Goal: Information Seeking & Learning: Learn about a topic

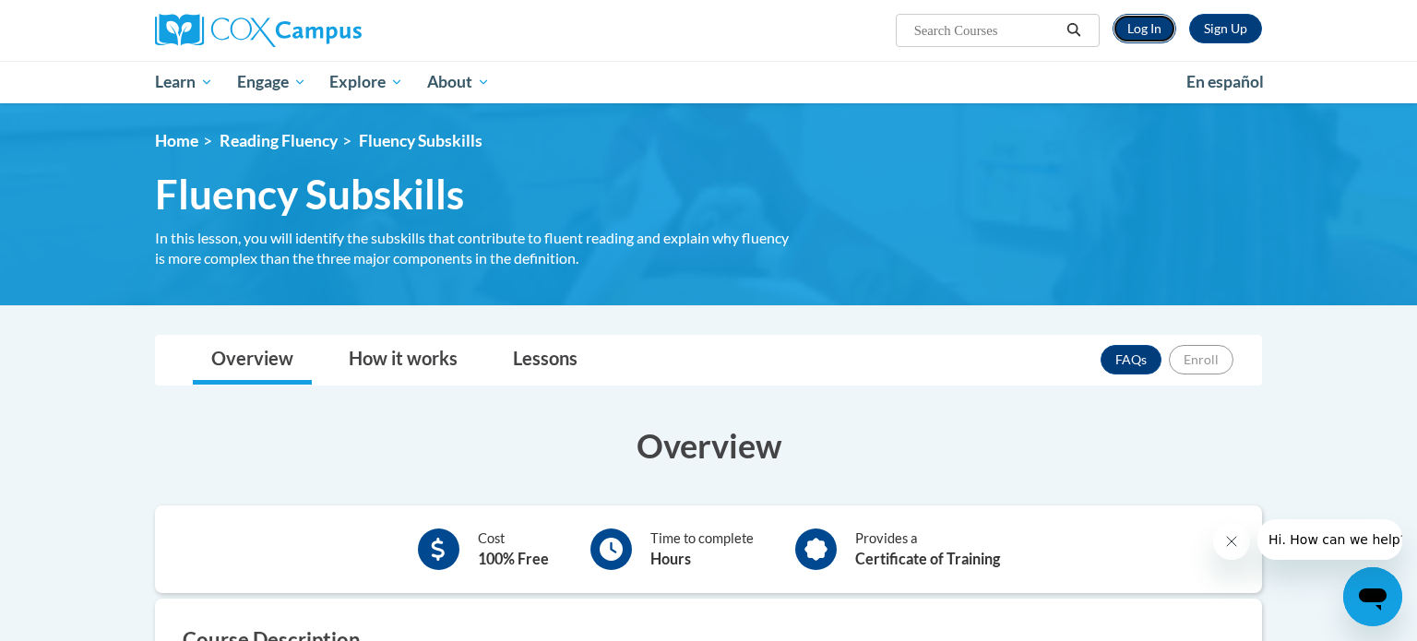
click at [1157, 28] on link "Log In" at bounding box center [1145, 29] width 64 height 30
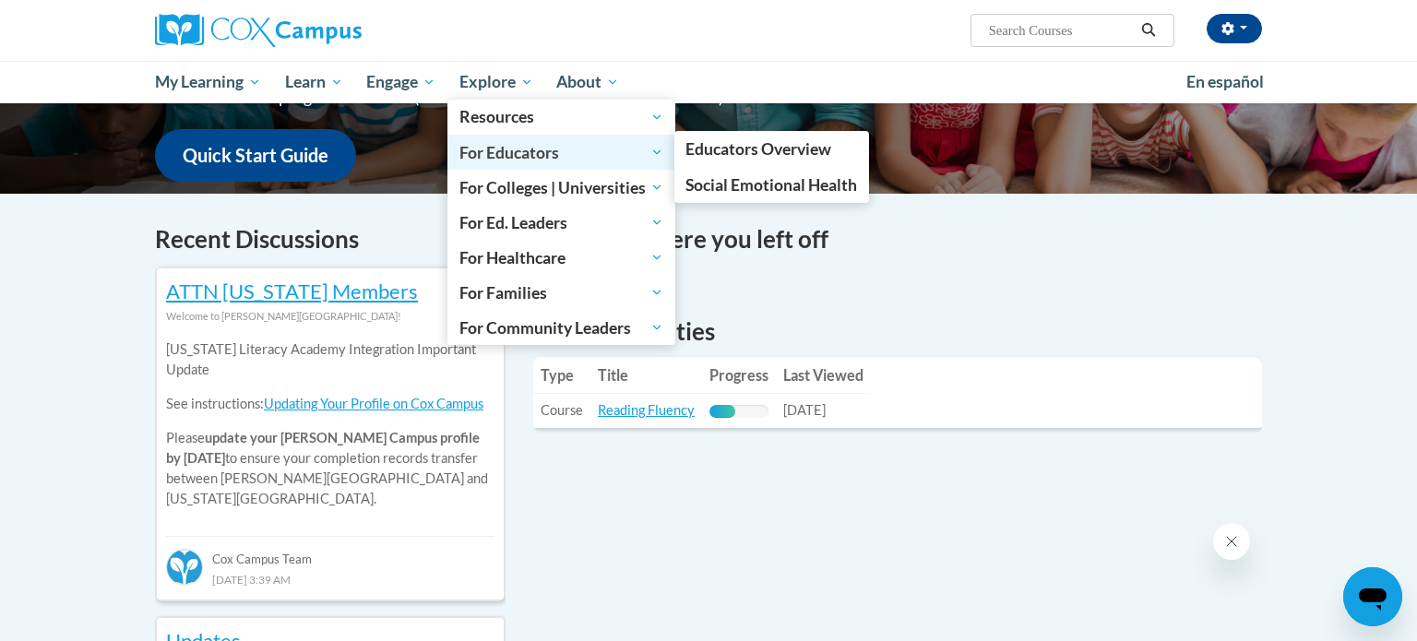
scroll to position [458, 0]
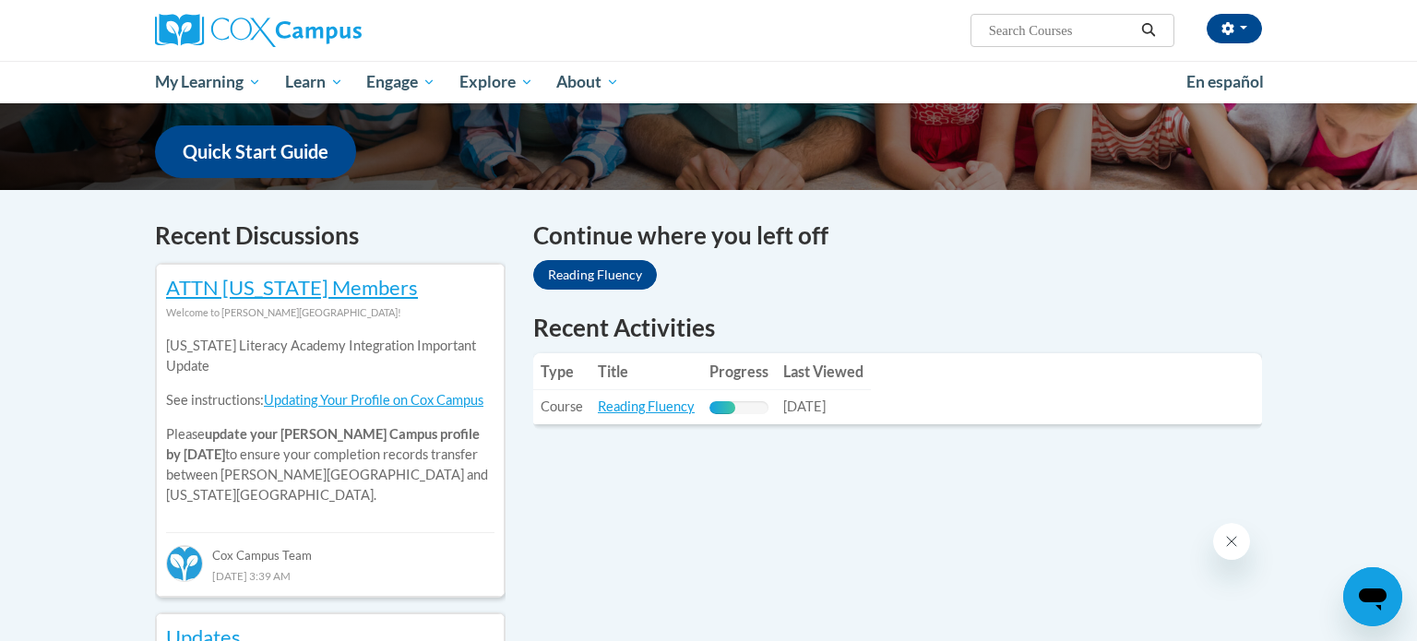
click at [862, 296] on div "Continue where you left off Reading Fluency" at bounding box center [897, 264] width 756 height 93
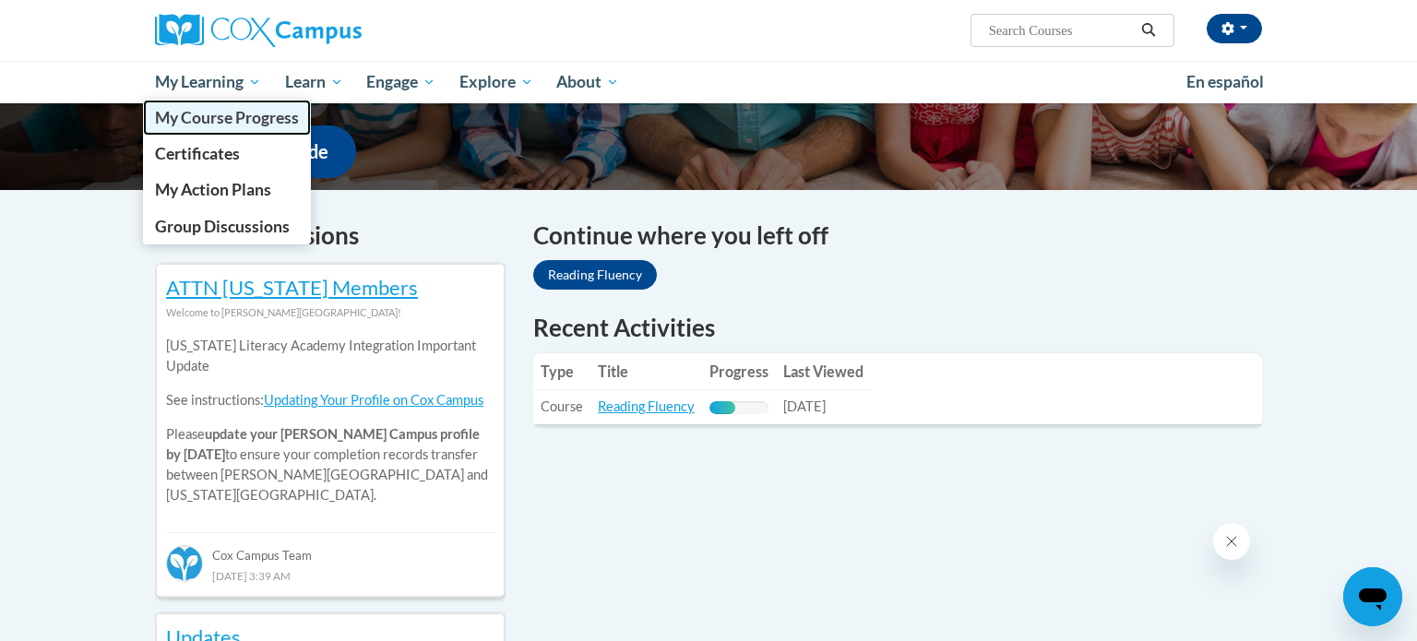
click at [219, 114] on span "My Course Progress" at bounding box center [227, 117] width 144 height 19
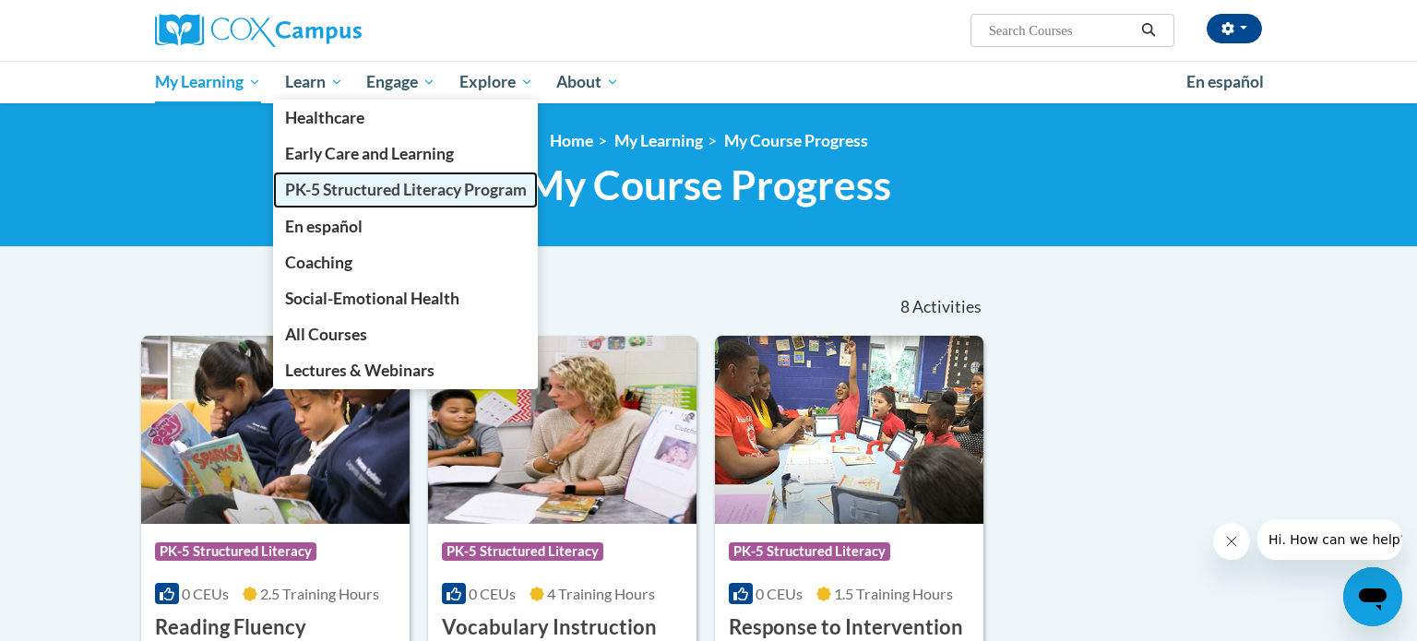
click at [338, 185] on span "PK-5 Structured Literacy Program" at bounding box center [406, 189] width 242 height 19
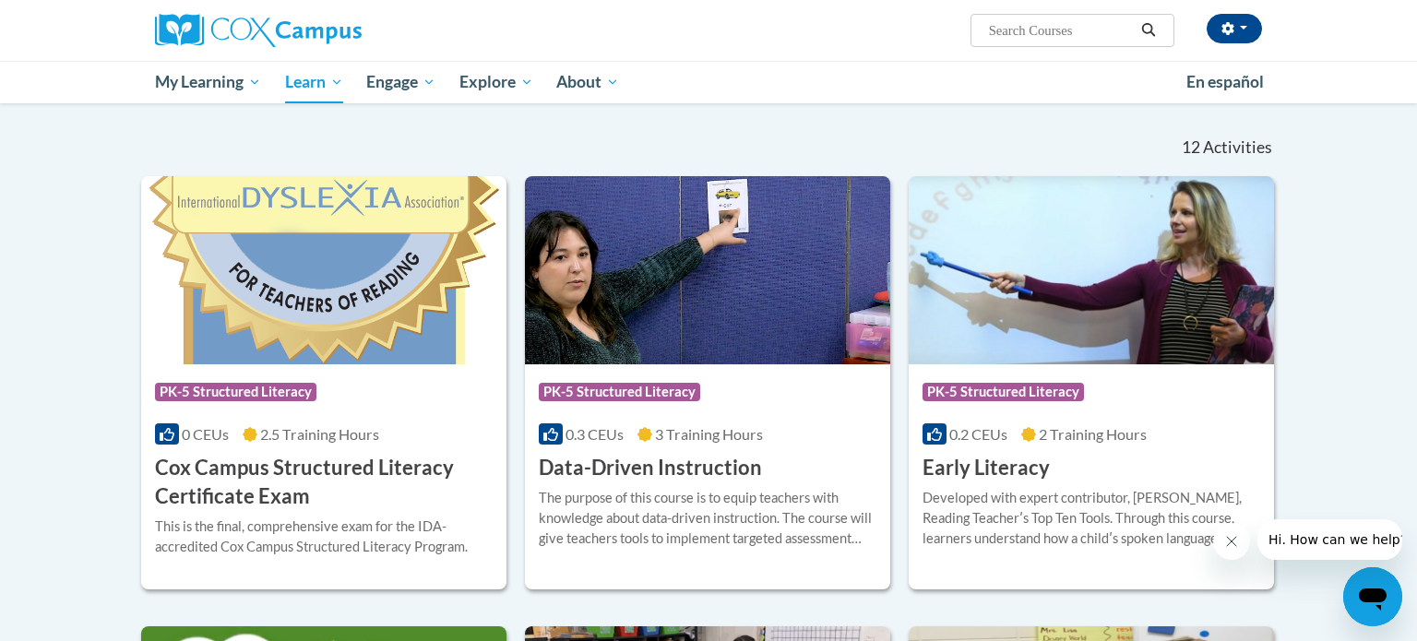
scroll to position [530, 0]
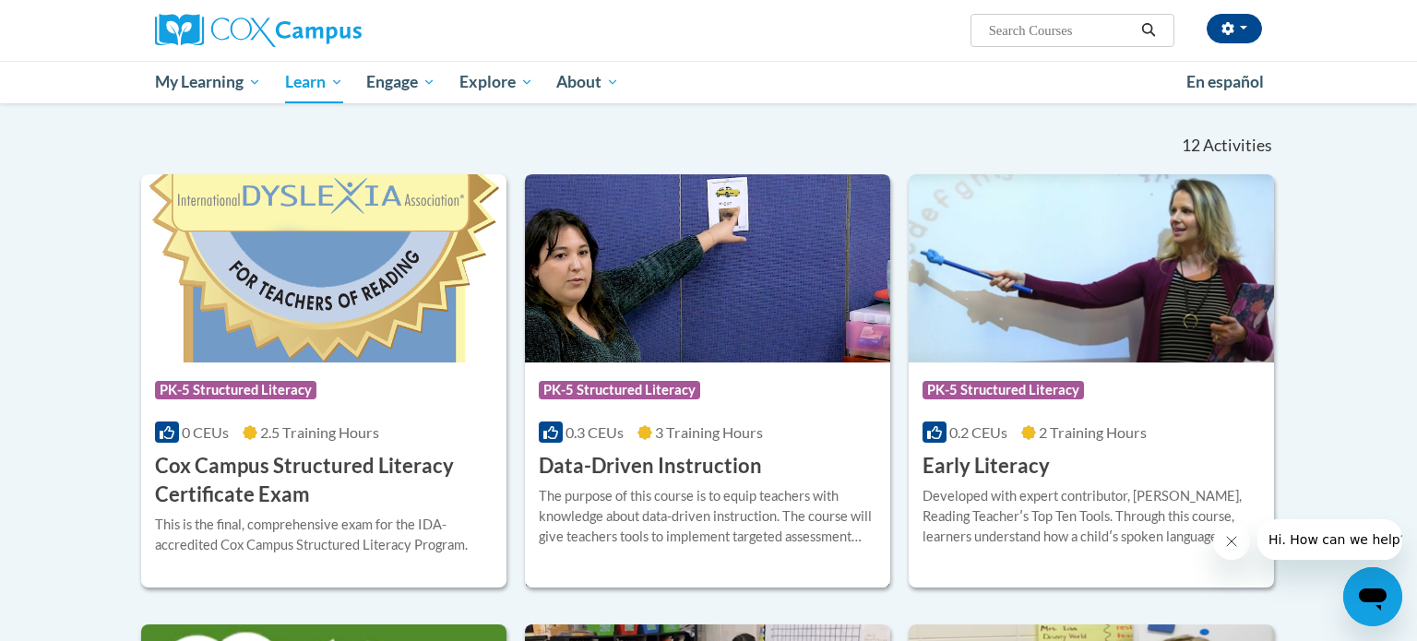
click at [660, 381] on span "PK-5 Structured Literacy" at bounding box center [619, 390] width 161 height 18
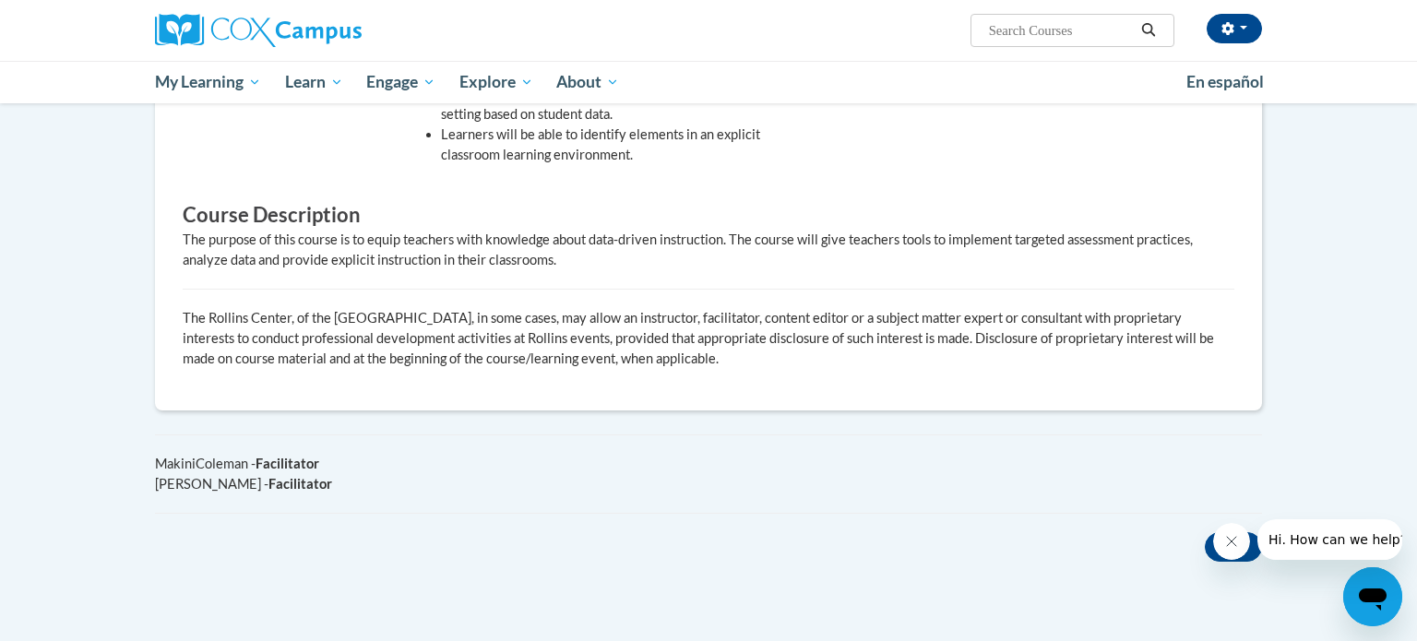
scroll to position [830, 0]
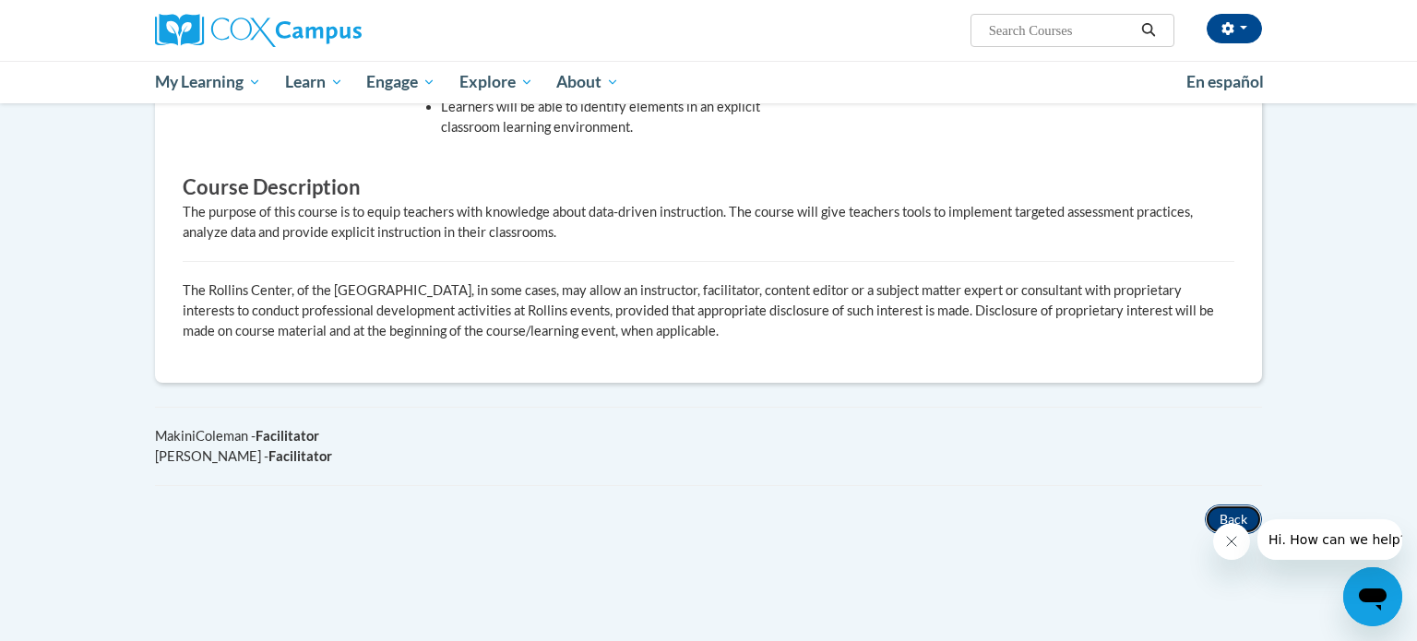
click at [1227, 505] on button "Back" at bounding box center [1233, 520] width 57 height 30
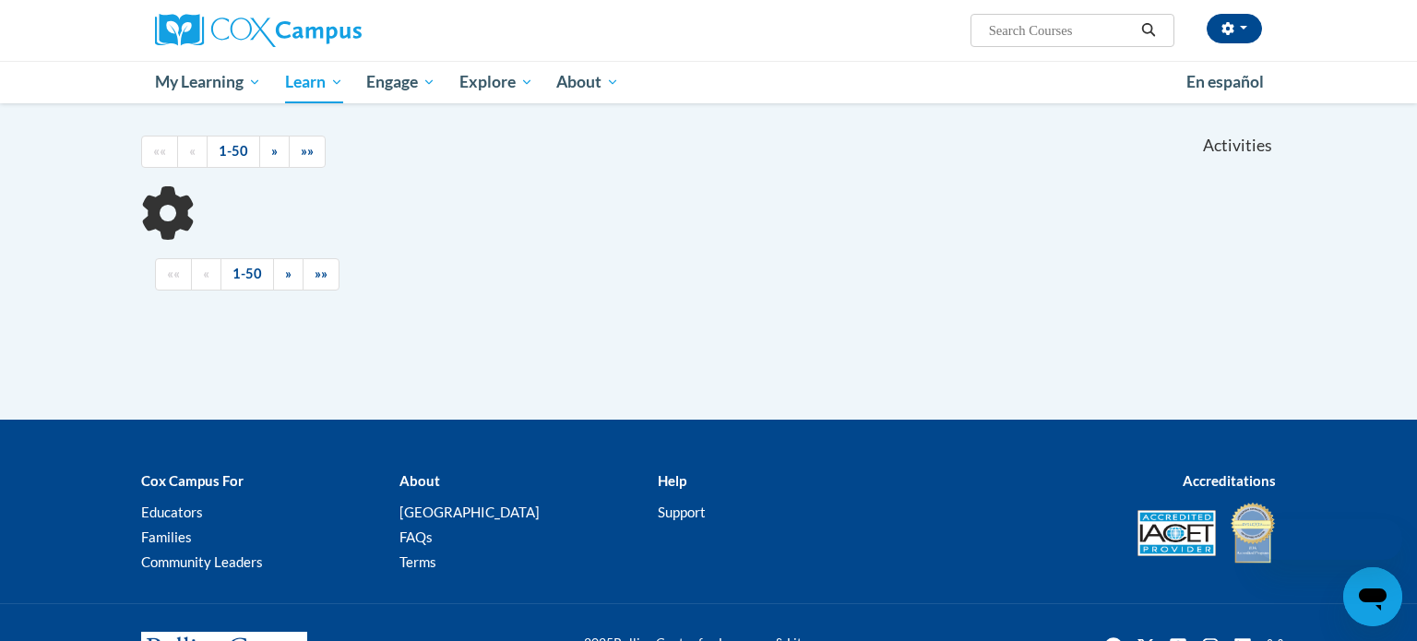
scroll to position [530, 0]
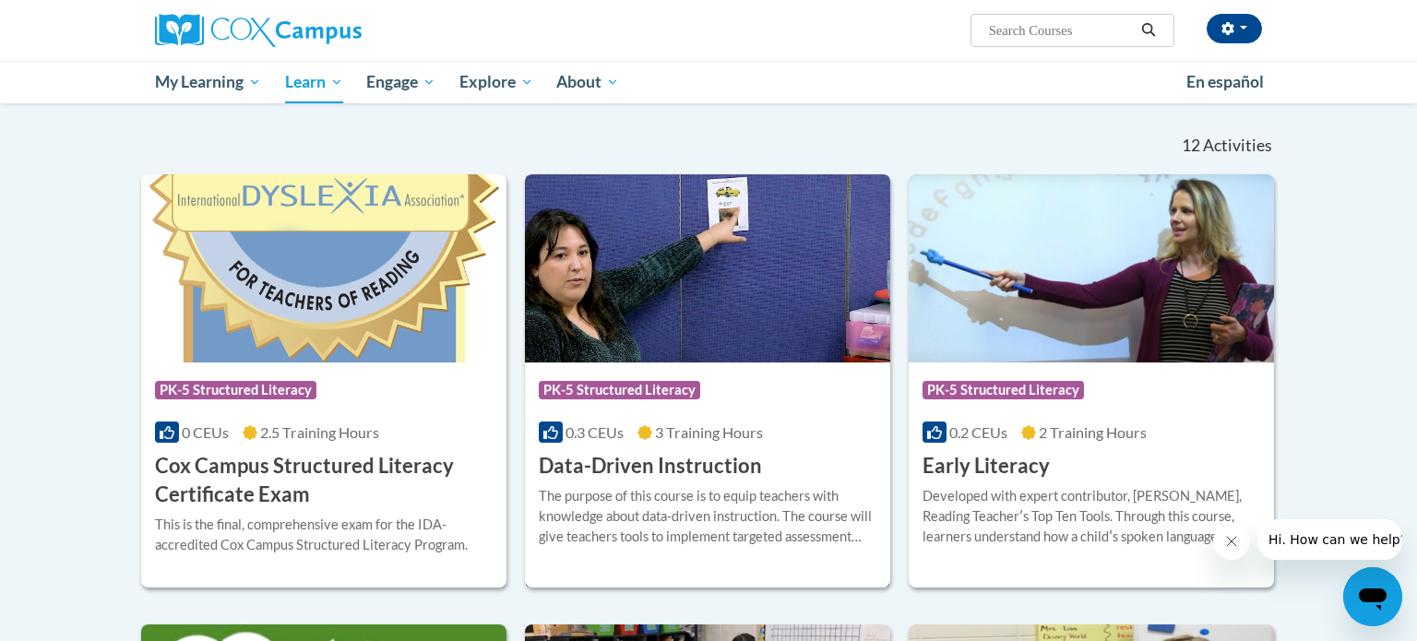
click at [642, 470] on h3 "Data-Driven Instruction" at bounding box center [650, 466] width 223 height 29
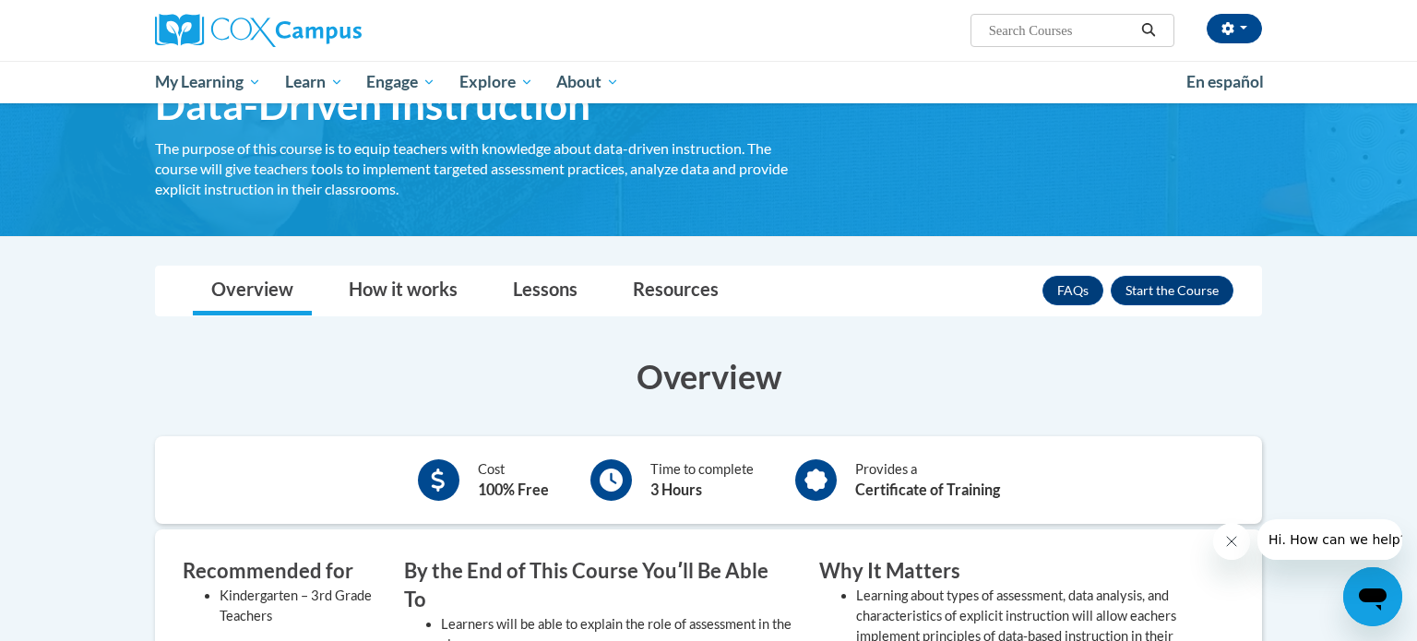
scroll to position [108, 0]
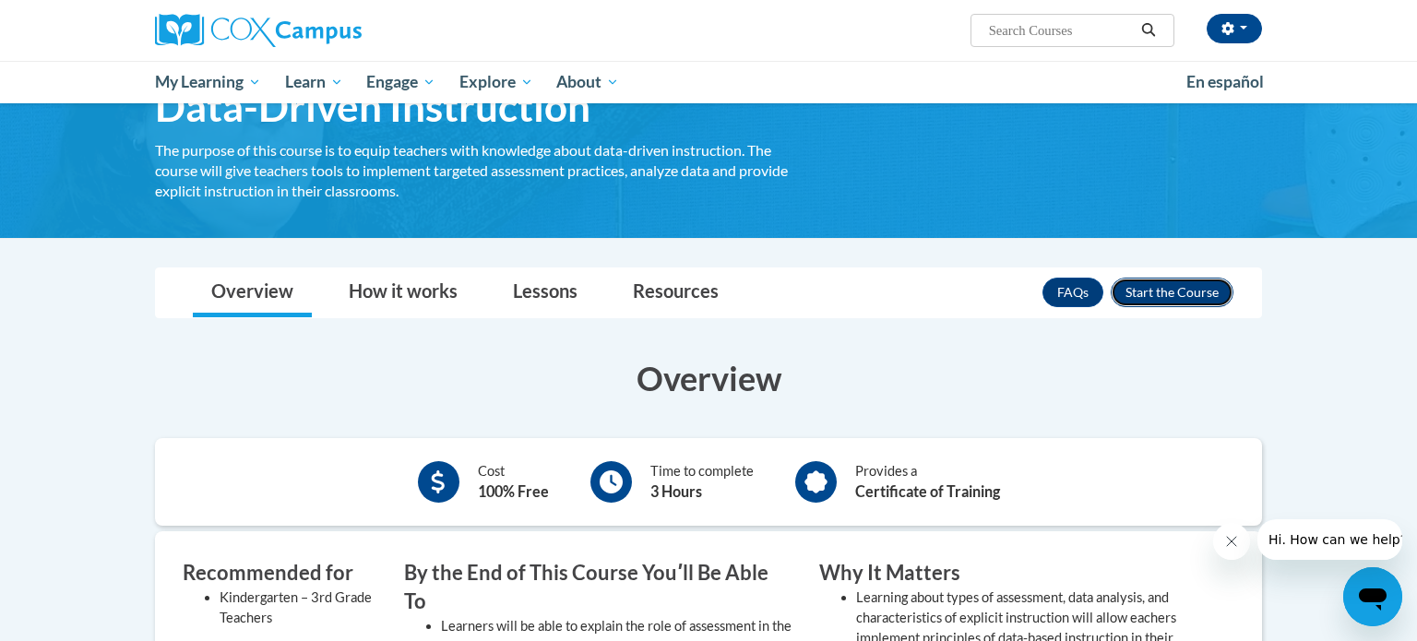
click at [1137, 292] on button "Enroll" at bounding box center [1172, 293] width 123 height 30
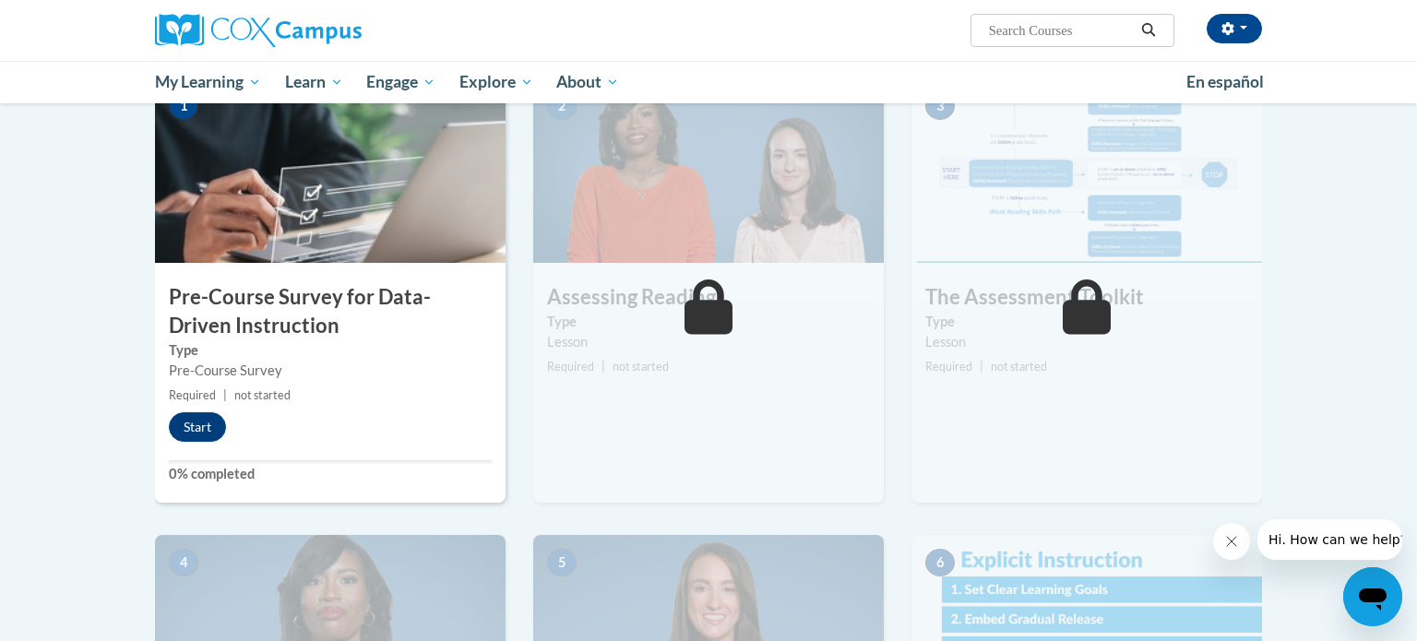
scroll to position [384, 0]
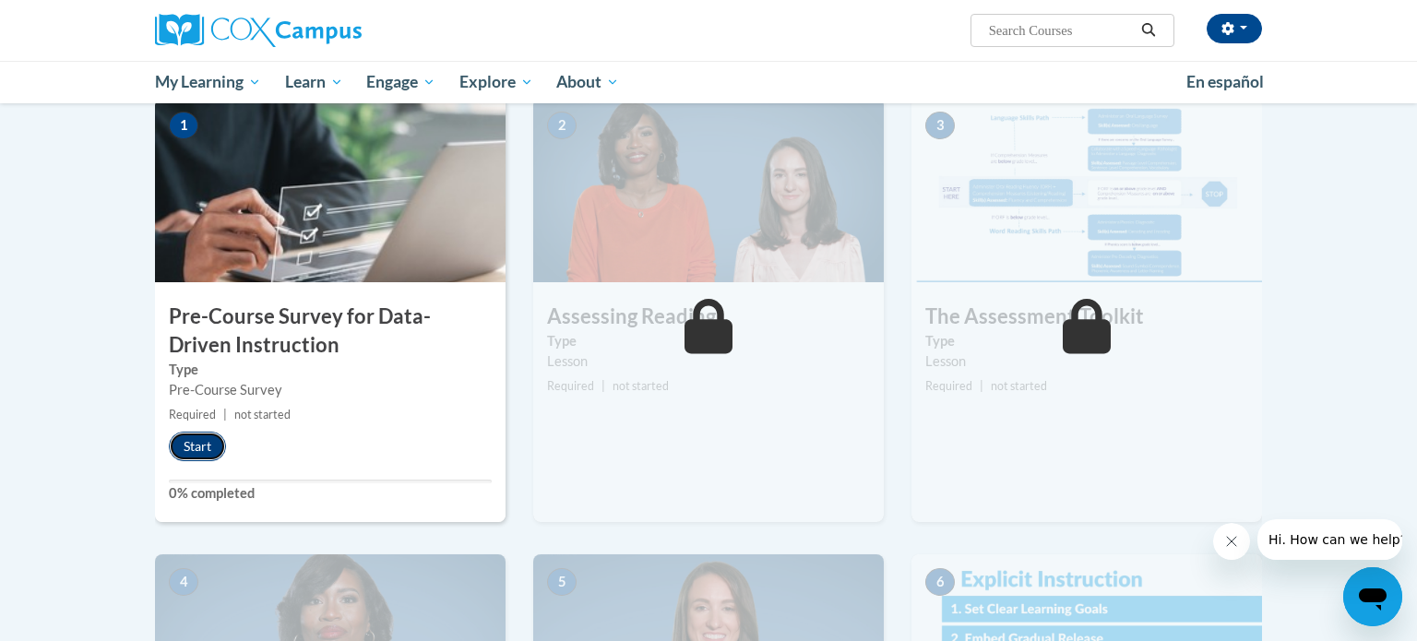
click at [202, 447] on button "Start" at bounding box center [197, 447] width 57 height 30
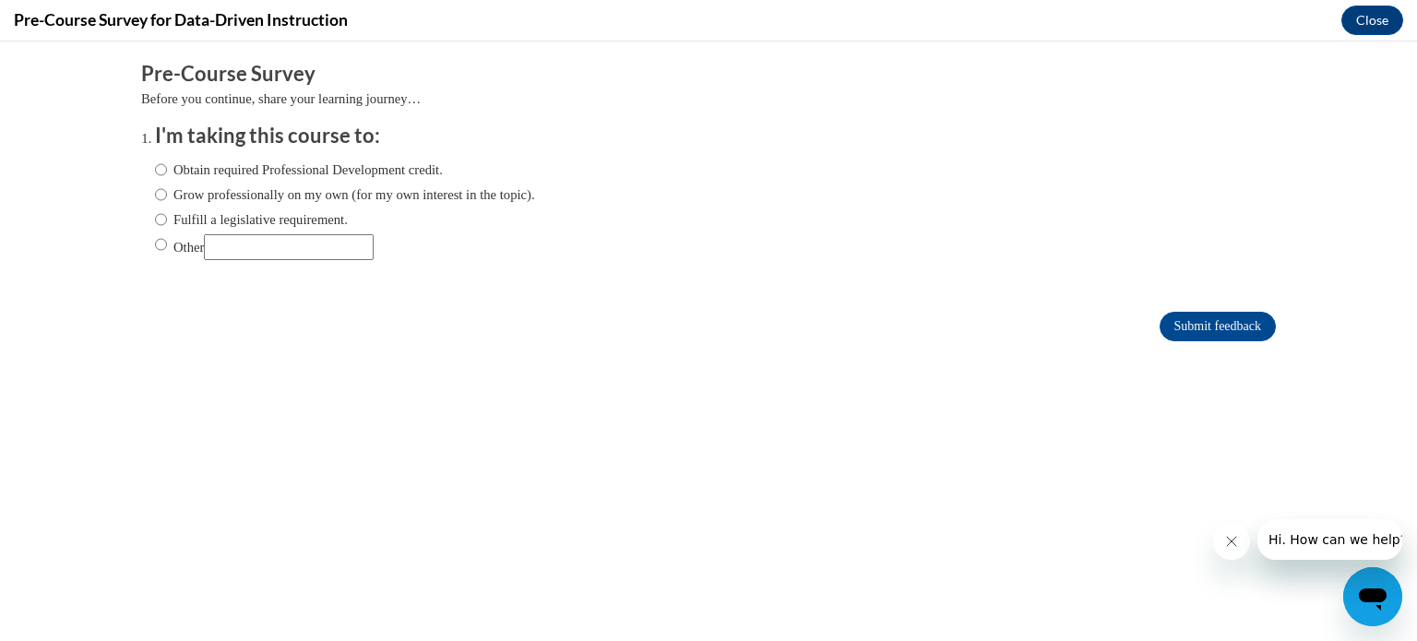
scroll to position [0, 0]
click at [162, 172] on input "Obtain required Professional Development credit." at bounding box center [161, 170] width 12 height 20
radio input "true"
click at [1207, 333] on input "Submit feedback" at bounding box center [1218, 327] width 116 height 30
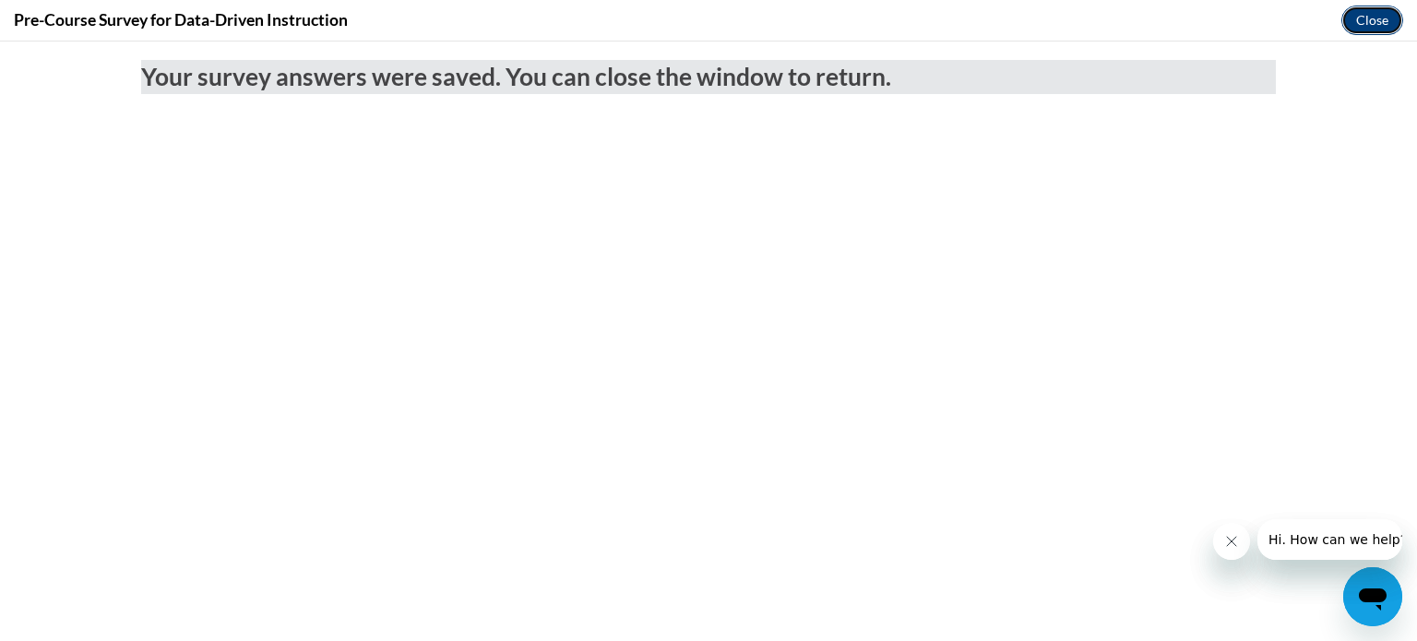
click at [1365, 28] on button "Close" at bounding box center [1372, 21] width 62 height 30
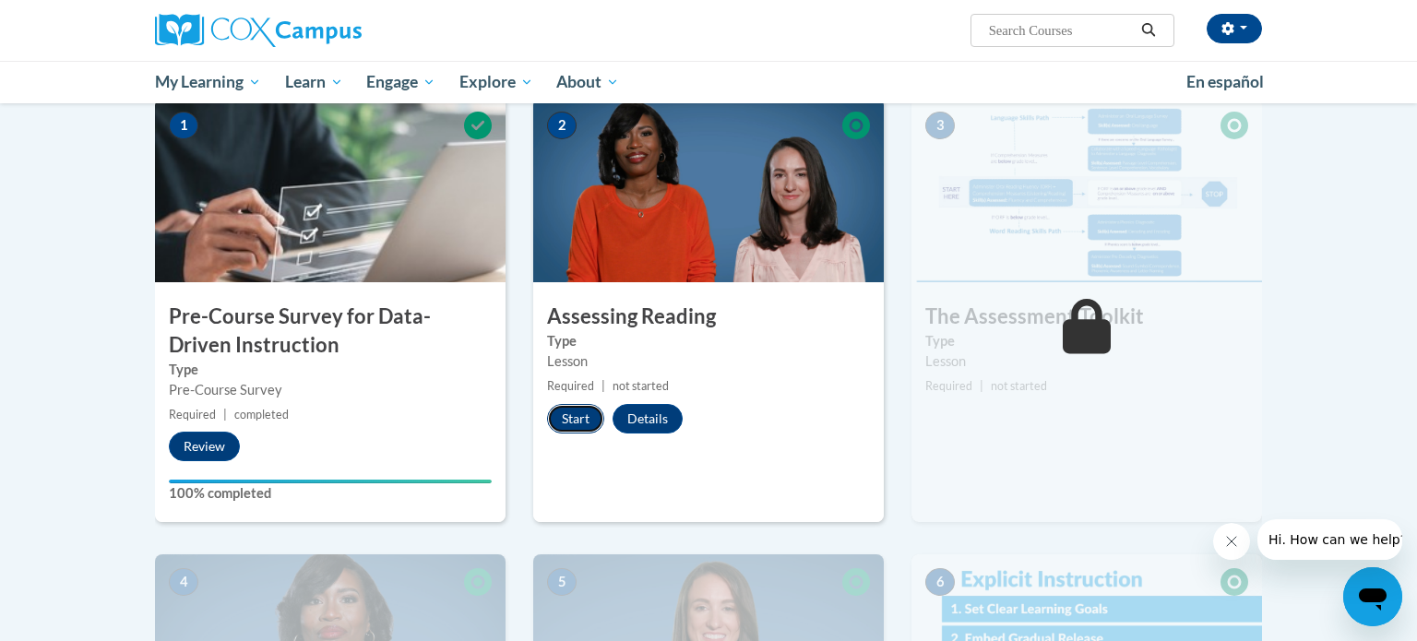
click at [582, 419] on button "Start" at bounding box center [575, 419] width 57 height 30
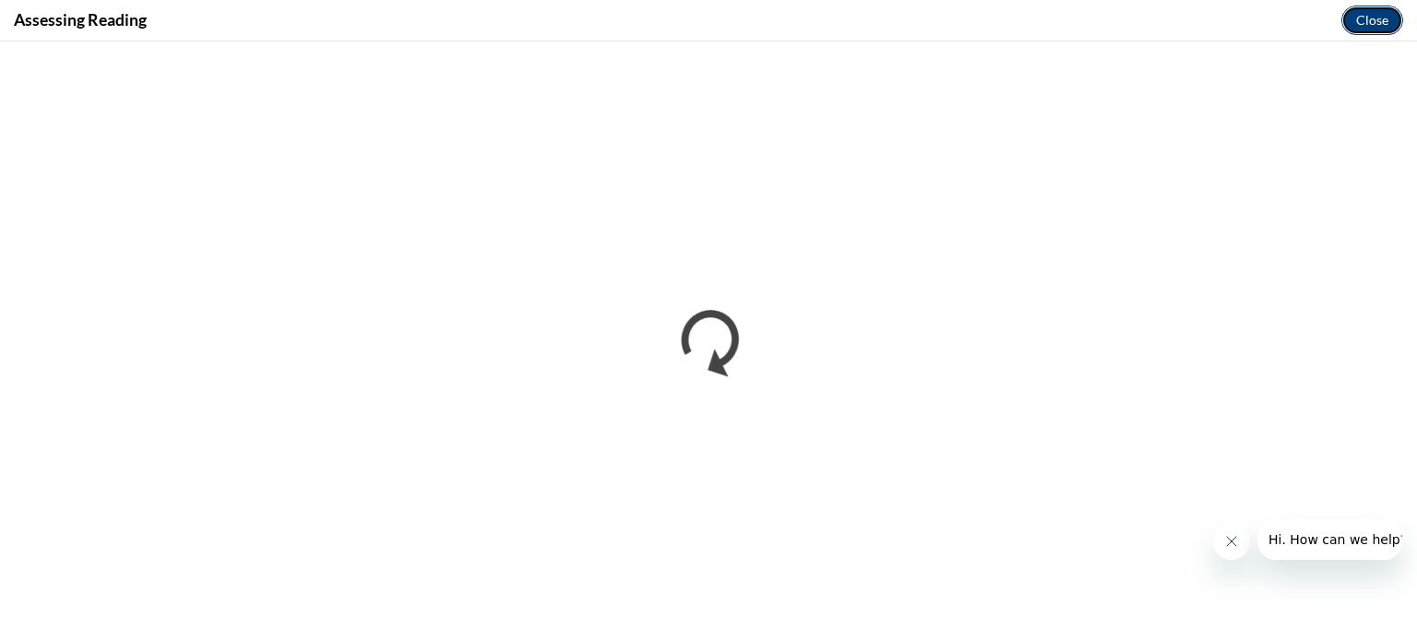
click at [1368, 18] on button "Close" at bounding box center [1372, 21] width 62 height 30
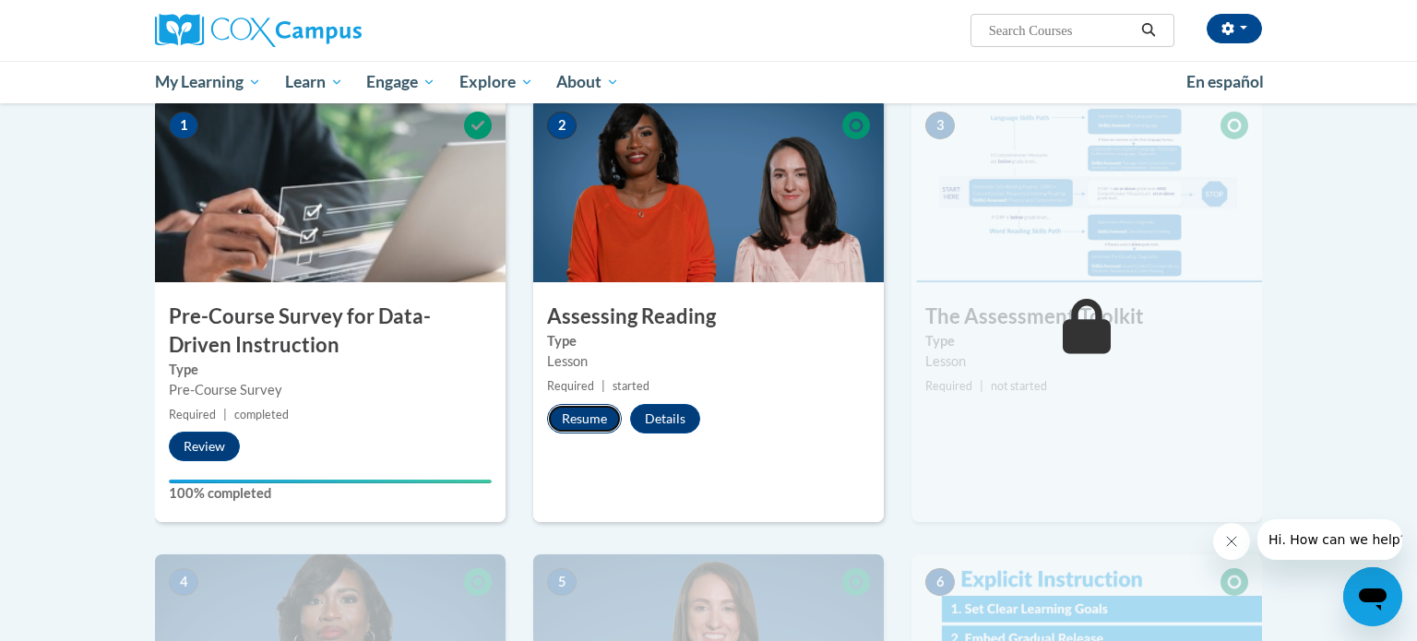
click at [588, 411] on button "Resume" at bounding box center [584, 419] width 75 height 30
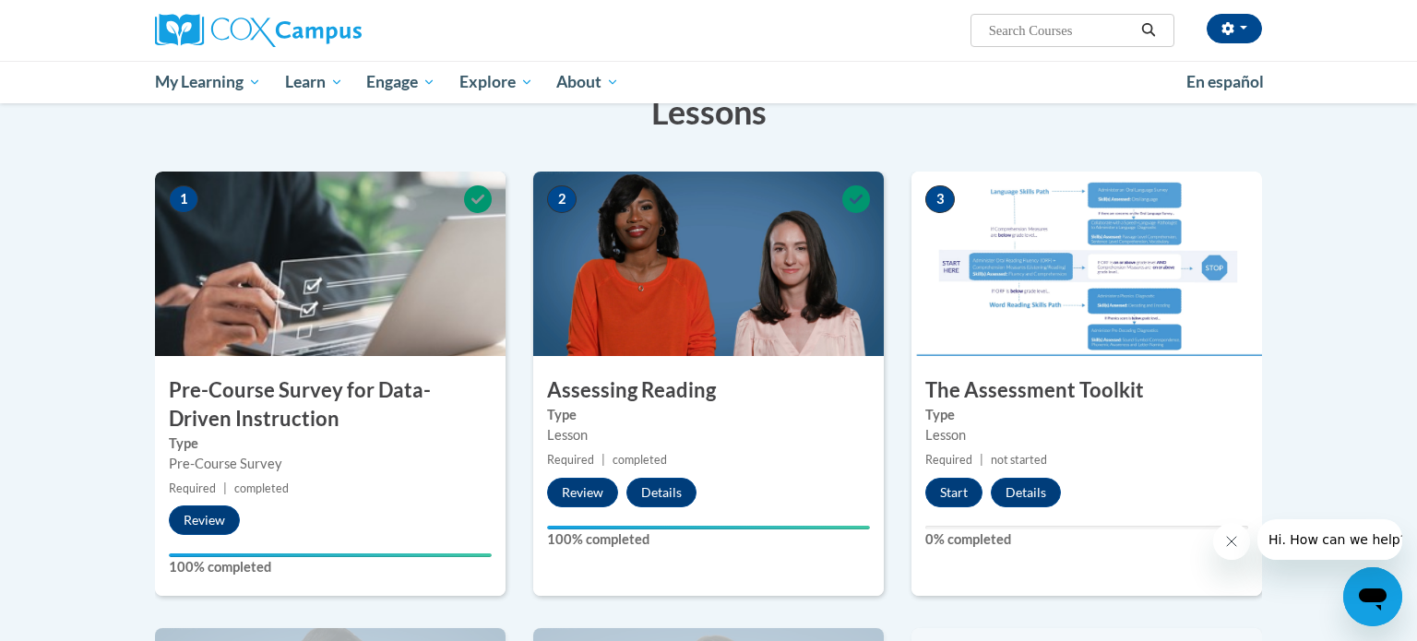
scroll to position [316, 0]
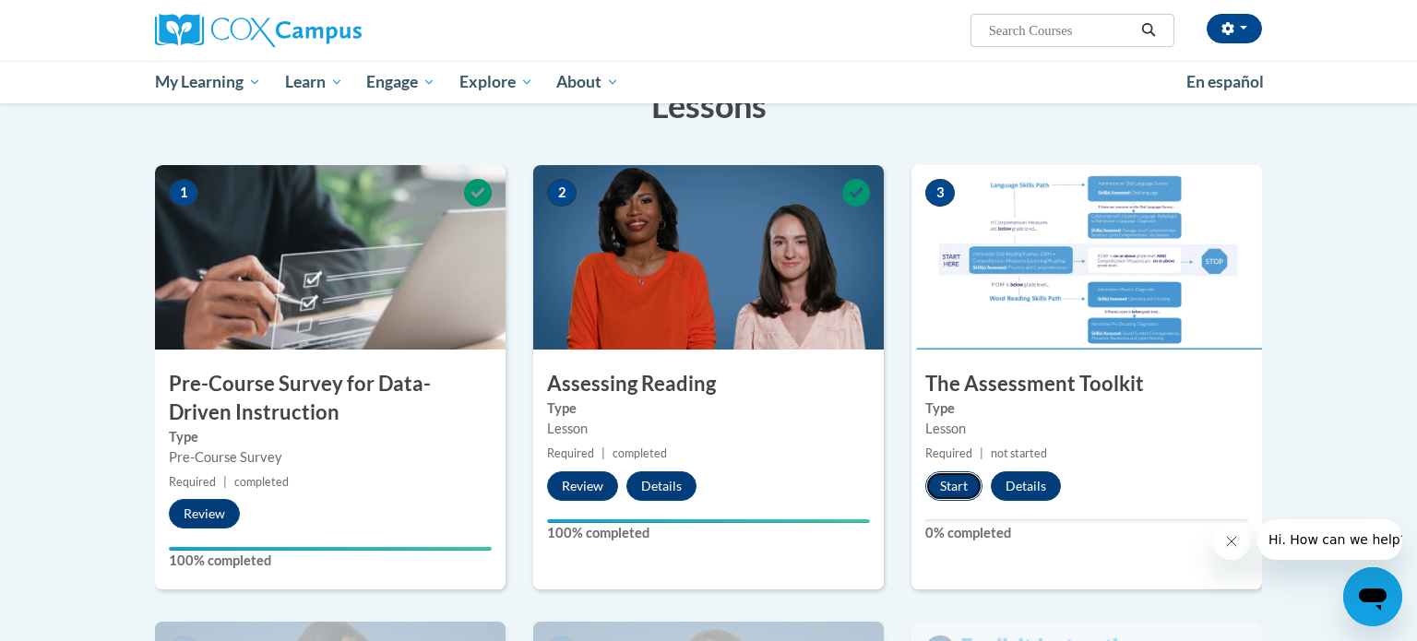
click at [957, 479] on button "Start" at bounding box center [953, 486] width 57 height 30
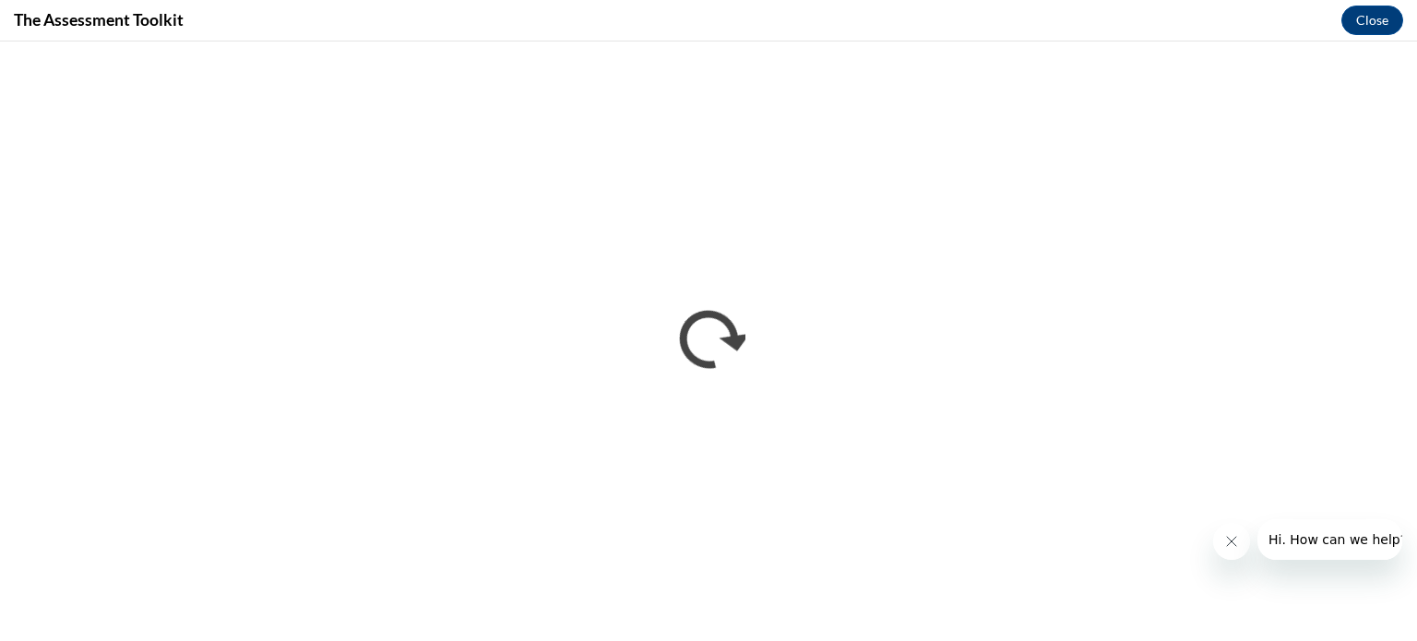
scroll to position [0, 0]
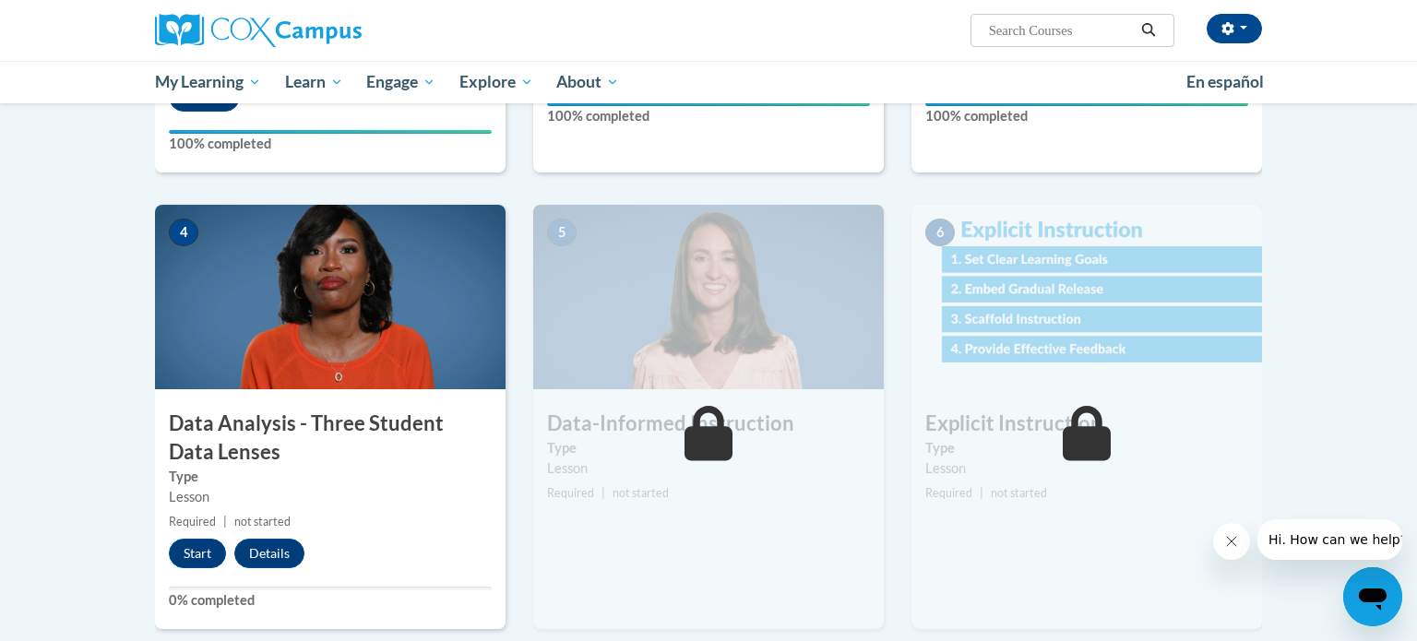
scroll to position [735, 0]
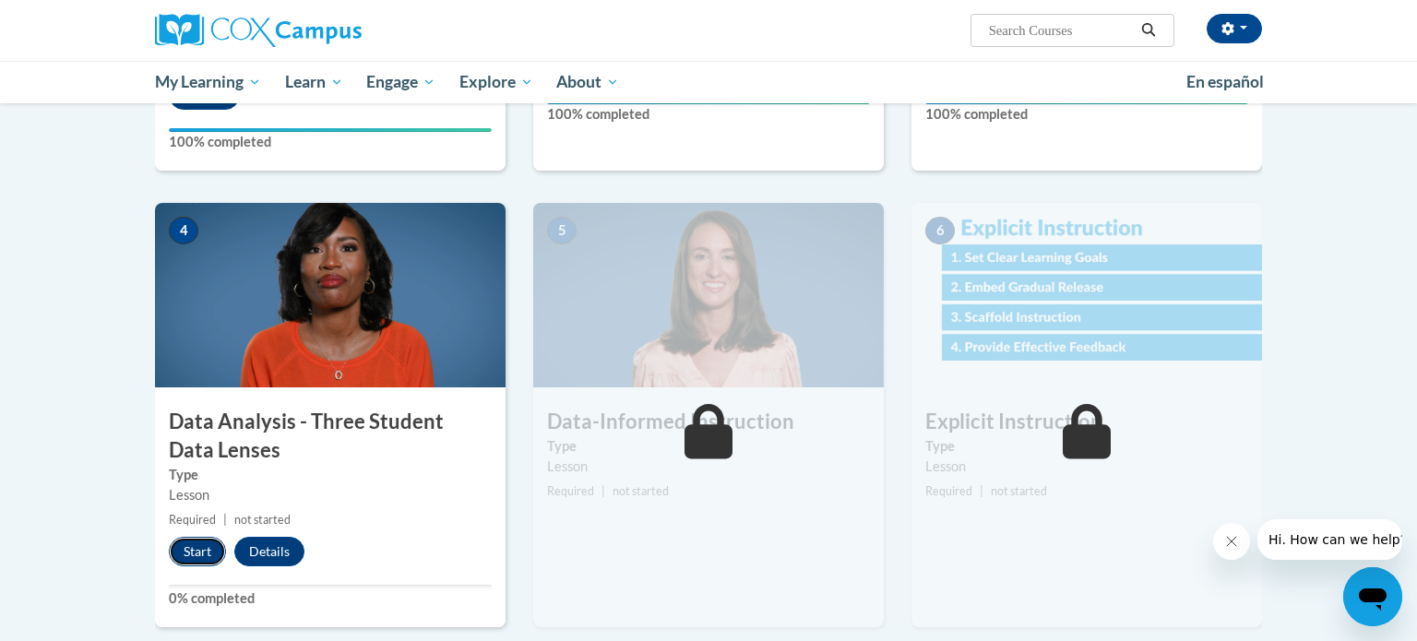
click at [193, 545] on button "Start" at bounding box center [197, 552] width 57 height 30
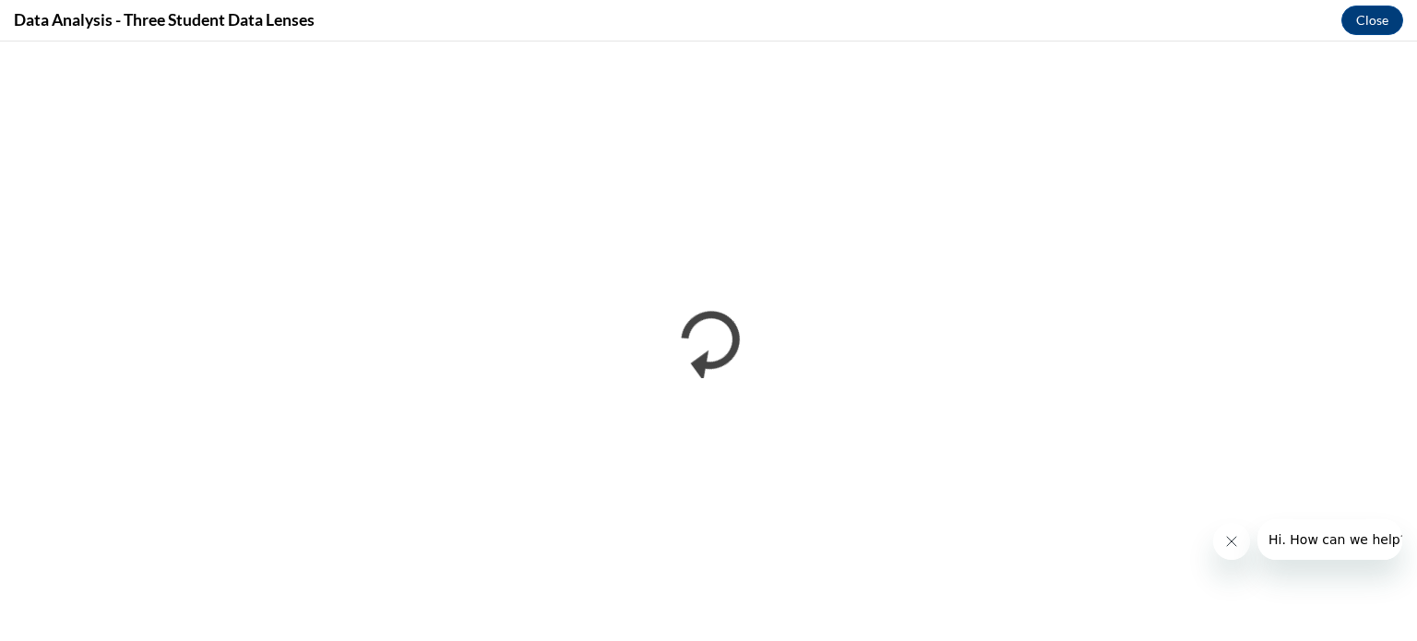
scroll to position [0, 0]
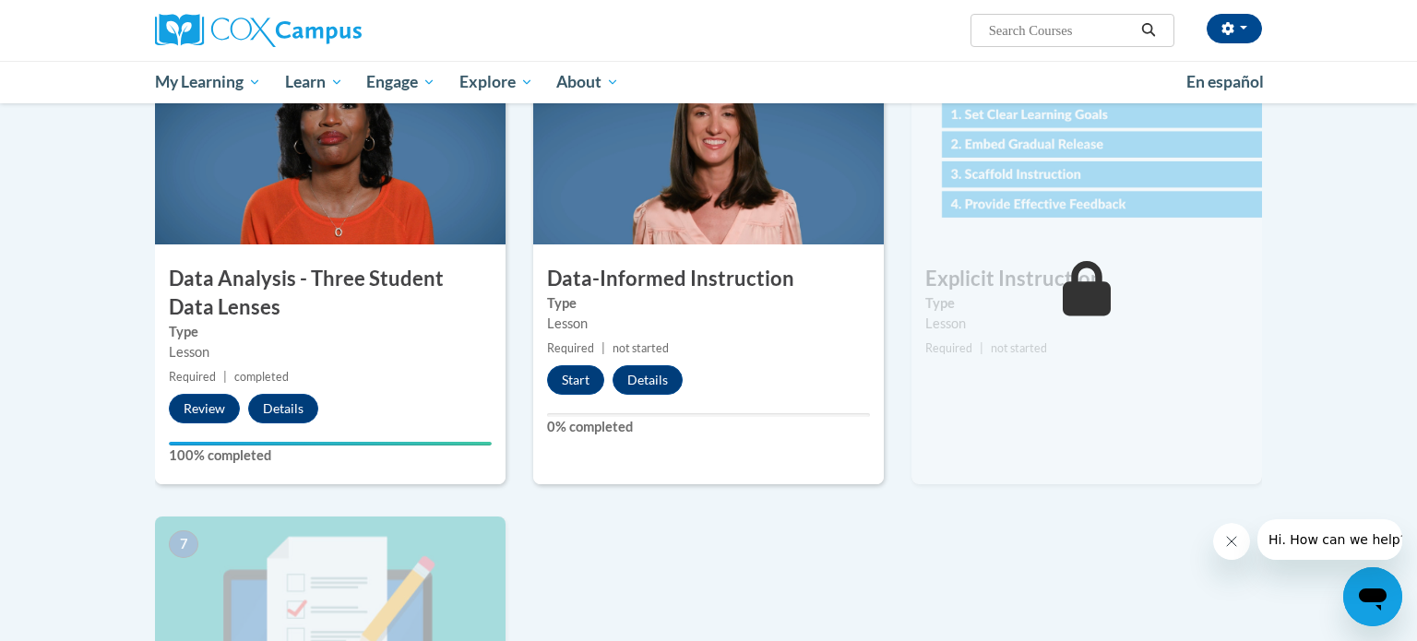
scroll to position [881, 0]
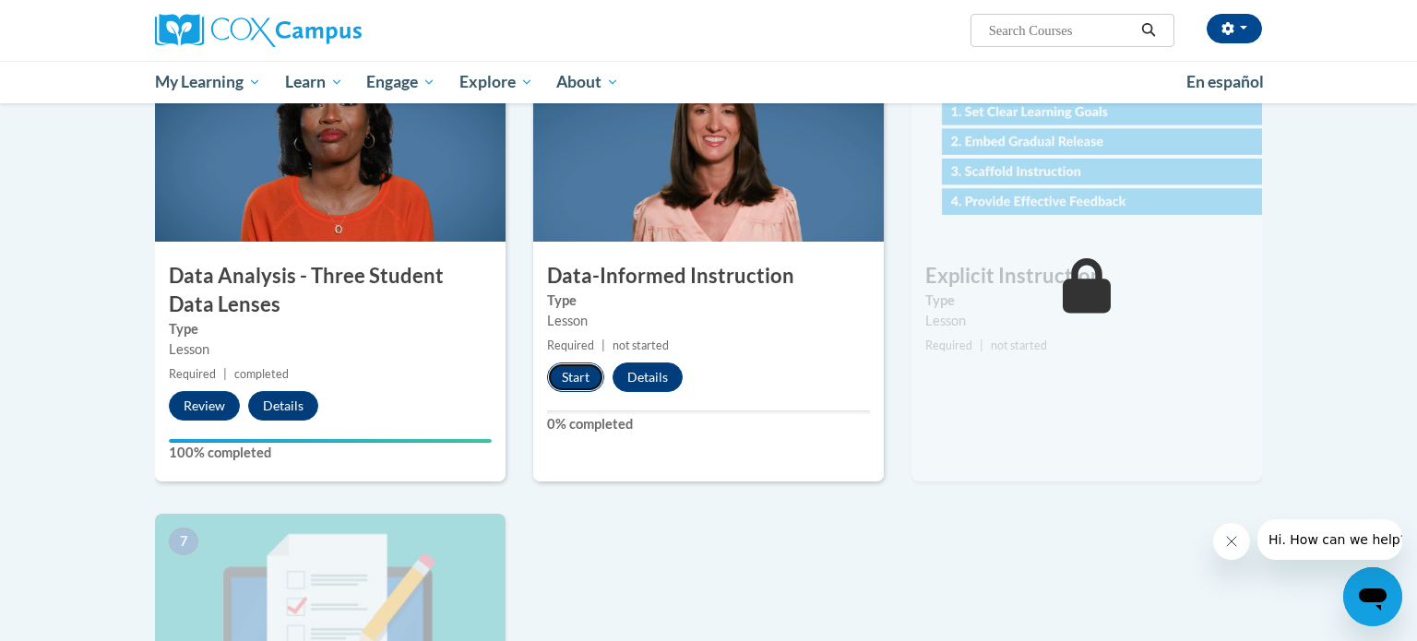
click at [573, 365] on button "Start" at bounding box center [575, 378] width 57 height 30
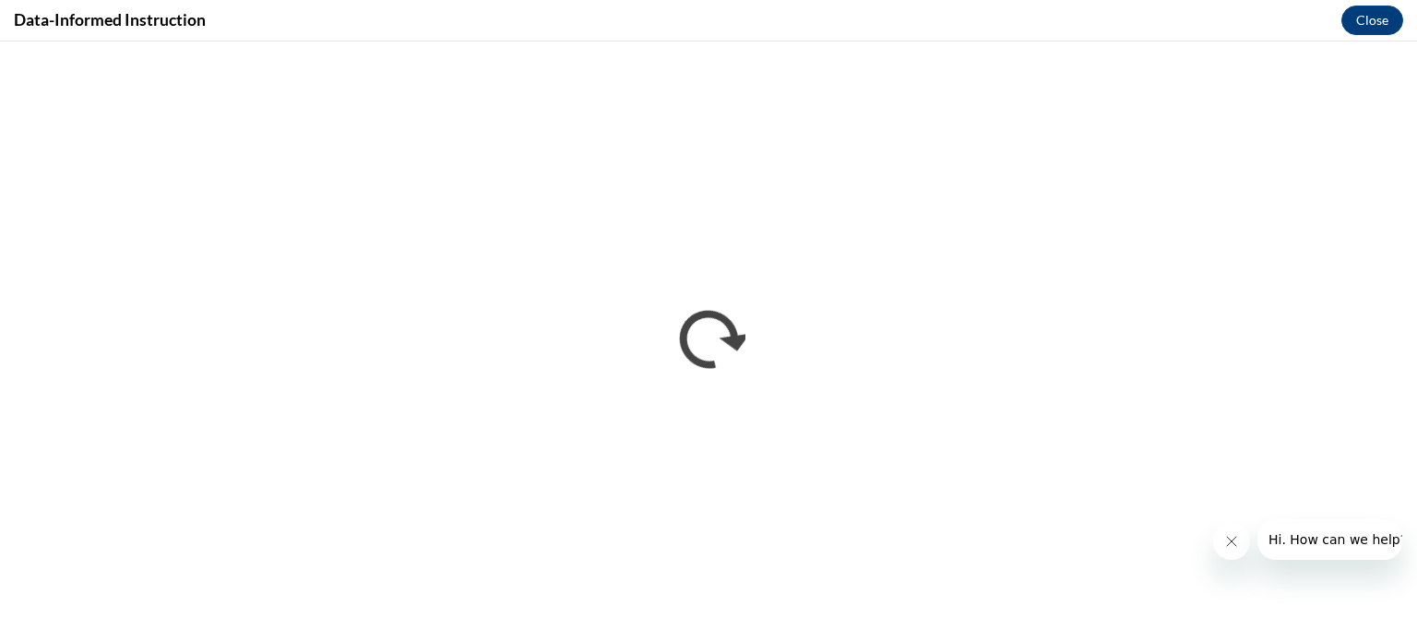
scroll to position [0, 0]
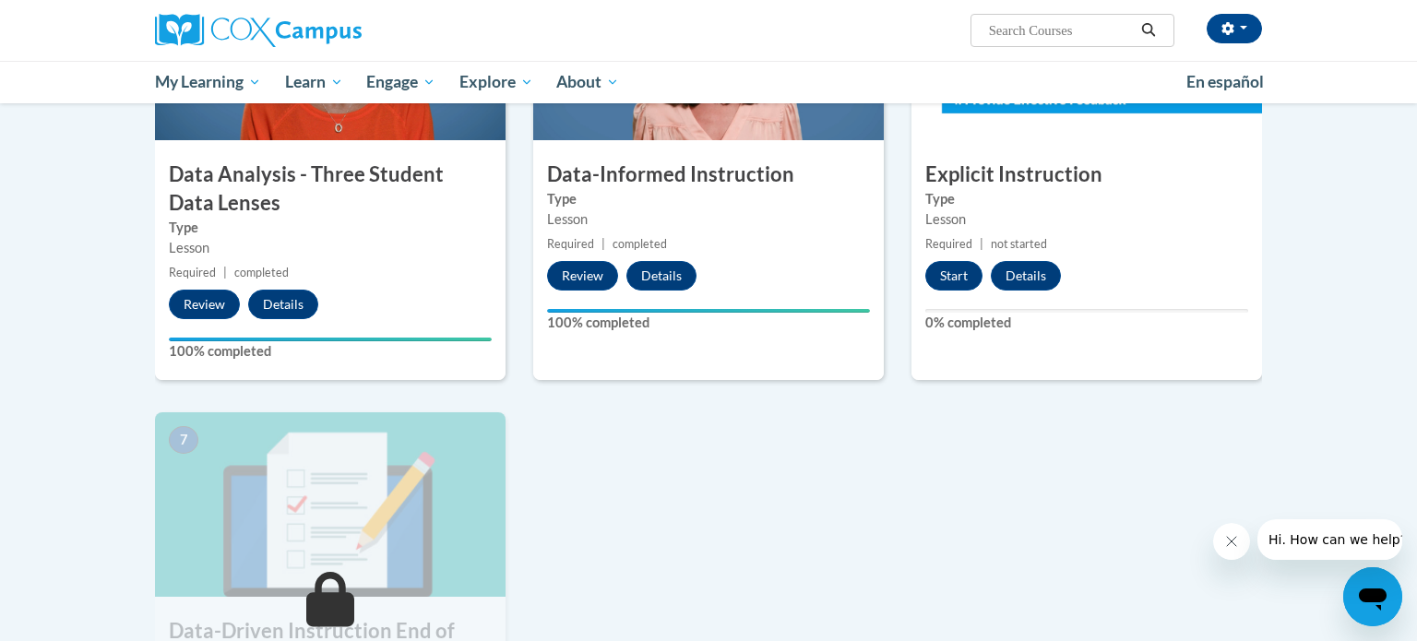
scroll to position [984, 0]
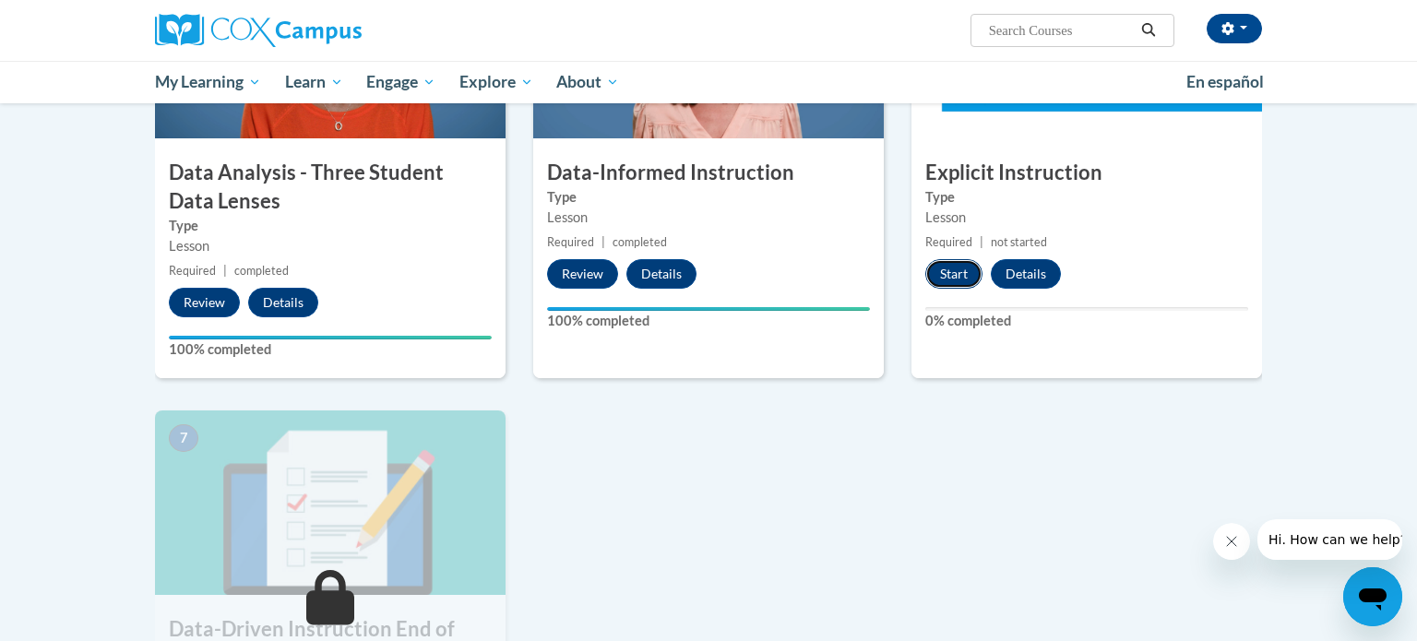
click at [956, 279] on button "Start" at bounding box center [953, 274] width 57 height 30
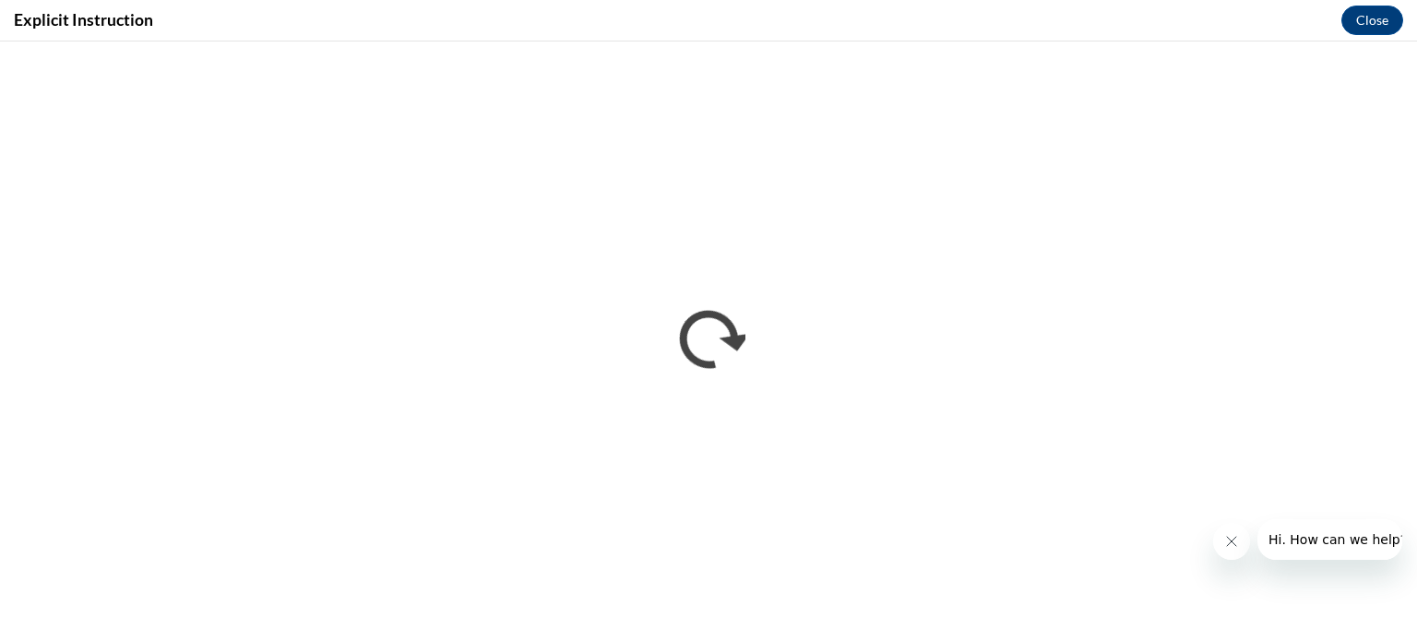
scroll to position [0, 0]
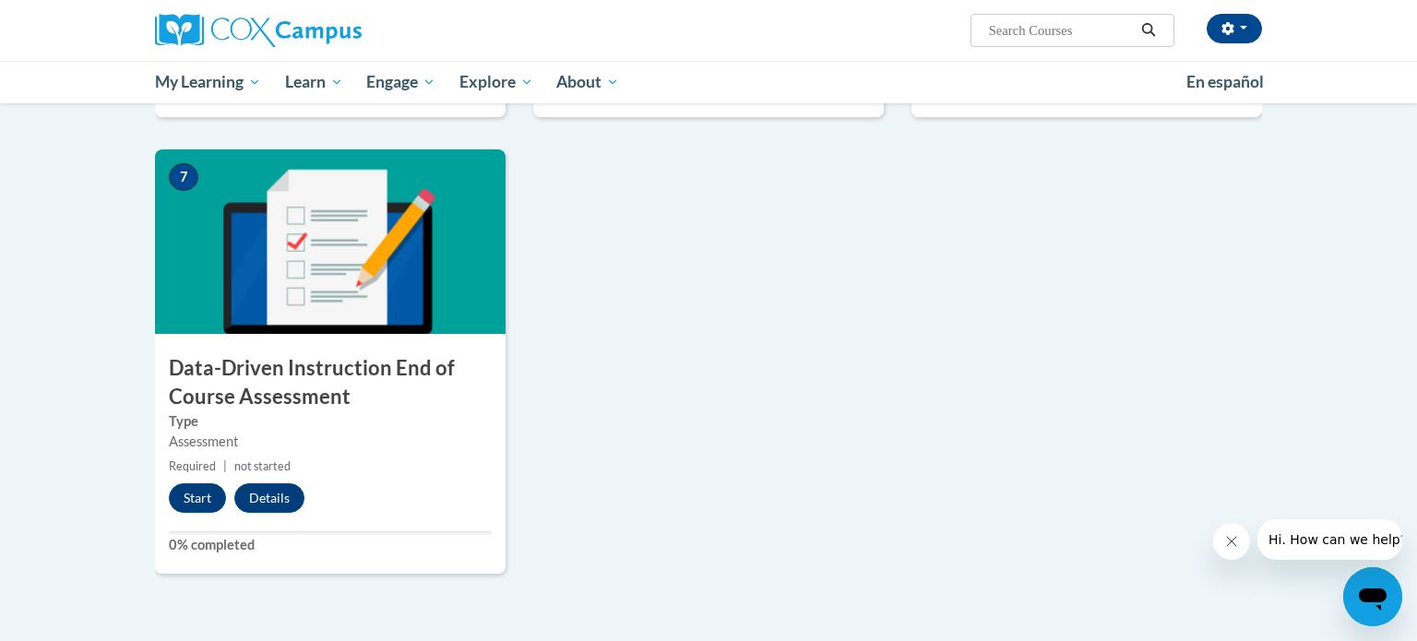
scroll to position [1248, 0]
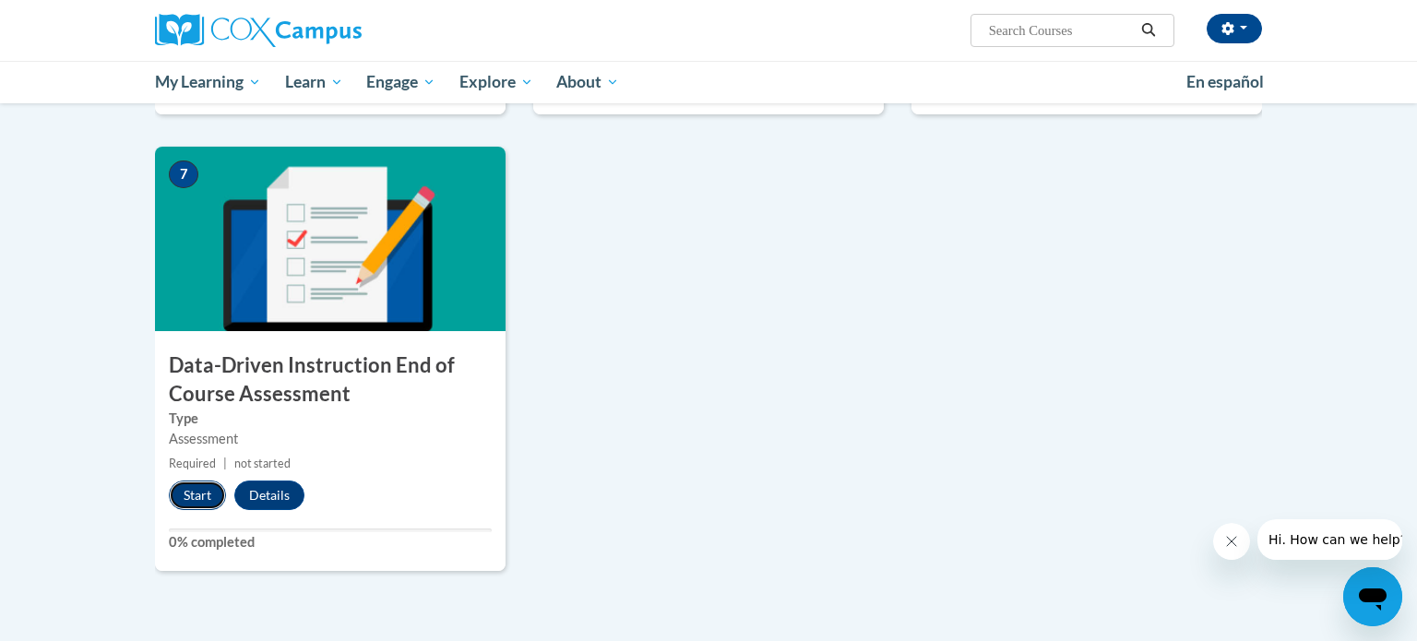
click at [197, 497] on button "Start" at bounding box center [197, 496] width 57 height 30
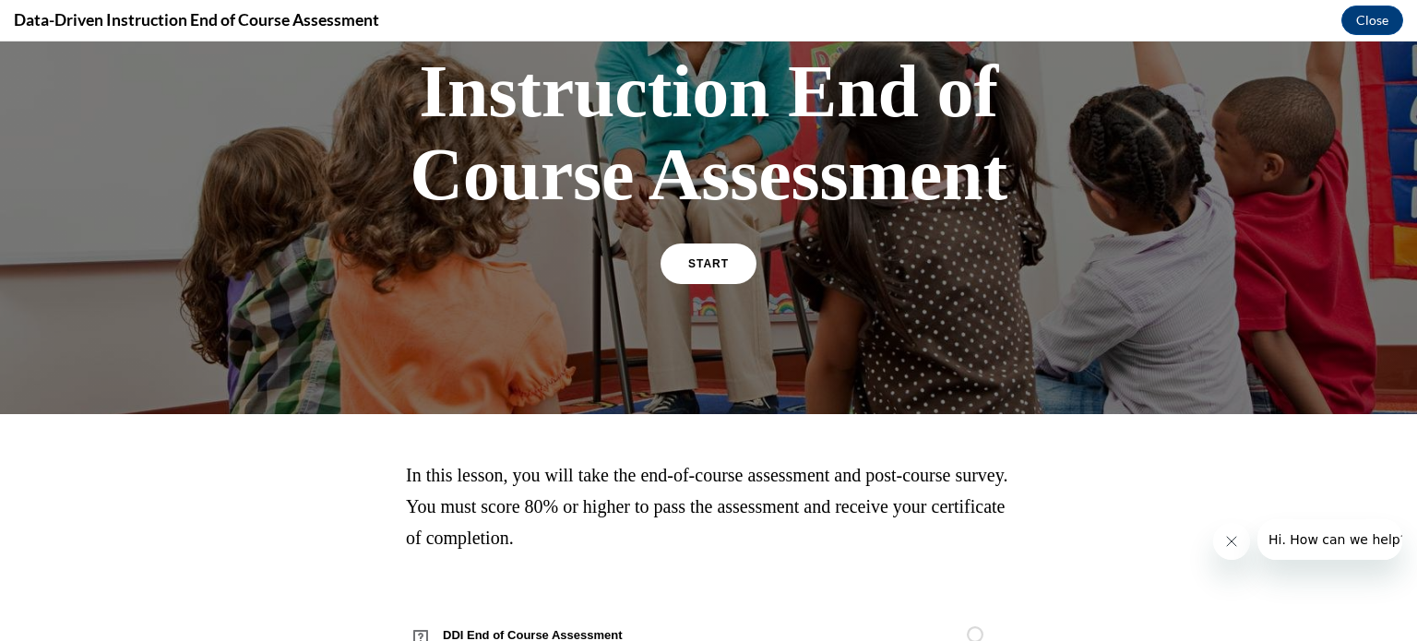
scroll to position [208, 0]
click at [721, 282] on div "START" at bounding box center [709, 271] width 96 height 56
click at [718, 272] on link "START" at bounding box center [708, 263] width 101 height 42
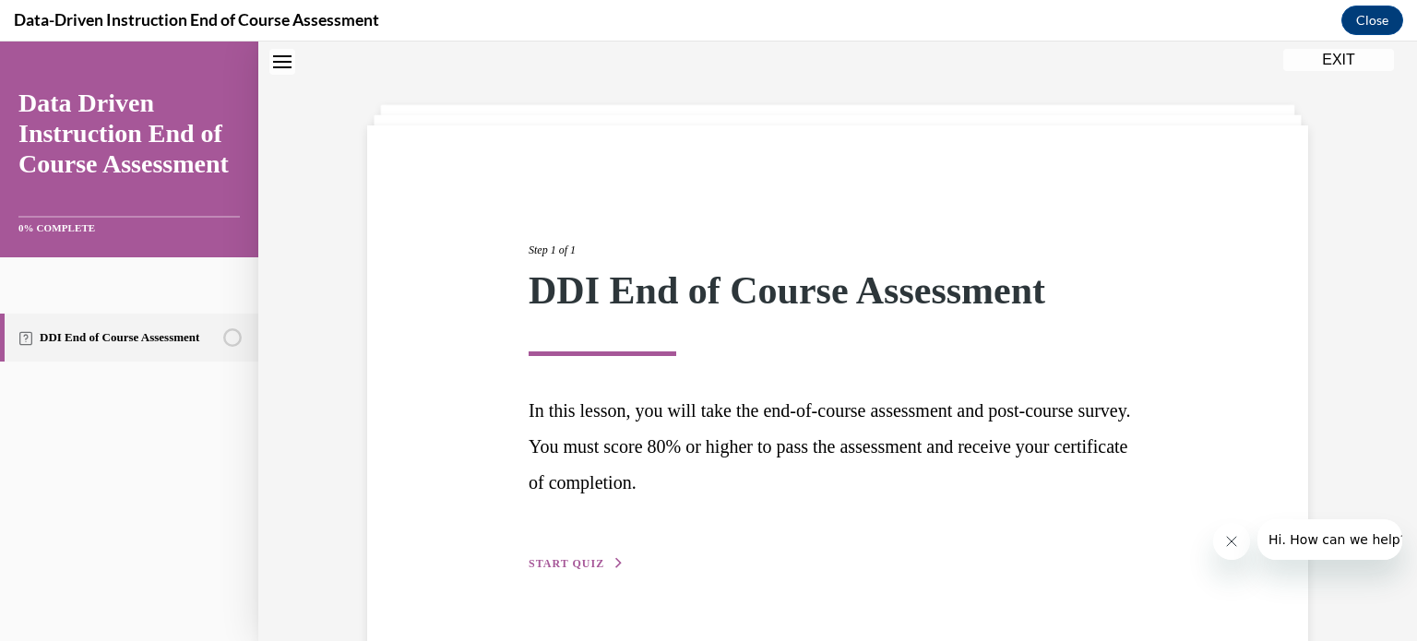
scroll to position [100, 0]
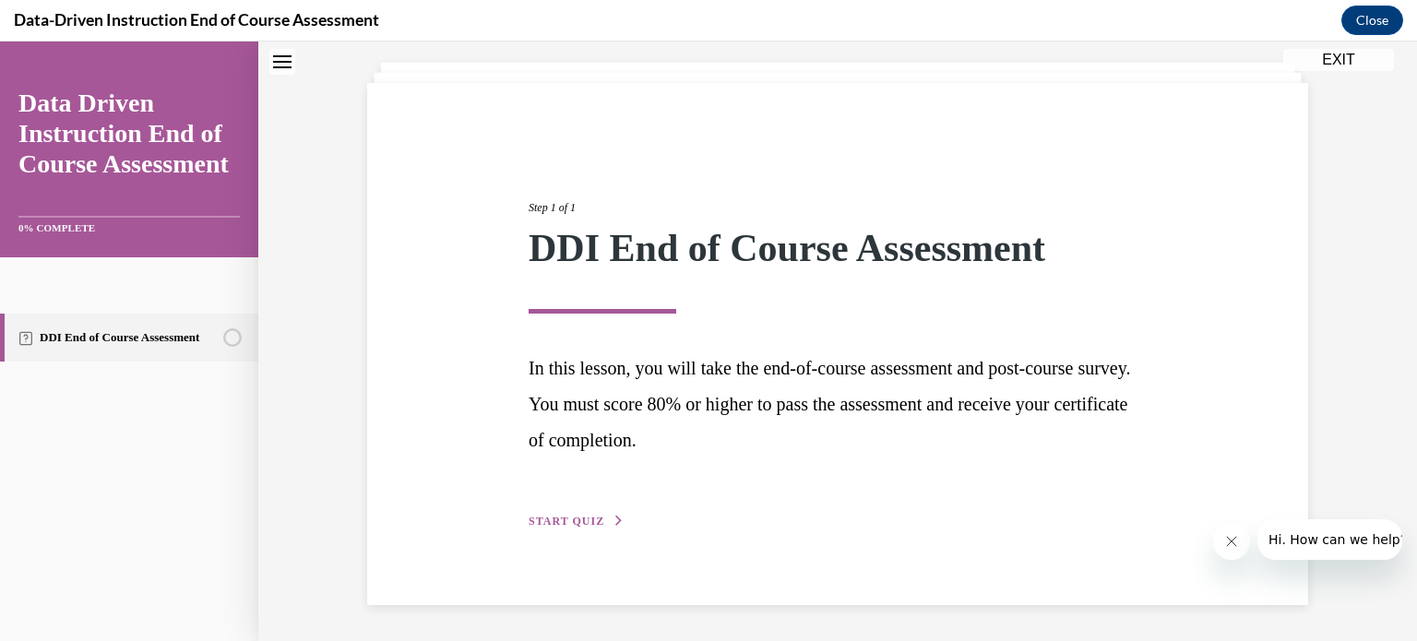
click at [565, 518] on span "START QUIZ" at bounding box center [567, 521] width 76 height 13
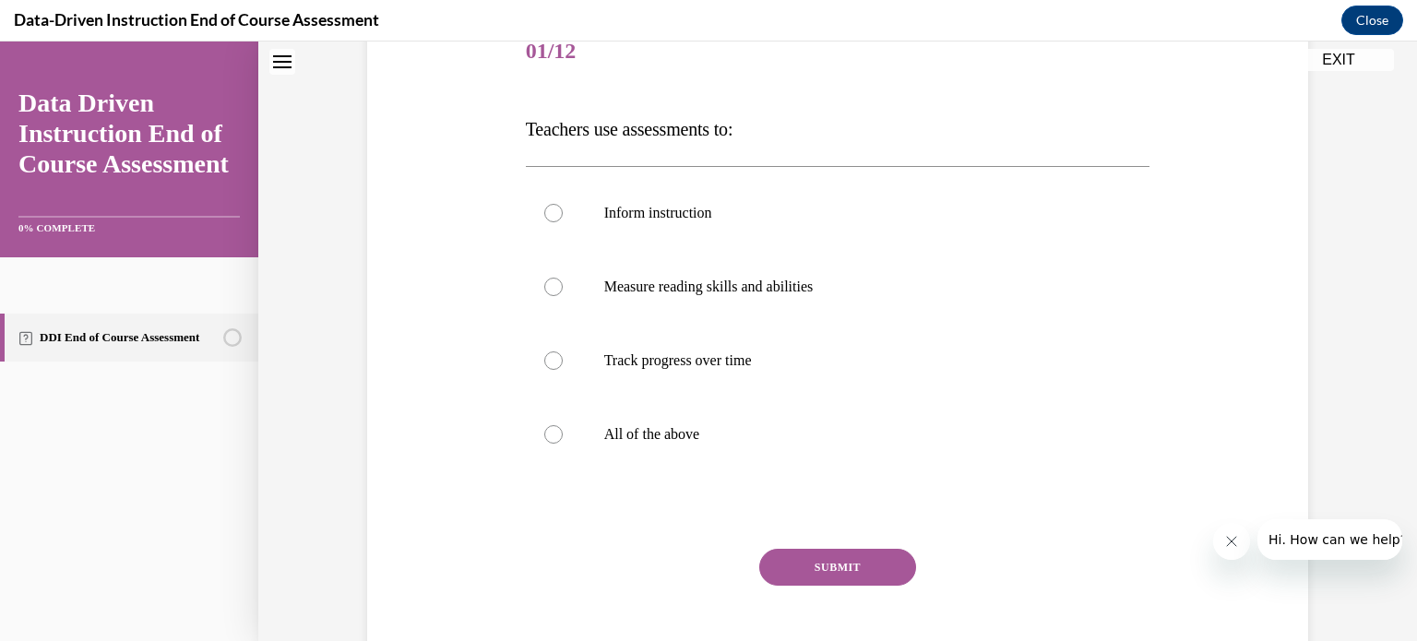
scroll to position [245, 0]
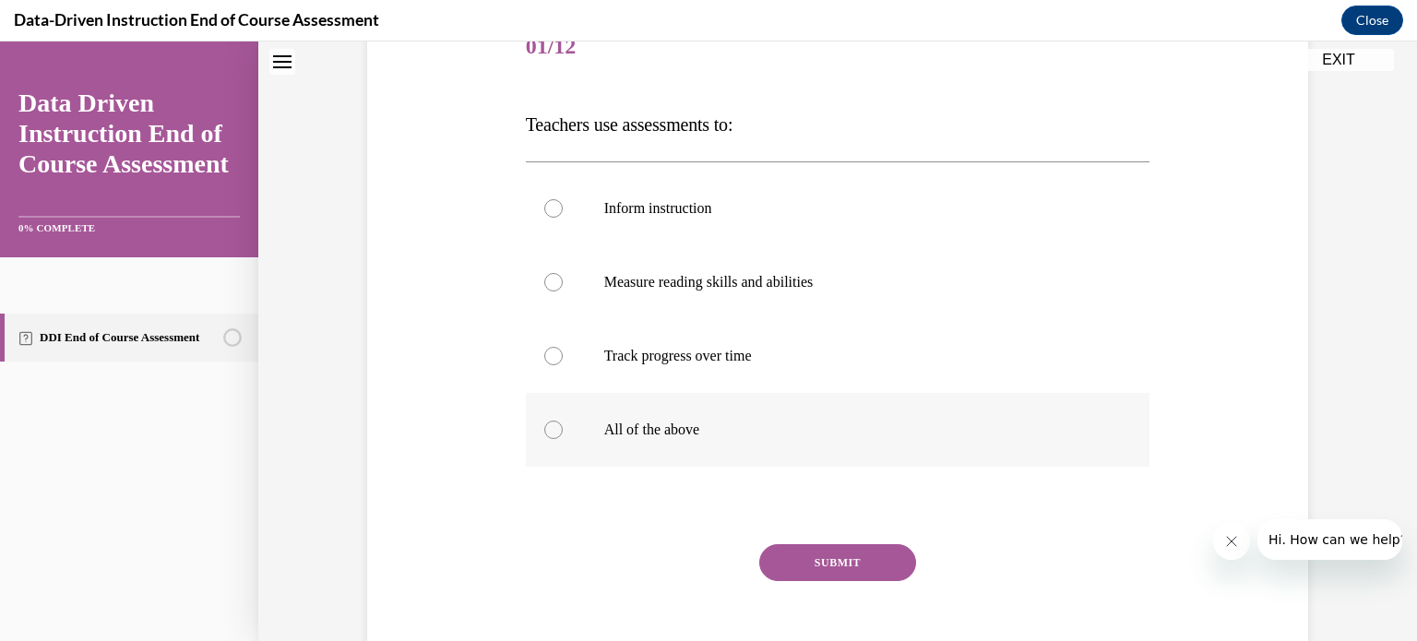
click at [644, 448] on label "All of the above" at bounding box center [838, 430] width 625 height 74
click at [563, 439] on input "All of the above" at bounding box center [553, 430] width 18 height 18
radio input "true"
click at [859, 556] on button "SUBMIT" at bounding box center [837, 562] width 157 height 37
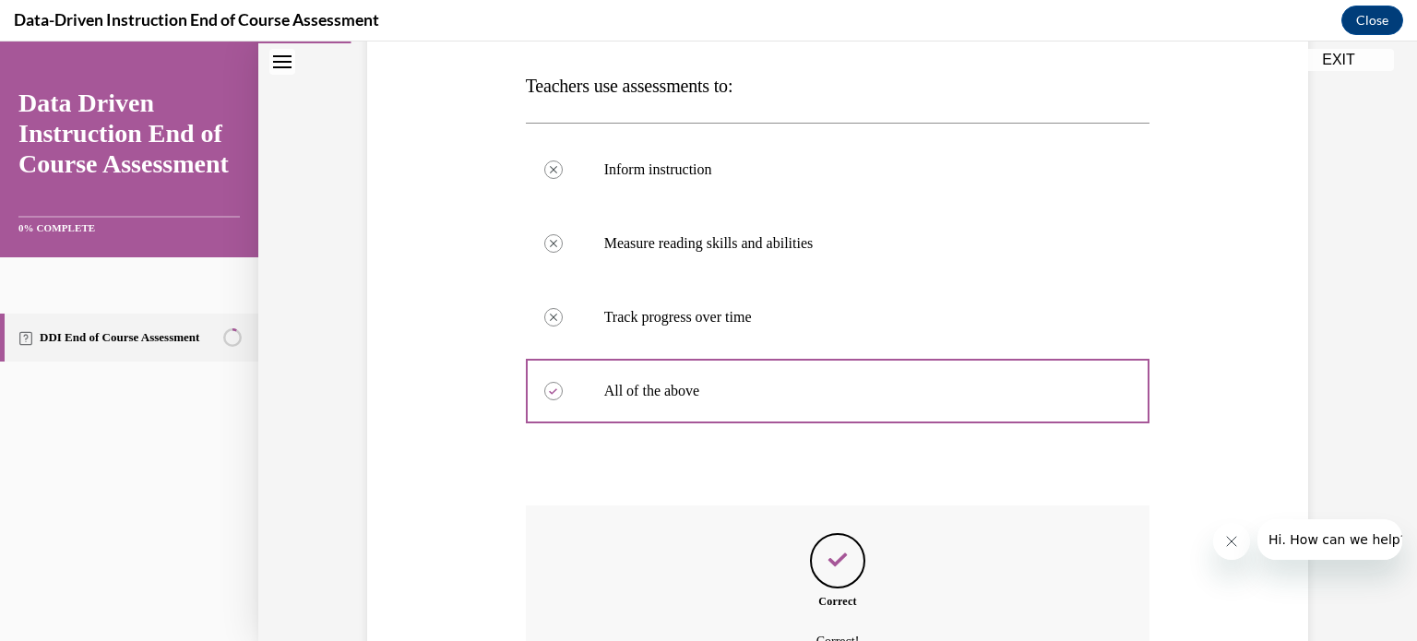
scroll to position [485, 0]
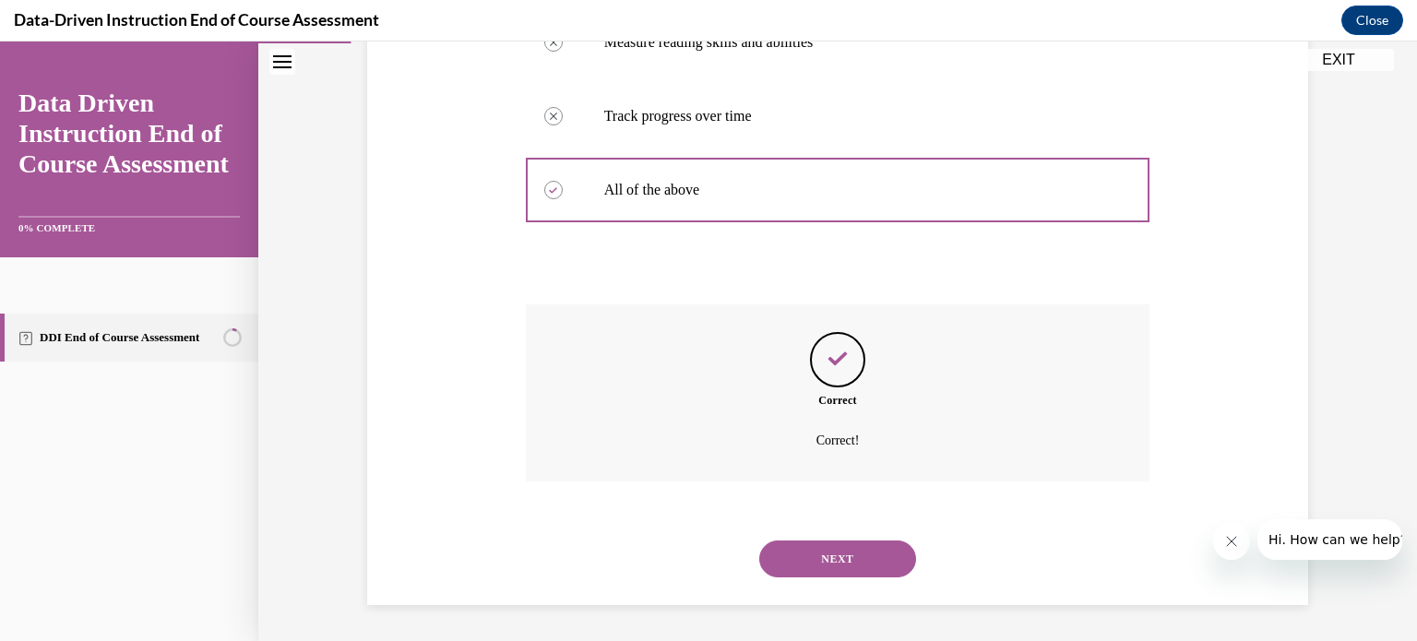
click at [859, 556] on button "NEXT" at bounding box center [837, 559] width 157 height 37
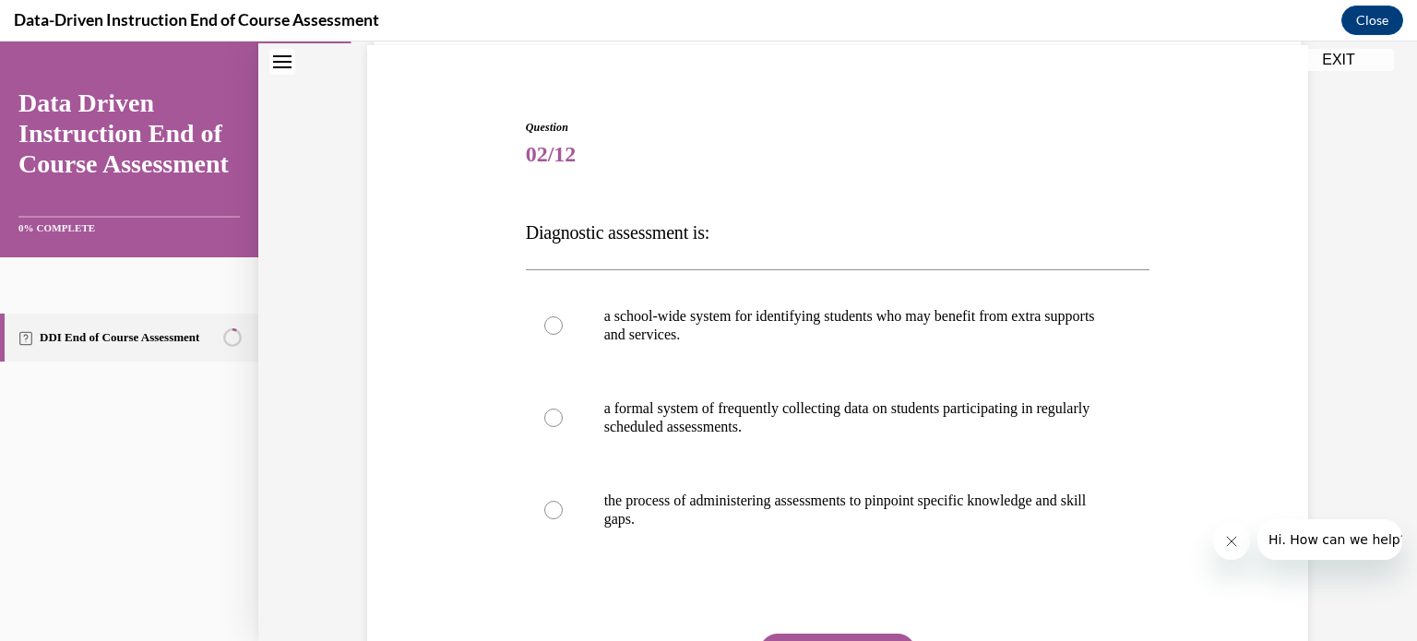
scroll to position [141, 0]
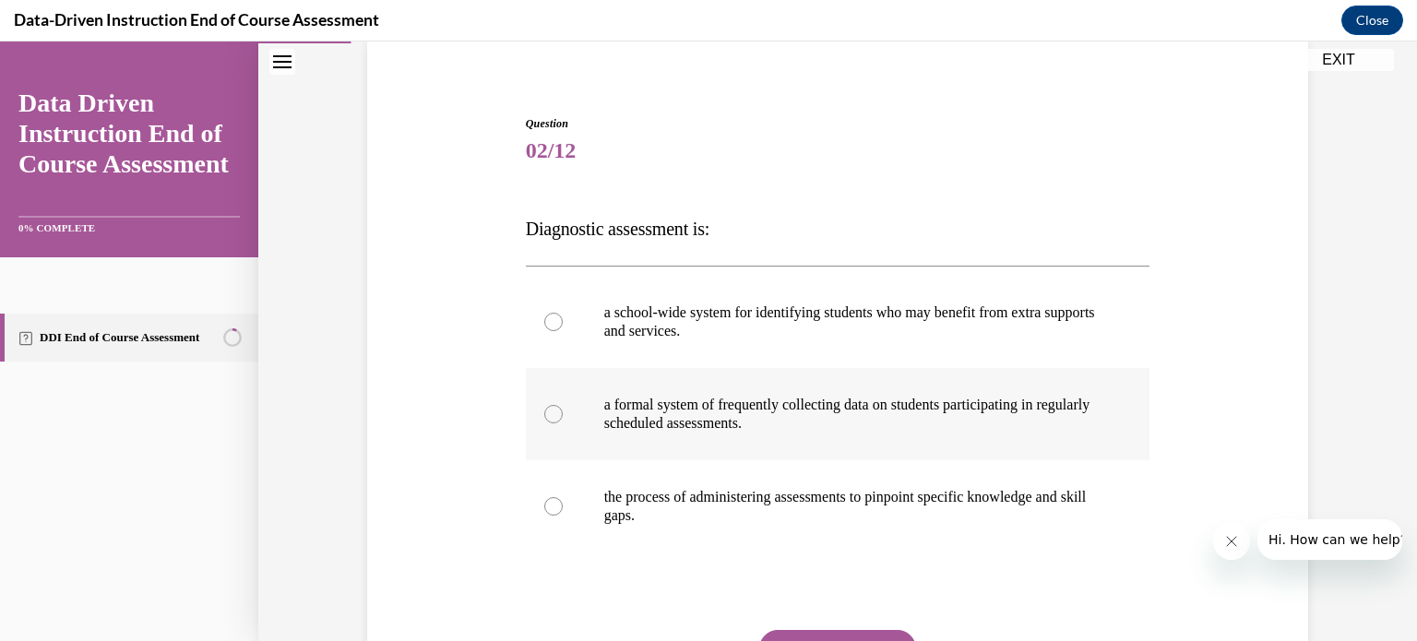
click at [836, 449] on label "a formal system of frequently collecting data on students participating in regu…" at bounding box center [838, 414] width 625 height 92
click at [563, 423] on input "a formal system of frequently collecting data on students participating in regu…" at bounding box center [553, 414] width 18 height 18
radio input "true"
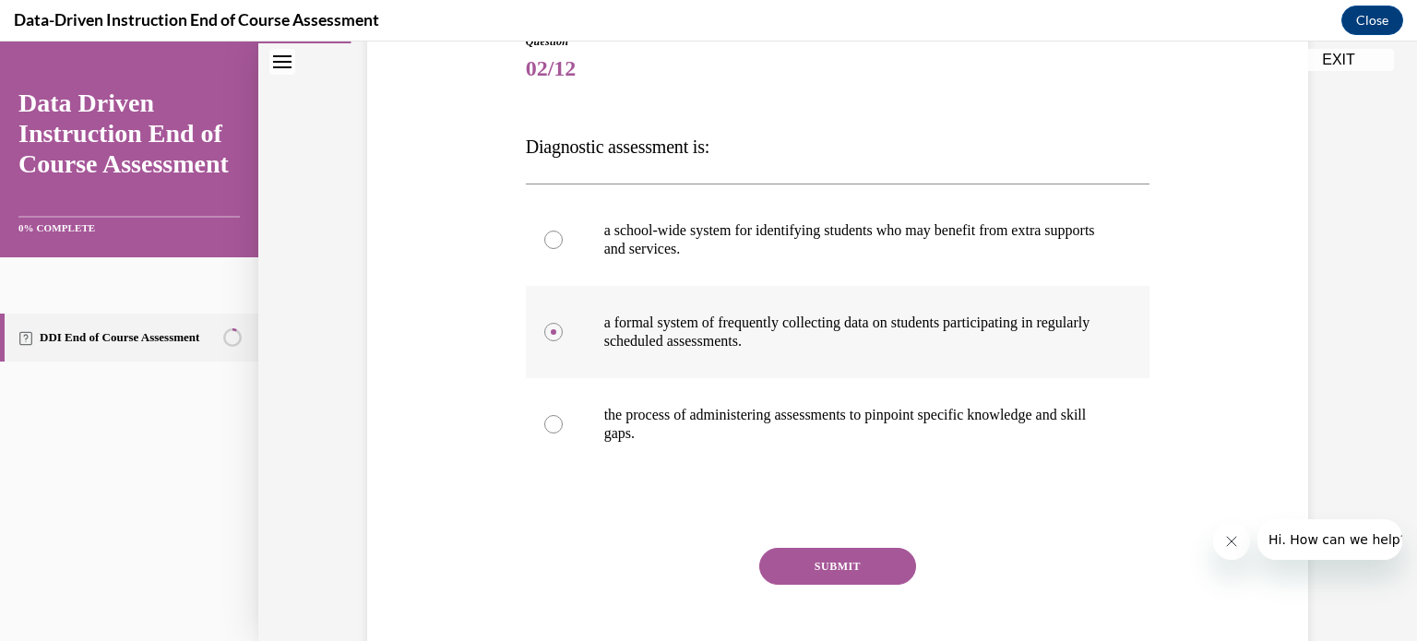
scroll to position [221, 0]
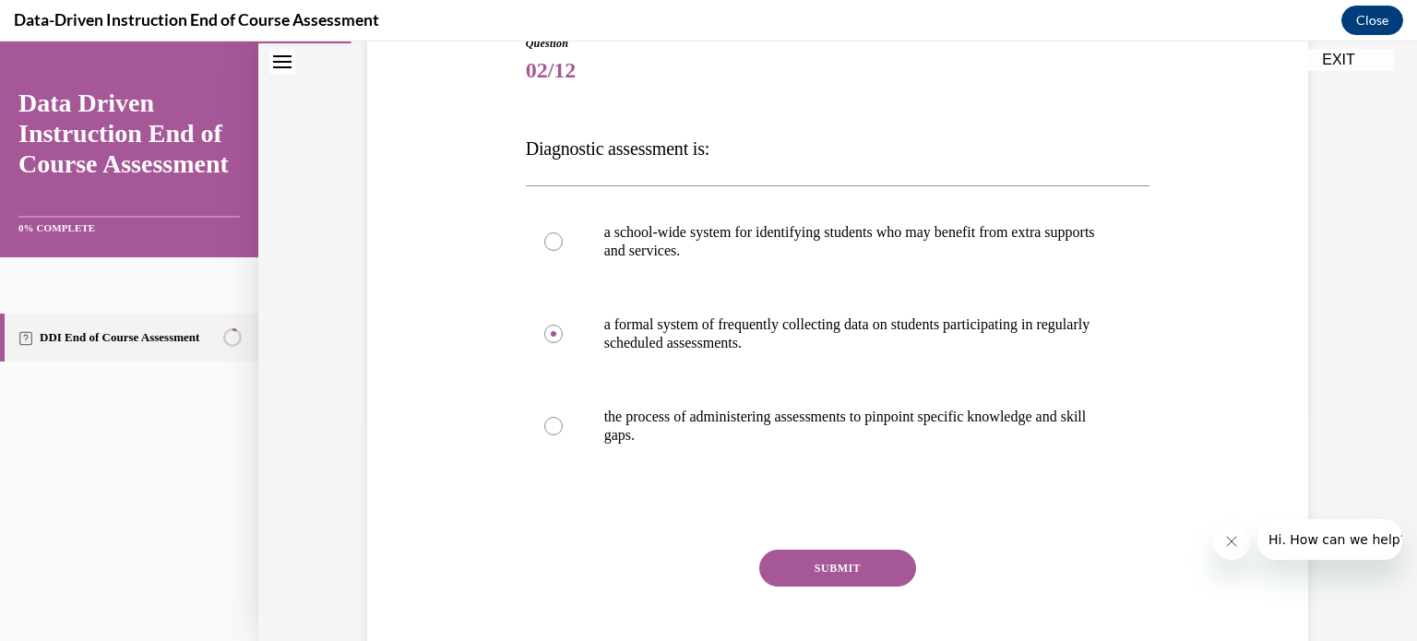
click at [825, 567] on button "SUBMIT" at bounding box center [837, 568] width 157 height 37
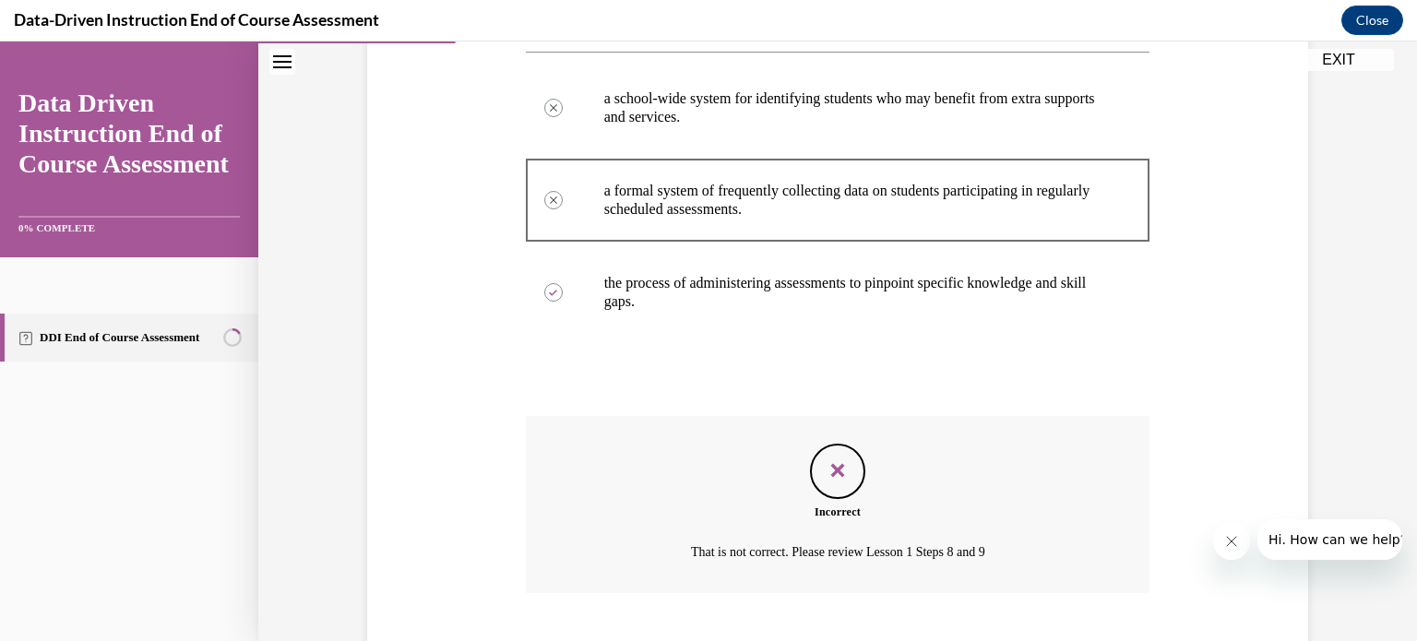
scroll to position [467, 0]
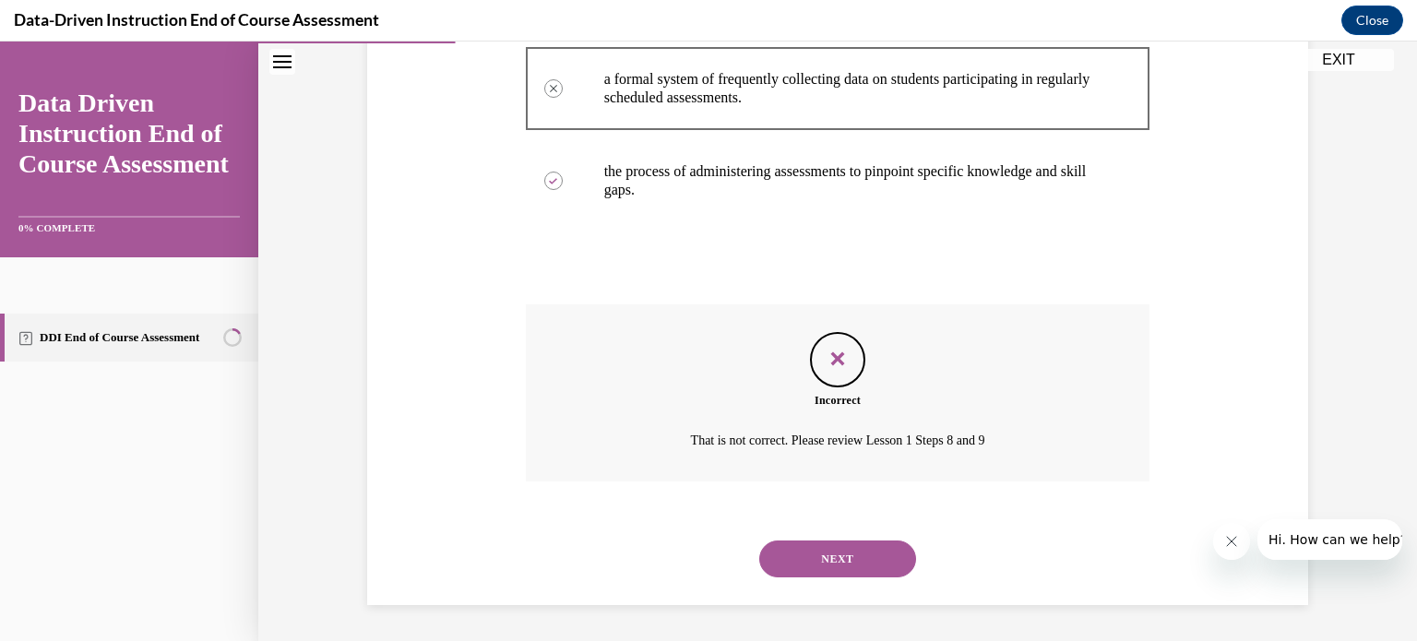
click at [846, 550] on button "NEXT" at bounding box center [837, 559] width 157 height 37
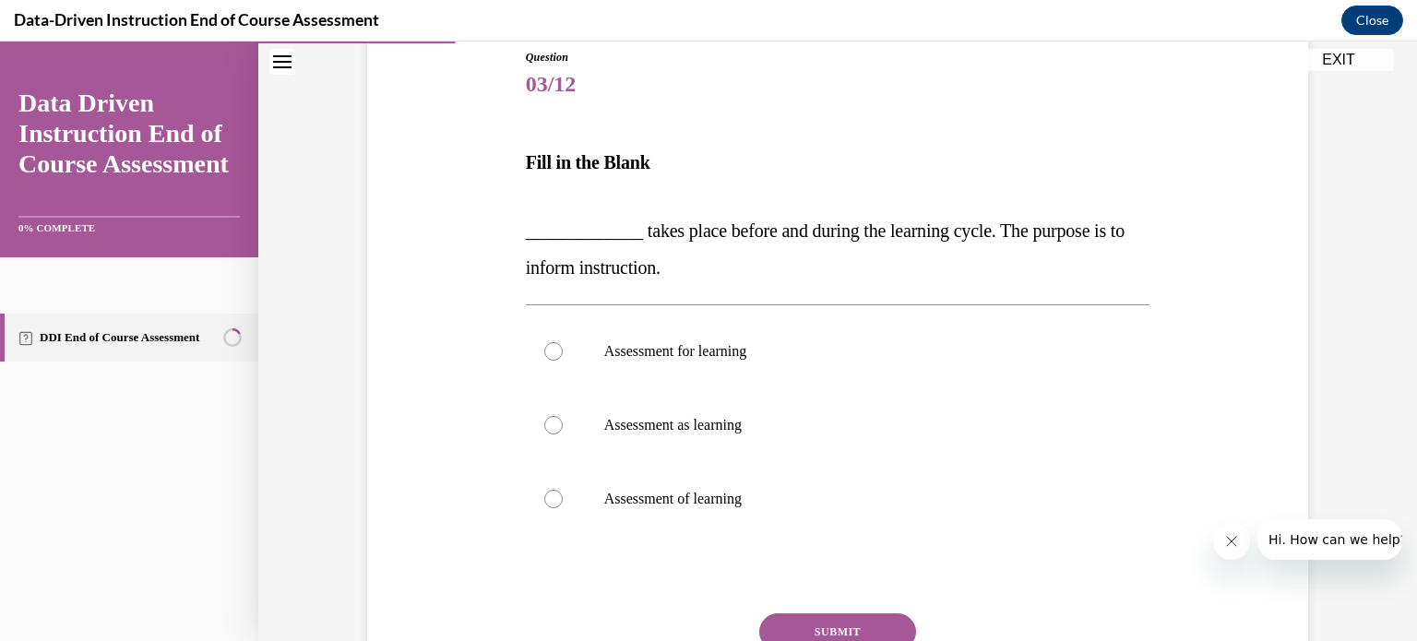
scroll to position [208, 0]
click at [696, 412] on label "Assessment as learning" at bounding box center [838, 424] width 625 height 74
click at [563, 415] on input "Assessment as learning" at bounding box center [553, 424] width 18 height 18
radio input "true"
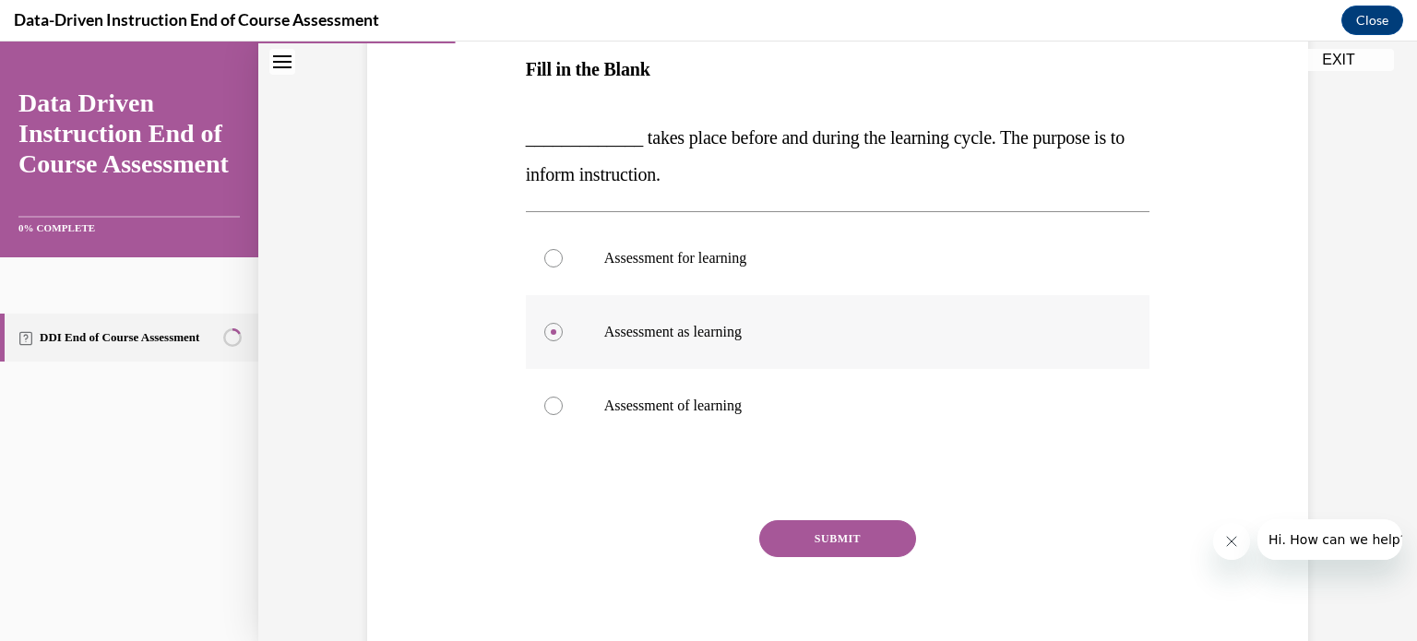
scroll to position [305, 0]
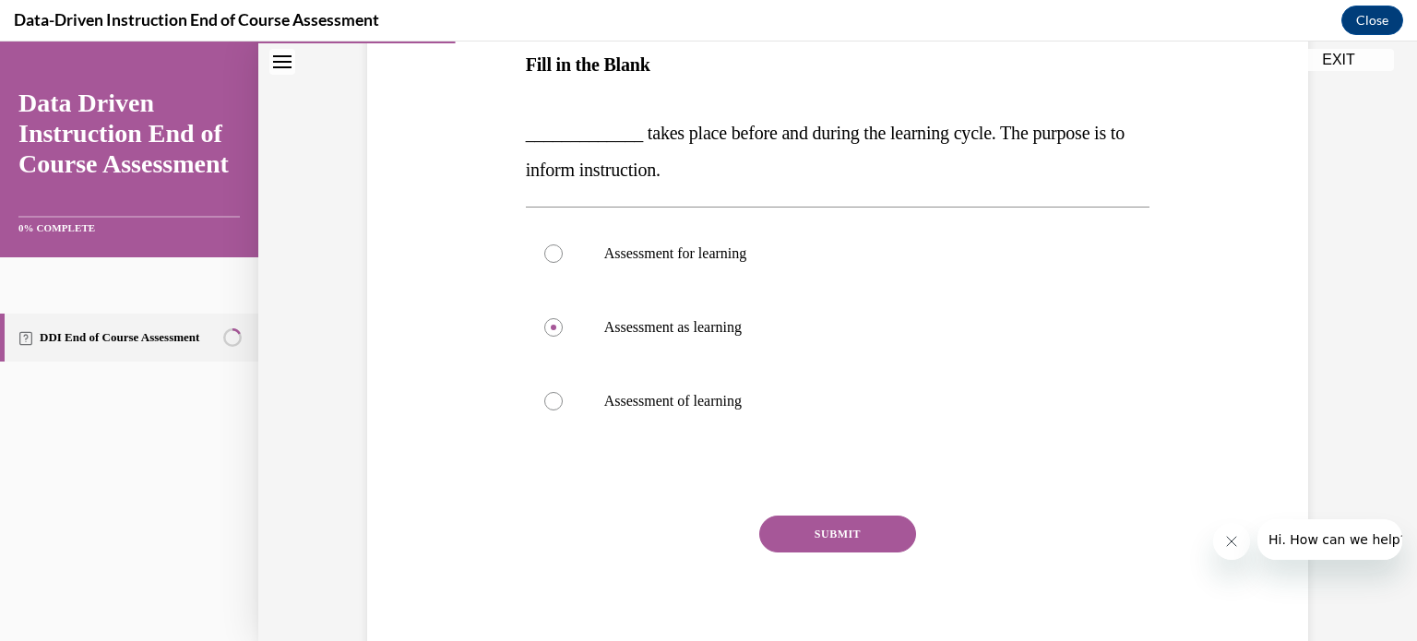
click at [807, 539] on button "SUBMIT" at bounding box center [837, 534] width 157 height 37
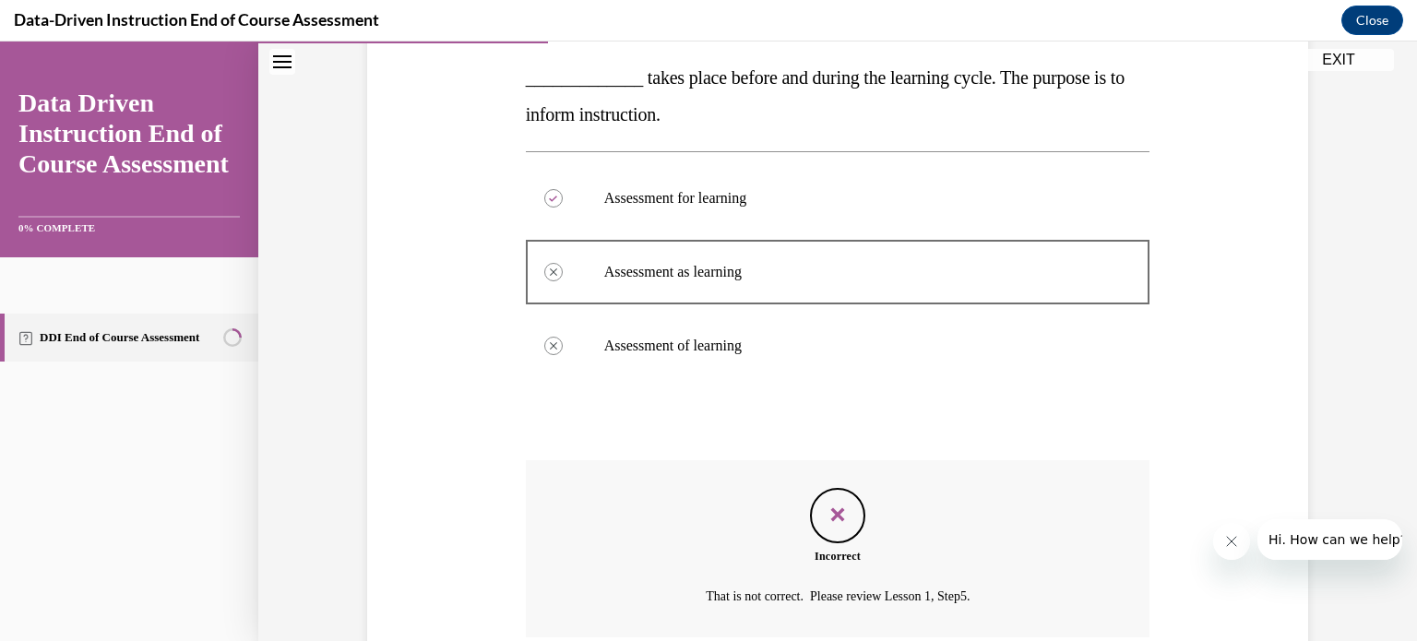
scroll to position [517, 0]
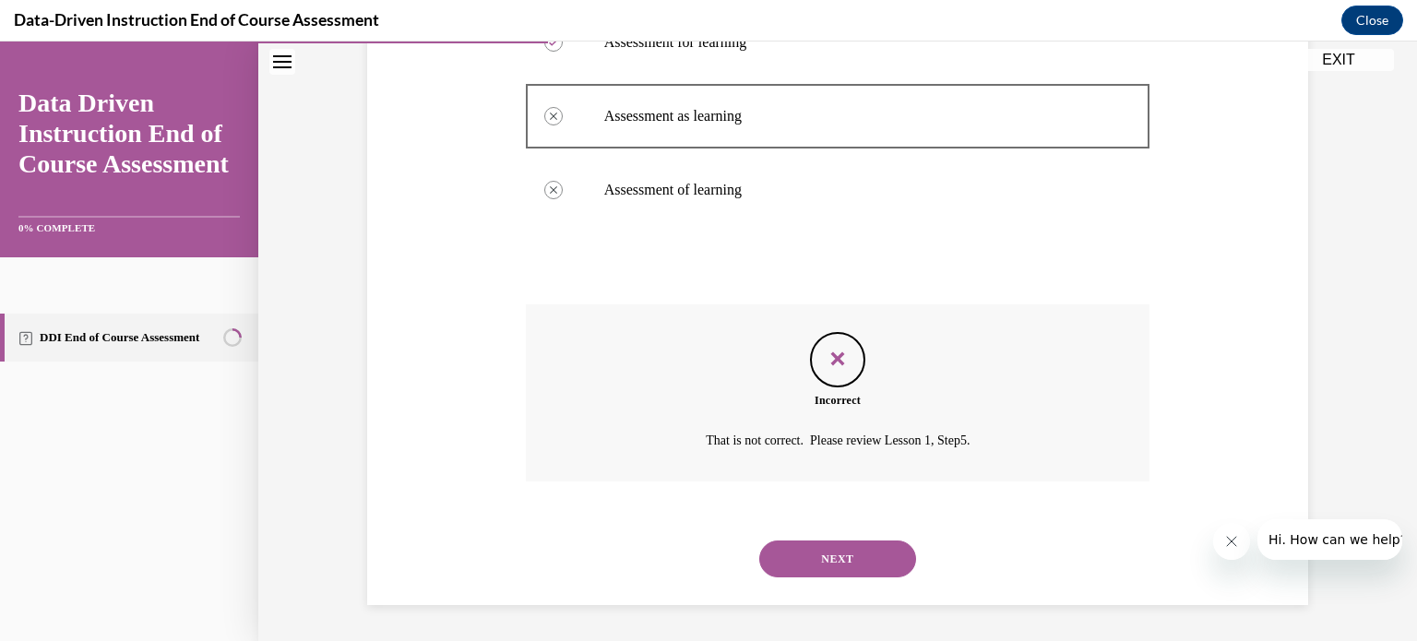
click at [822, 561] on button "NEXT" at bounding box center [837, 559] width 157 height 37
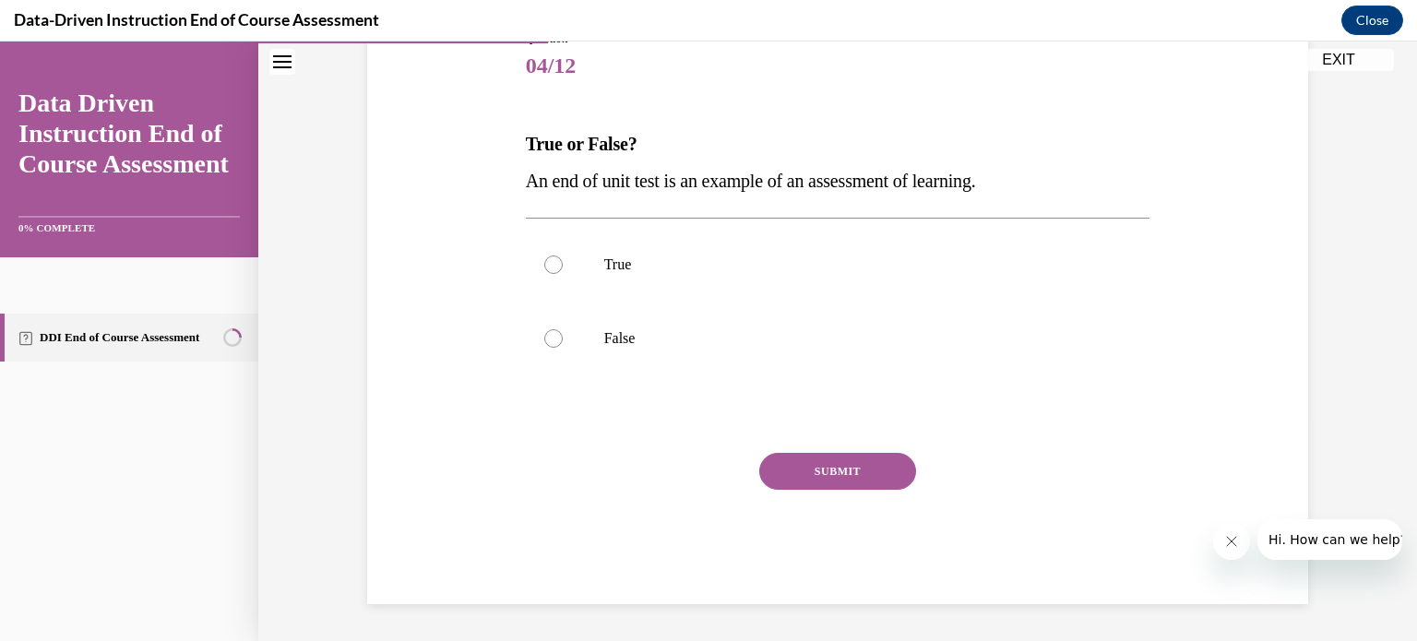
scroll to position [204, 0]
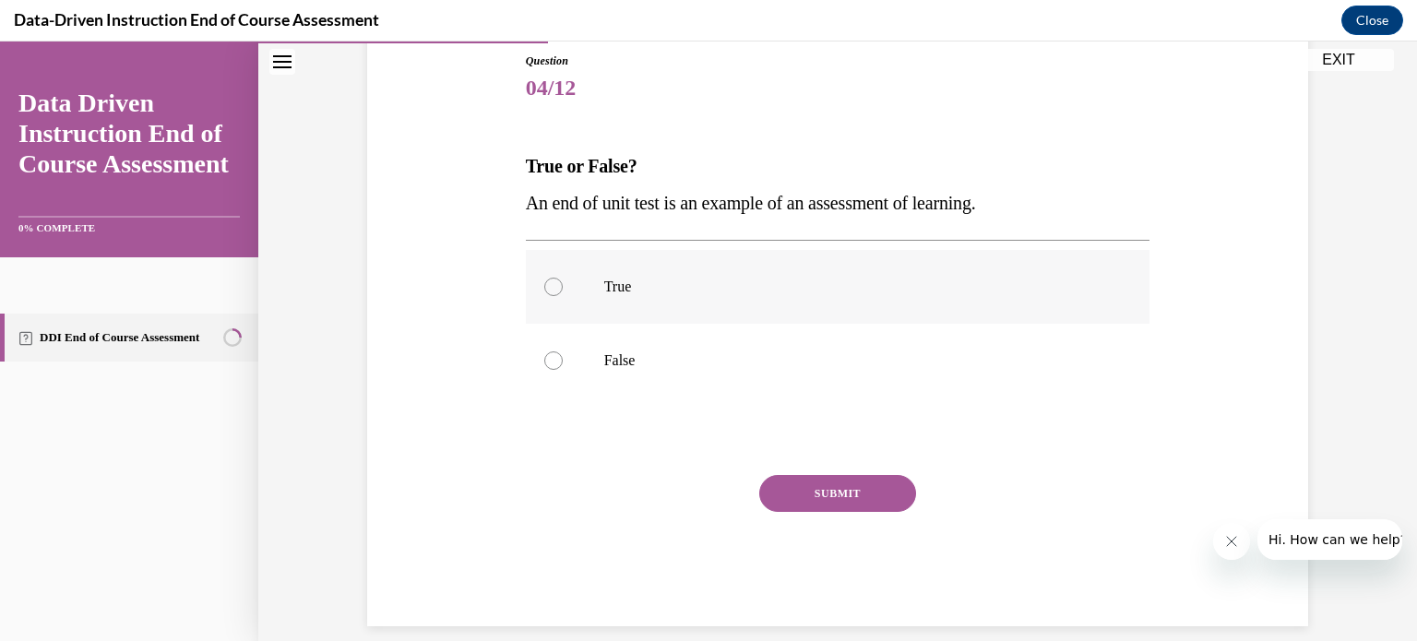
click at [753, 315] on label "True" at bounding box center [838, 287] width 625 height 74
click at [563, 296] on input "True" at bounding box center [553, 287] width 18 height 18
radio input "true"
click at [892, 494] on button "SUBMIT" at bounding box center [837, 493] width 157 height 37
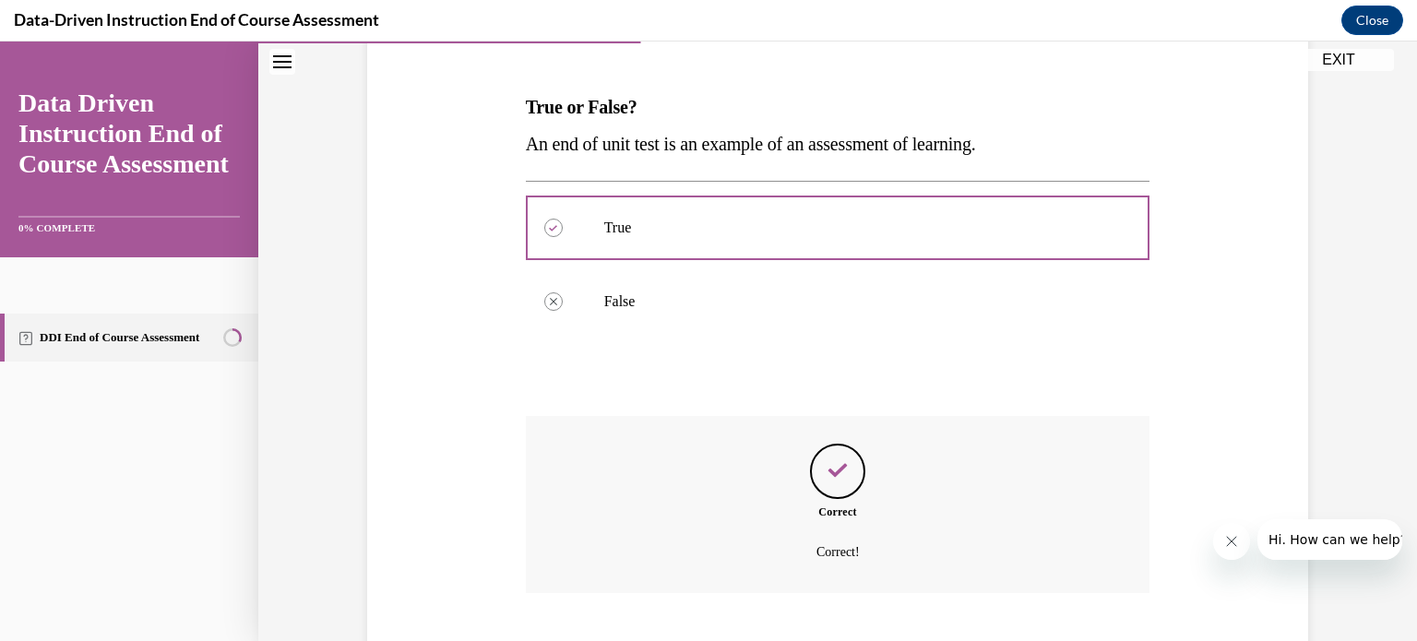
scroll to position [375, 0]
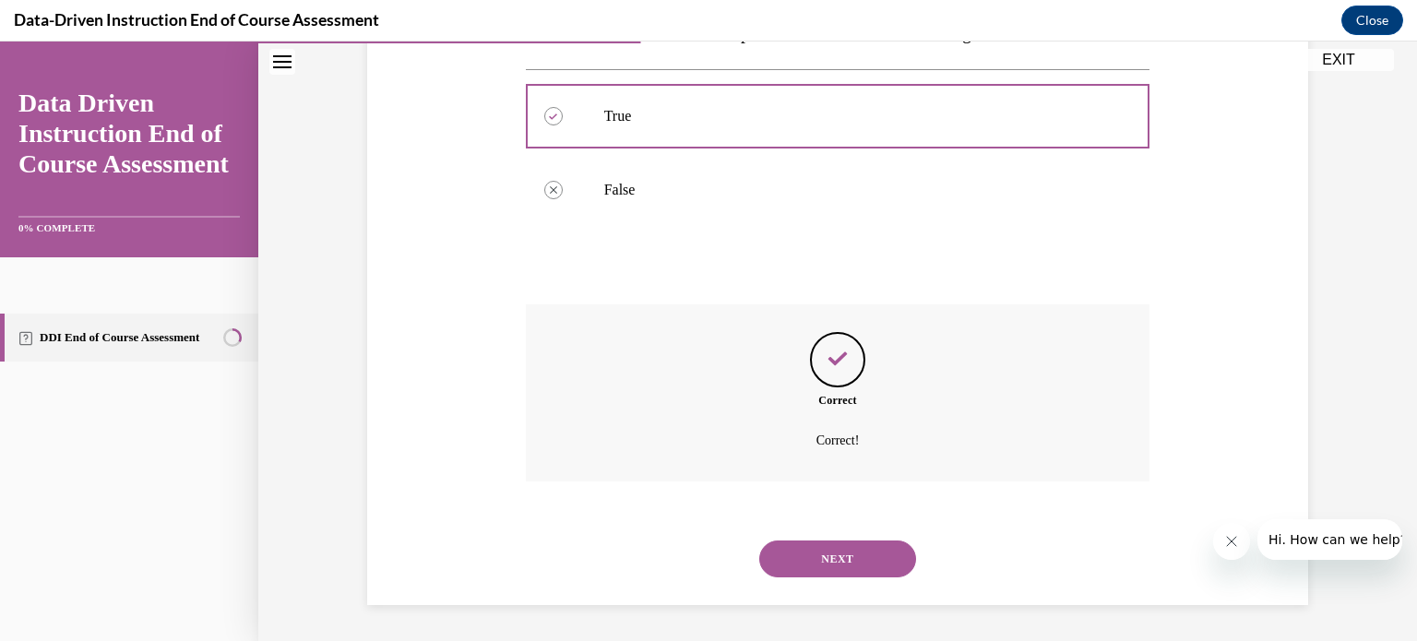
click at [855, 552] on button "NEXT" at bounding box center [837, 559] width 157 height 37
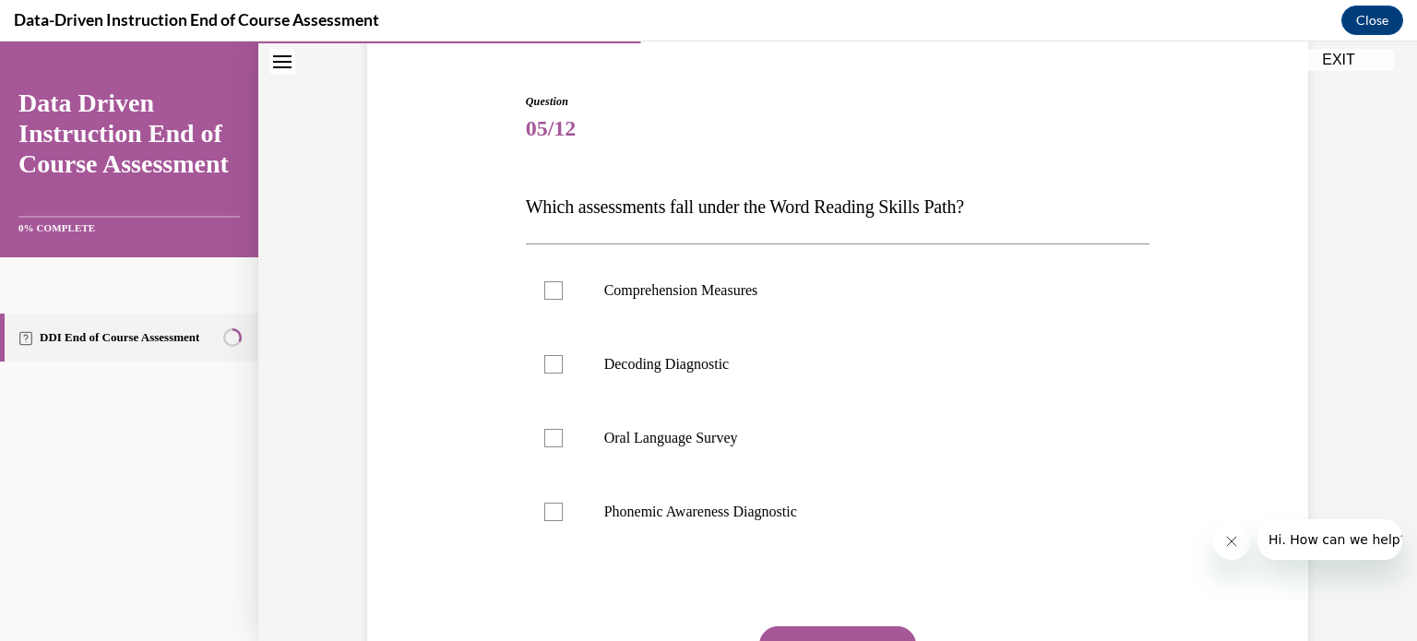
scroll to position [159, 0]
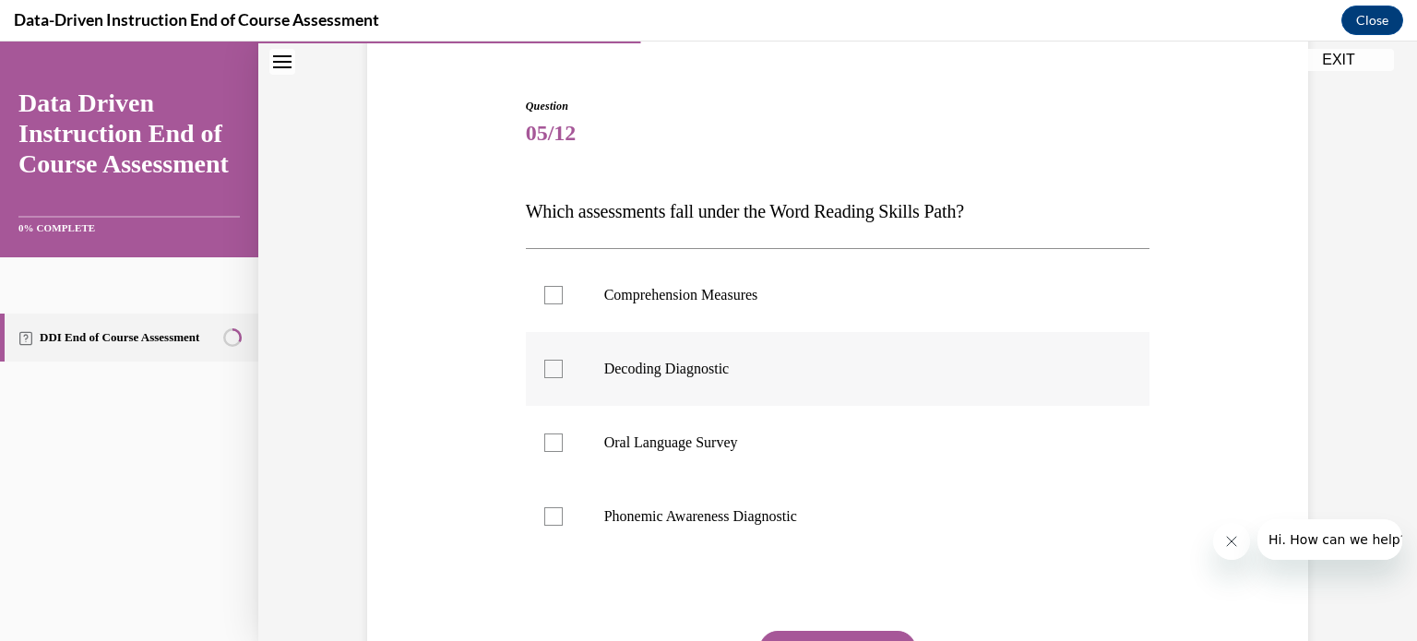
click at [894, 393] on label "Decoding Diagnostic" at bounding box center [838, 369] width 625 height 74
click at [563, 378] on input "Decoding Diagnostic" at bounding box center [553, 369] width 18 height 18
click at [882, 389] on label "Decoding Diagnostic" at bounding box center [838, 369] width 625 height 74
click at [563, 378] on input "Decoding Diagnostic" at bounding box center [553, 369] width 18 height 18
click at [882, 389] on label "Decoding Diagnostic" at bounding box center [838, 369] width 625 height 74
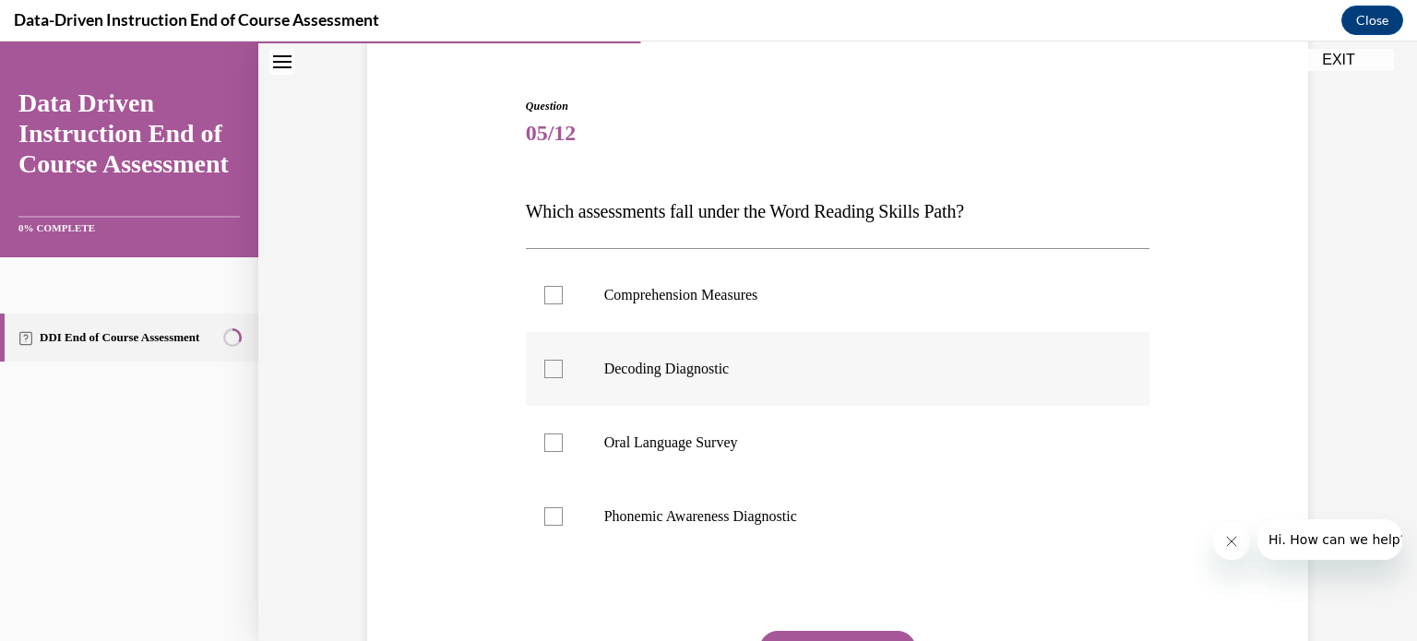
click at [563, 378] on input "Decoding Diagnostic" at bounding box center [553, 369] width 18 height 18
checkbox input "true"
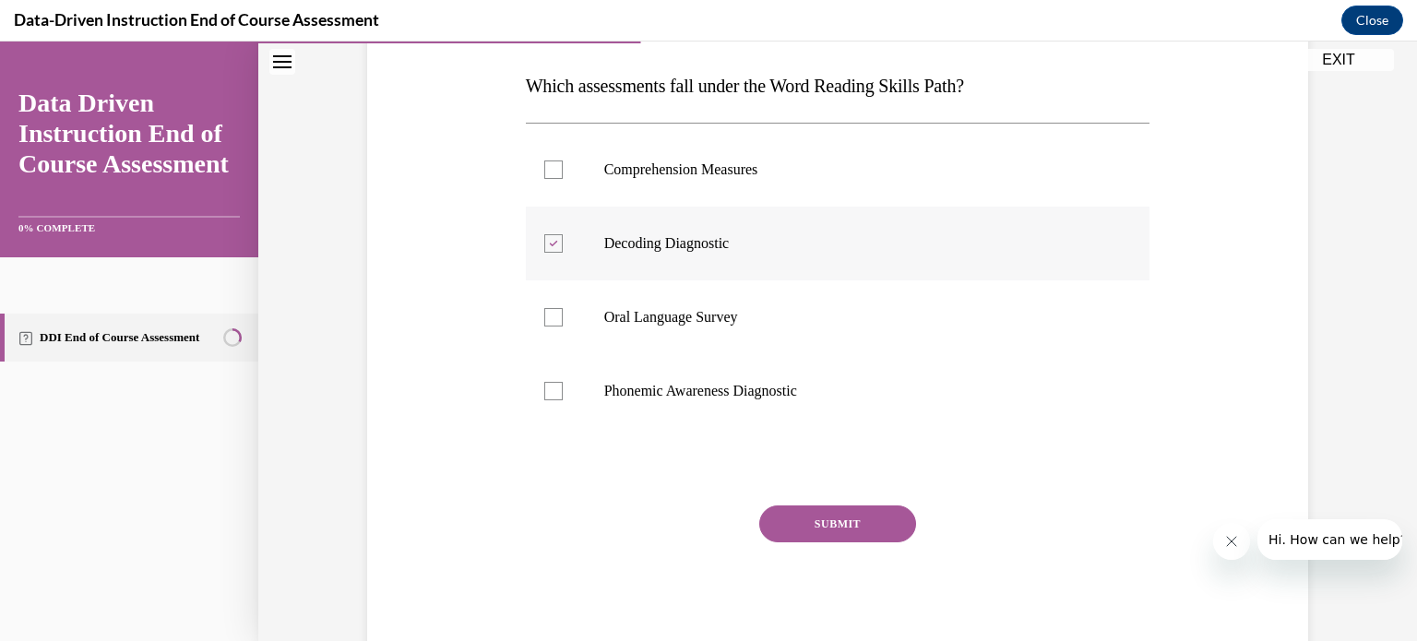
scroll to position [284, 0]
click at [821, 533] on button "SUBMIT" at bounding box center [837, 524] width 157 height 37
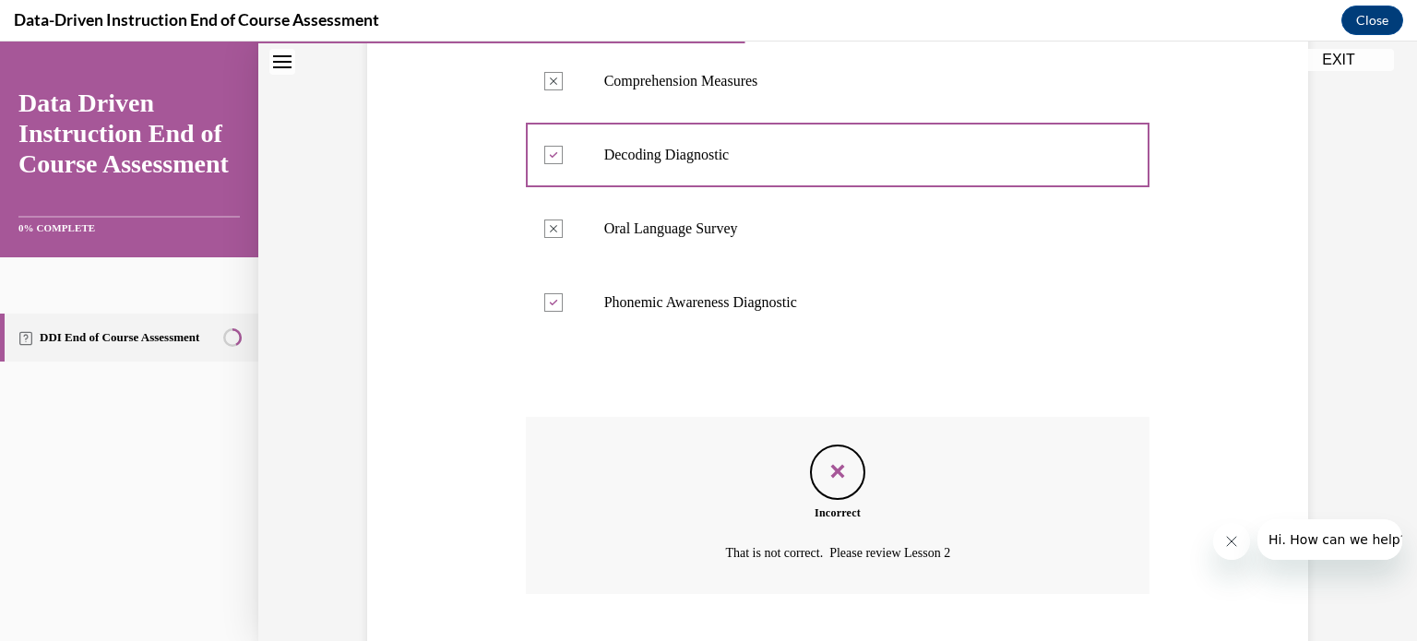
scroll to position [485, 0]
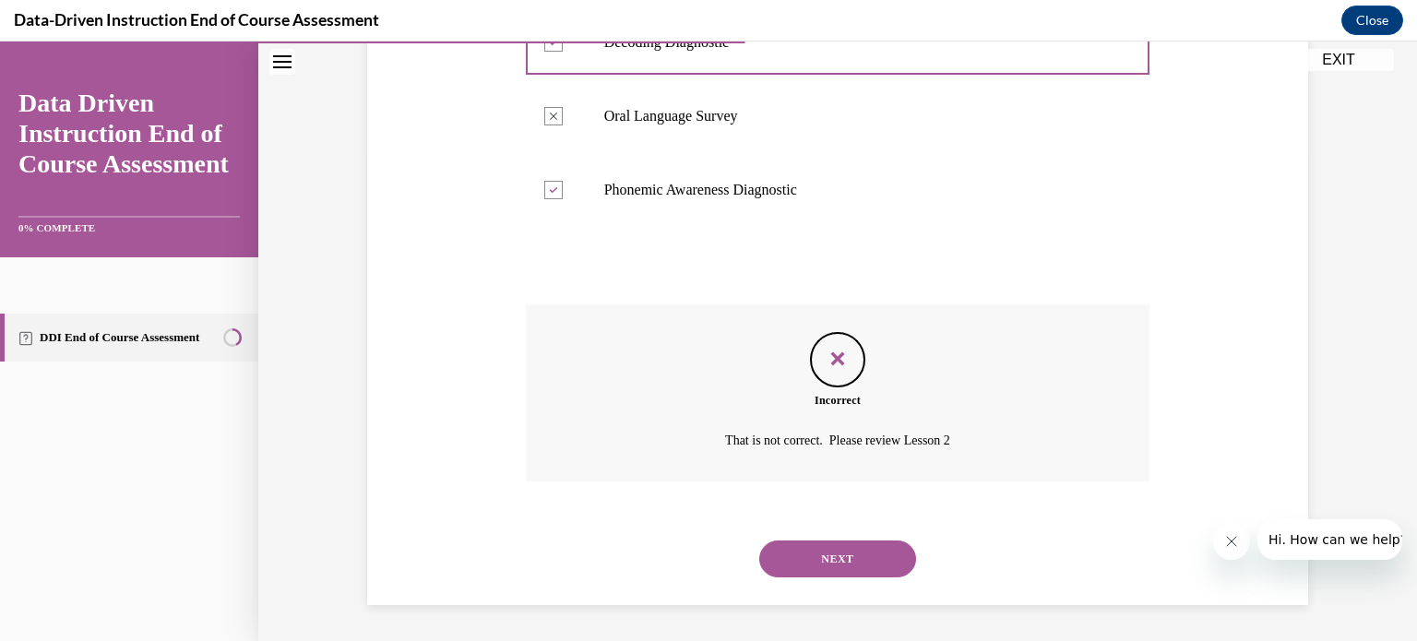
click at [804, 562] on button "NEXT" at bounding box center [837, 559] width 157 height 37
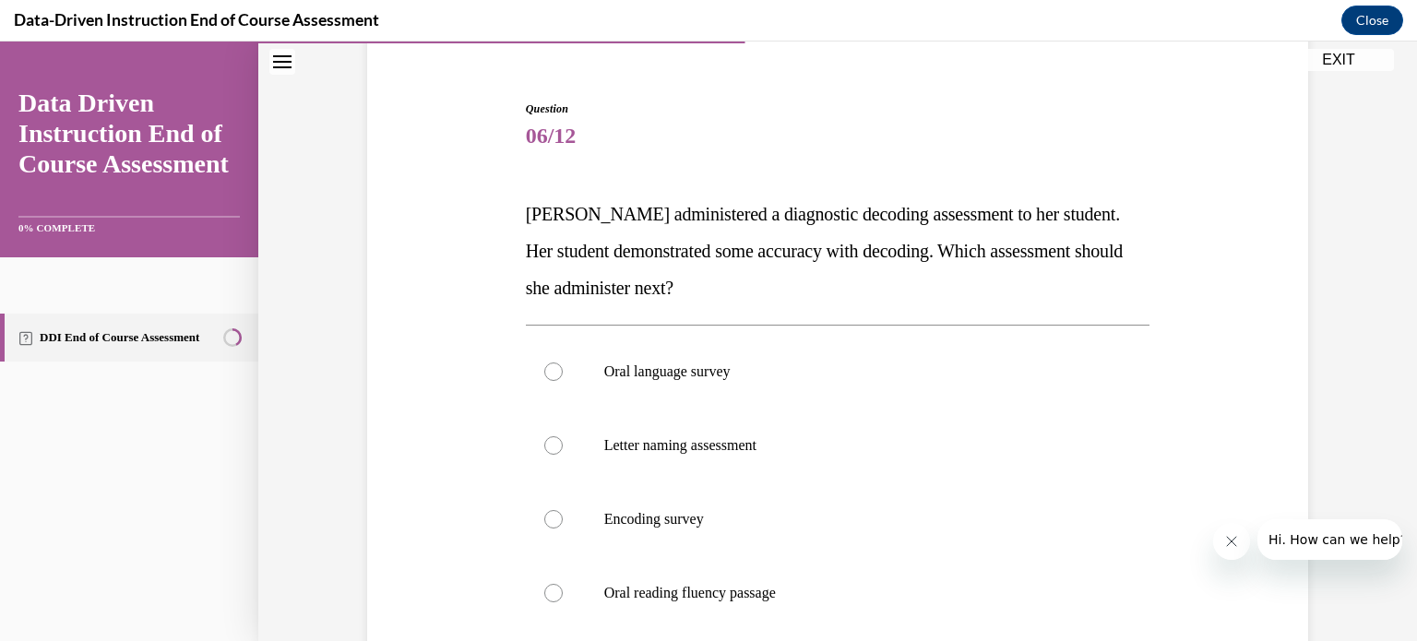
scroll to position [161, 0]
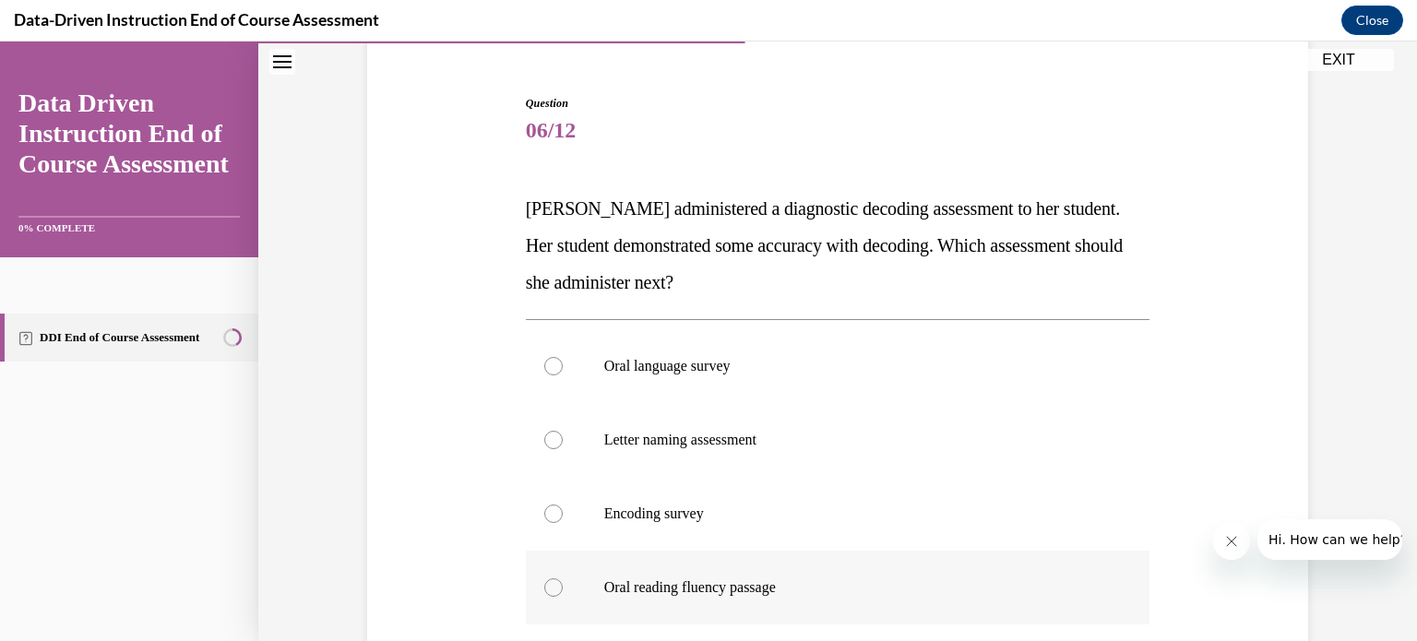
click at [804, 565] on label "Oral reading fluency passage" at bounding box center [838, 588] width 625 height 74
click at [563, 578] on input "Oral reading fluency passage" at bounding box center [553, 587] width 18 height 18
radio input "true"
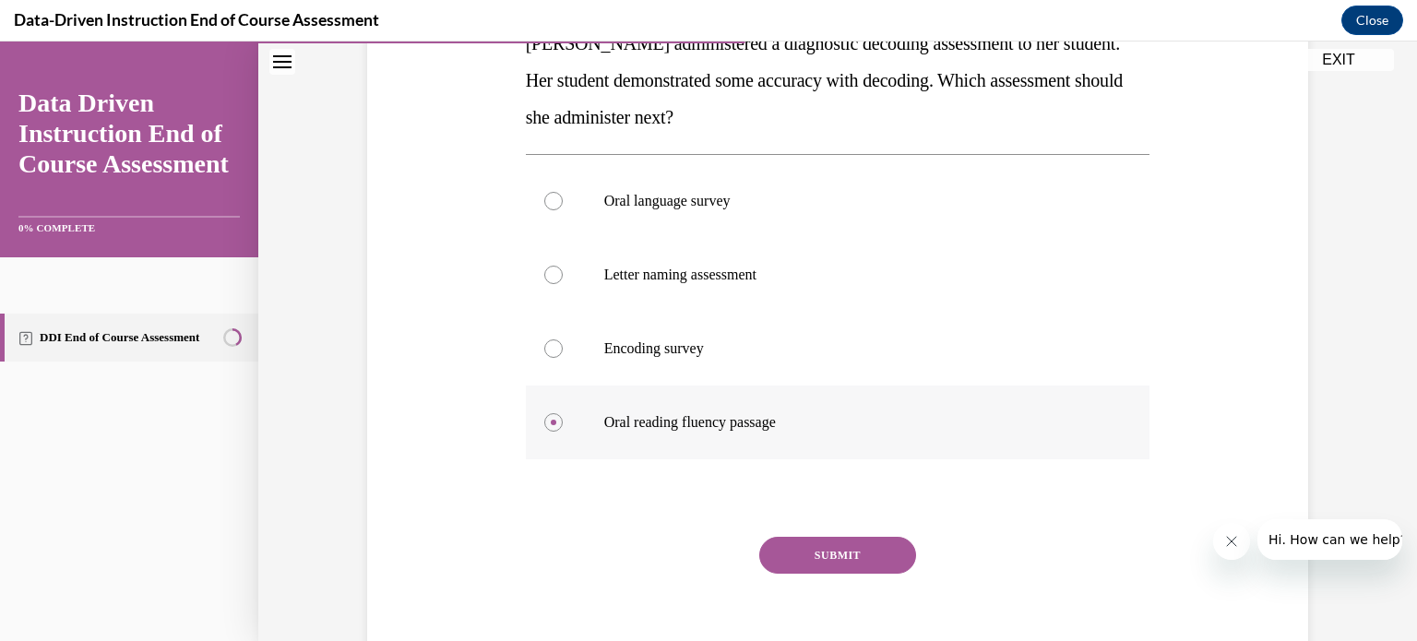
scroll to position [327, 0]
click at [804, 565] on button "SUBMIT" at bounding box center [837, 554] width 157 height 37
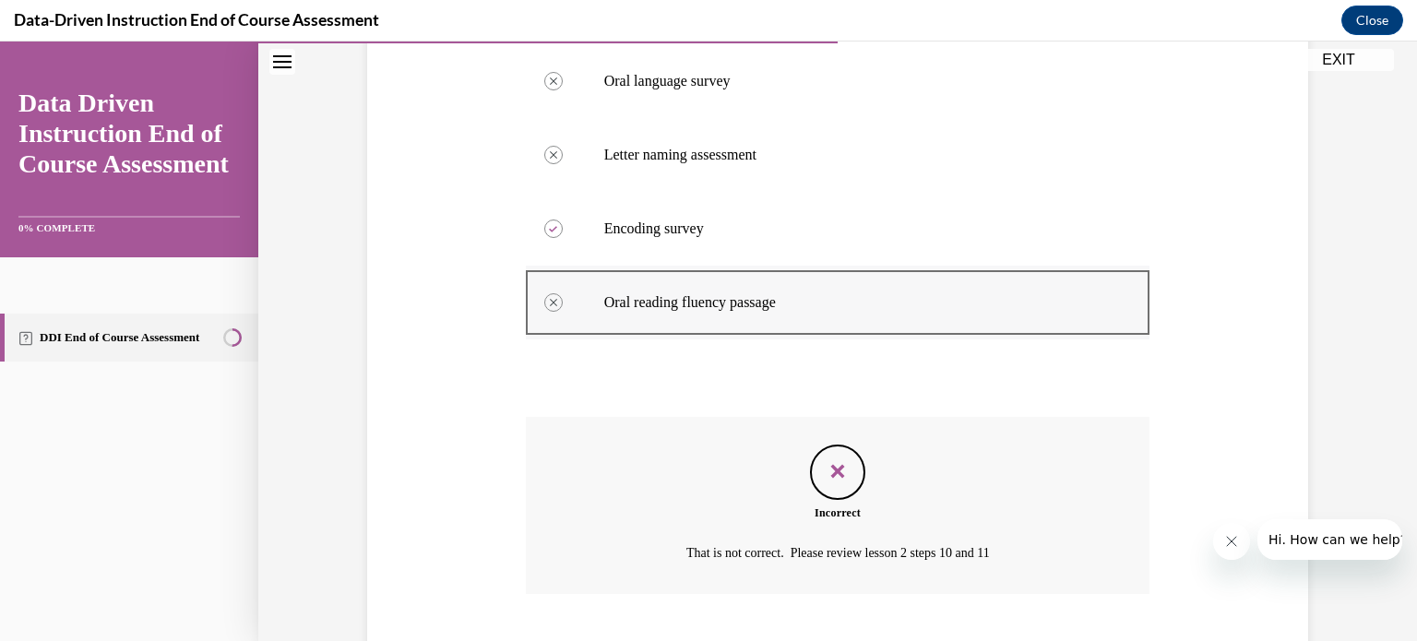
scroll to position [559, 0]
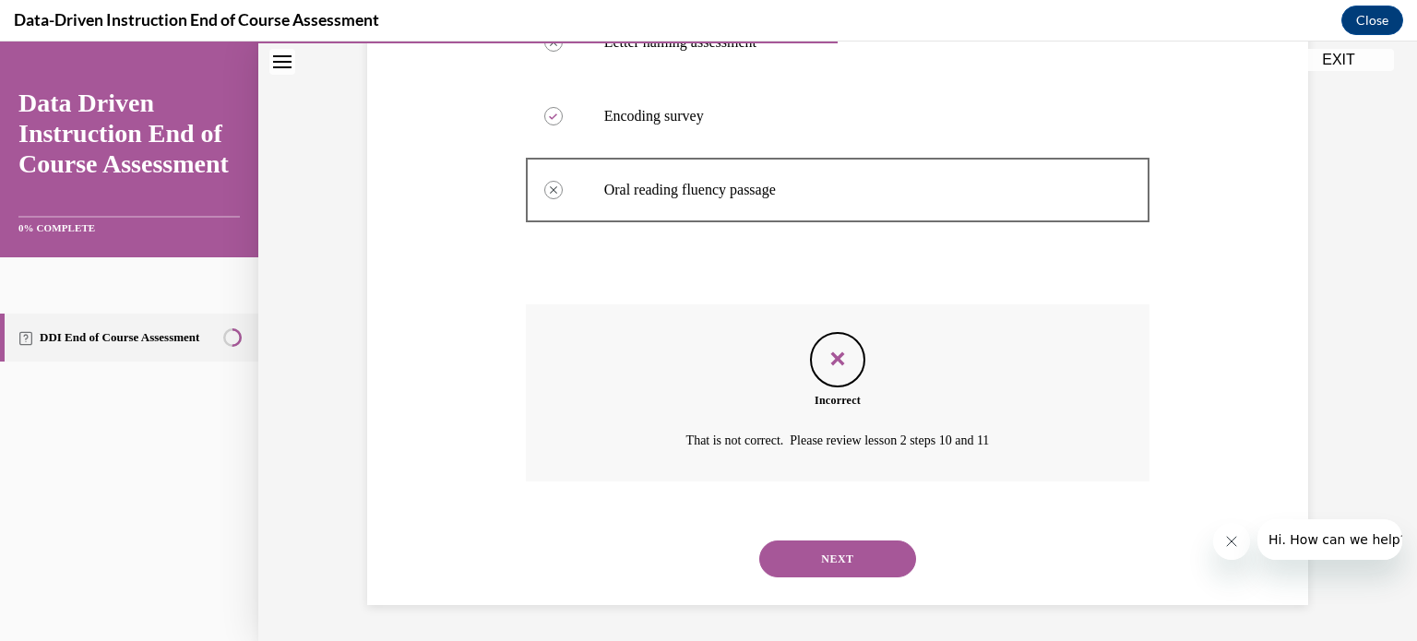
click at [804, 567] on button "NEXT" at bounding box center [837, 559] width 157 height 37
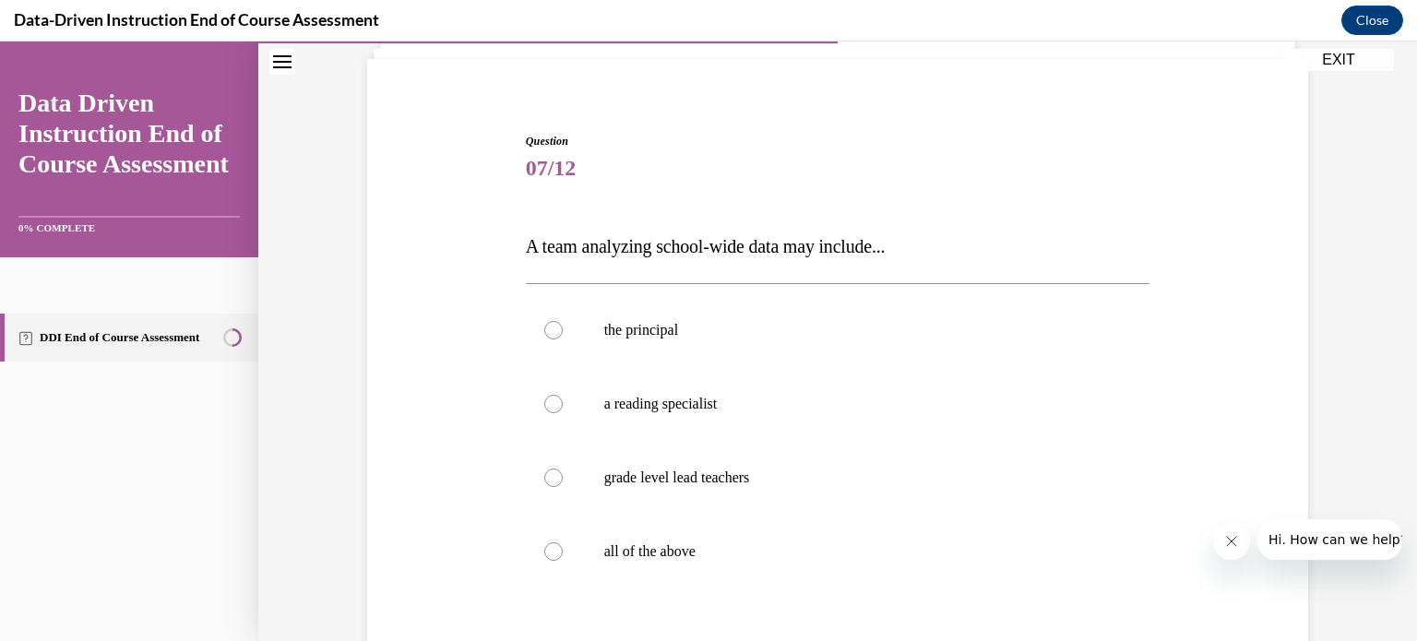
scroll to position [128, 0]
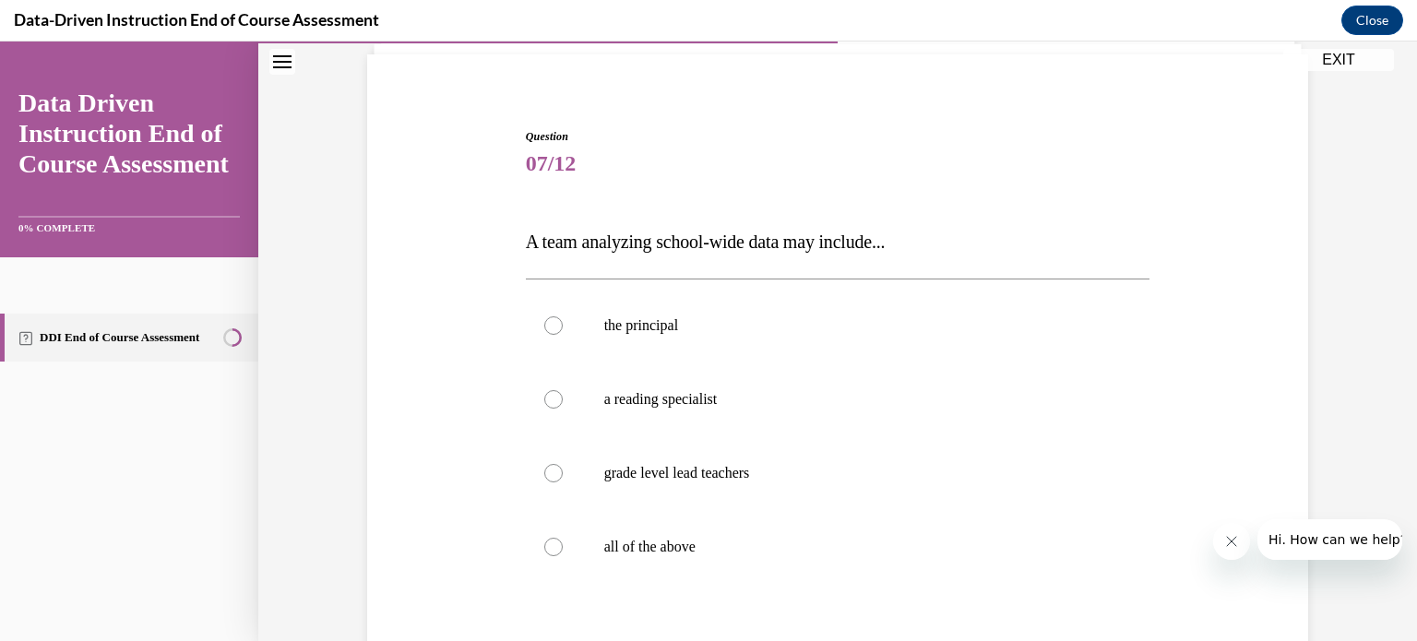
click at [804, 567] on label "all of the above" at bounding box center [838, 547] width 625 height 74
click at [563, 556] on input "all of the above" at bounding box center [553, 547] width 18 height 18
radio input "true"
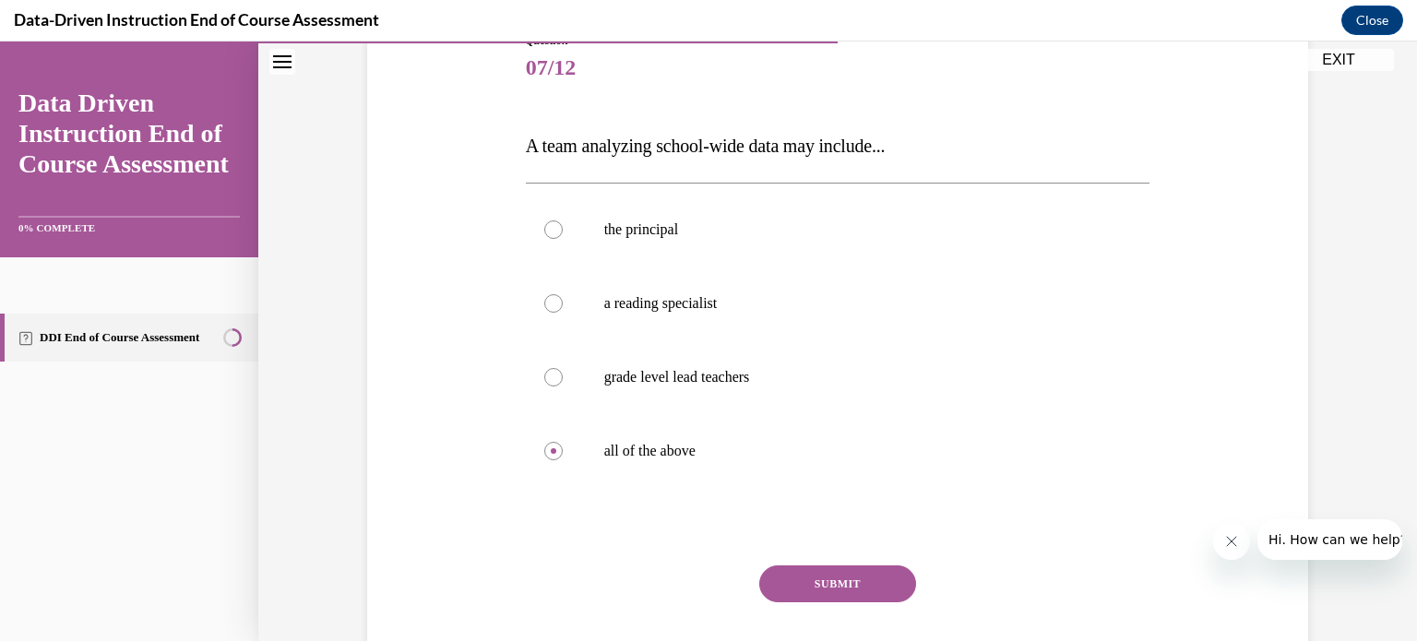
click at [804, 567] on button "SUBMIT" at bounding box center [837, 584] width 157 height 37
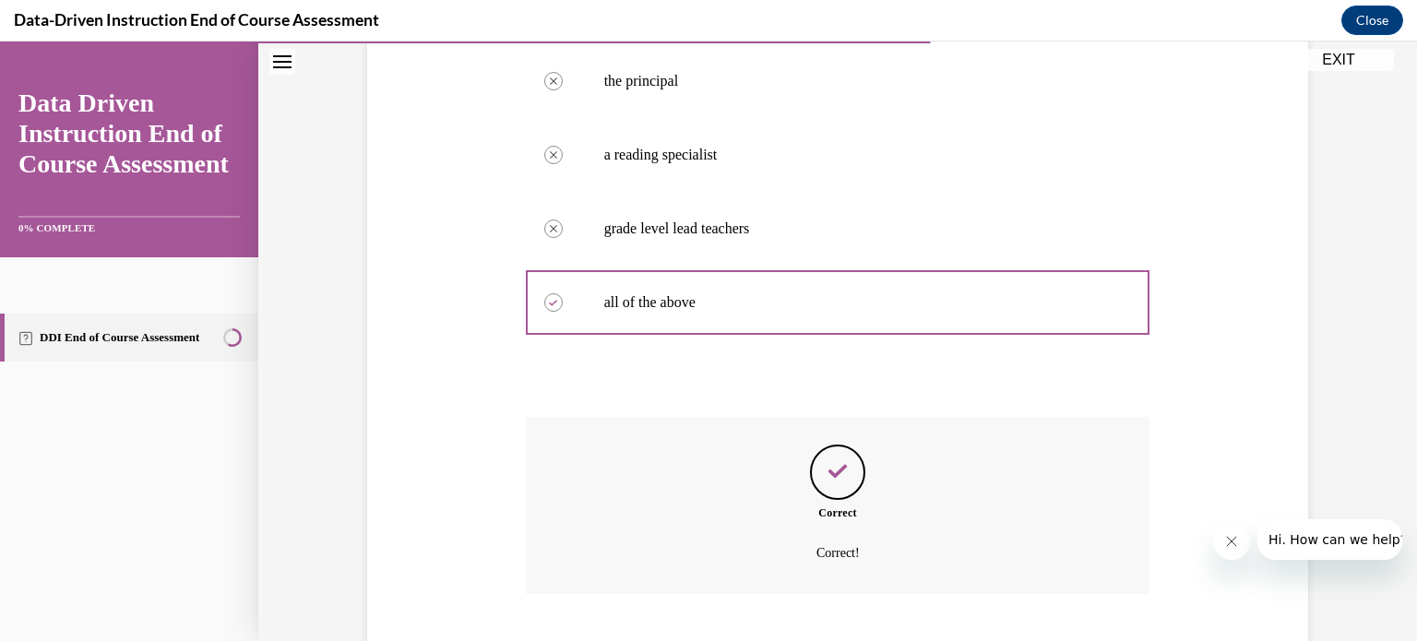
scroll to position [485, 0]
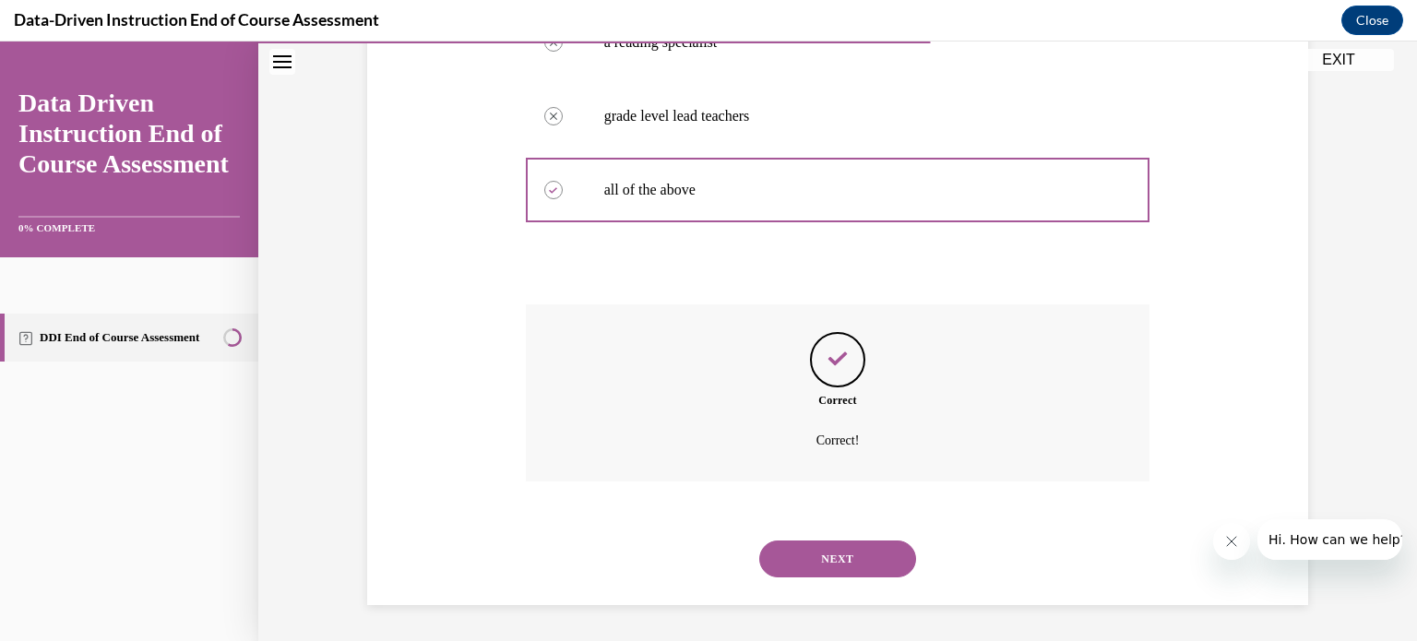
click at [804, 567] on button "NEXT" at bounding box center [837, 559] width 157 height 37
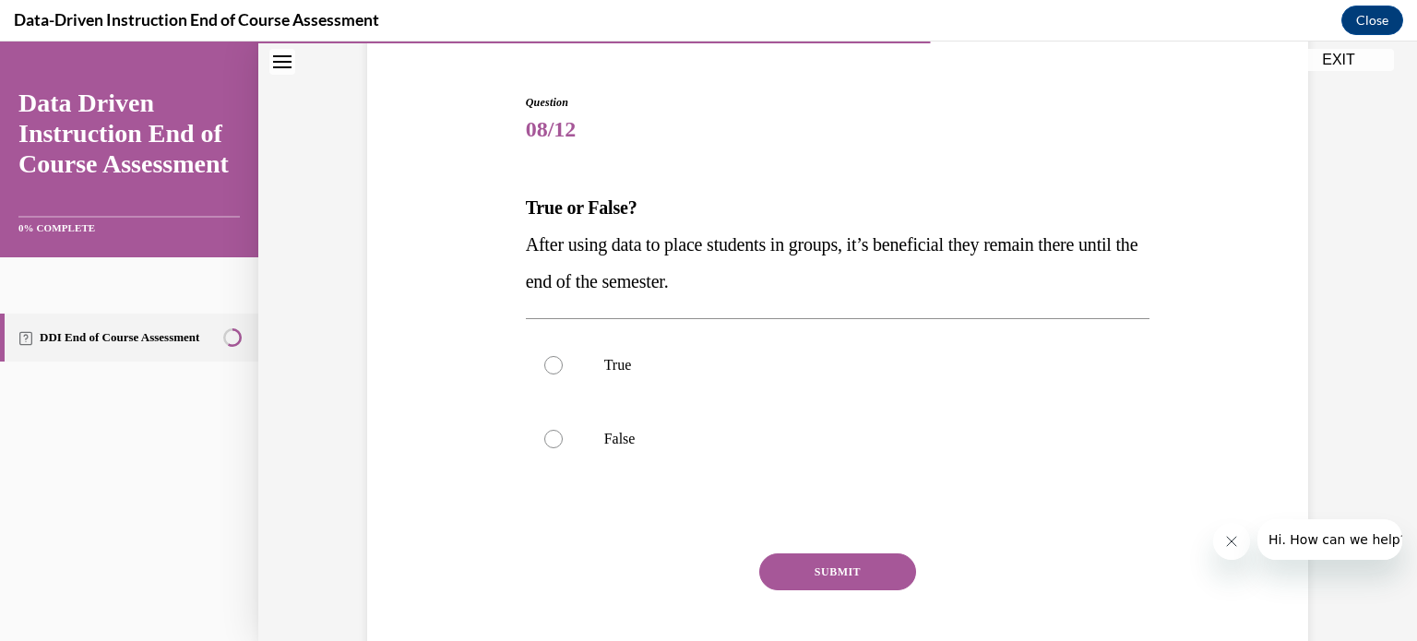
scroll to position [172, 0]
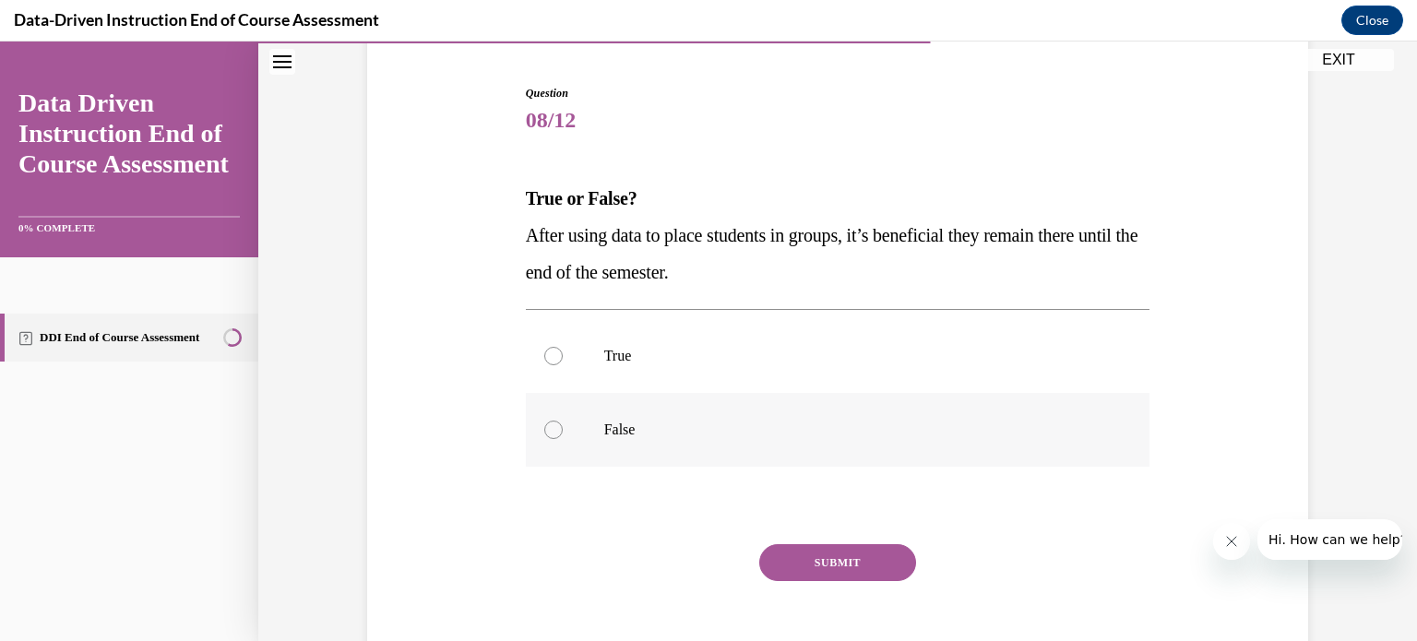
click at [697, 437] on p "False" at bounding box center [854, 430] width 500 height 18
click at [563, 437] on input "False" at bounding box center [553, 430] width 18 height 18
radio input "true"
click at [804, 552] on button "SUBMIT" at bounding box center [837, 562] width 157 height 37
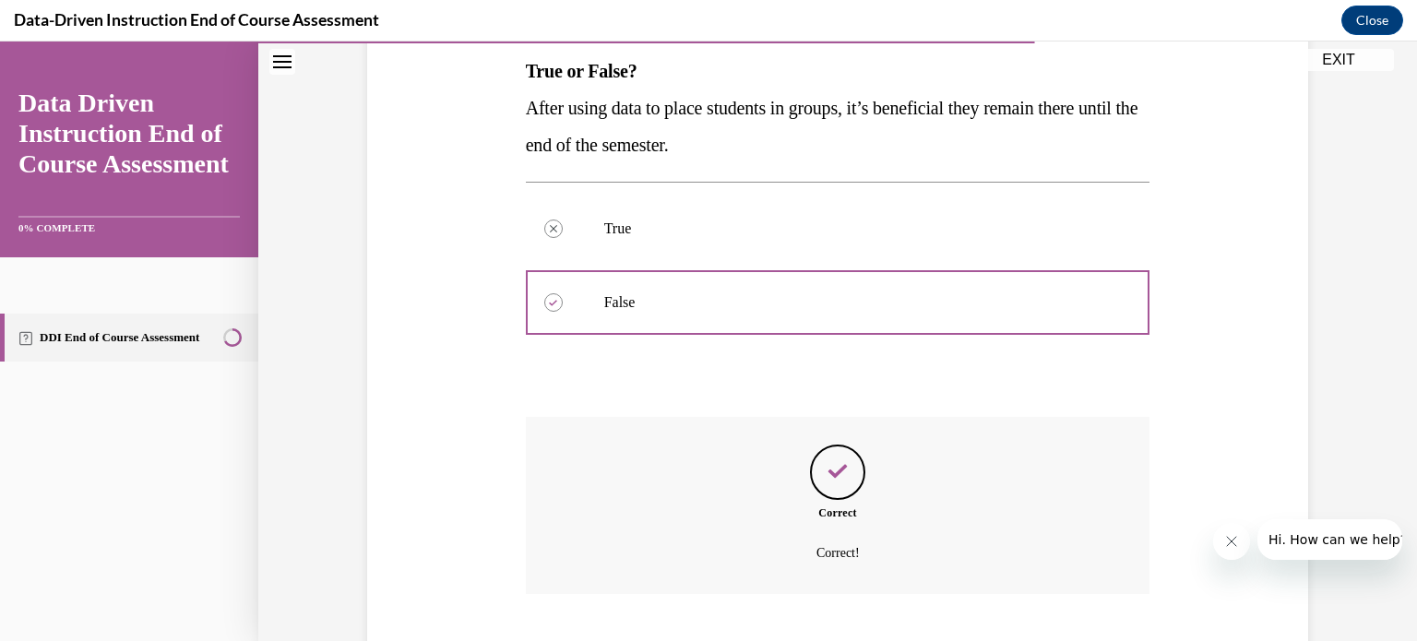
scroll to position [411, 0]
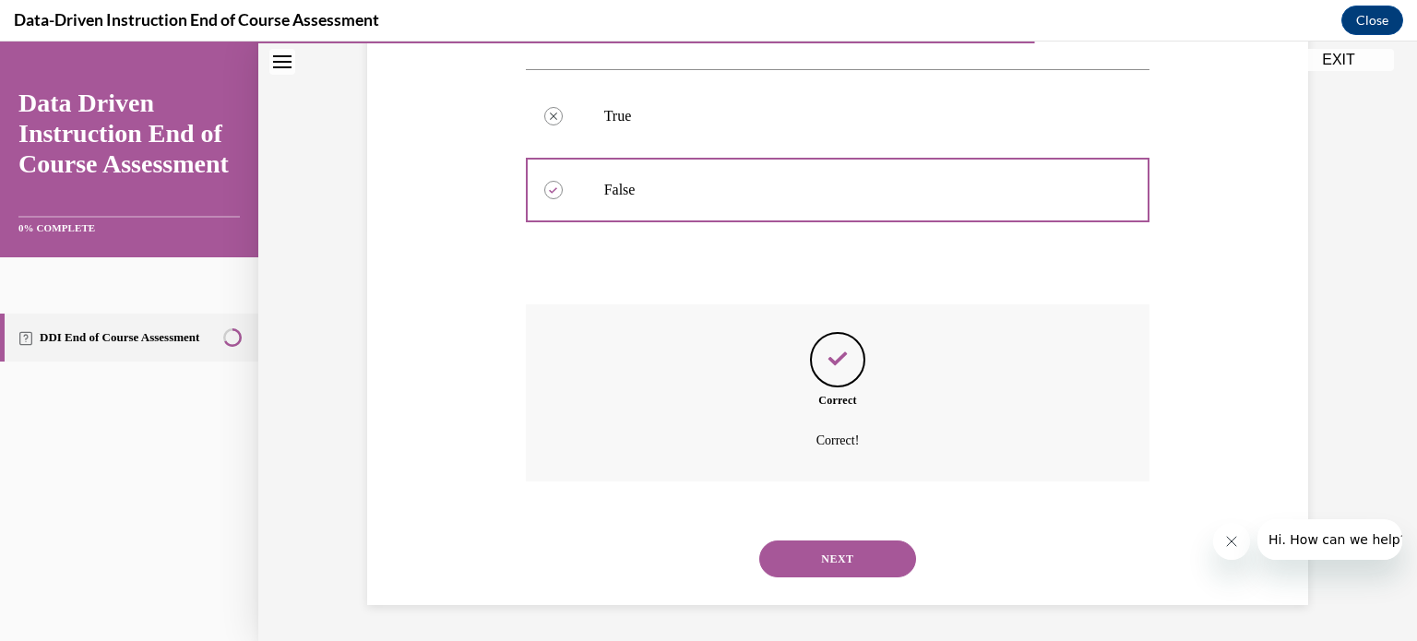
click at [804, 552] on button "NEXT" at bounding box center [837, 559] width 157 height 37
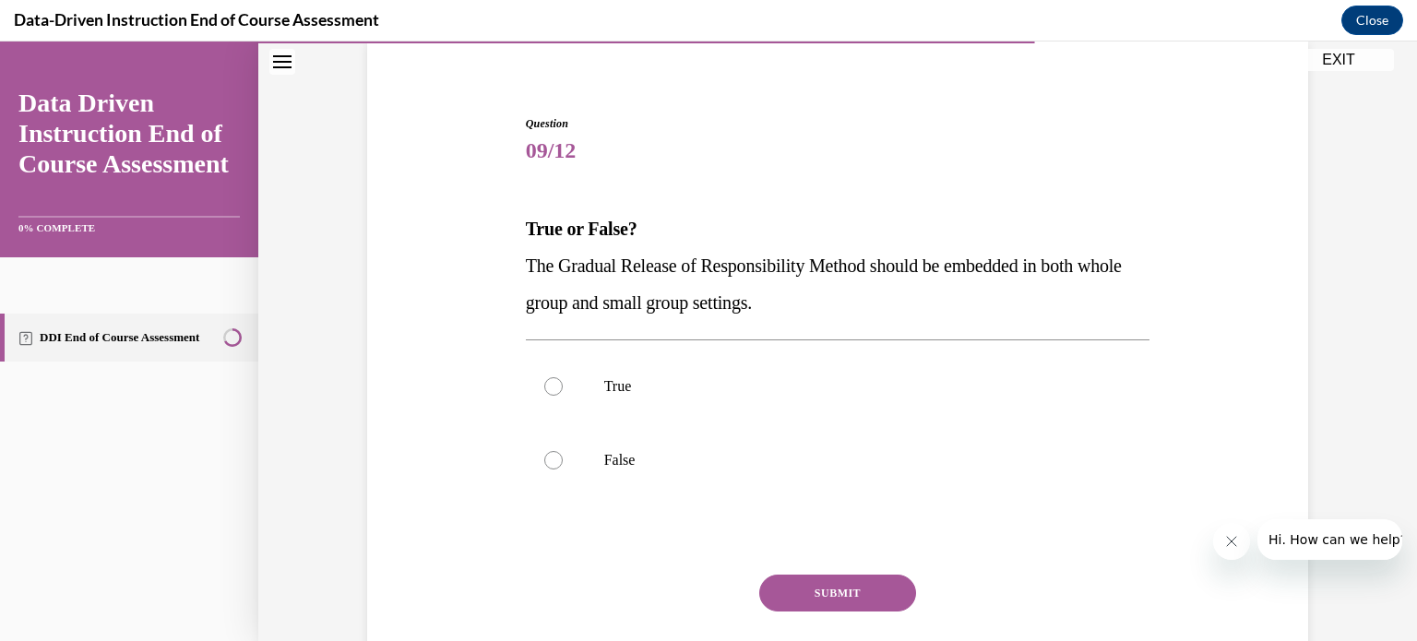
scroll to position [151, 0]
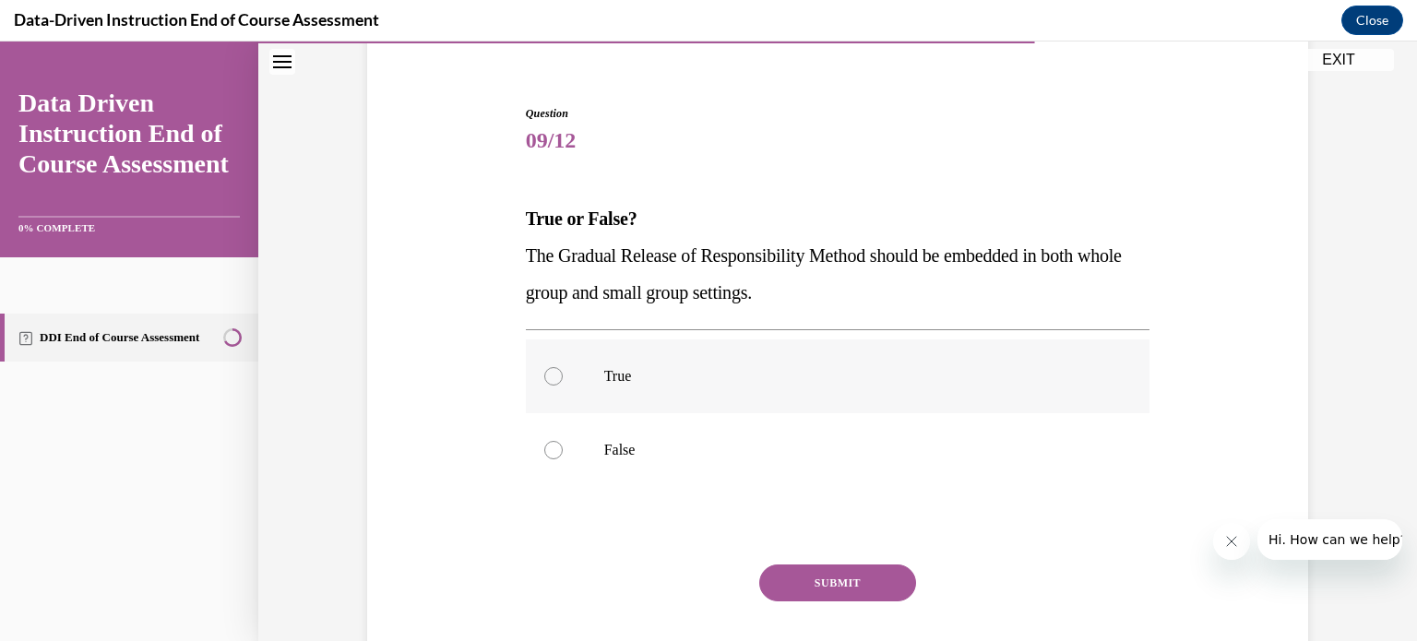
click at [678, 363] on label "True" at bounding box center [838, 376] width 625 height 74
click at [563, 367] on input "True" at bounding box center [553, 376] width 18 height 18
radio input "true"
click at [794, 577] on button "SUBMIT" at bounding box center [837, 583] width 157 height 37
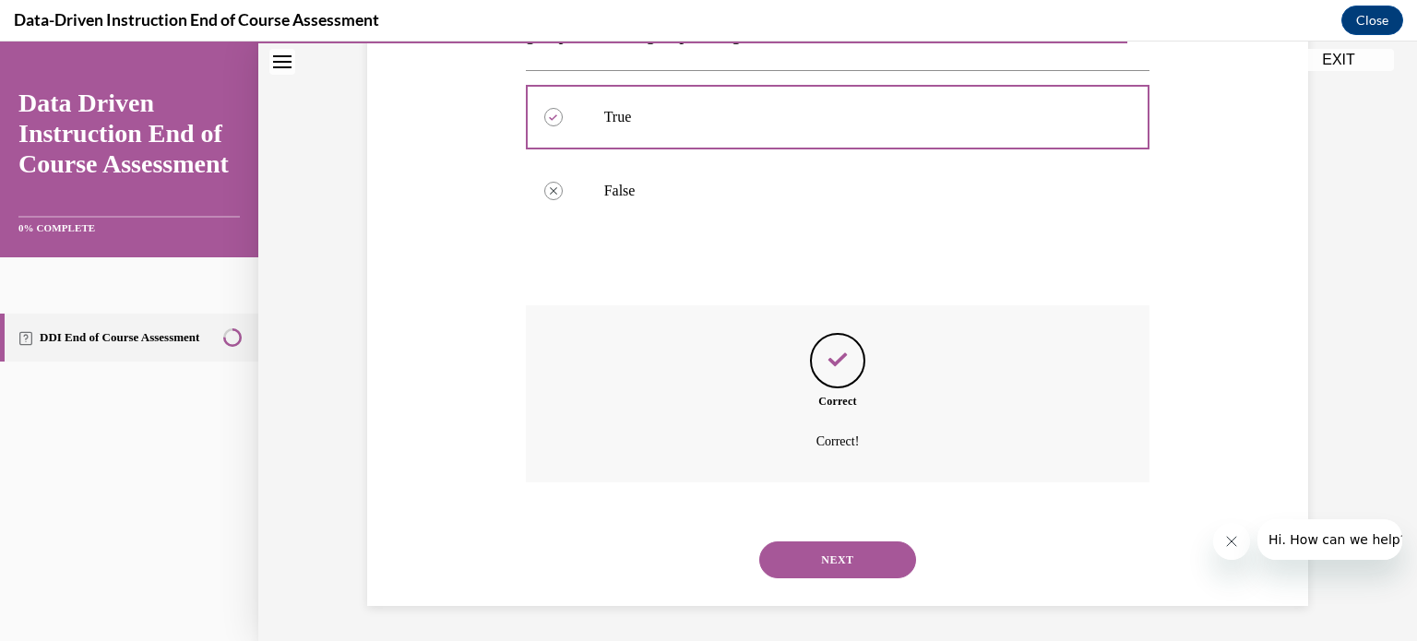
scroll to position [411, 0]
click at [787, 563] on button "NEXT" at bounding box center [837, 559] width 157 height 37
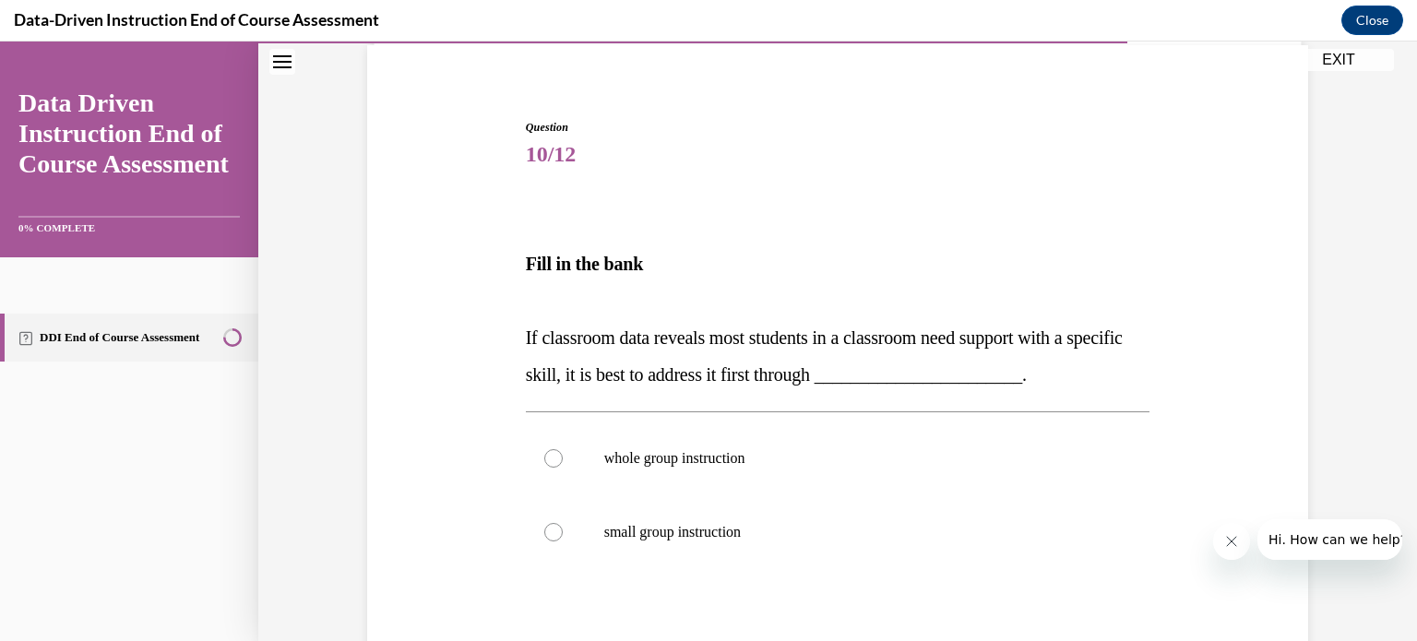
scroll to position [159, 0]
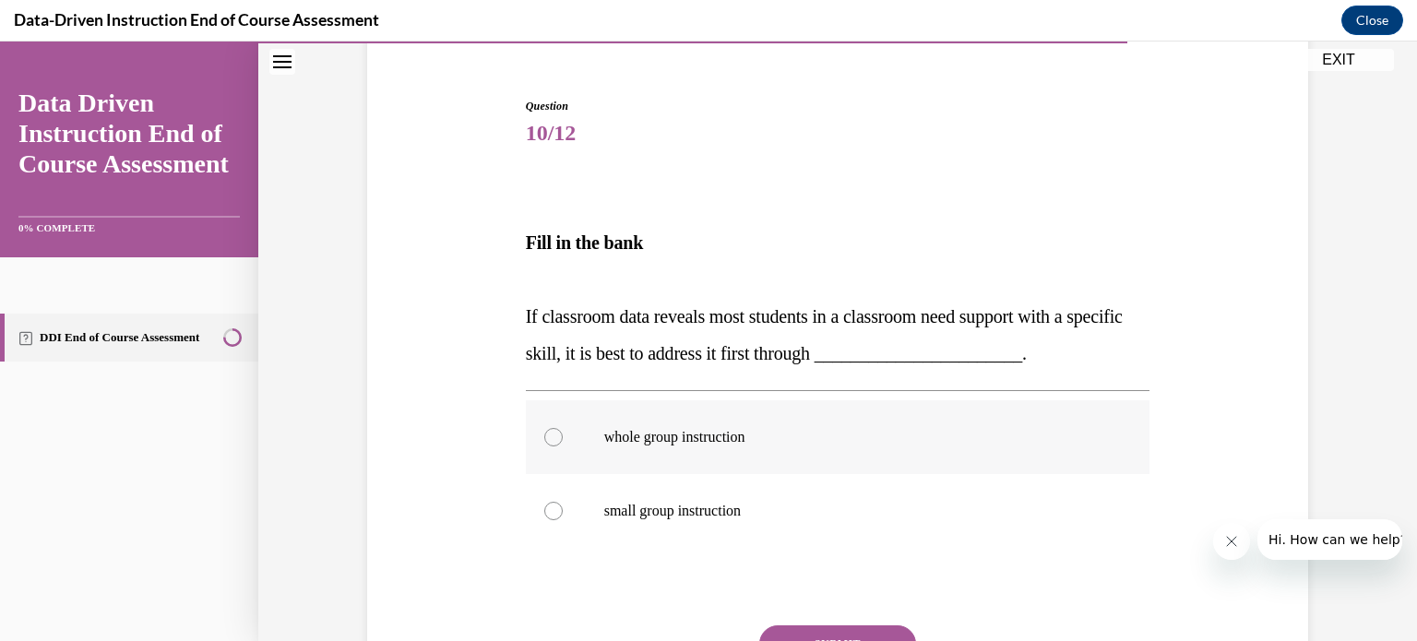
click at [778, 457] on label "whole group instruction" at bounding box center [838, 437] width 625 height 74
click at [563, 447] on input "whole group instruction" at bounding box center [553, 437] width 18 height 18
radio input "true"
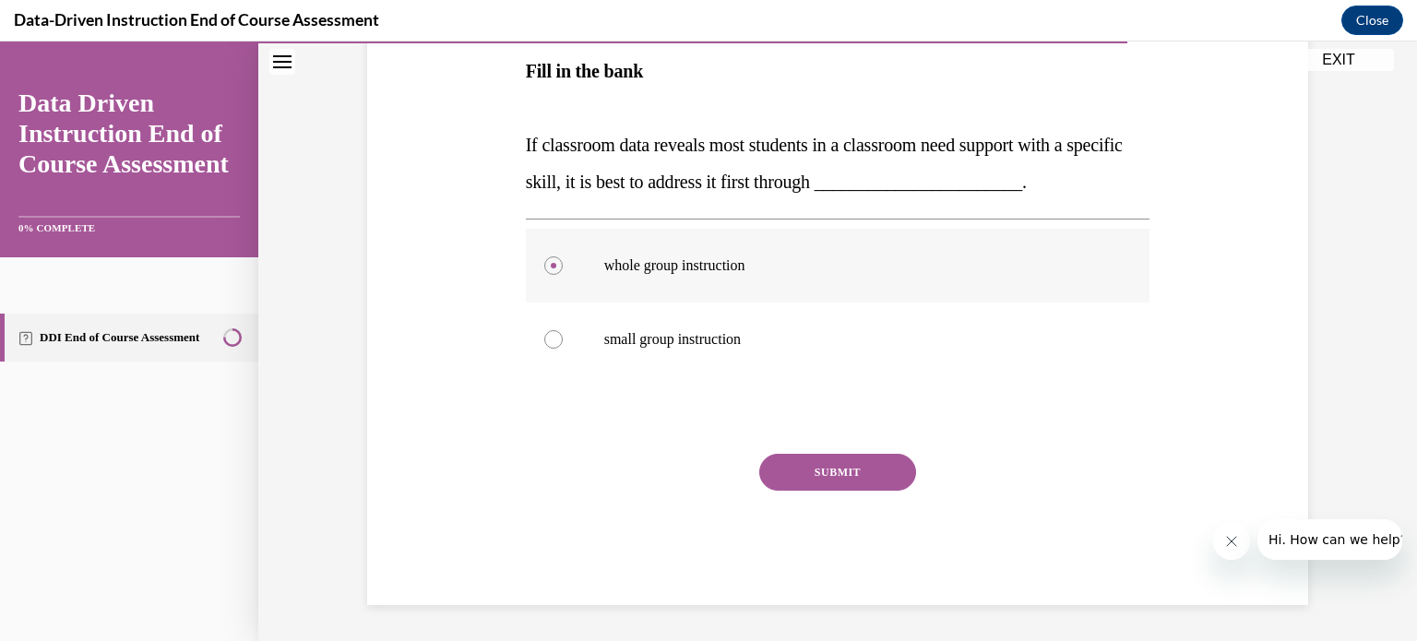
click at [778, 457] on button "SUBMIT" at bounding box center [837, 472] width 157 height 37
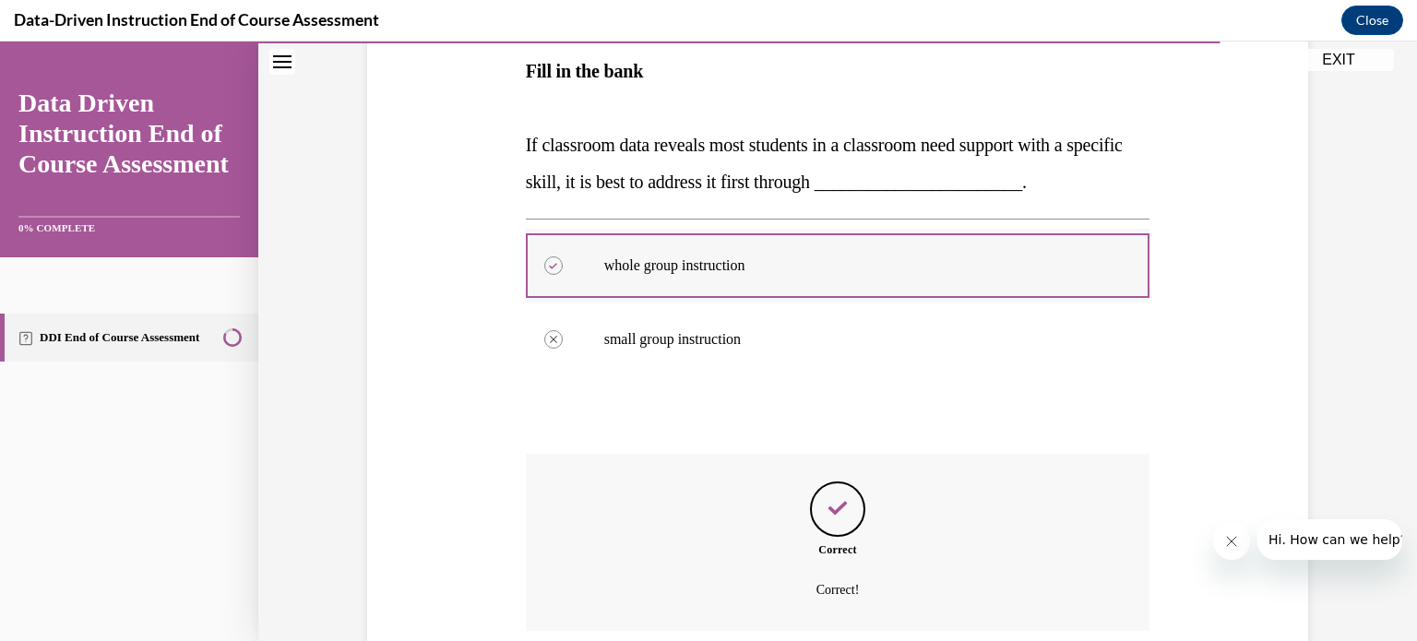
scroll to position [480, 0]
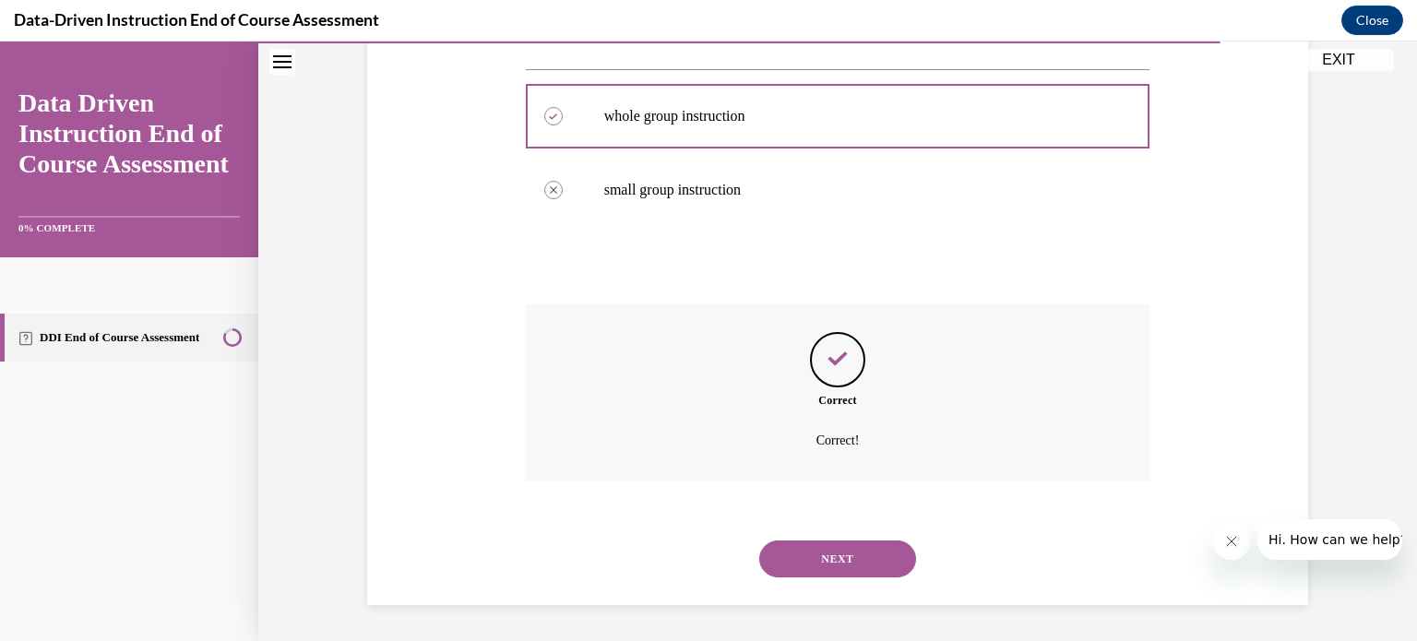
click at [809, 556] on button "NEXT" at bounding box center [837, 559] width 157 height 37
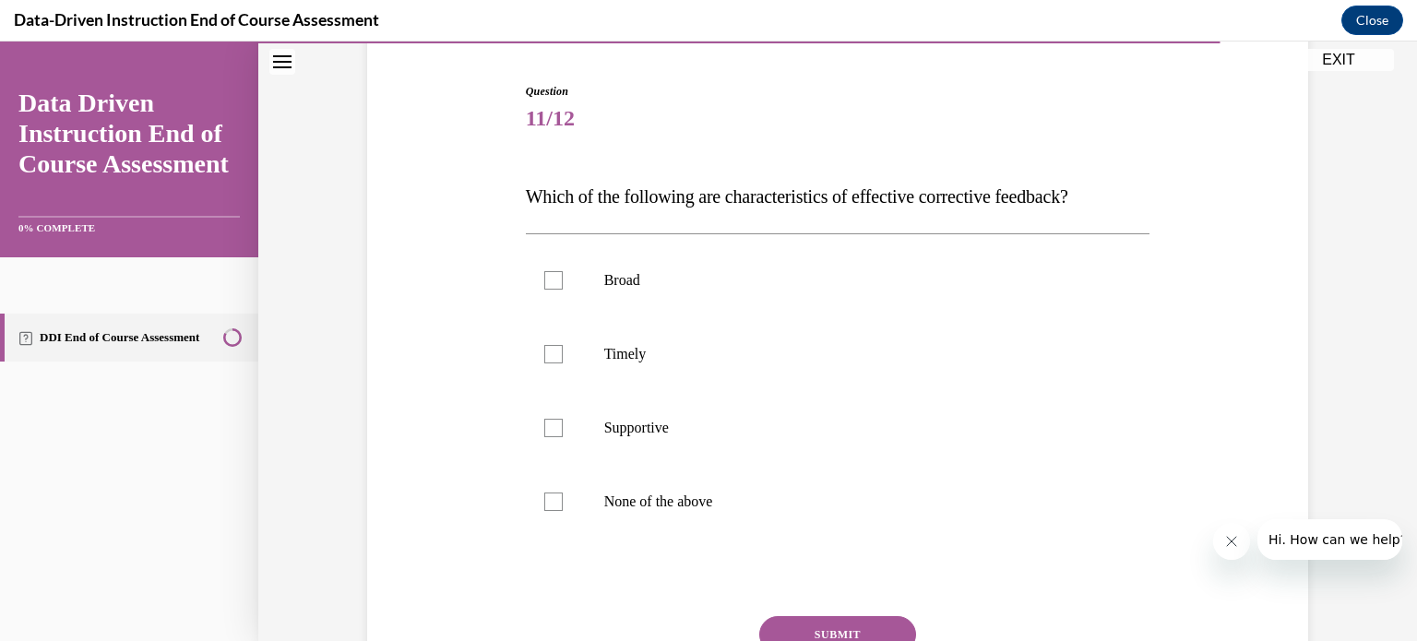
scroll to position [180, 0]
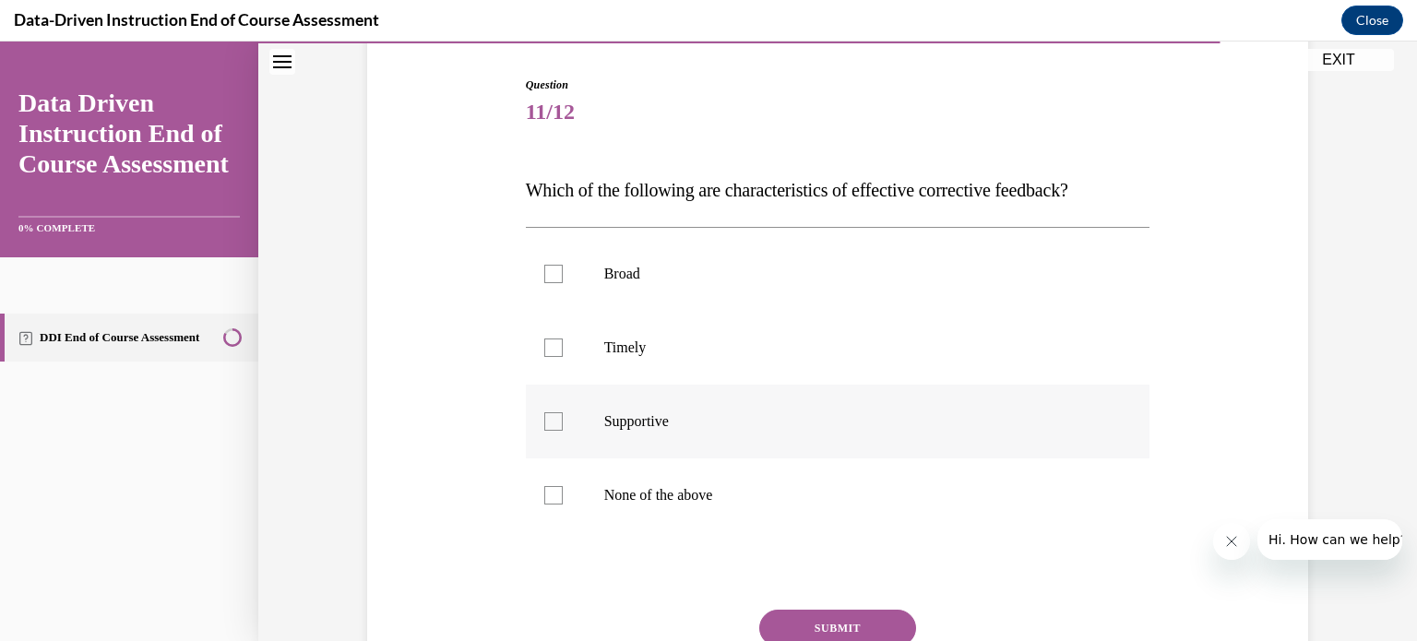
click at [746, 402] on label "Supportive" at bounding box center [838, 422] width 625 height 74
click at [563, 412] on input "Supportive" at bounding box center [553, 421] width 18 height 18
checkbox input "true"
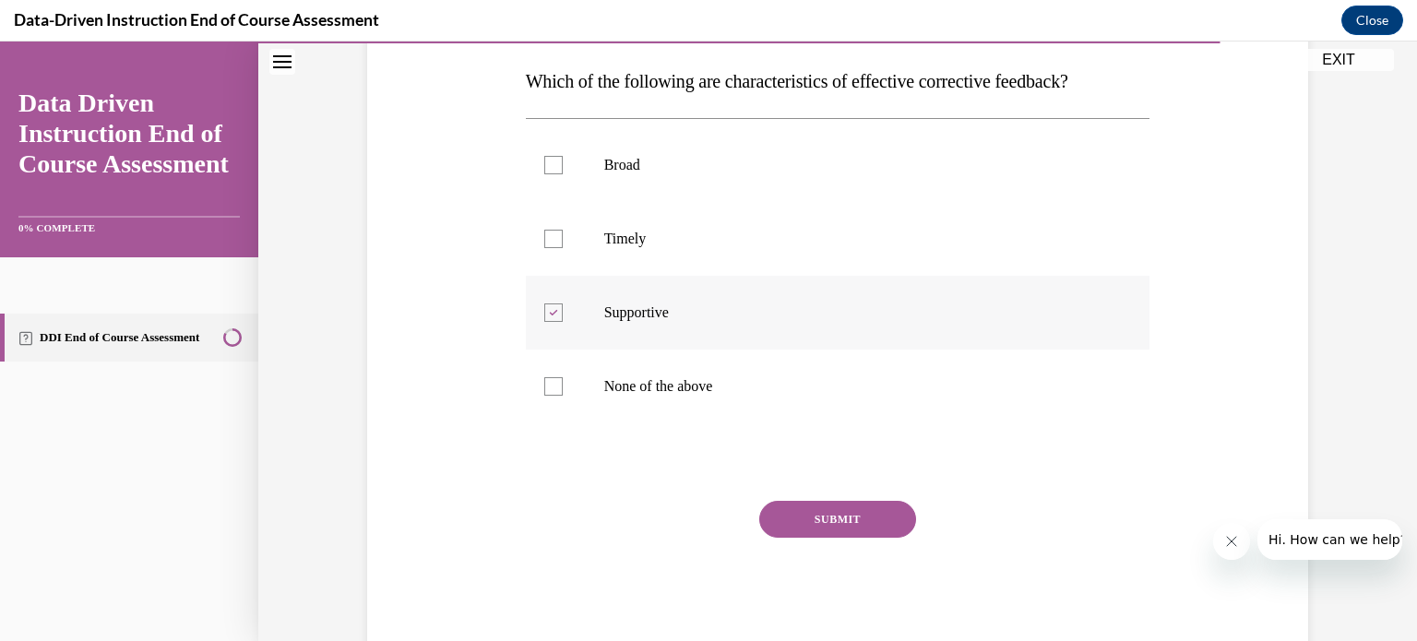
scroll to position [336, 0]
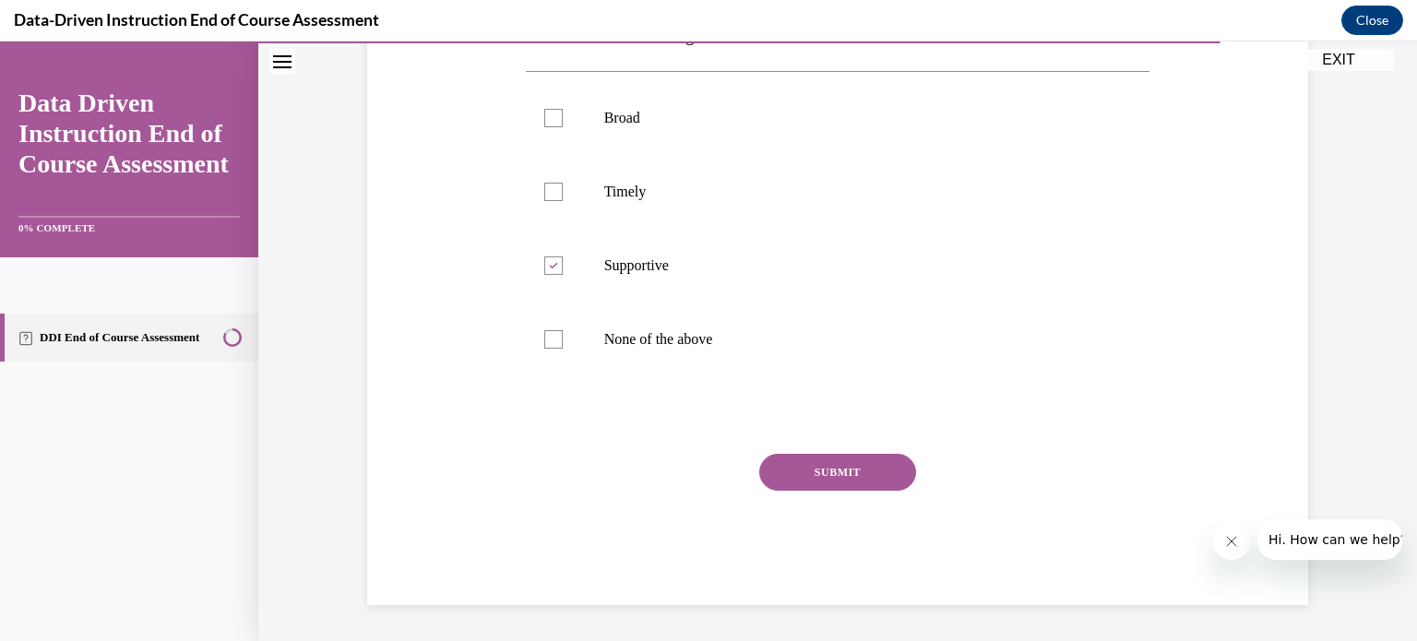
click at [797, 469] on button "SUBMIT" at bounding box center [837, 472] width 157 height 37
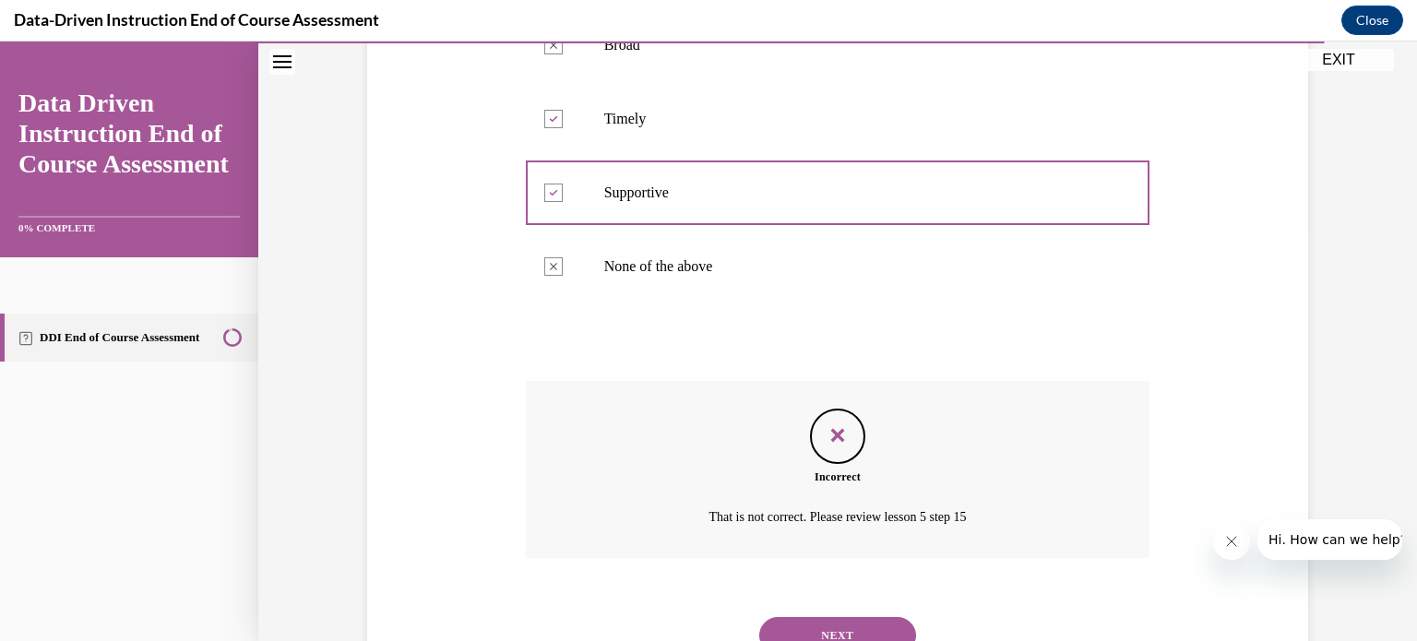
scroll to position [485, 0]
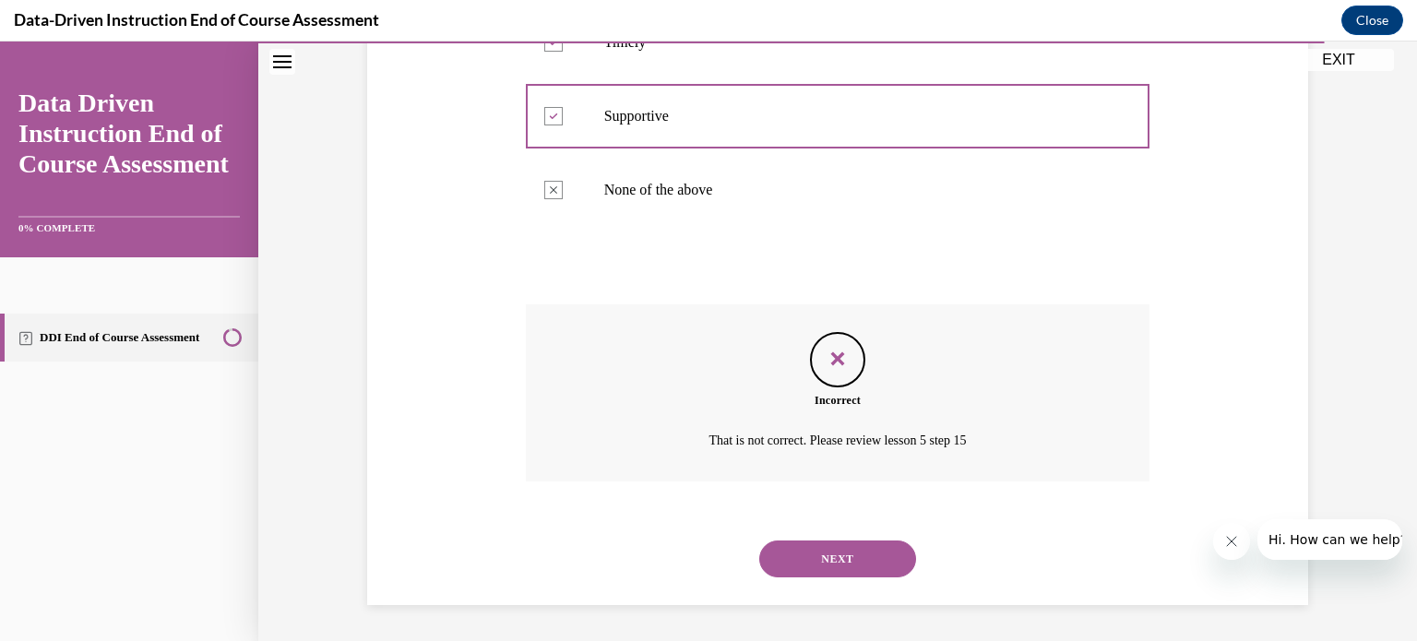
click at [812, 562] on button "NEXT" at bounding box center [837, 559] width 157 height 37
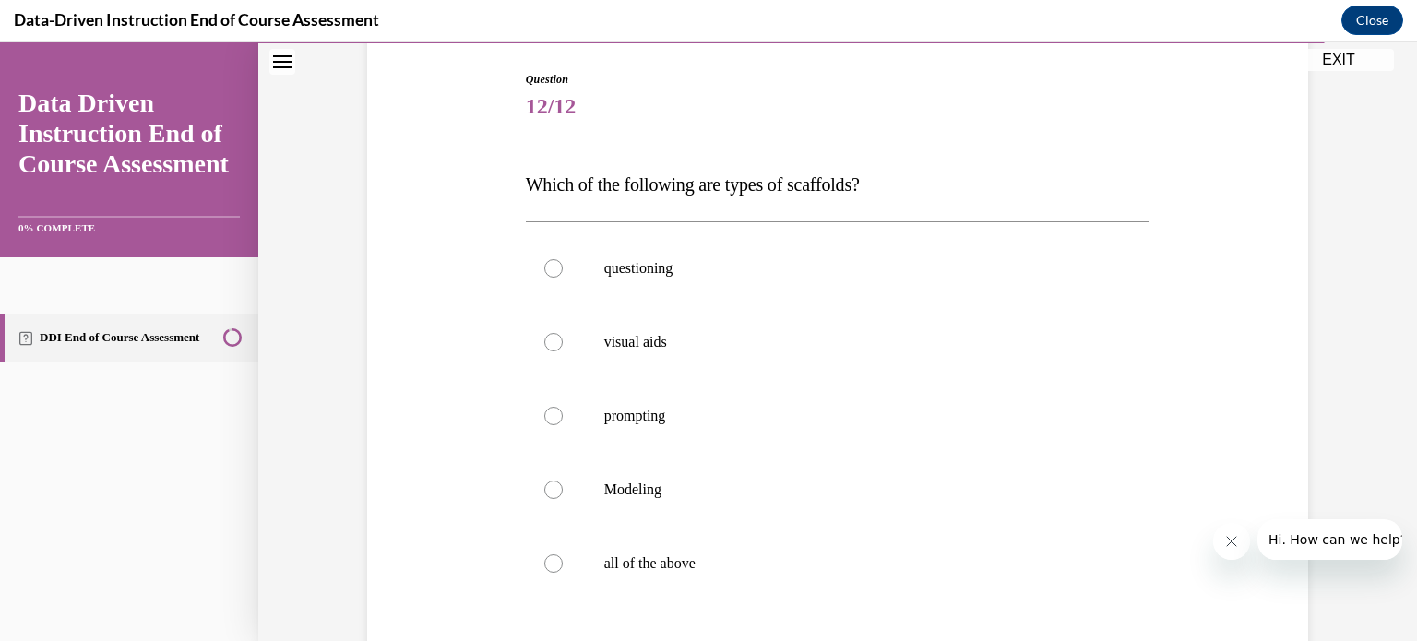
scroll to position [191, 0]
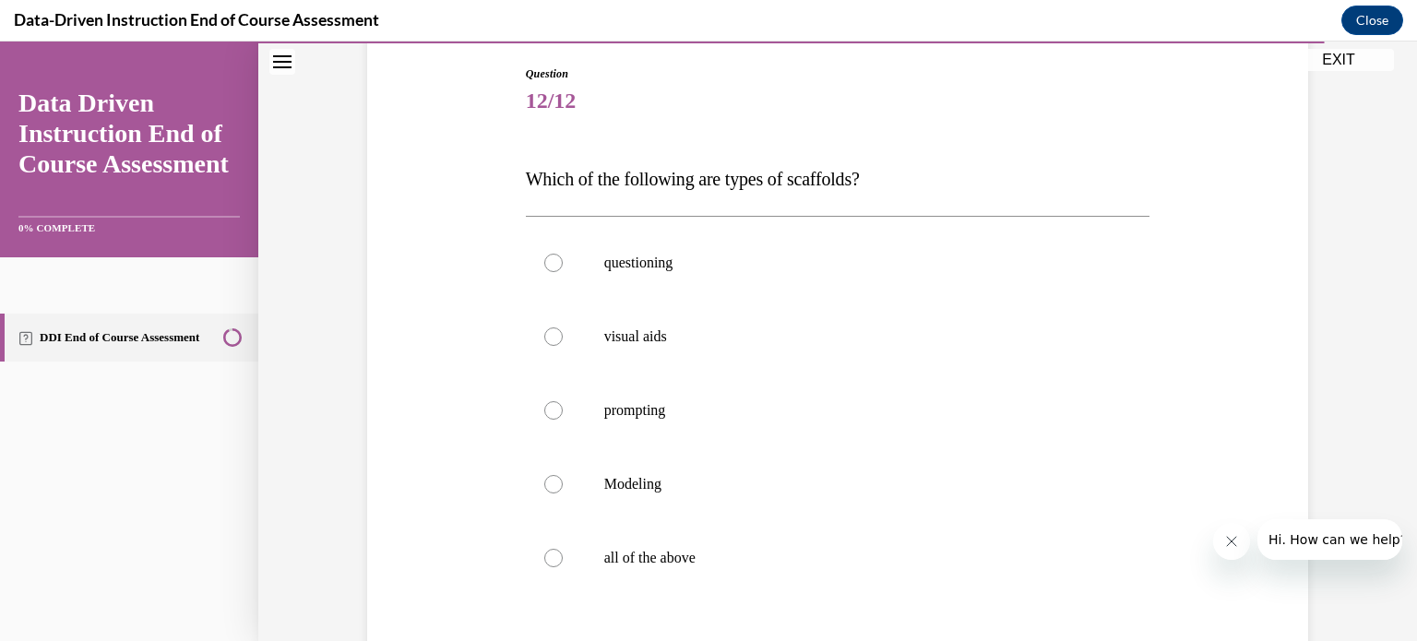
click at [812, 562] on p "all of the above" at bounding box center [854, 558] width 500 height 18
click at [563, 562] on input "all of the above" at bounding box center [553, 558] width 18 height 18
radio input "true"
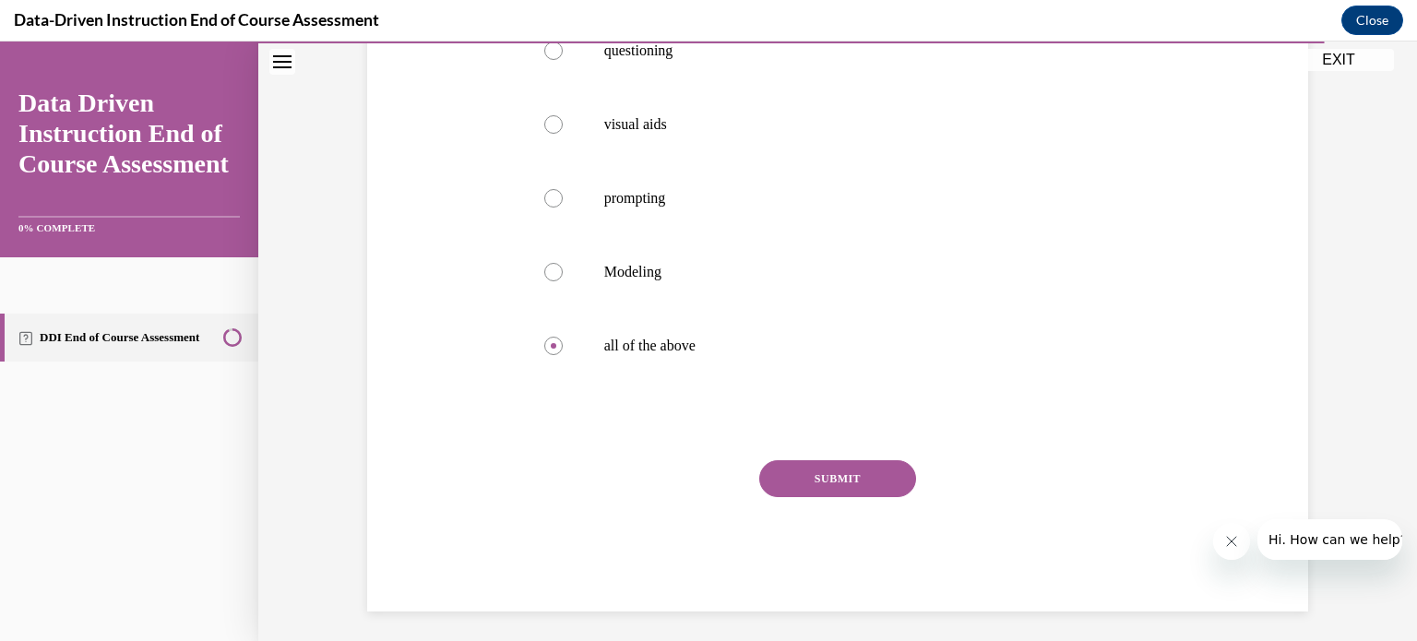
scroll to position [406, 0]
click at [855, 482] on button "SUBMIT" at bounding box center [837, 476] width 157 height 37
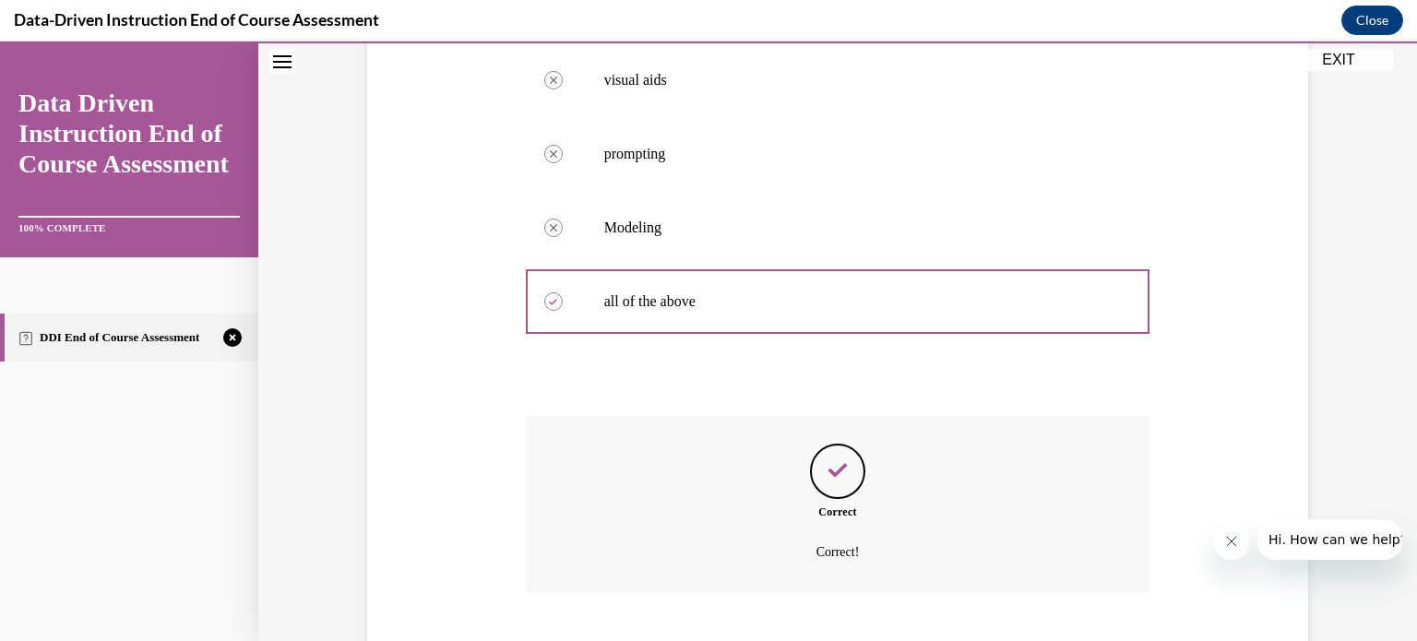
scroll to position [559, 0]
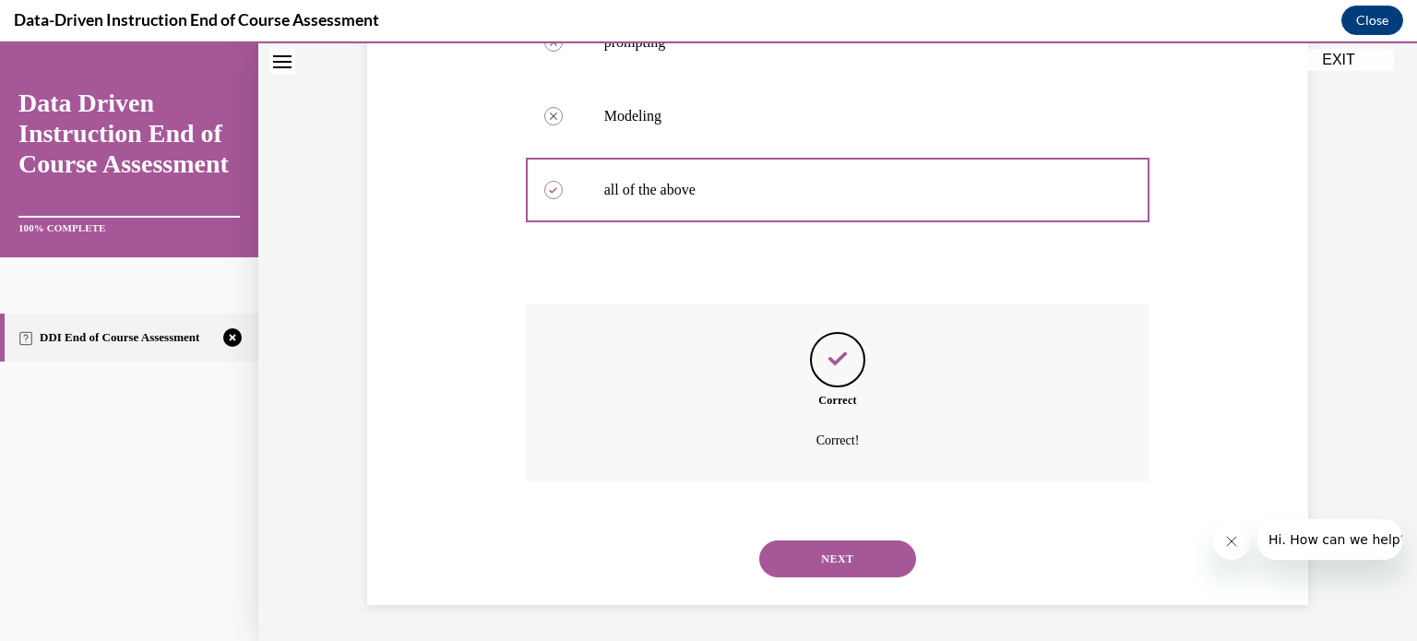
click at [827, 548] on button "NEXT" at bounding box center [837, 559] width 157 height 37
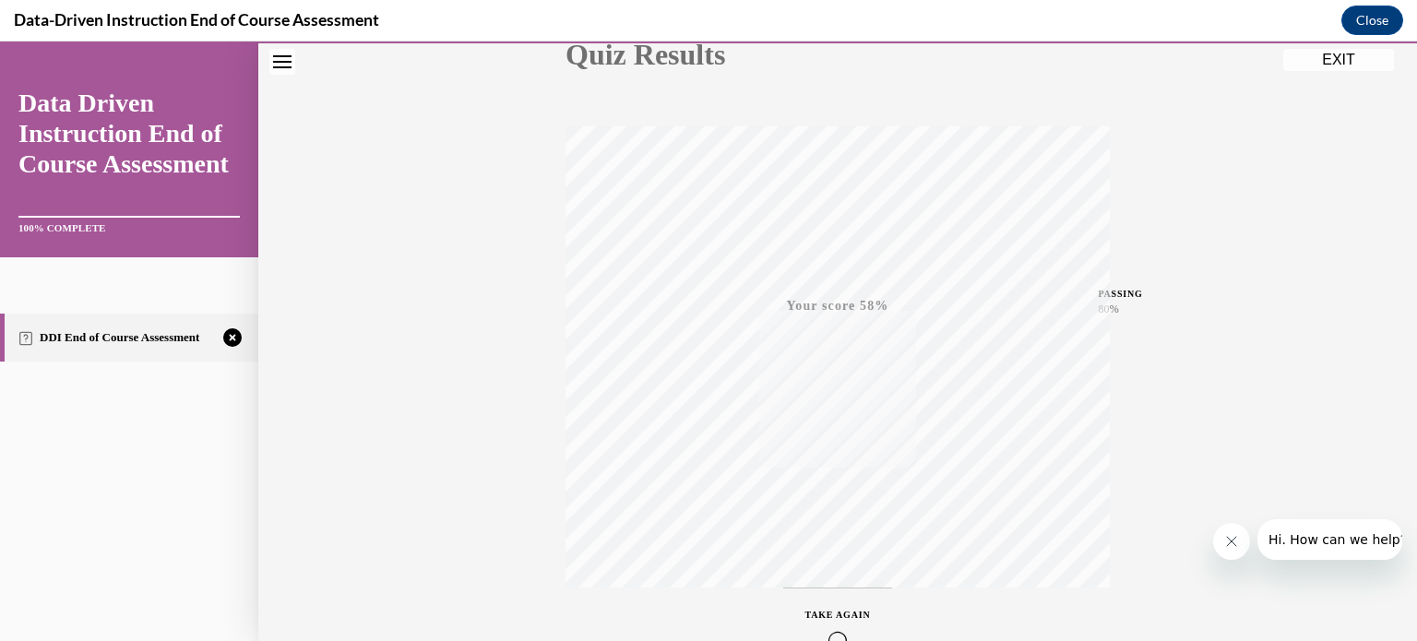
scroll to position [345, 0]
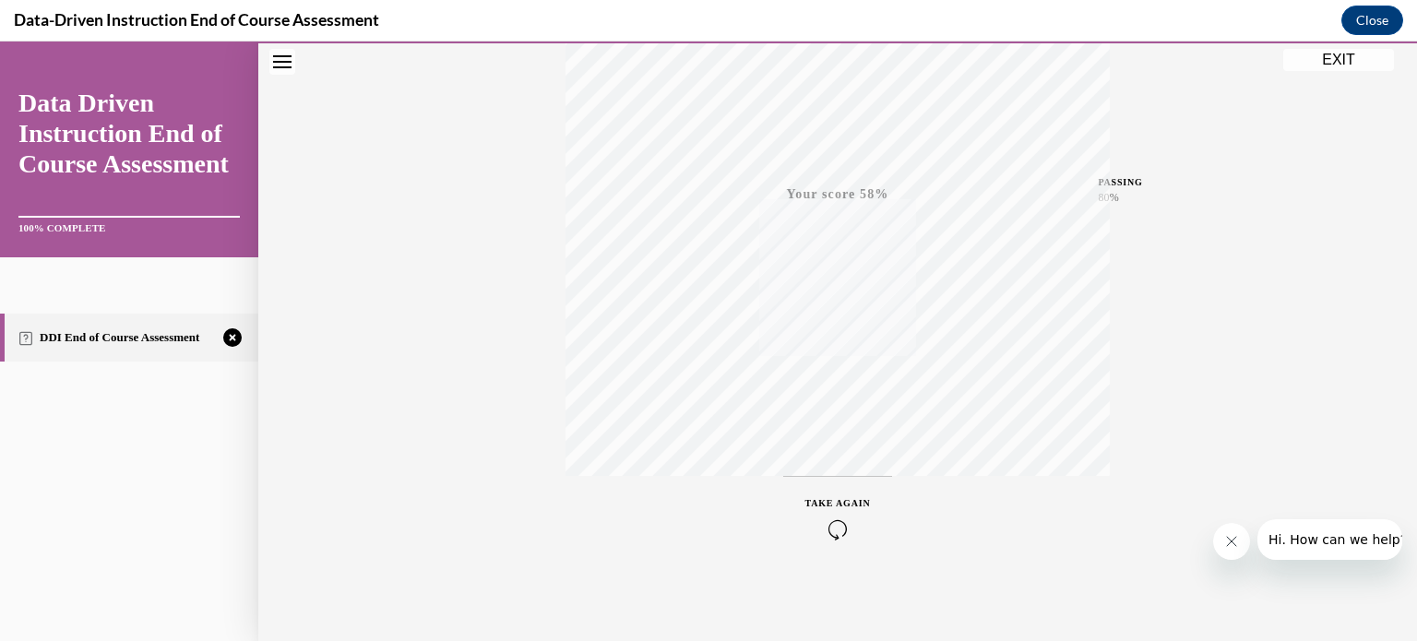
click at [838, 504] on span "TAKE AGAIN" at bounding box center [837, 503] width 65 height 10
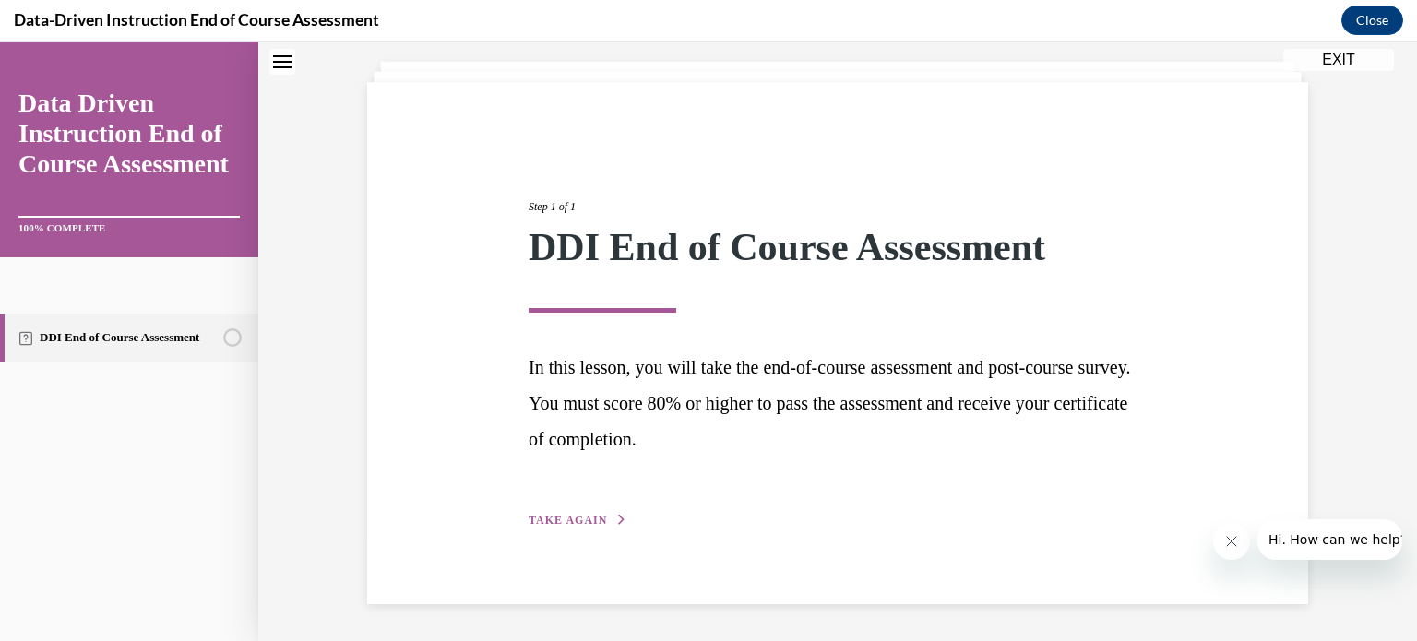
scroll to position [100, 0]
click at [531, 523] on span "TAKE AGAIN" at bounding box center [568, 521] width 78 height 13
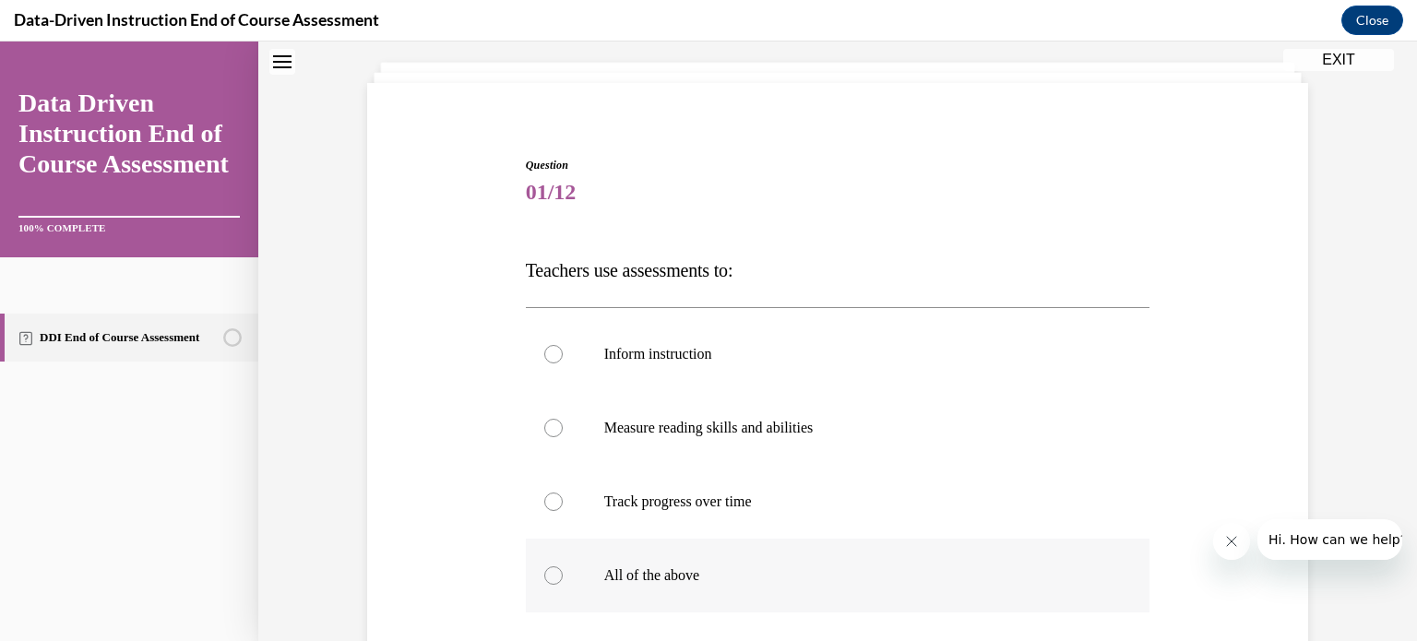
click at [551, 566] on label "All of the above" at bounding box center [838, 576] width 625 height 74
click at [551, 566] on input "All of the above" at bounding box center [553, 575] width 18 height 18
radio input "true"
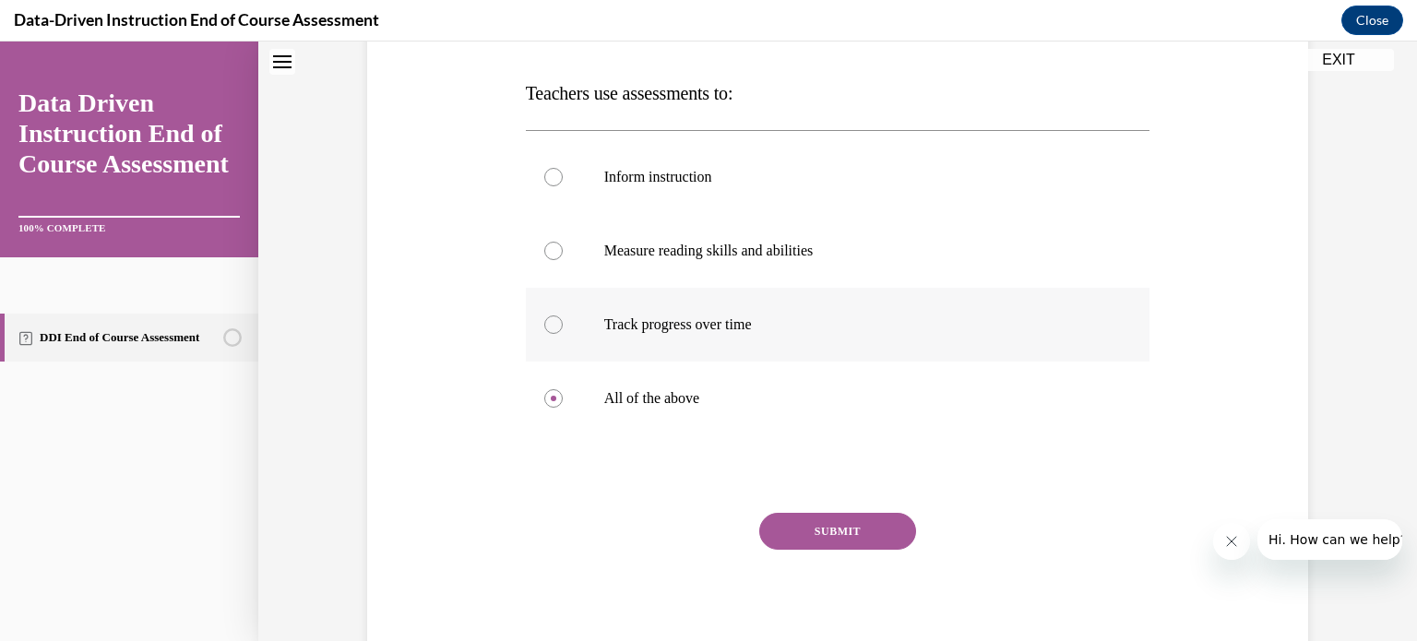
scroll to position [280, 0]
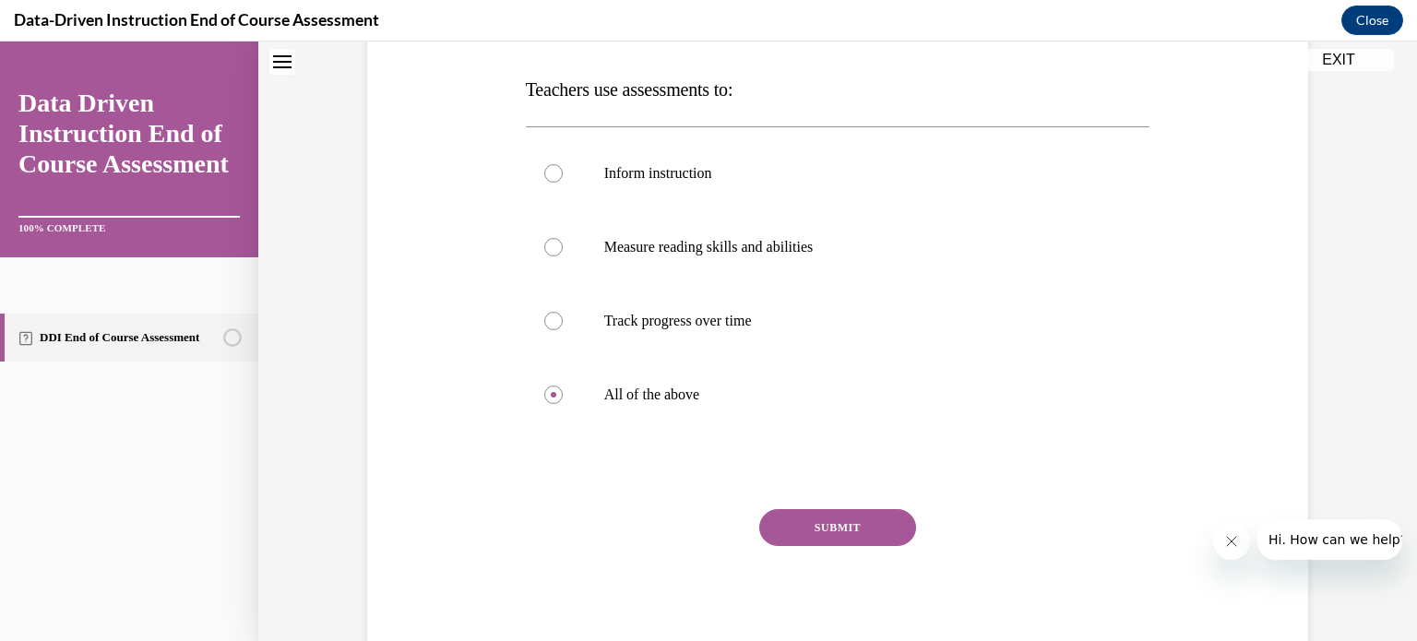
click at [833, 522] on button "SUBMIT" at bounding box center [837, 527] width 157 height 37
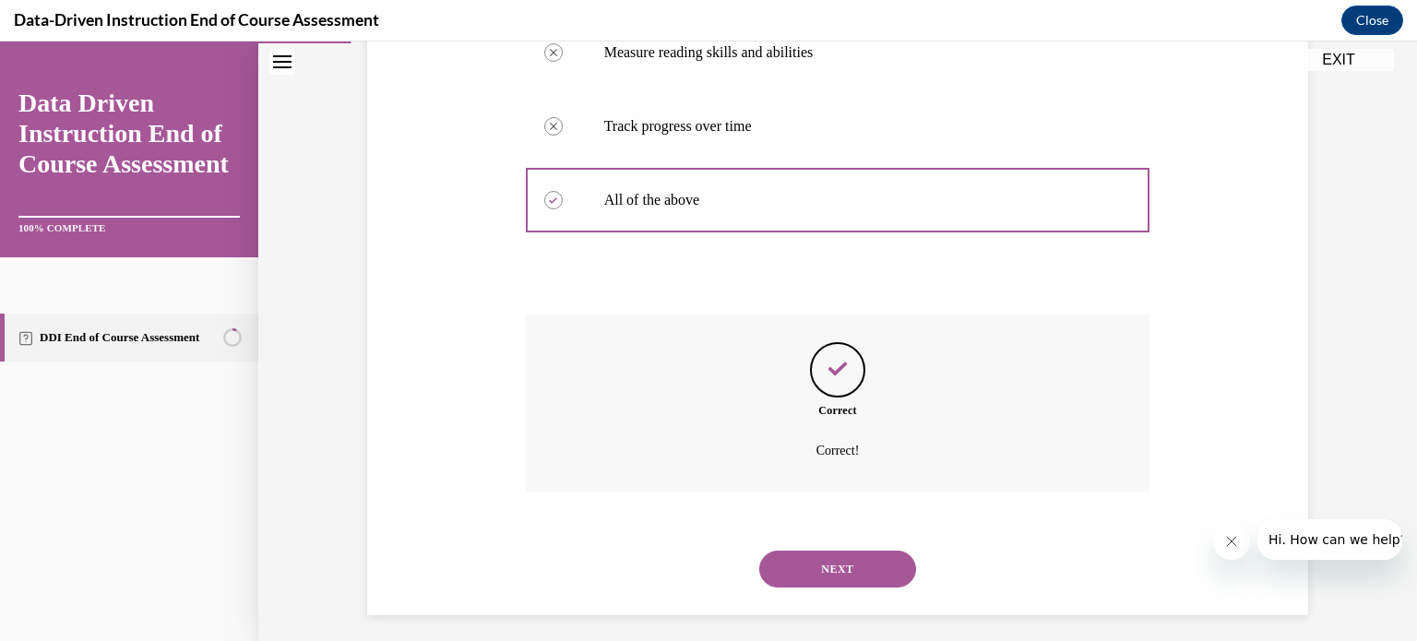
scroll to position [485, 0]
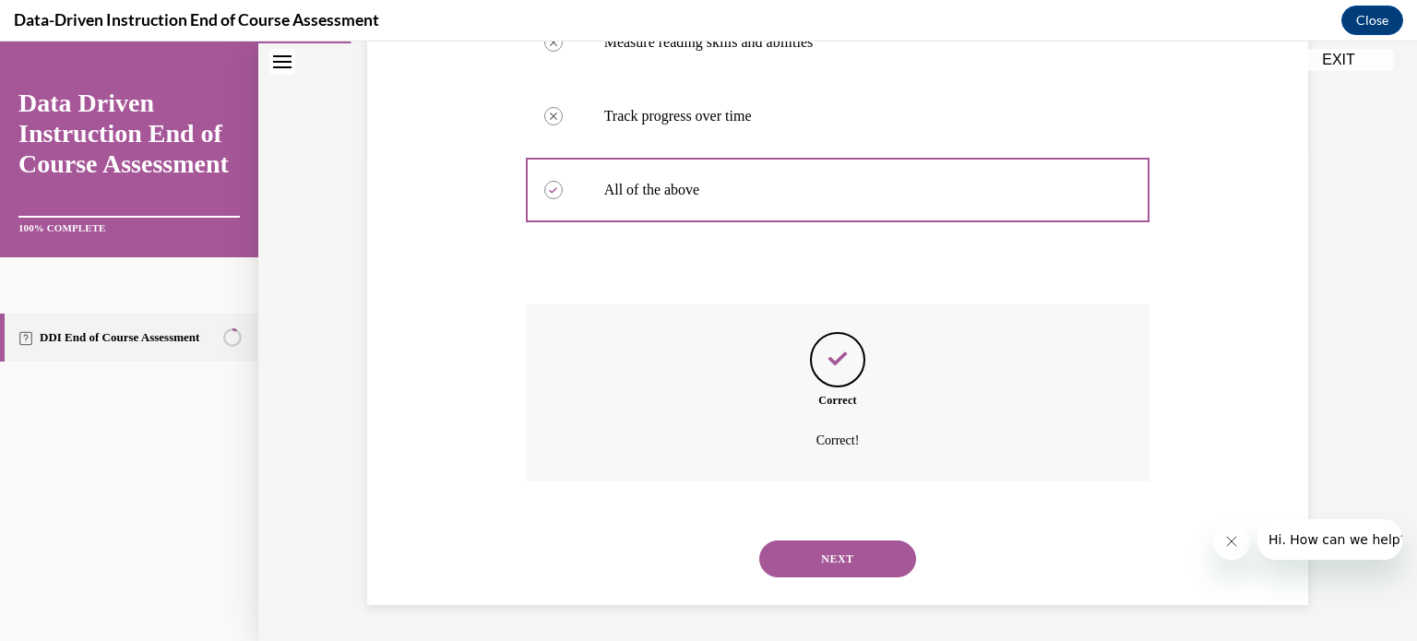
click at [836, 548] on button "NEXT" at bounding box center [837, 559] width 157 height 37
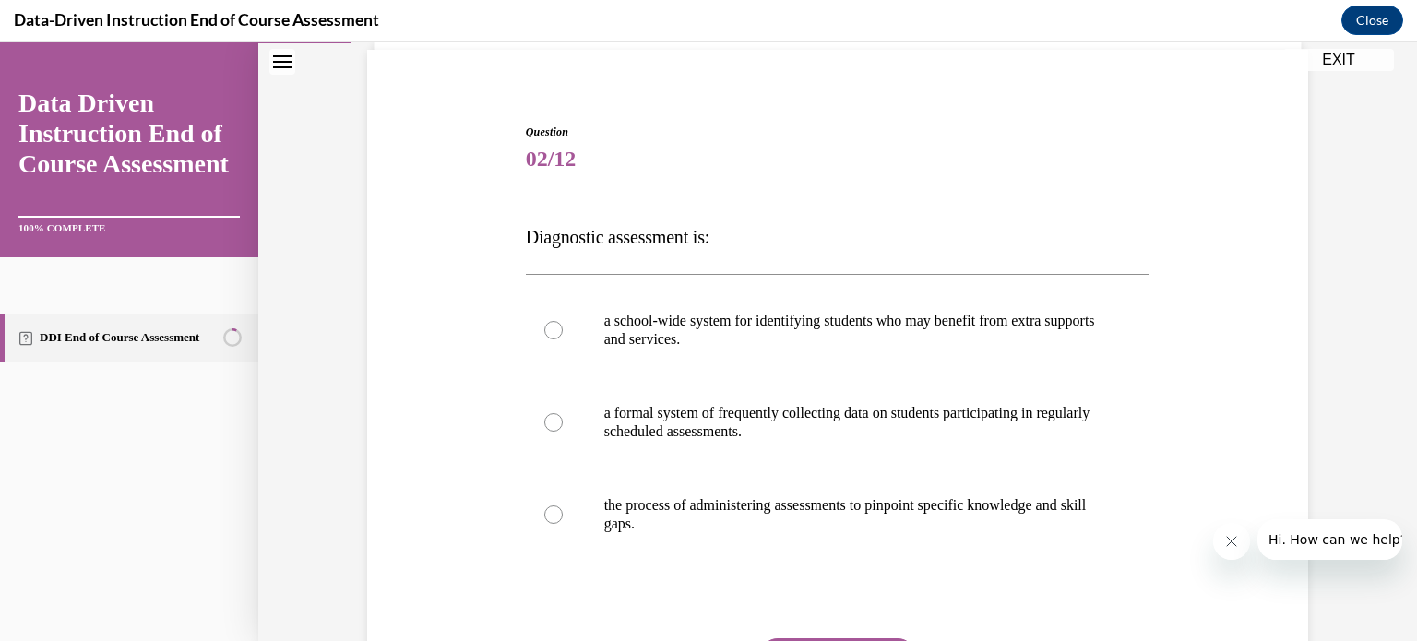
scroll to position [138, 0]
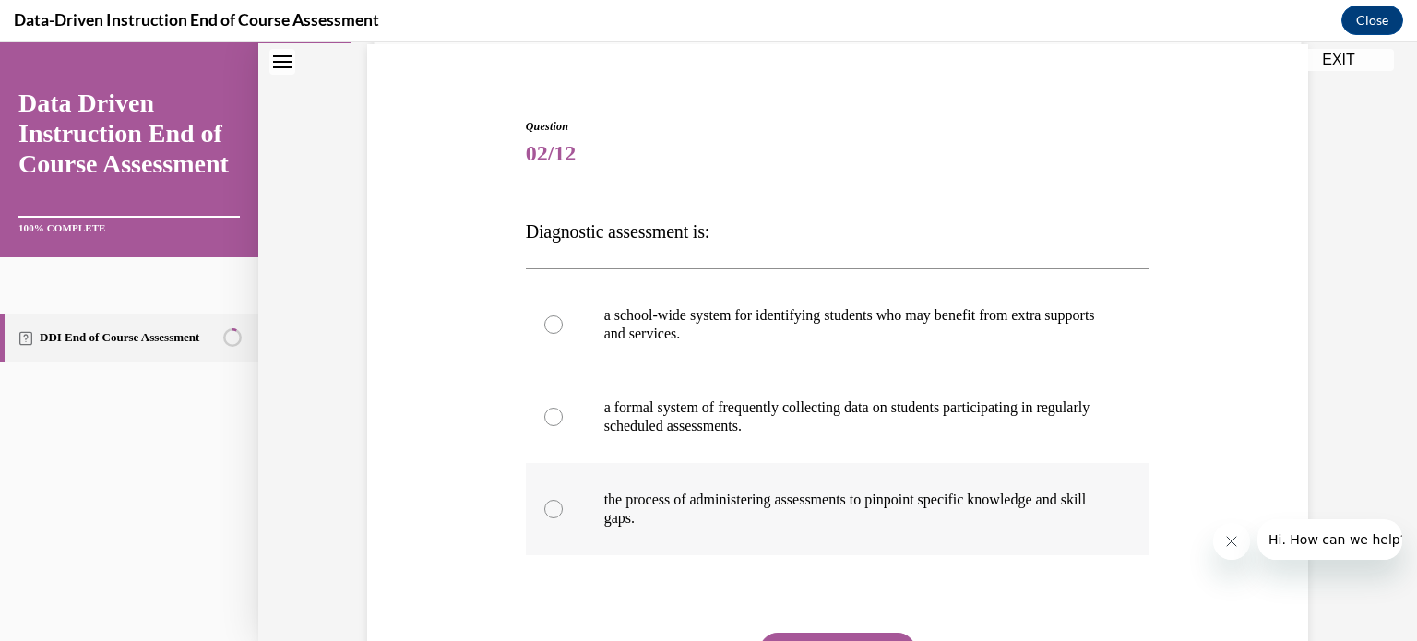
click at [835, 547] on label "the process of administering assessments to pinpoint specific knowledge and ski…" at bounding box center [838, 509] width 625 height 92
click at [563, 518] on input "the process of administering assessments to pinpoint specific knowledge and ski…" at bounding box center [553, 509] width 18 height 18
radio input "true"
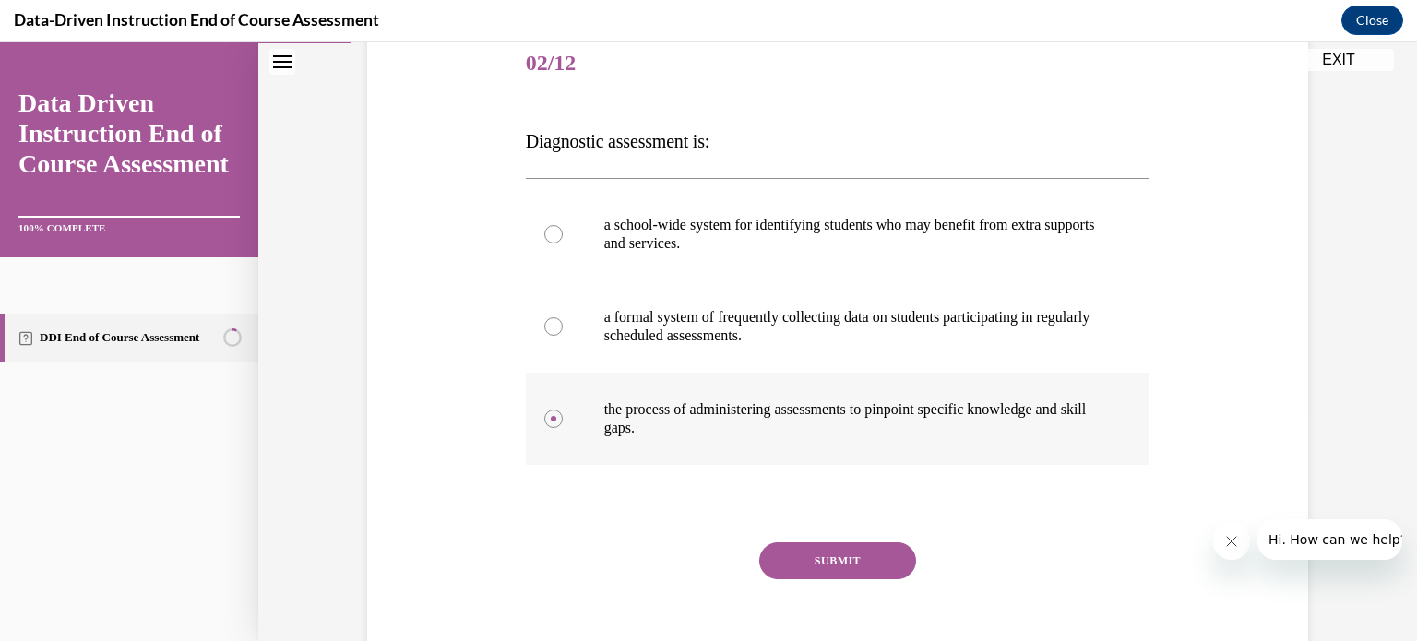
click at [835, 547] on button "SUBMIT" at bounding box center [837, 560] width 157 height 37
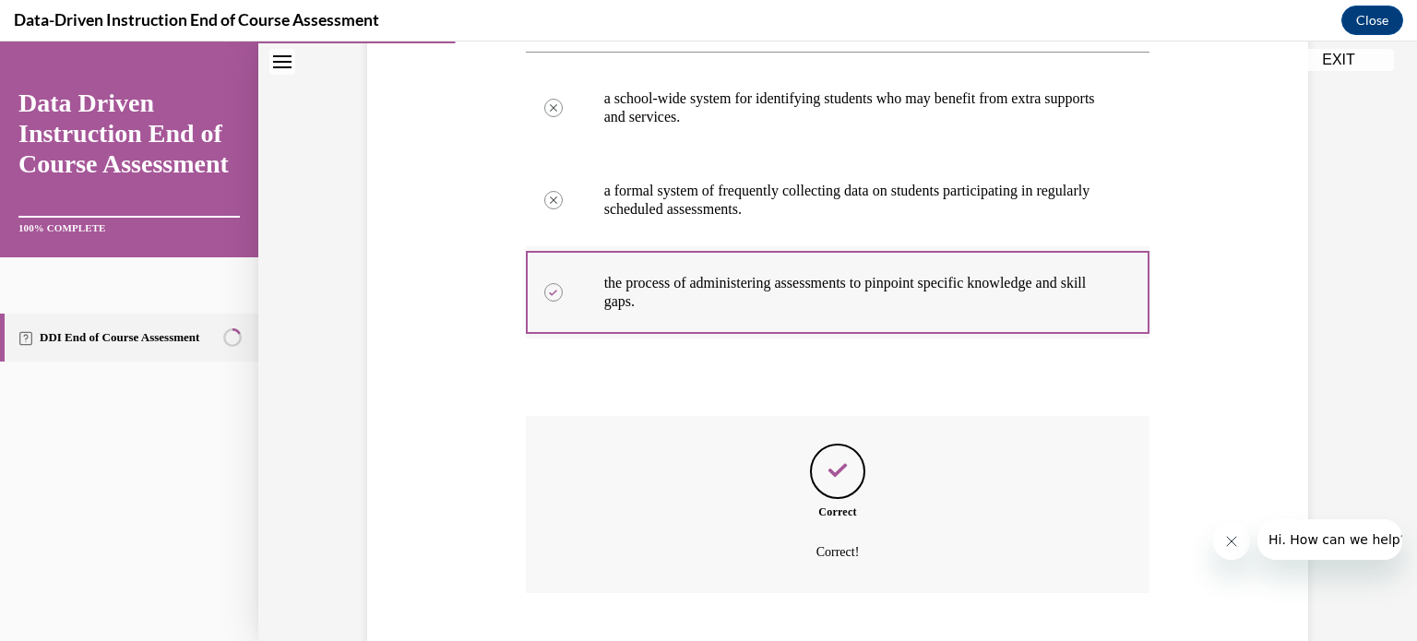
scroll to position [467, 0]
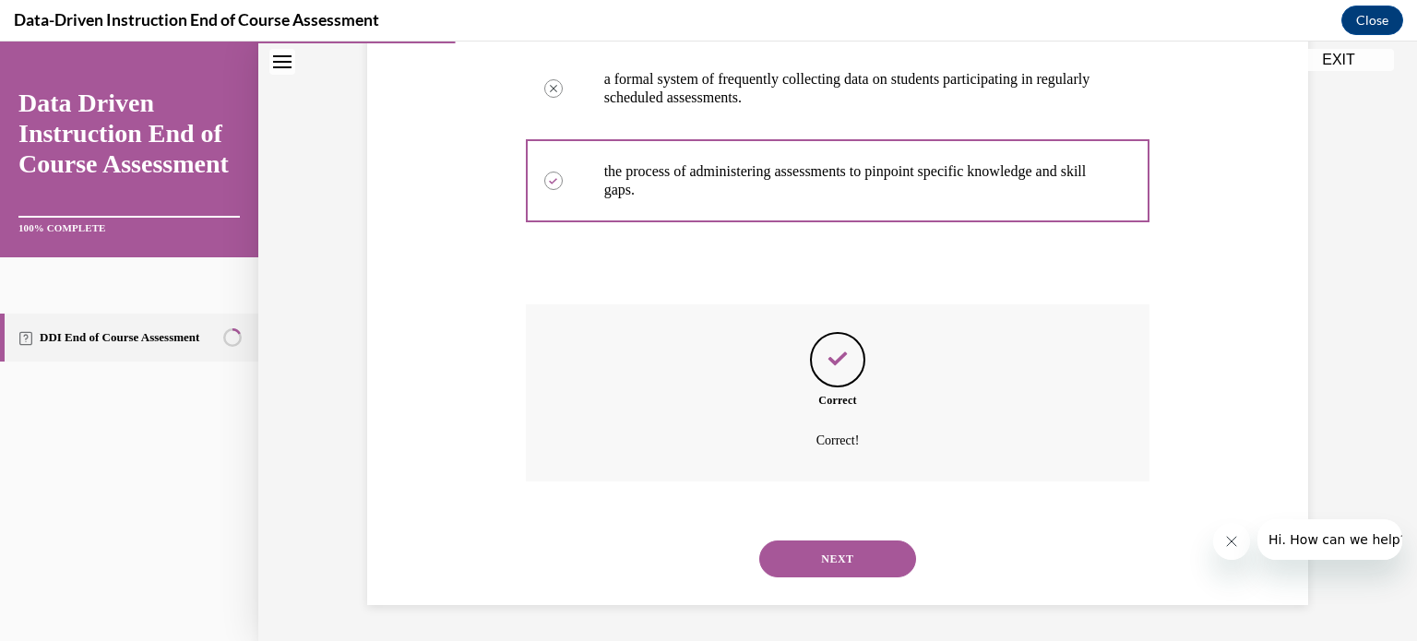
click at [834, 552] on button "NEXT" at bounding box center [837, 559] width 157 height 37
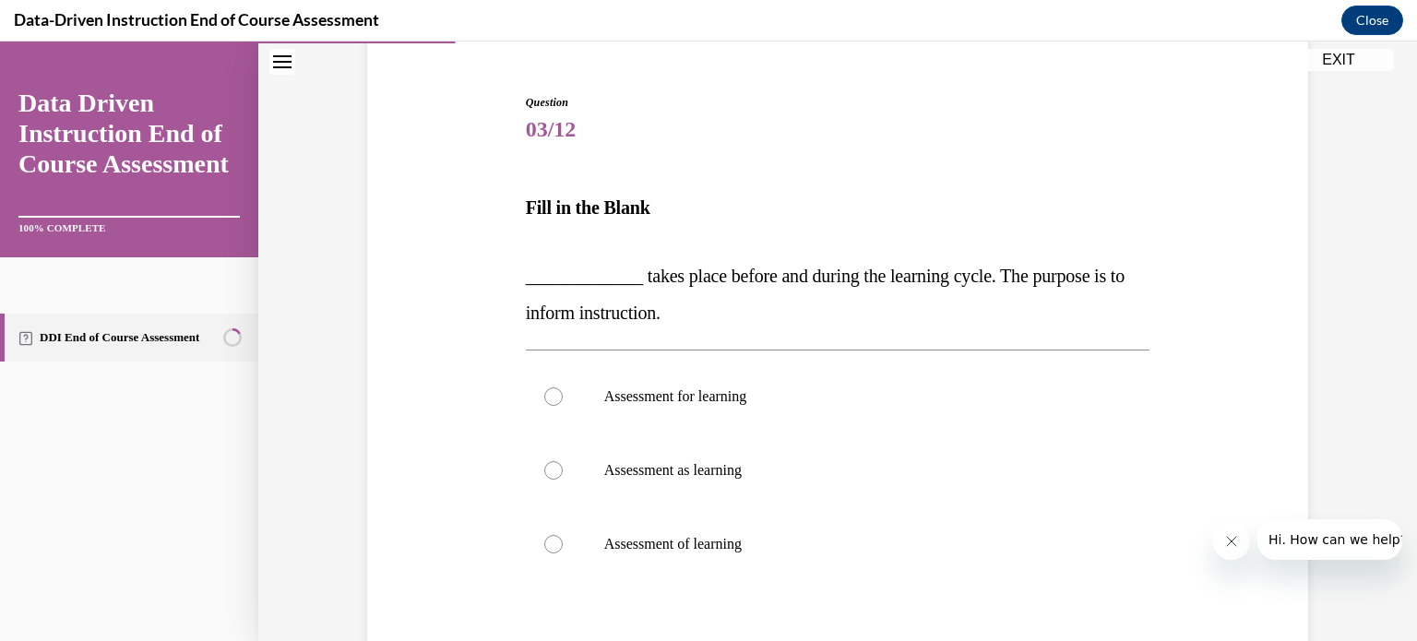
scroll to position [187, 0]
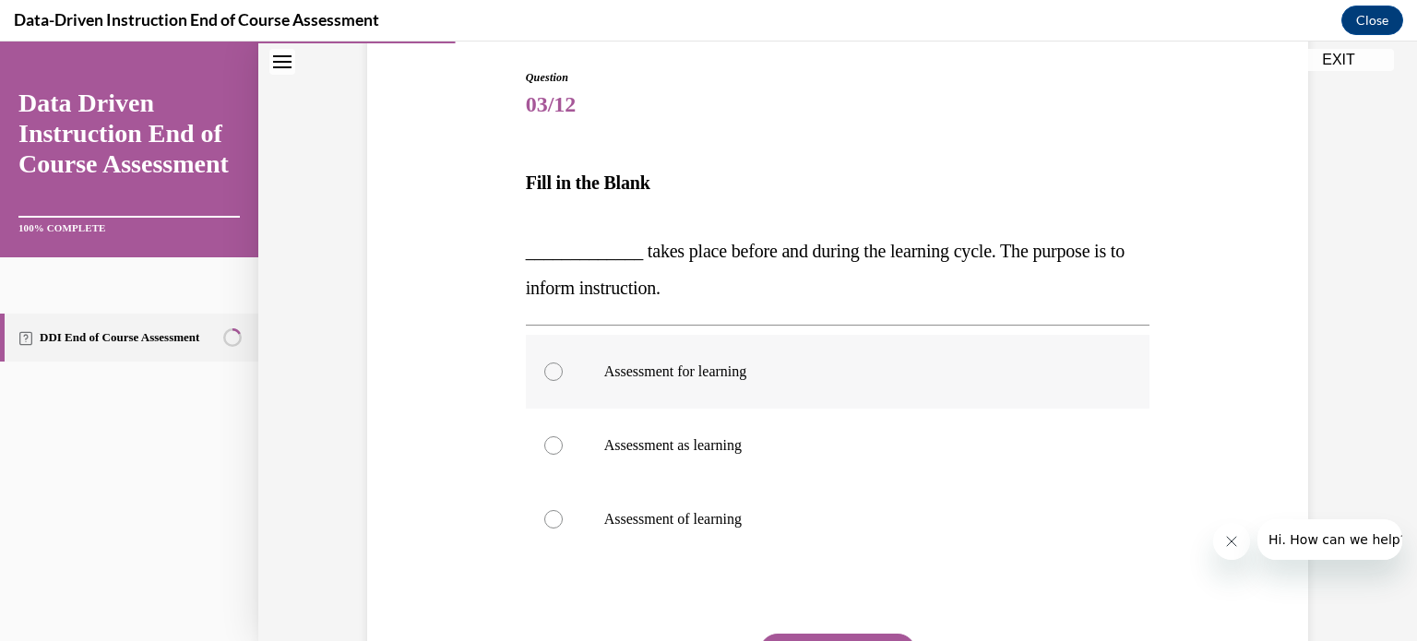
click at [806, 366] on p "Assessment for learning" at bounding box center [854, 372] width 500 height 18
click at [563, 366] on input "Assessment for learning" at bounding box center [553, 372] width 18 height 18
radio input "true"
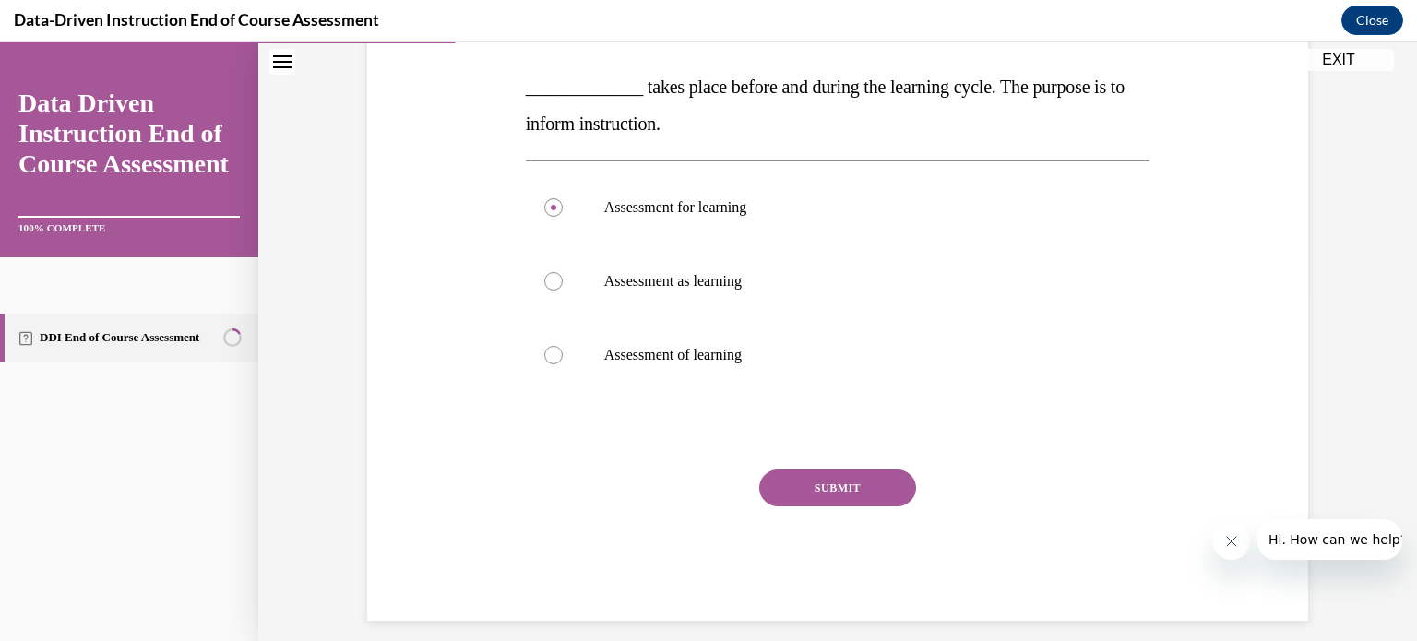
click at [805, 489] on button "SUBMIT" at bounding box center [837, 488] width 157 height 37
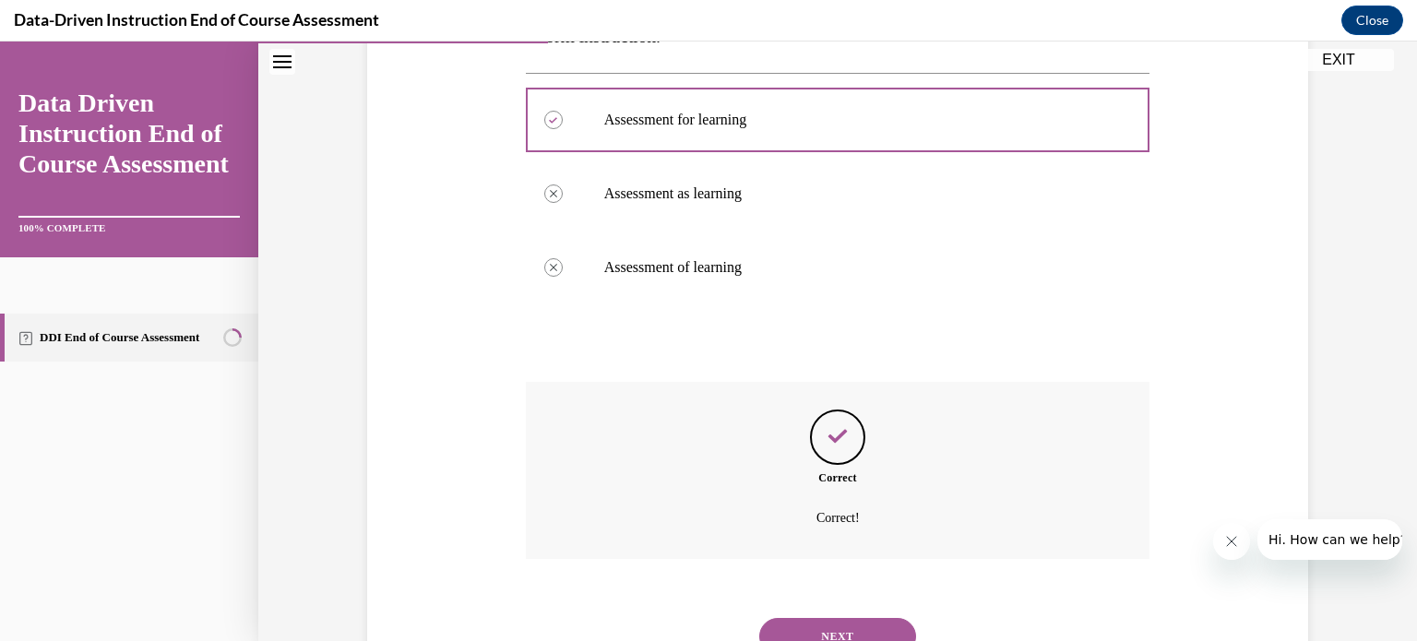
scroll to position [517, 0]
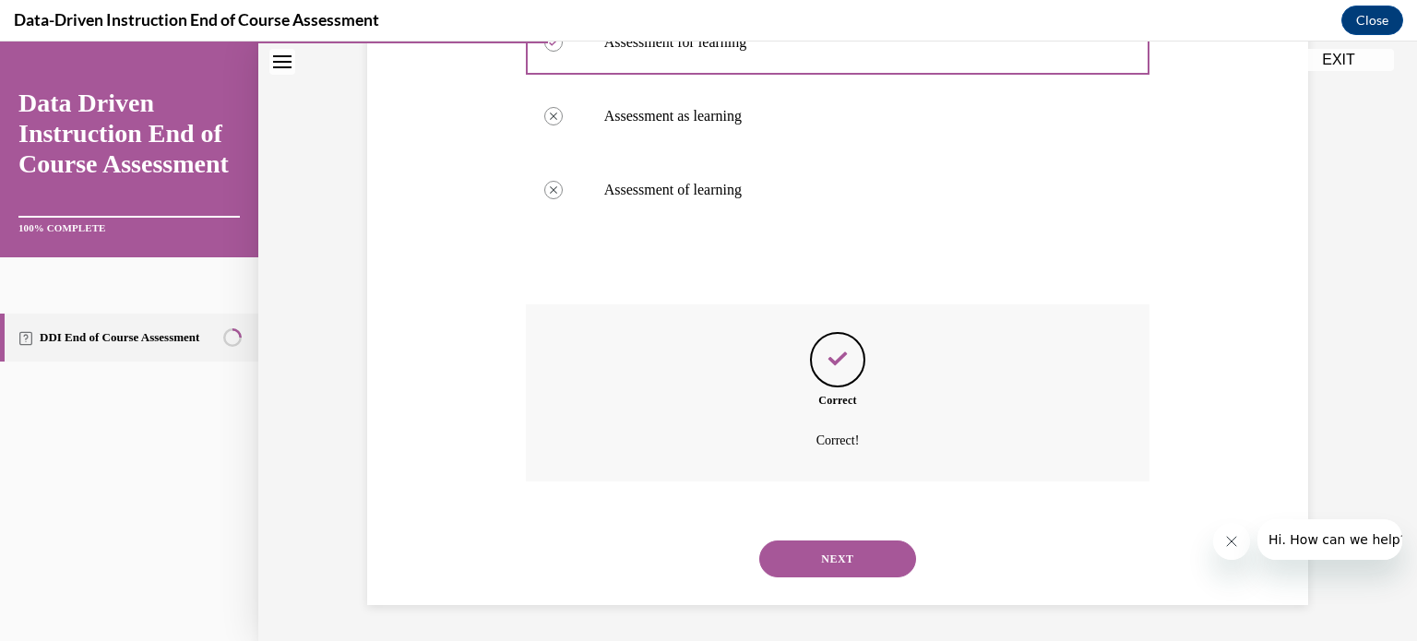
click at [828, 561] on button "NEXT" at bounding box center [837, 559] width 157 height 37
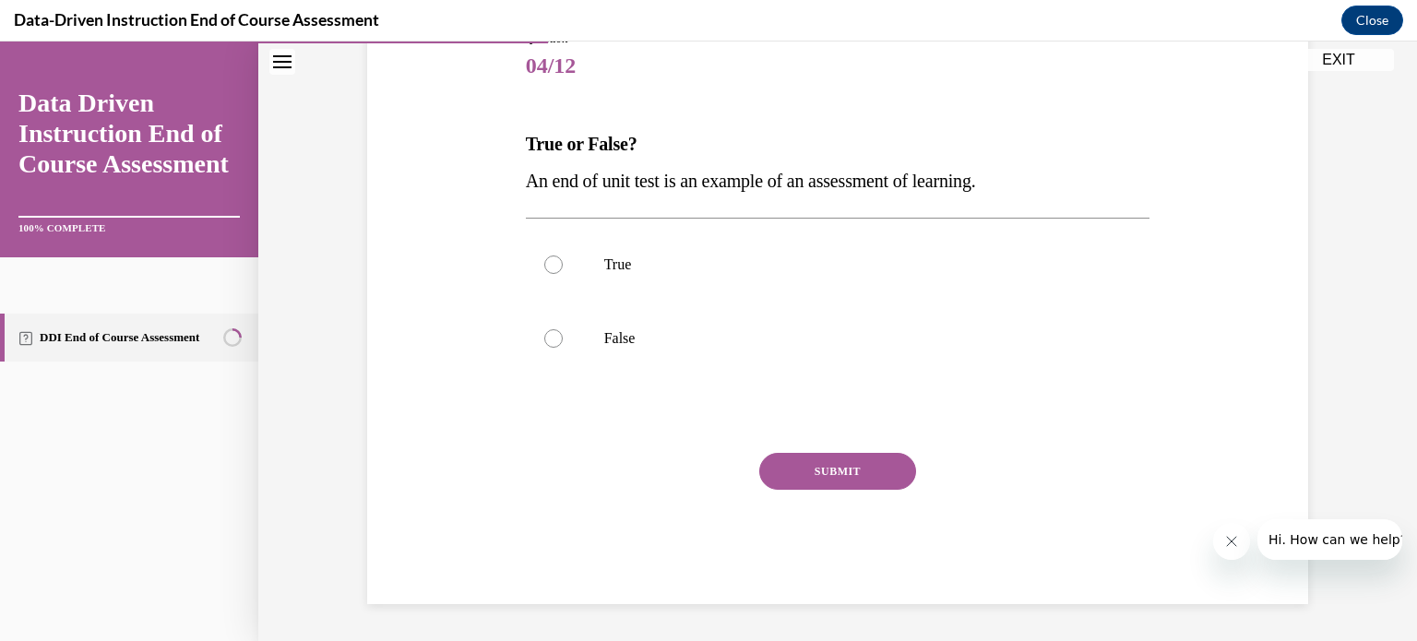
scroll to position [204, 0]
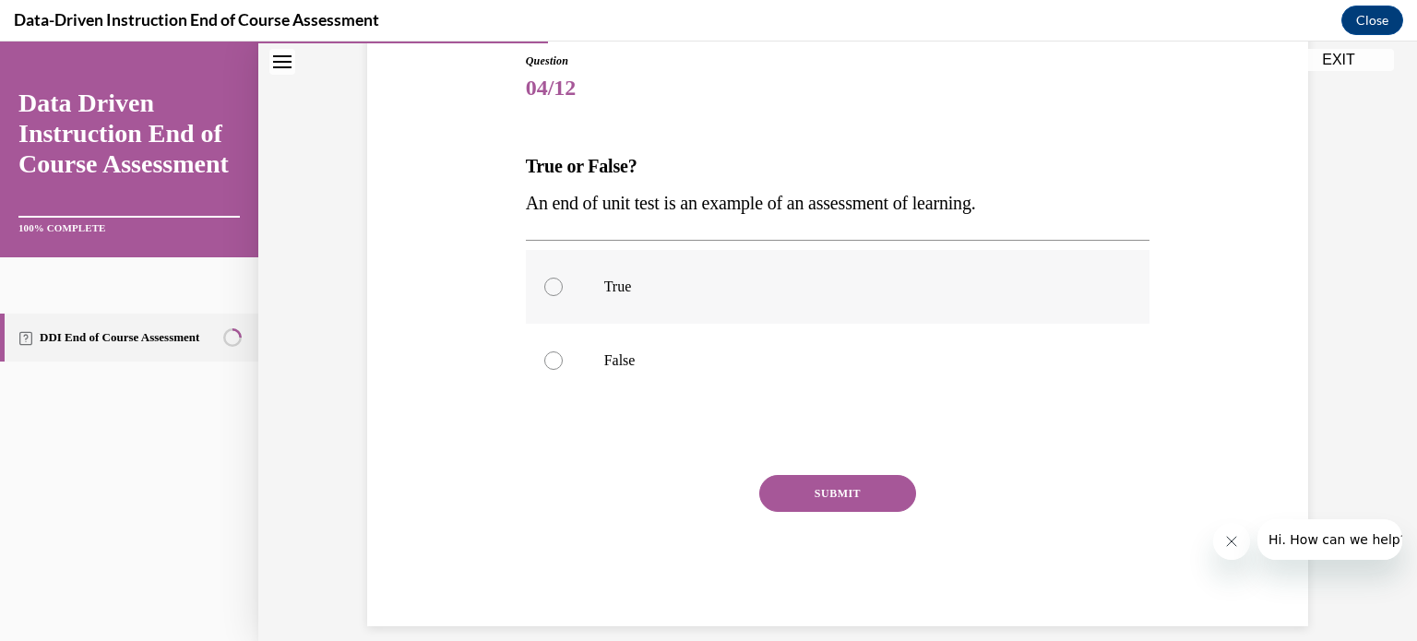
click at [802, 280] on p "True" at bounding box center [854, 287] width 500 height 18
click at [563, 280] on input "True" at bounding box center [553, 287] width 18 height 18
radio input "true"
click at [866, 496] on button "SUBMIT" at bounding box center [837, 493] width 157 height 37
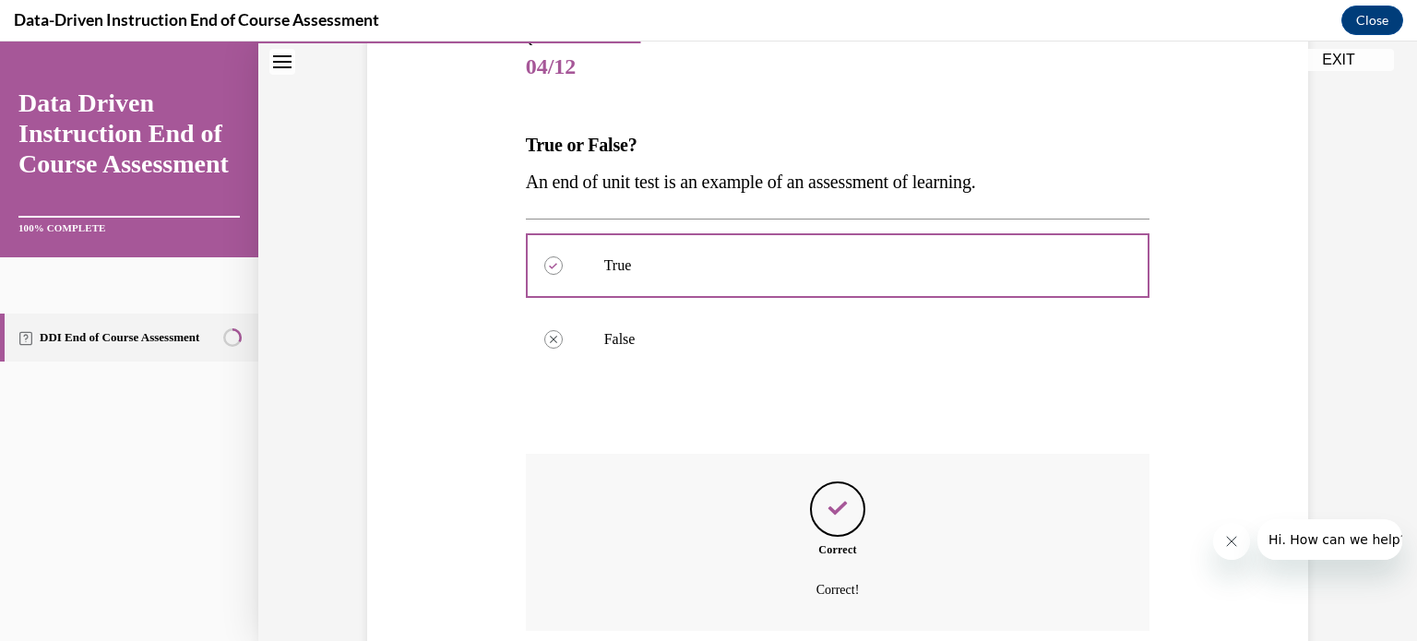
scroll to position [375, 0]
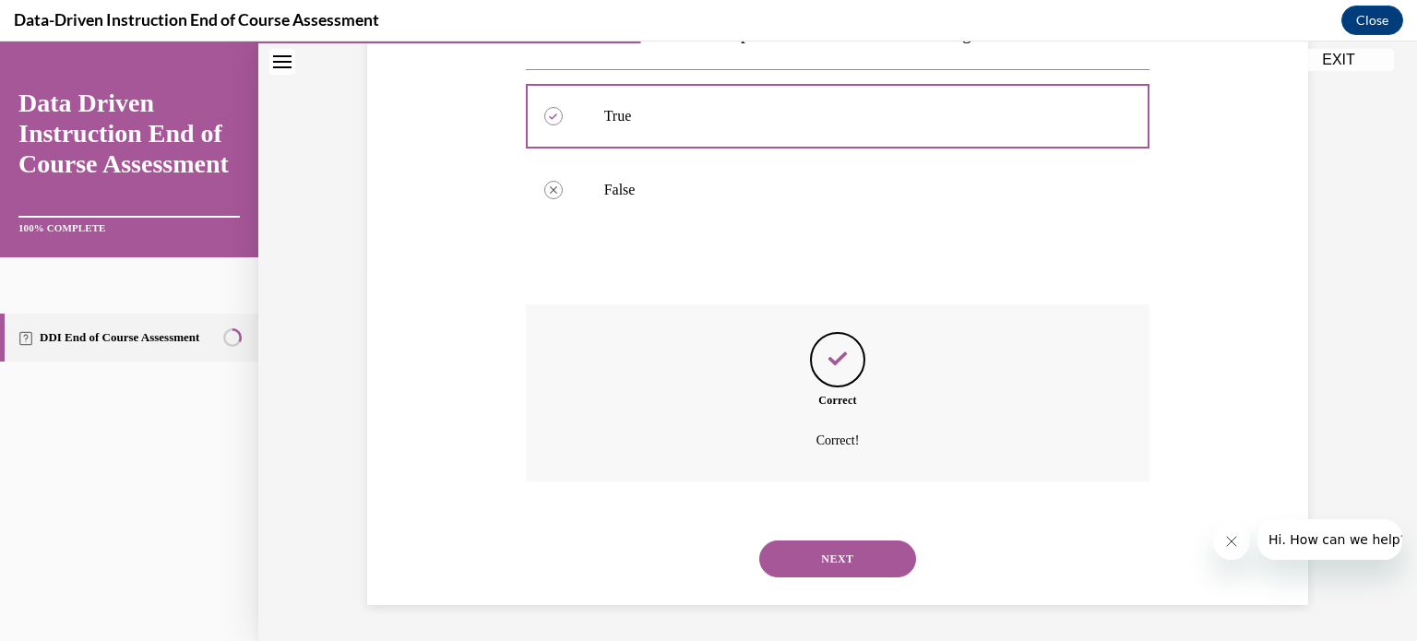
click at [854, 554] on button "NEXT" at bounding box center [837, 559] width 157 height 37
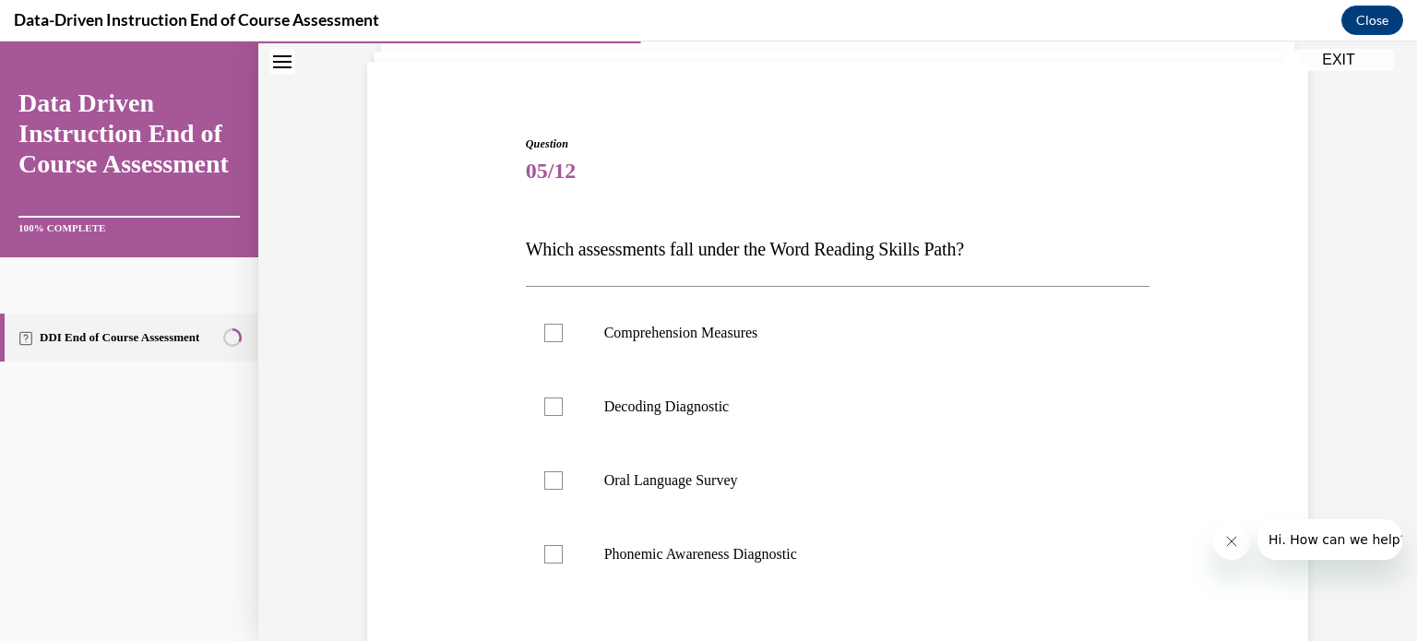
scroll to position [122, 0]
click at [748, 419] on label "Decoding Diagnostic" at bounding box center [838, 406] width 625 height 74
click at [563, 415] on input "Decoding Diagnostic" at bounding box center [553, 406] width 18 height 18
checkbox input "true"
click at [605, 538] on label "Phonemic Awareness Diagnostic" at bounding box center [838, 554] width 625 height 74
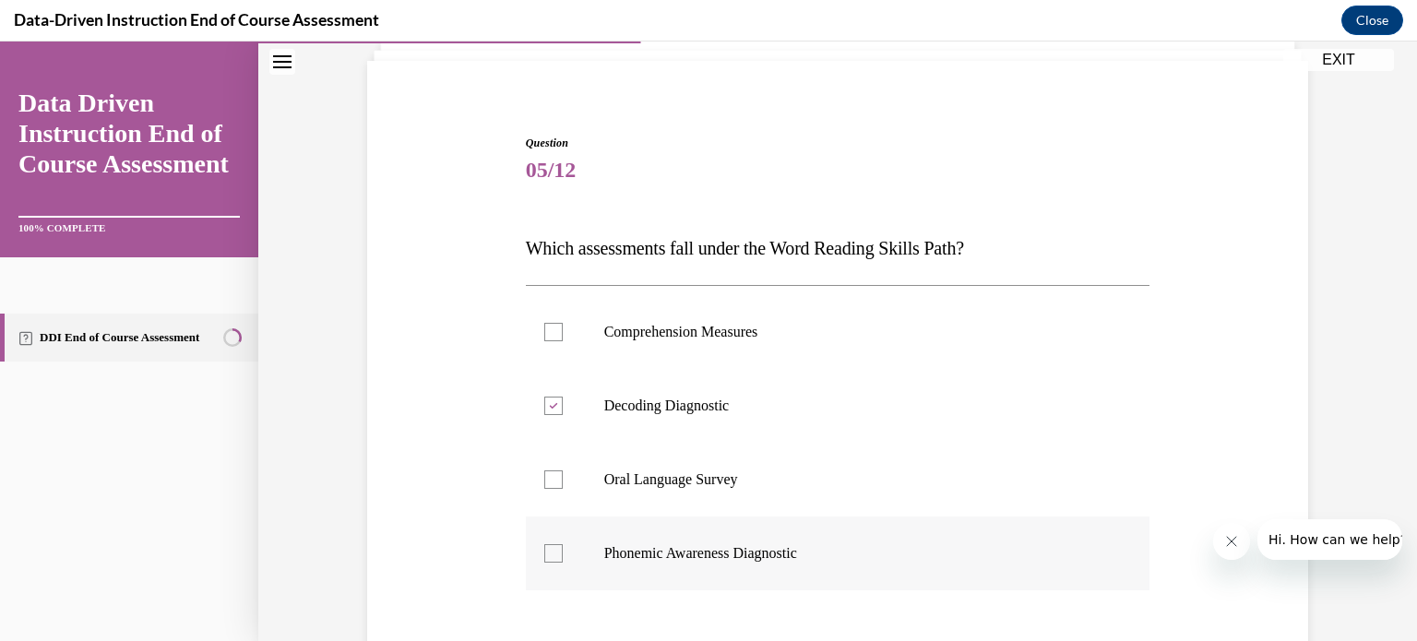
click at [563, 544] on input "Phonemic Awareness Diagnostic" at bounding box center [553, 553] width 18 height 18
checkbox input "true"
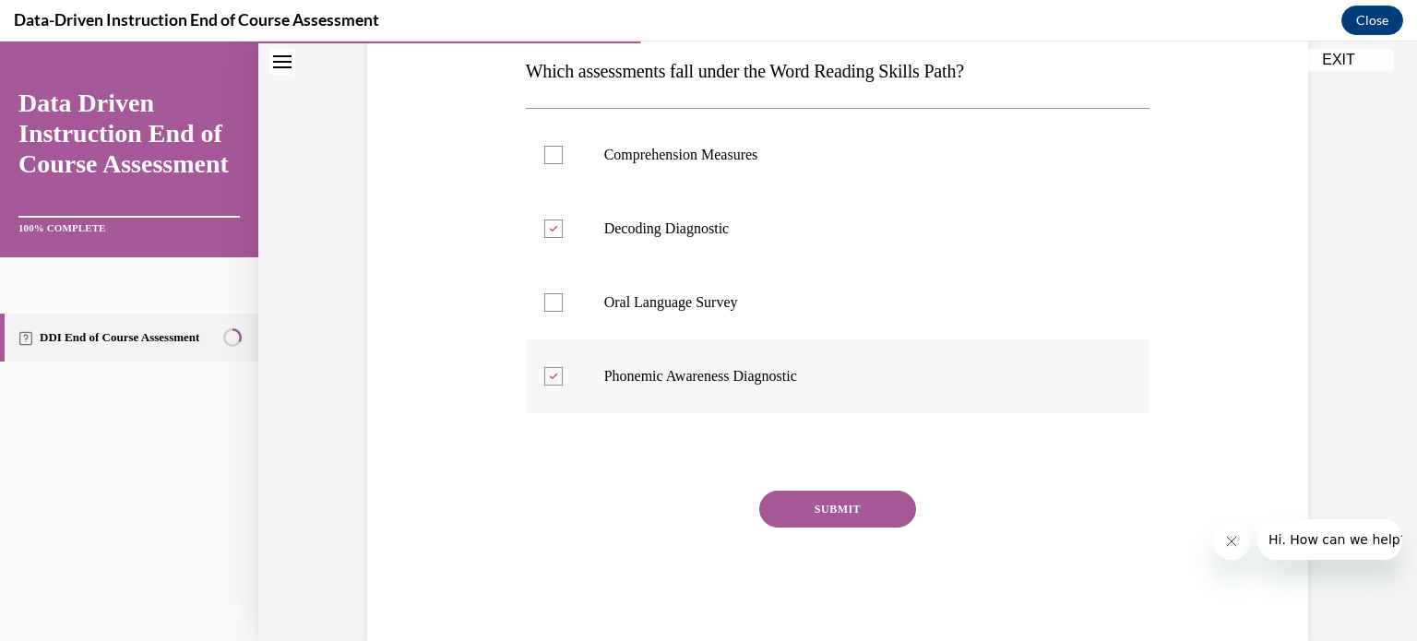
scroll to position [299, 0]
click at [805, 505] on button "SUBMIT" at bounding box center [837, 509] width 157 height 37
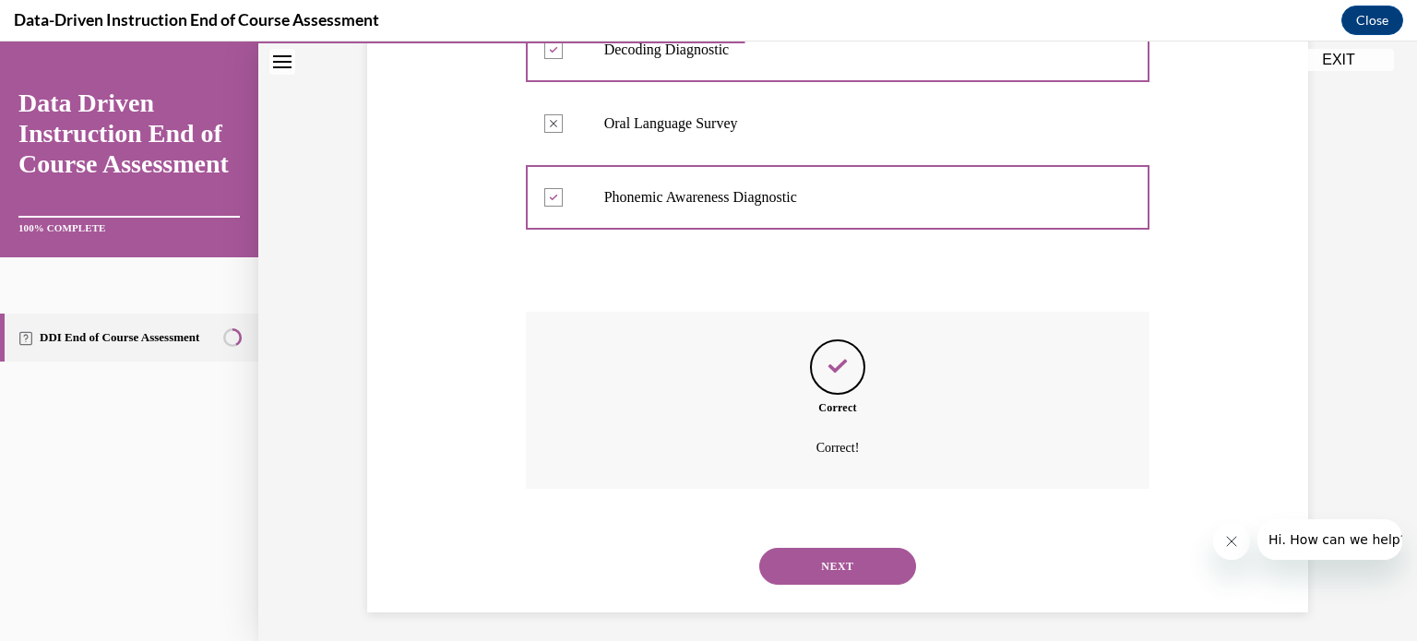
scroll to position [485, 0]
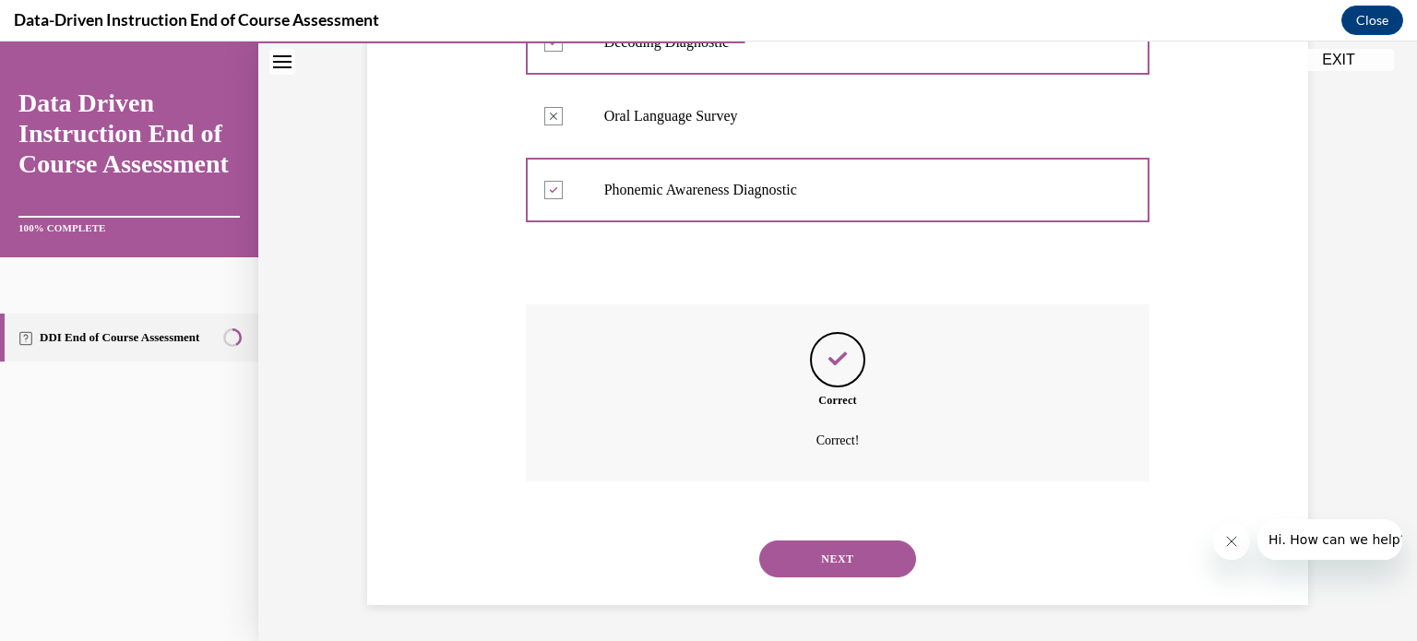
click at [810, 552] on button "NEXT" at bounding box center [837, 559] width 157 height 37
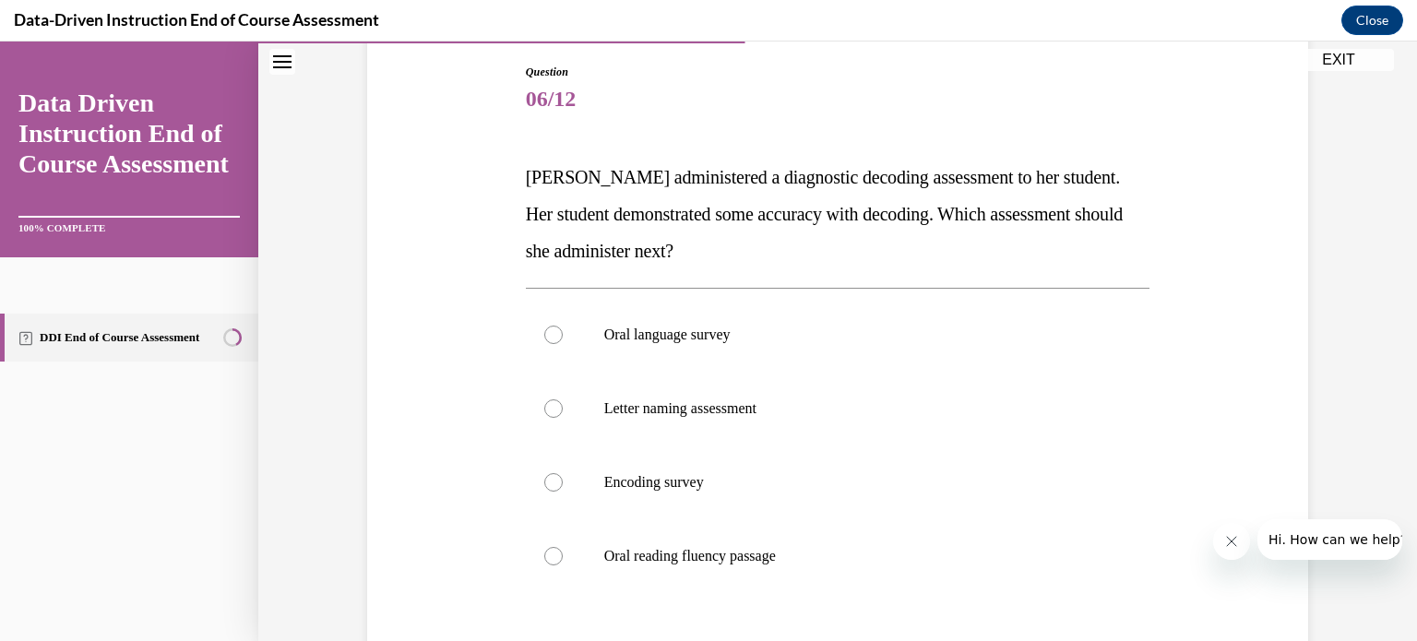
scroll to position [203, 0]
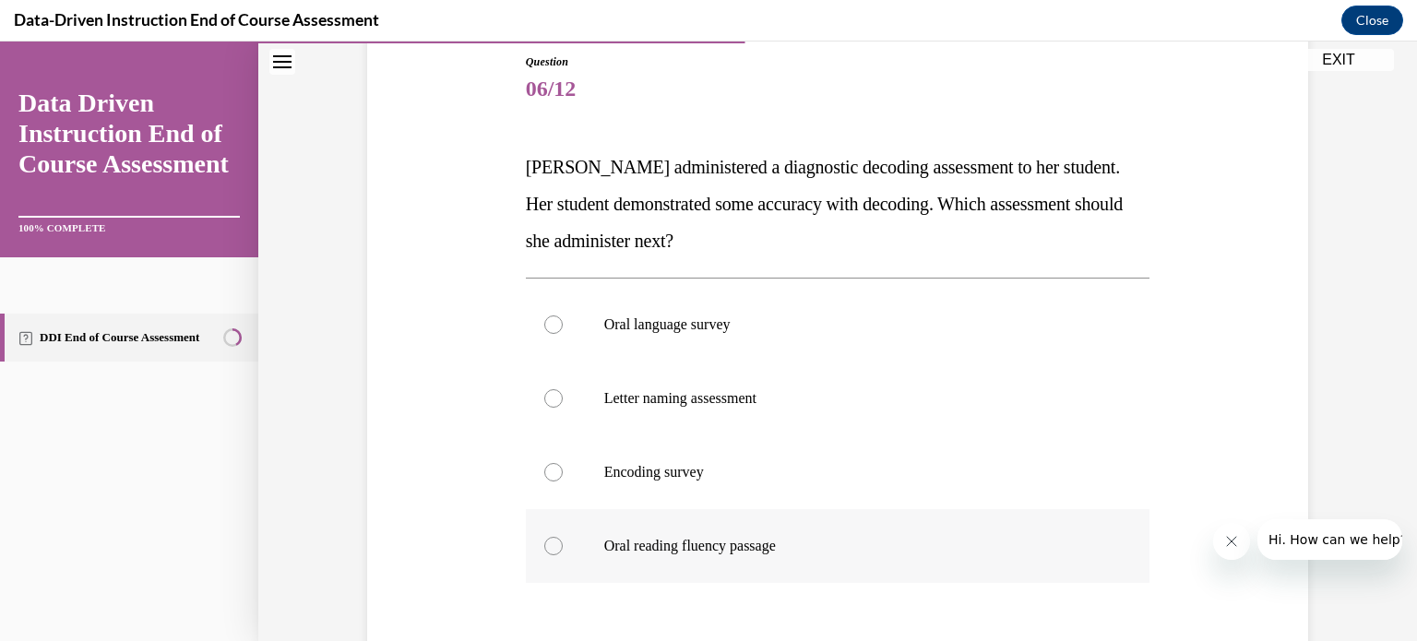
click at [964, 533] on label "Oral reading fluency passage" at bounding box center [838, 546] width 625 height 74
click at [563, 537] on input "Oral reading fluency passage" at bounding box center [553, 546] width 18 height 18
radio input "true"
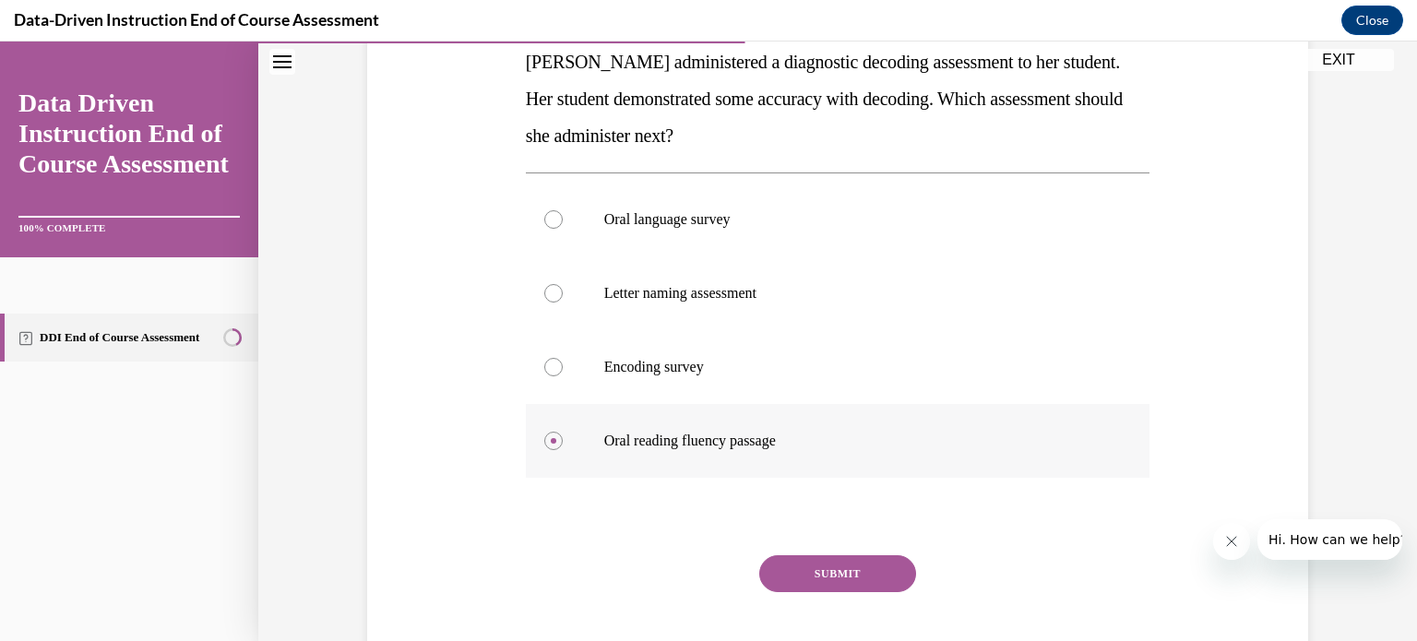
scroll to position [333, 0]
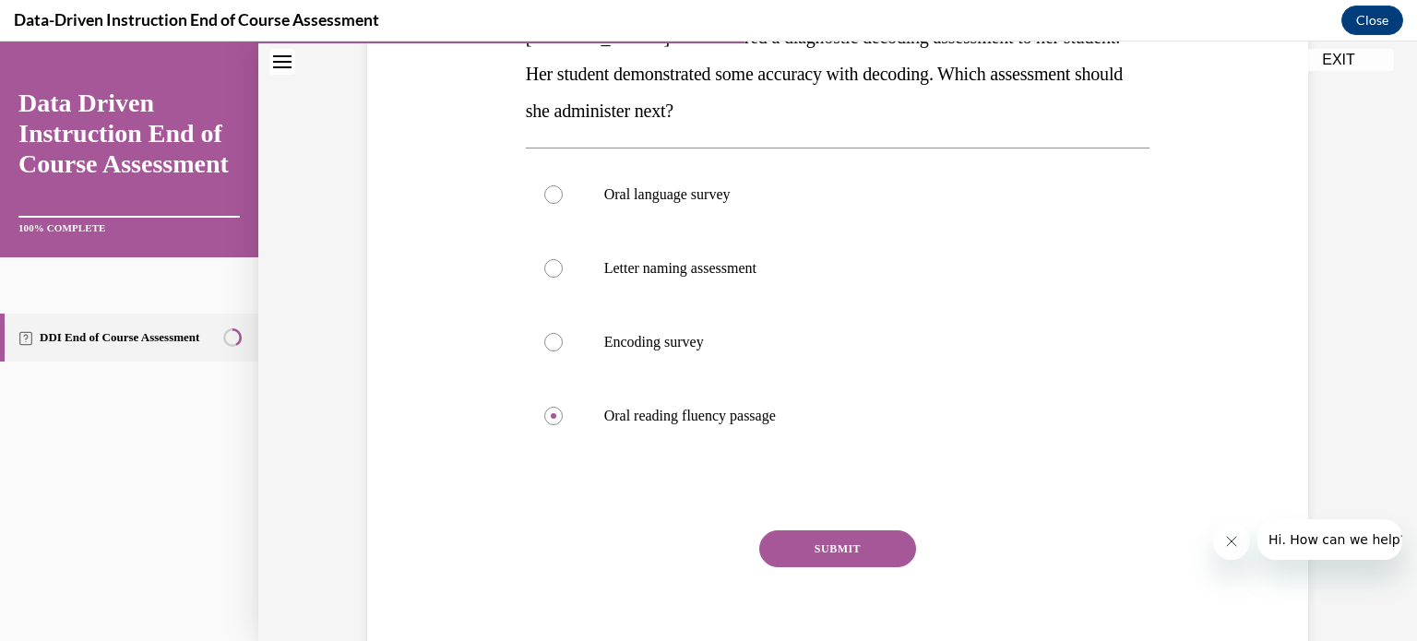
click at [854, 551] on button "SUBMIT" at bounding box center [837, 548] width 157 height 37
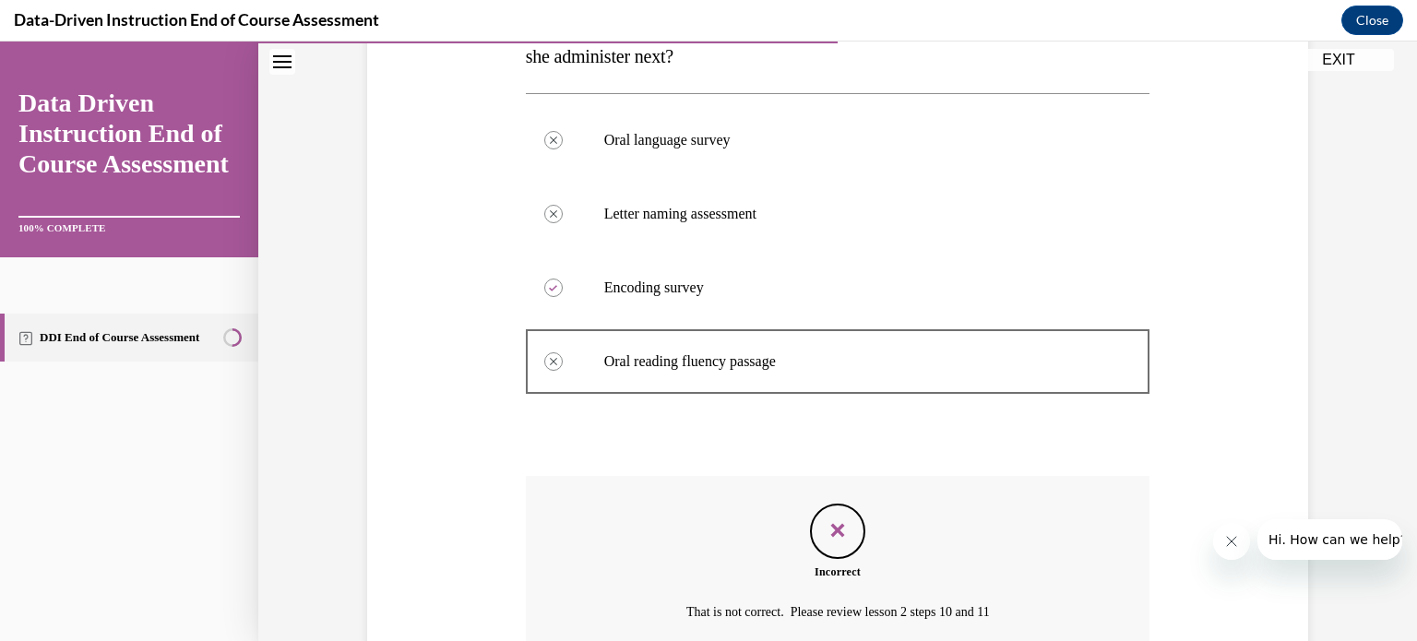
scroll to position [382, 0]
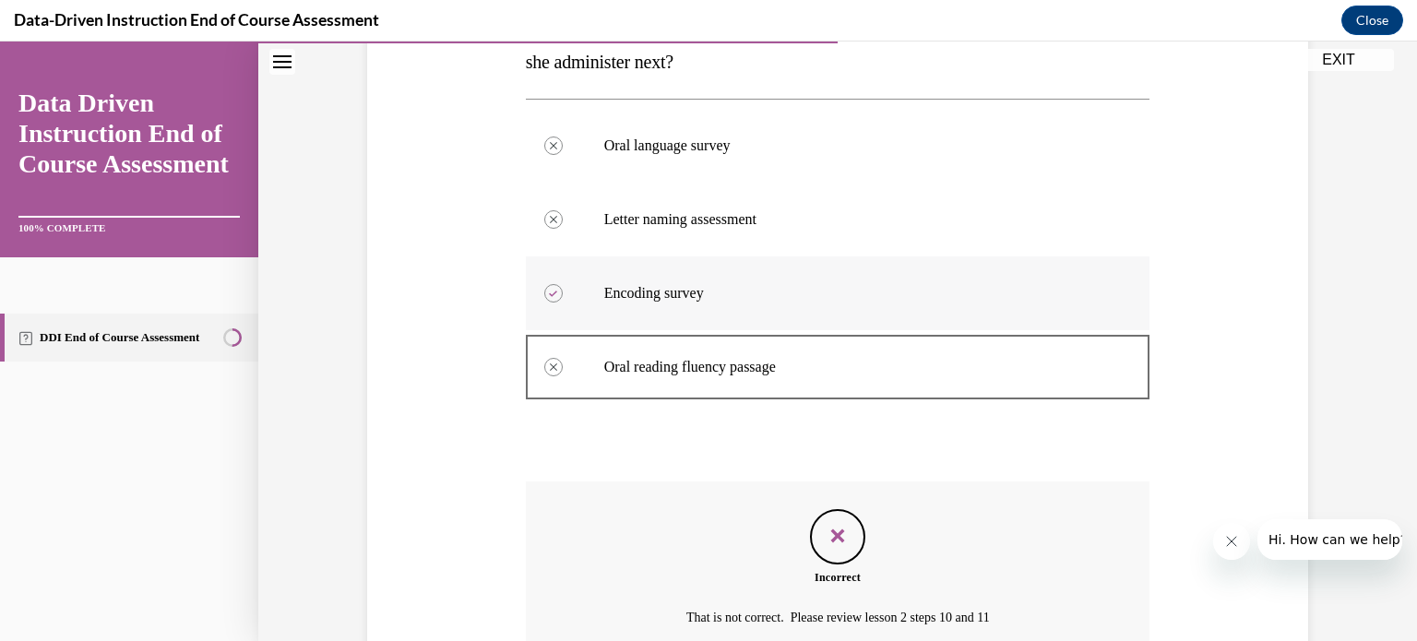
click at [1032, 277] on label "Encoding survey" at bounding box center [838, 293] width 625 height 74
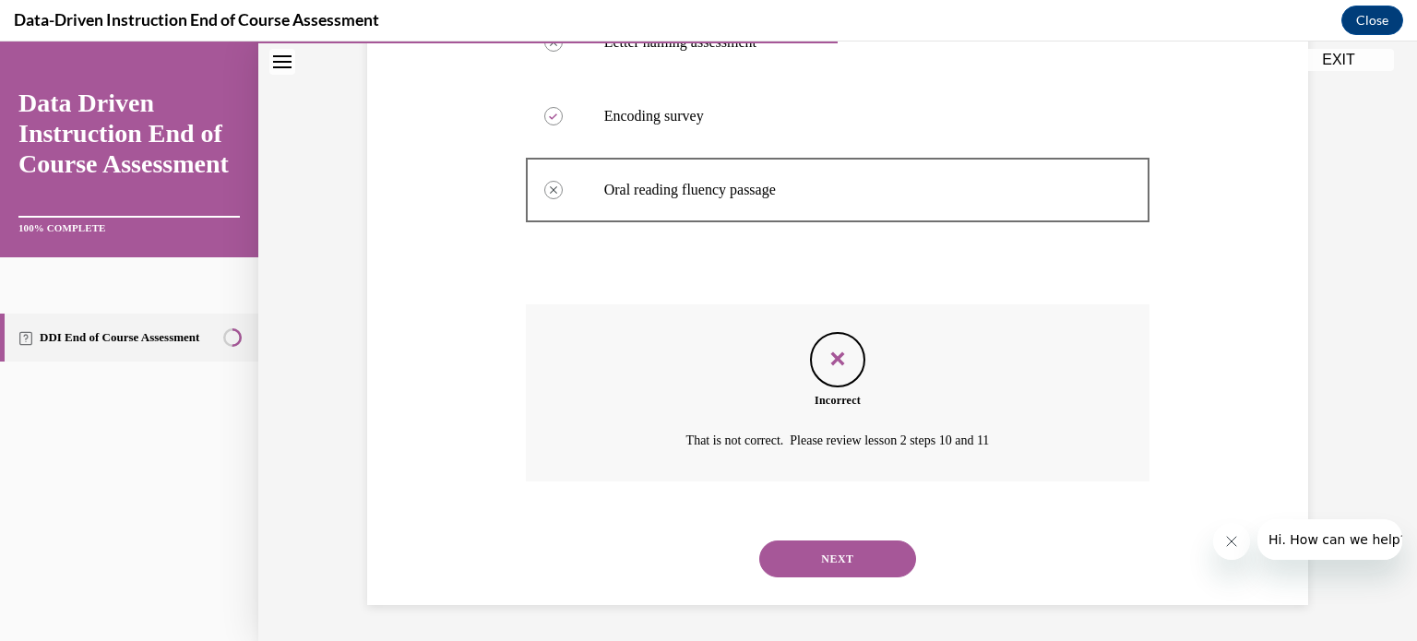
click at [847, 552] on button "NEXT" at bounding box center [837, 559] width 157 height 37
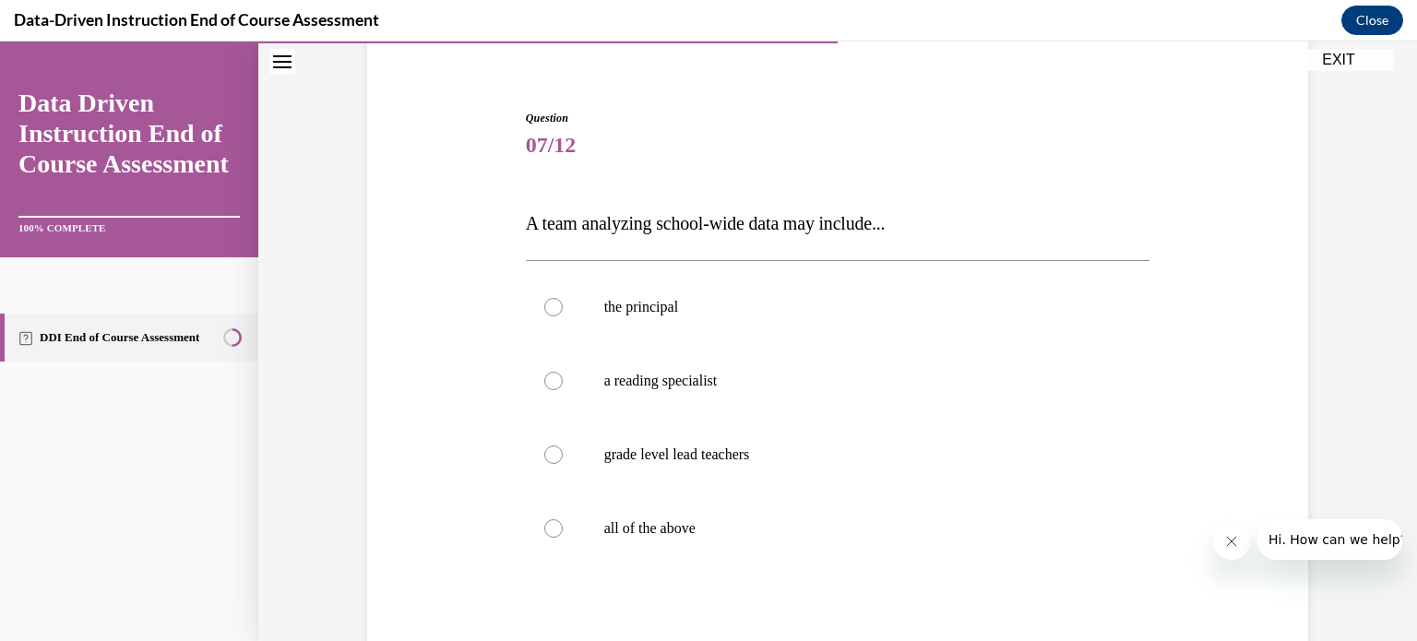
scroll to position [152, 0]
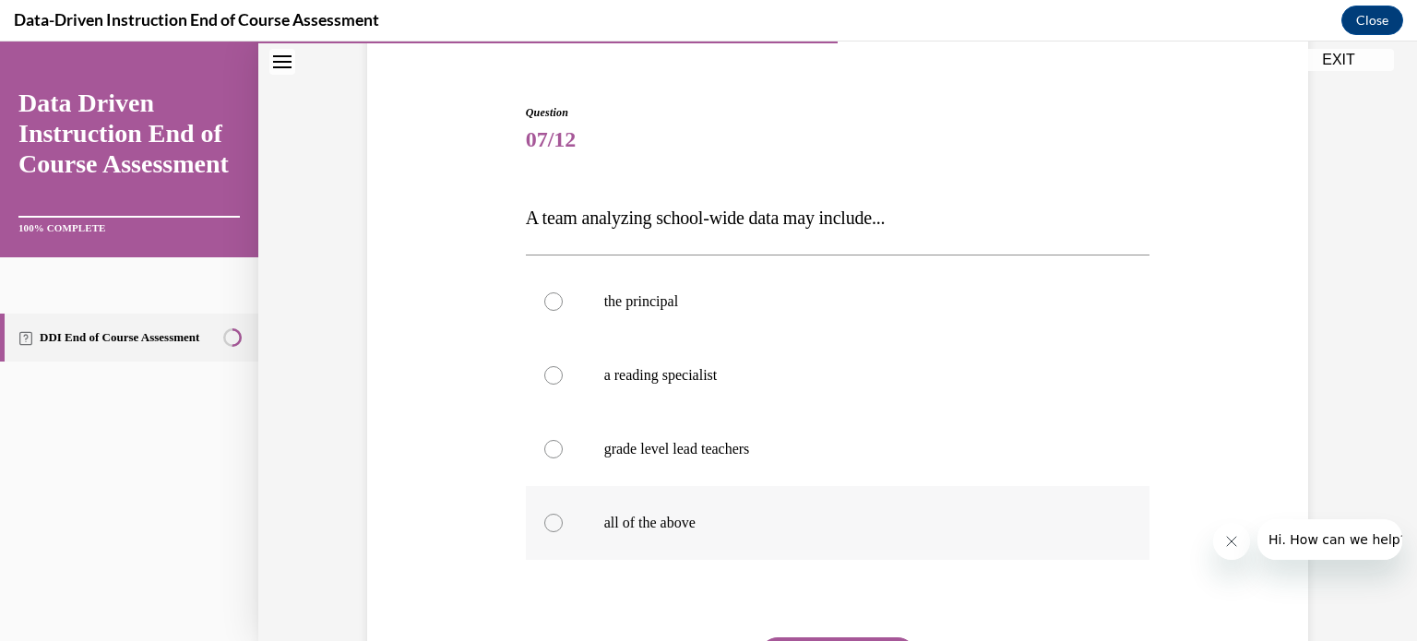
click at [846, 553] on label "all of the above" at bounding box center [838, 523] width 625 height 74
click at [563, 532] on input "all of the above" at bounding box center [553, 523] width 18 height 18
radio input "true"
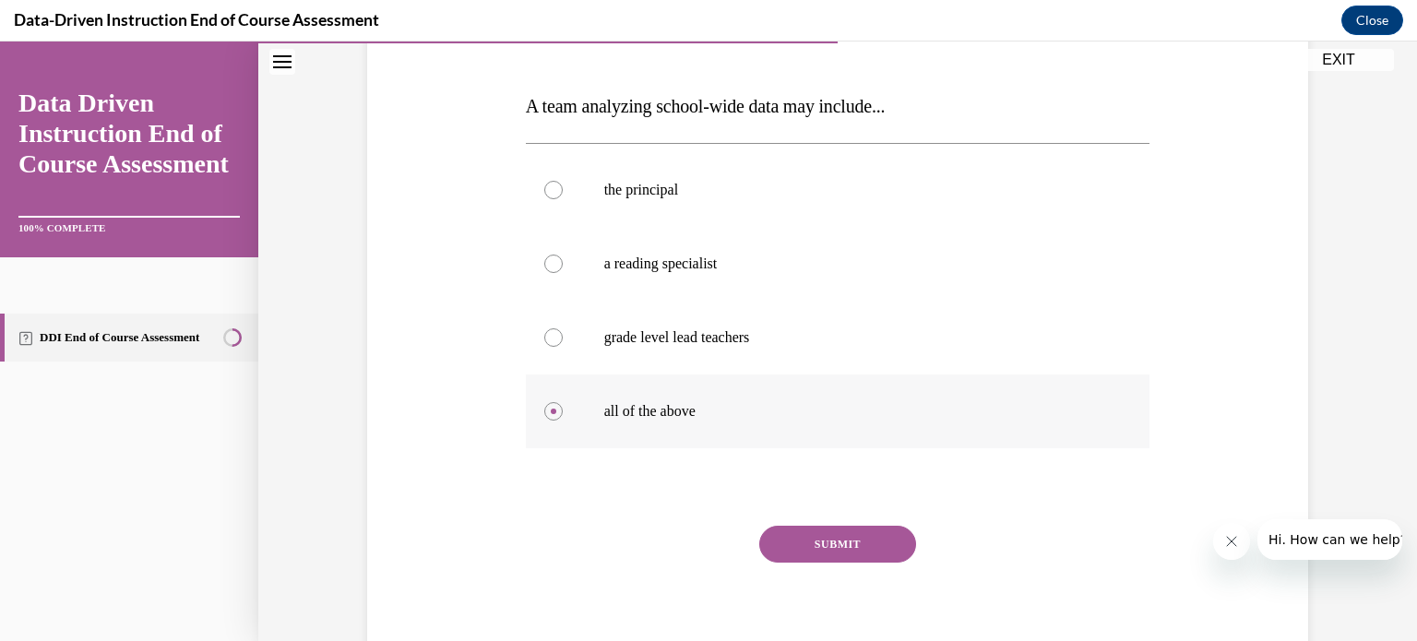
scroll to position [269, 0]
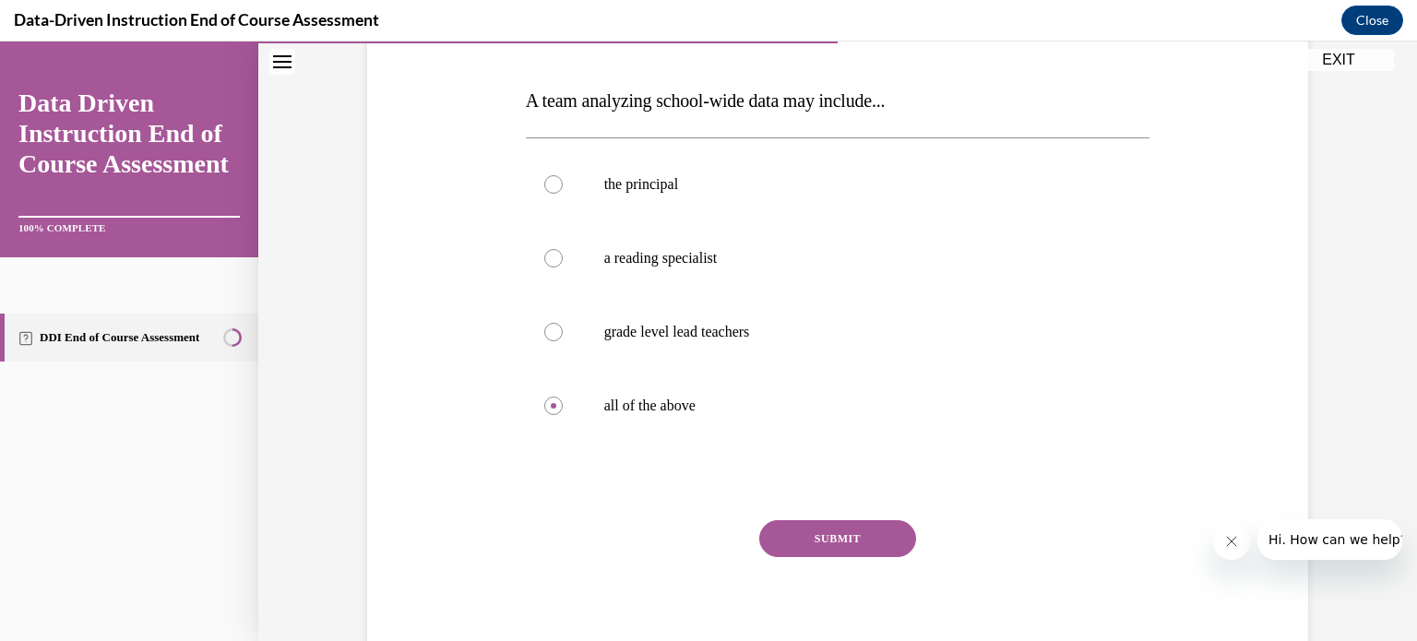
click at [841, 546] on button "SUBMIT" at bounding box center [837, 538] width 157 height 37
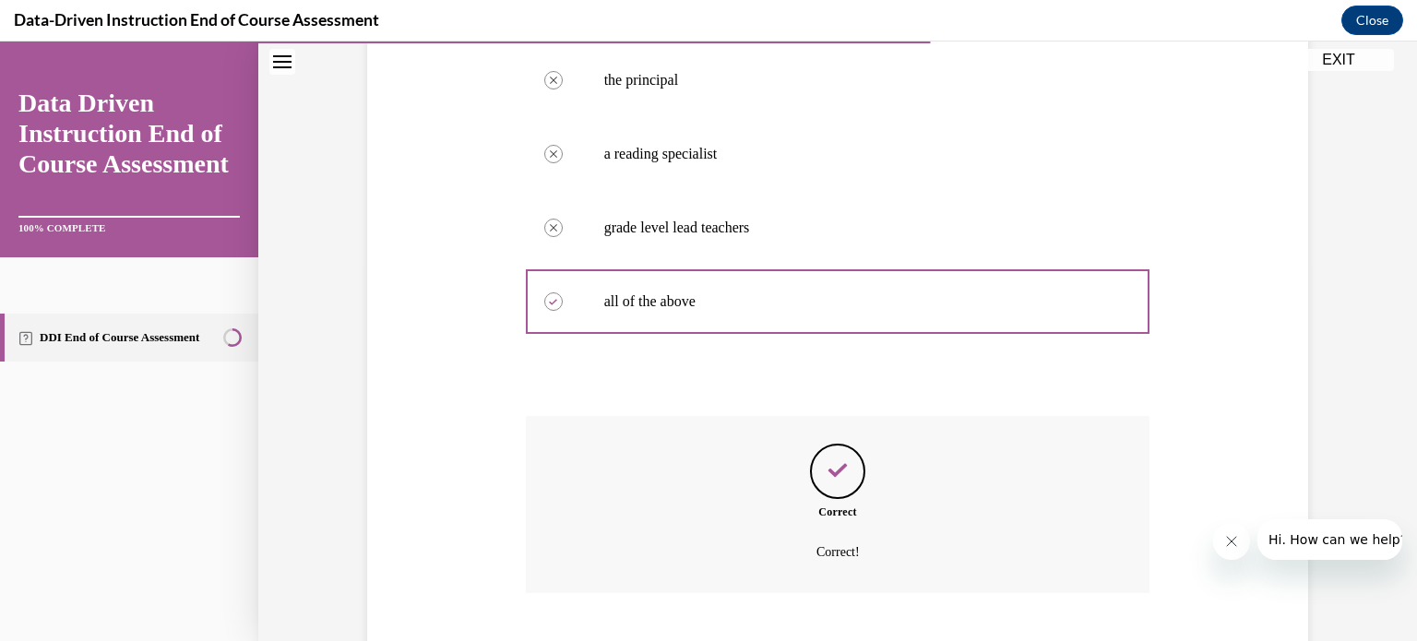
scroll to position [485, 0]
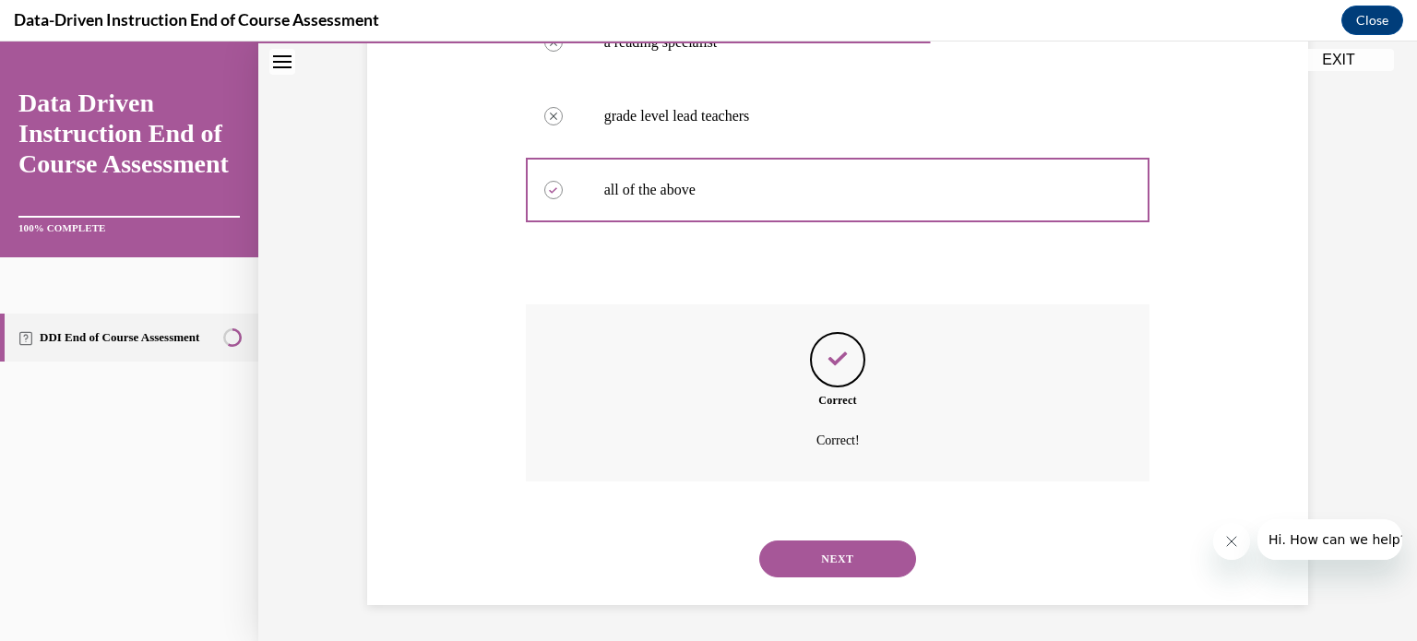
click at [840, 546] on button "NEXT" at bounding box center [837, 559] width 157 height 37
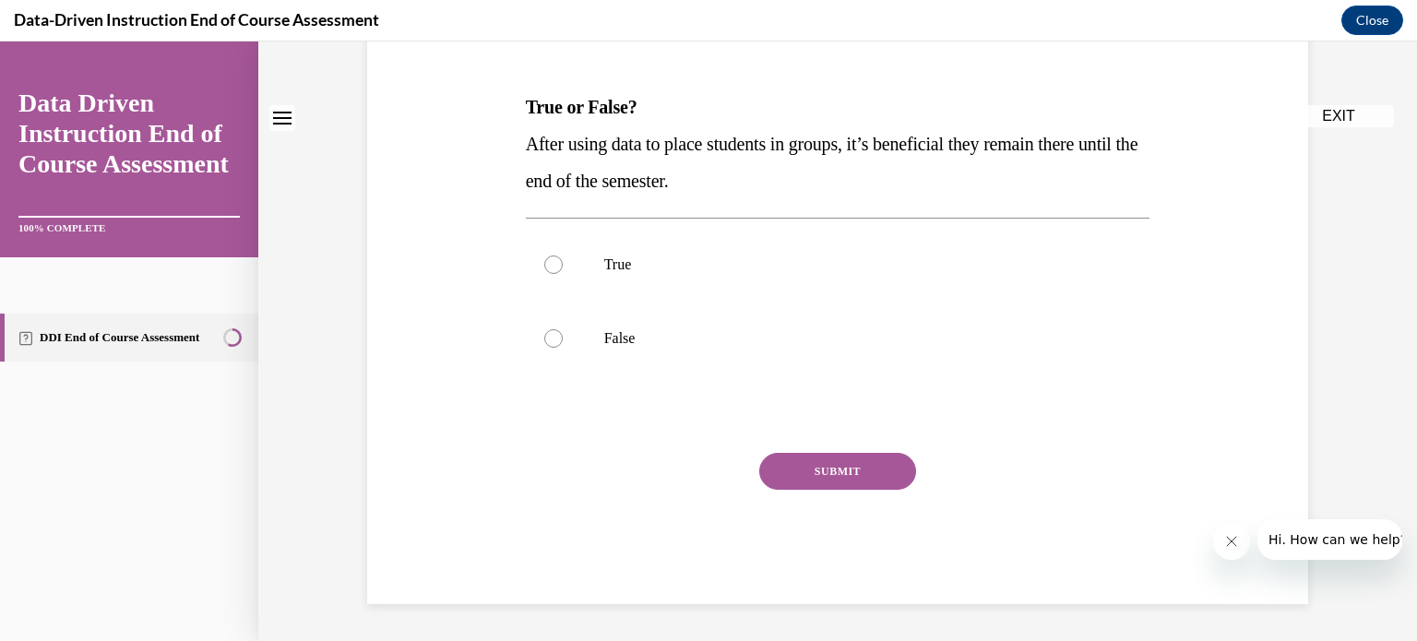
scroll to position [0, 0]
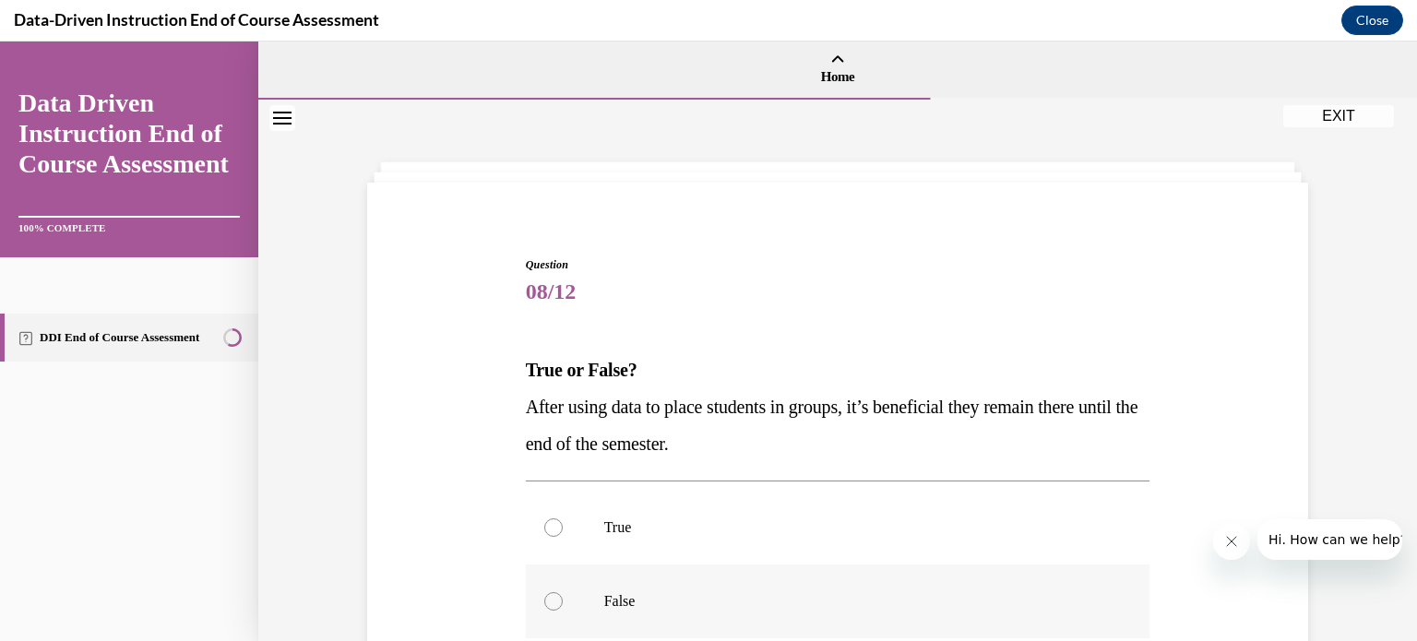
click at [818, 576] on label "False" at bounding box center [838, 602] width 625 height 74
click at [563, 592] on input "False" at bounding box center [553, 601] width 18 height 18
radio input "true"
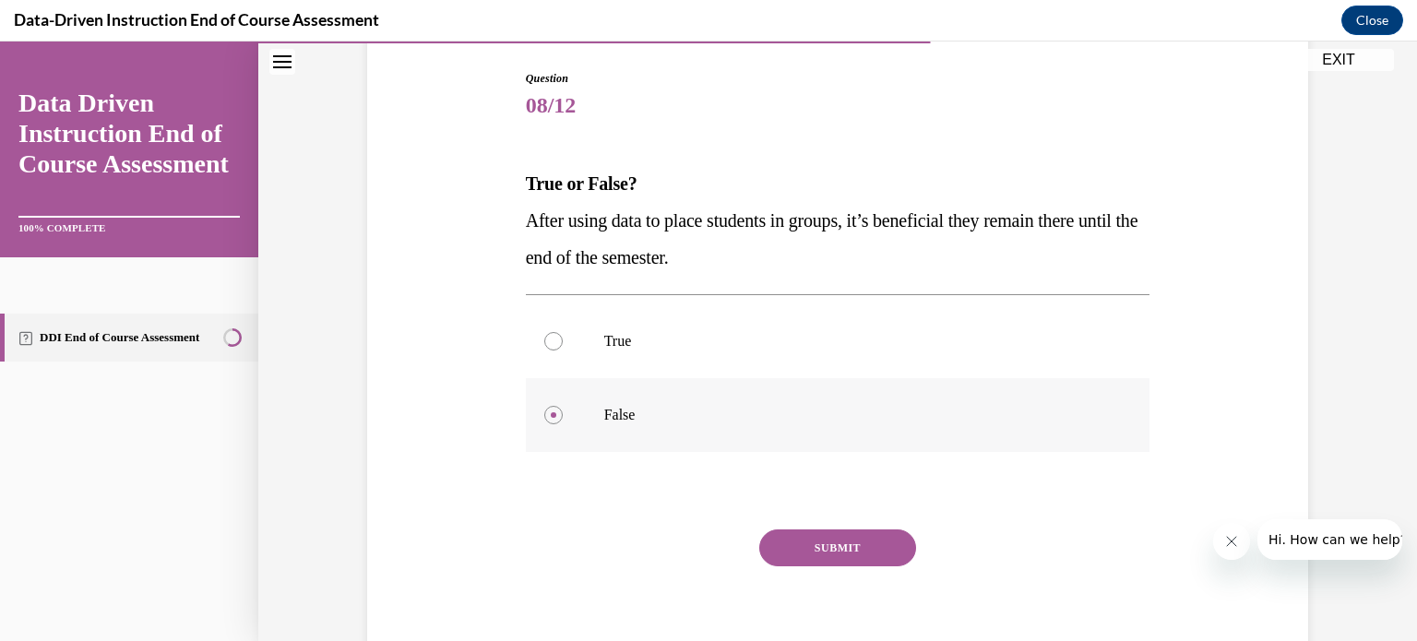
scroll to position [187, 0]
click at [824, 548] on button "SUBMIT" at bounding box center [837, 547] width 157 height 37
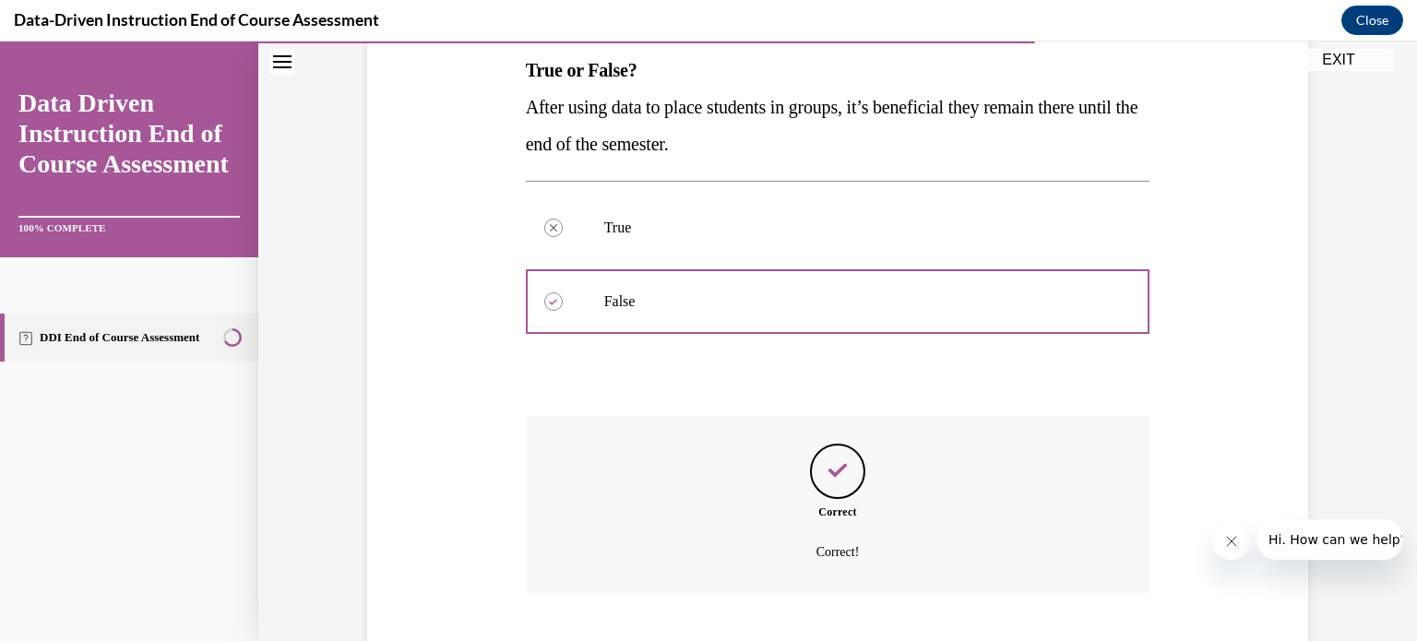
scroll to position [411, 0]
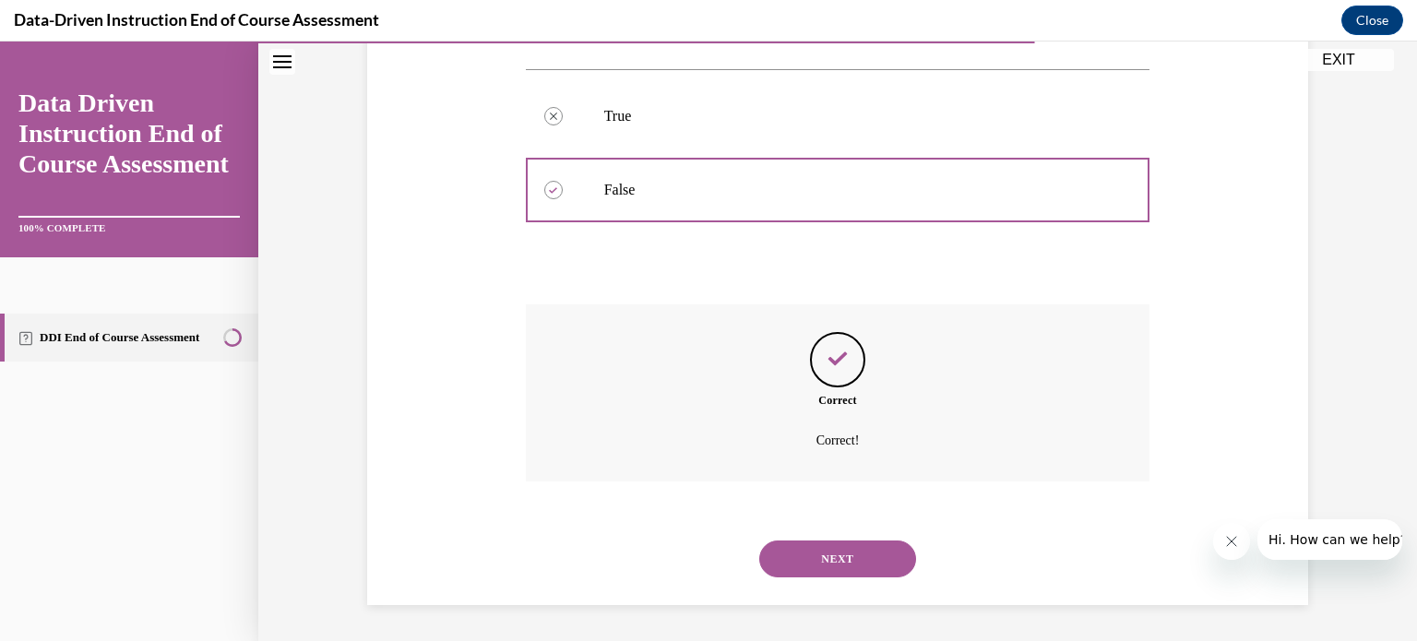
click at [824, 548] on button "NEXT" at bounding box center [837, 559] width 157 height 37
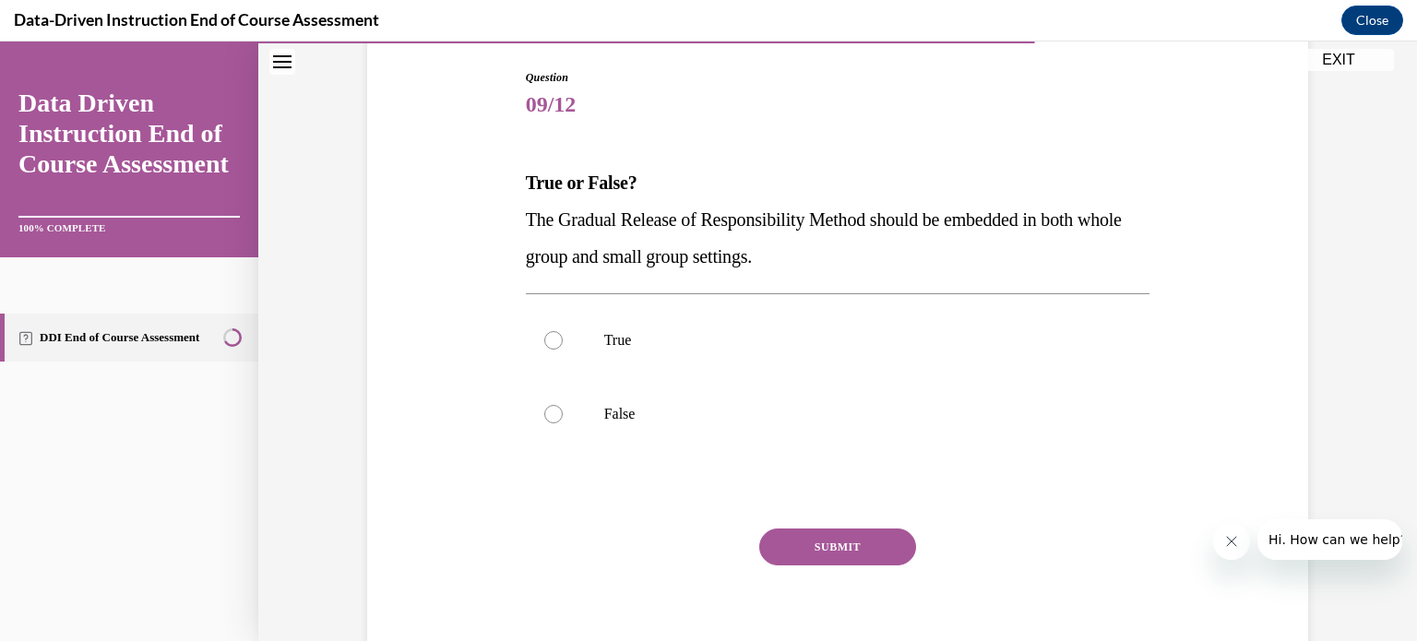
scroll to position [195, 0]
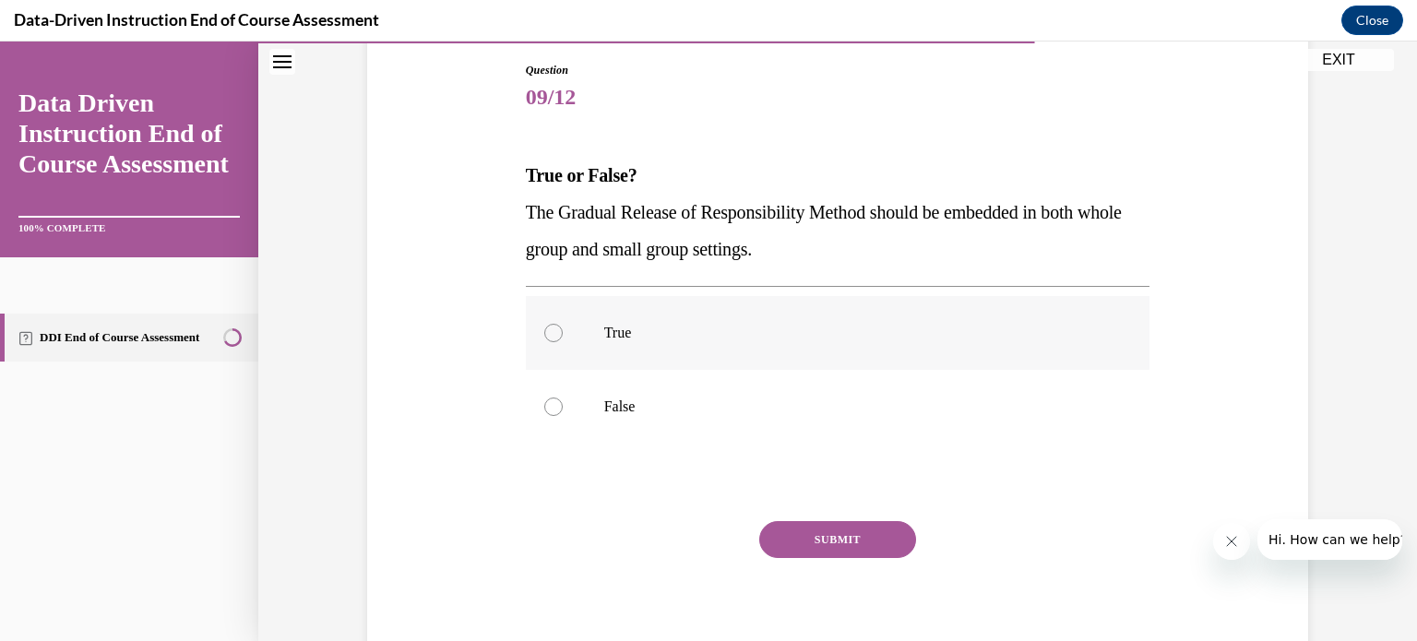
click at [766, 316] on label "True" at bounding box center [838, 333] width 625 height 74
click at [563, 324] on input "True" at bounding box center [553, 333] width 18 height 18
radio input "true"
click at [797, 554] on button "SUBMIT" at bounding box center [837, 539] width 157 height 37
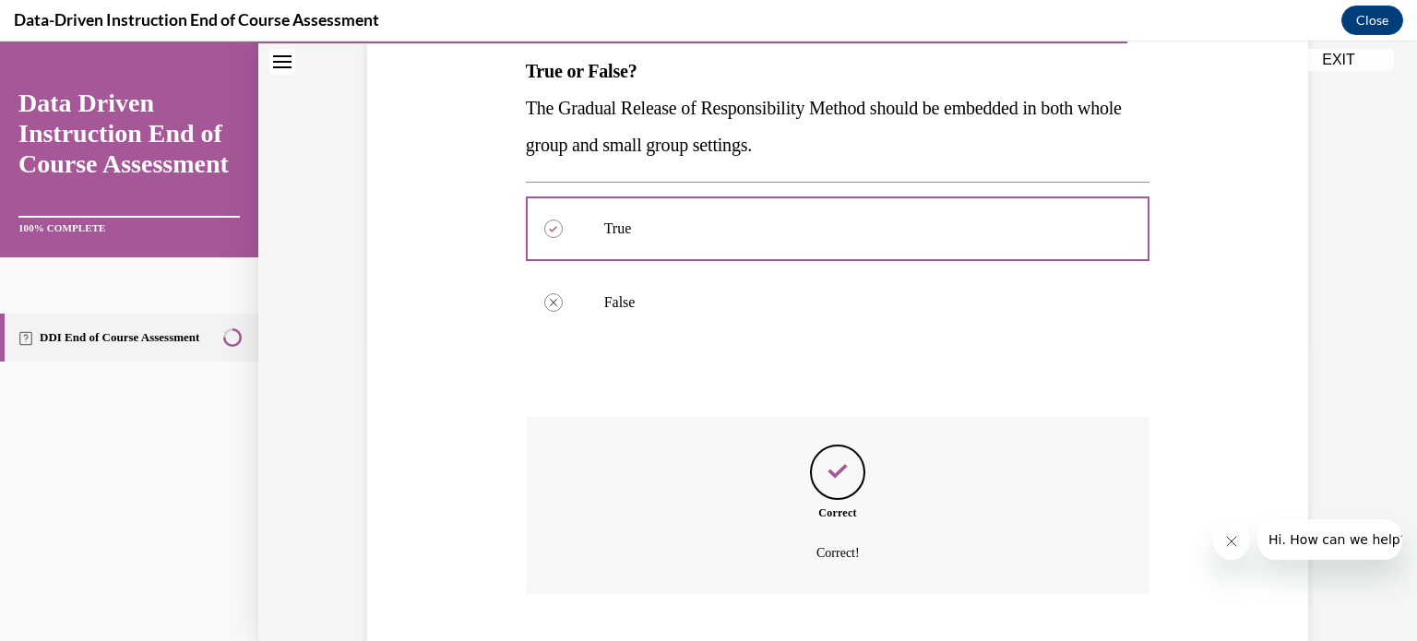
scroll to position [411, 0]
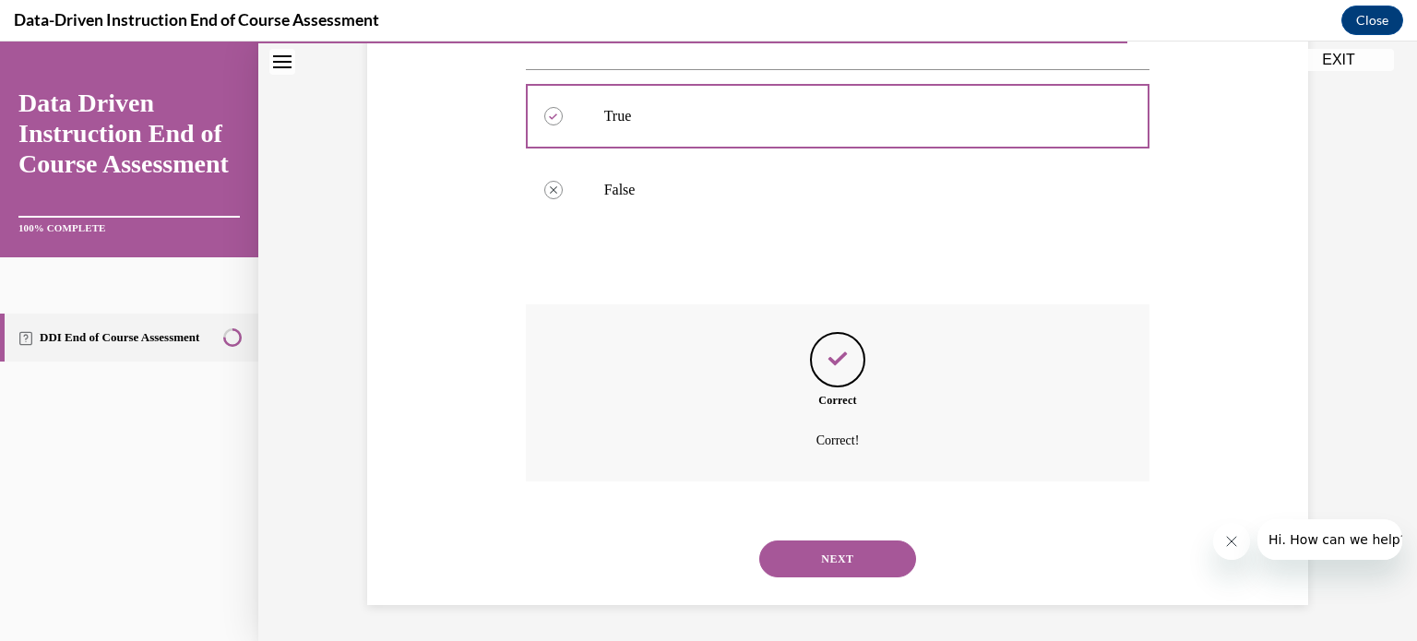
click at [797, 554] on button "NEXT" at bounding box center [837, 559] width 157 height 37
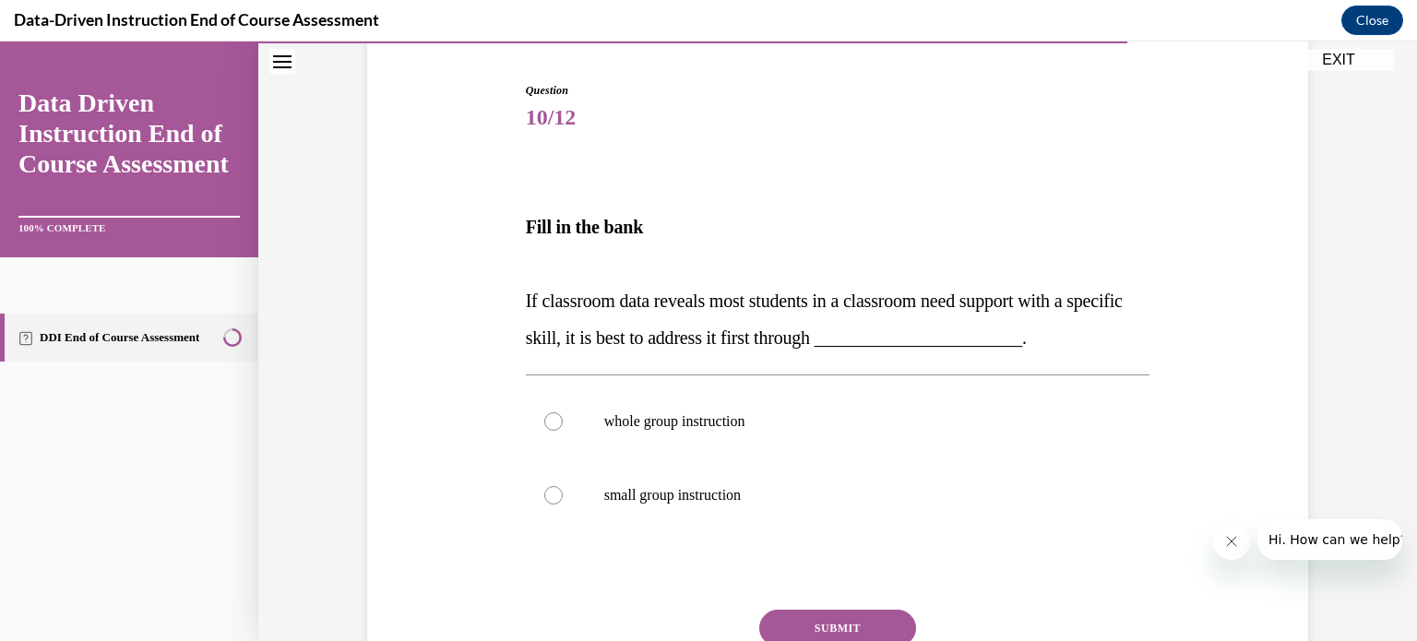
scroll to position [178, 0]
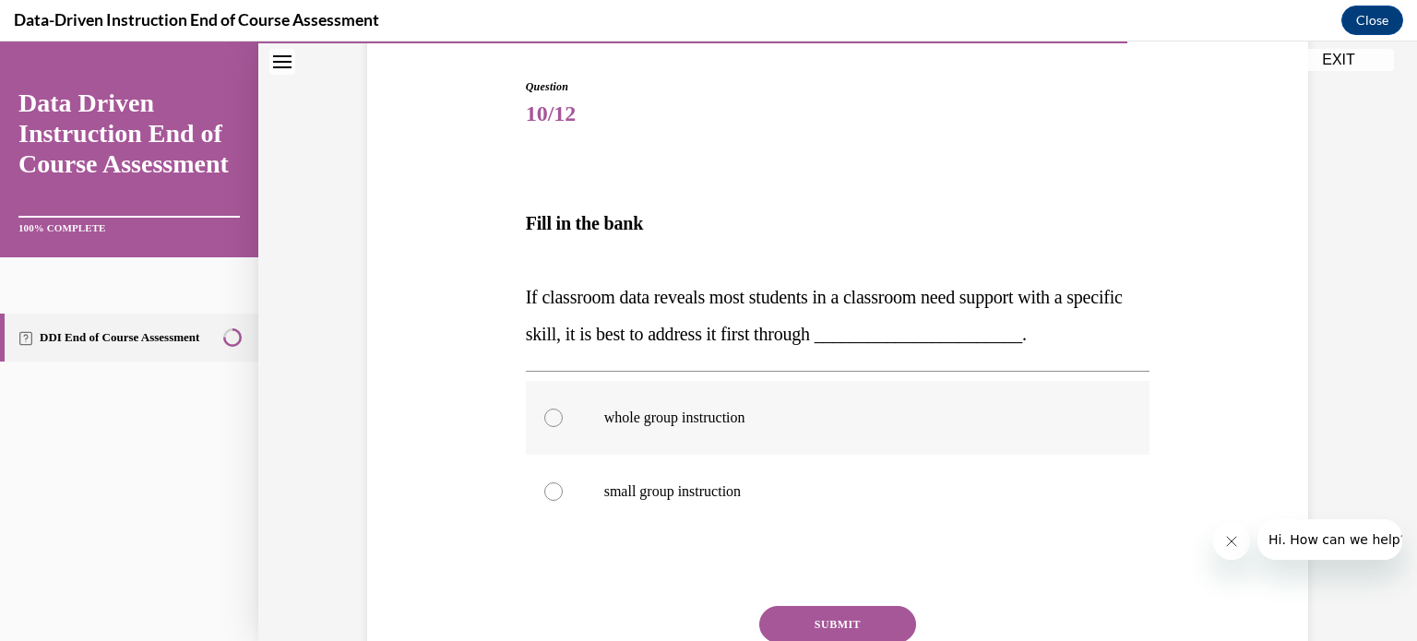
click at [797, 440] on label "whole group instruction" at bounding box center [838, 418] width 625 height 74
click at [563, 427] on input "whole group instruction" at bounding box center [553, 418] width 18 height 18
radio input "true"
click at [886, 625] on button "SUBMIT" at bounding box center [837, 624] width 157 height 37
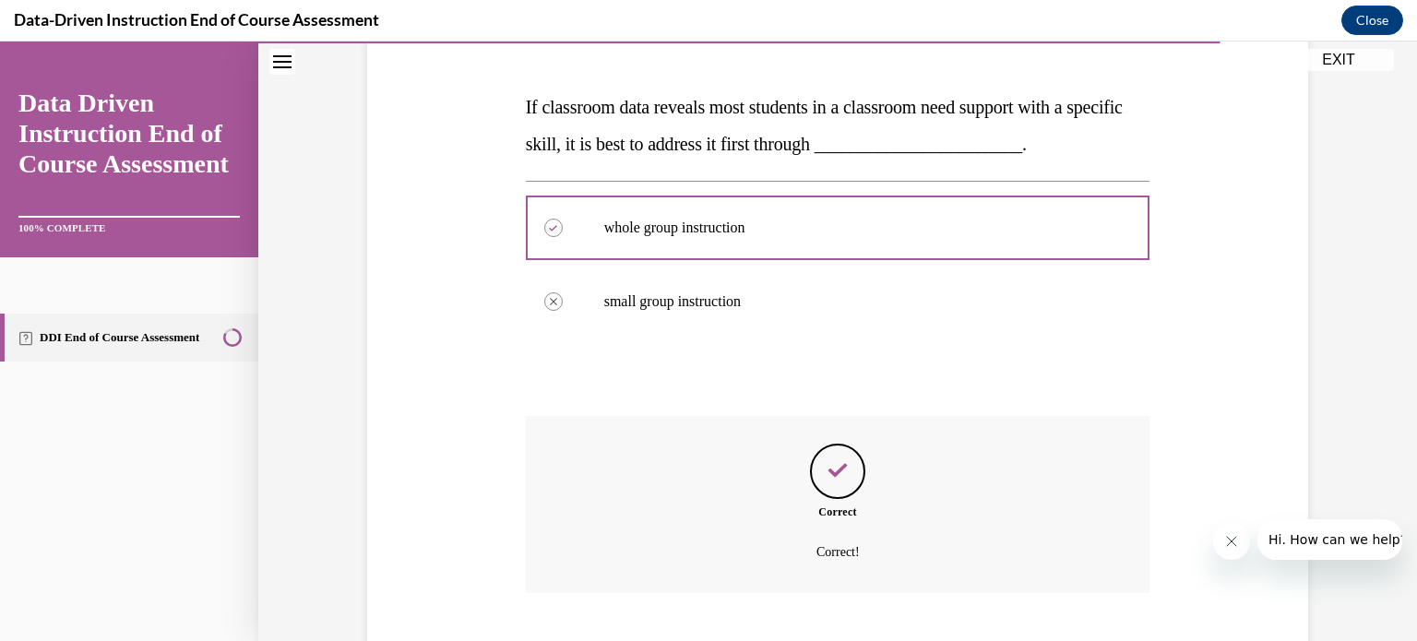
scroll to position [480, 0]
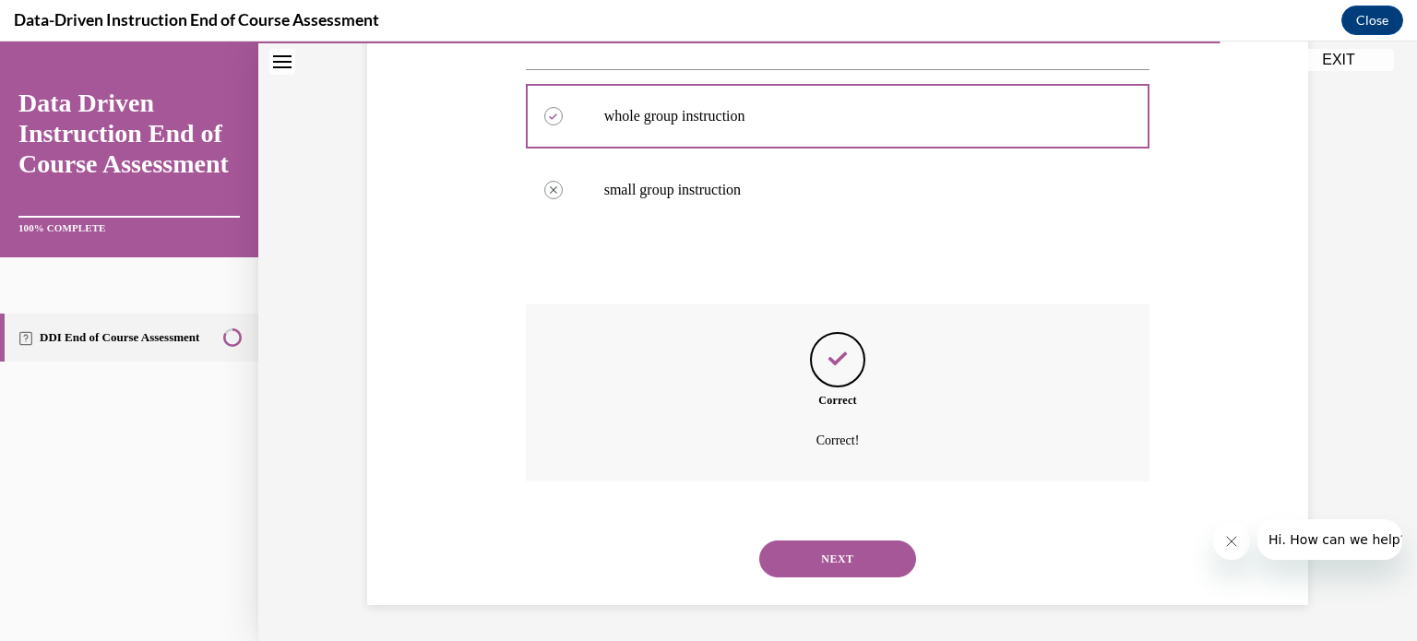
click at [849, 557] on button "NEXT" at bounding box center [837, 559] width 157 height 37
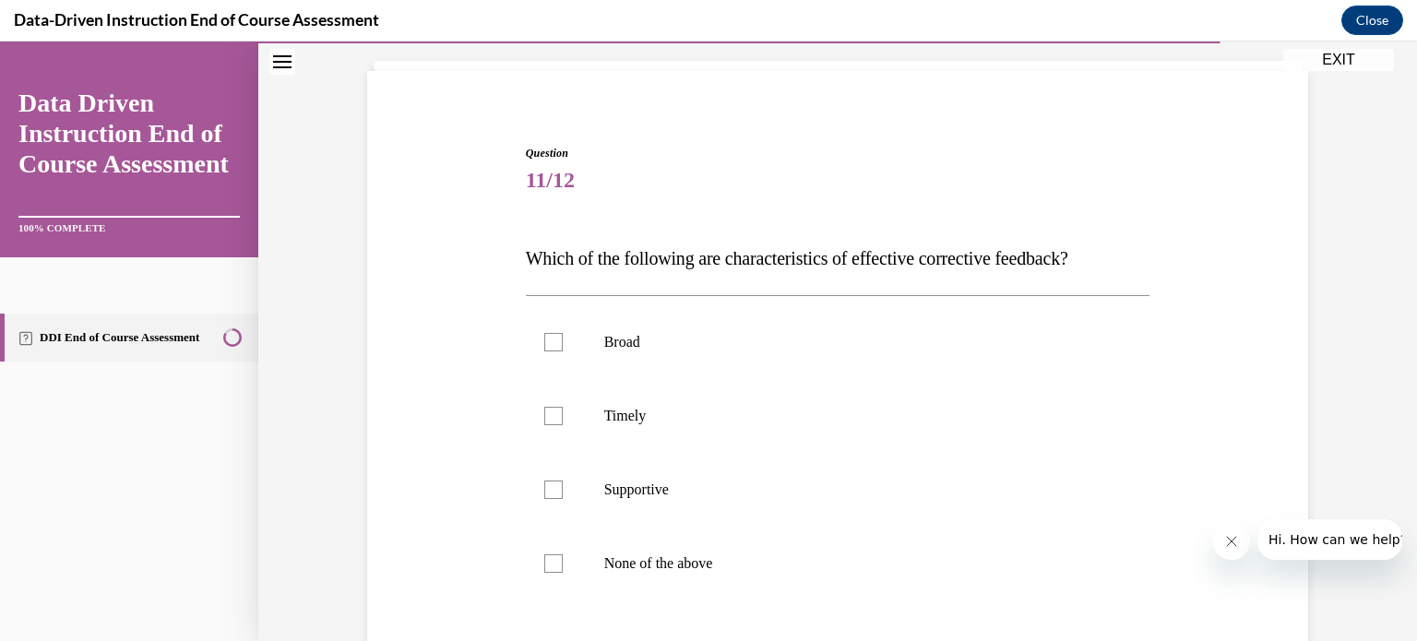
scroll to position [118, 0]
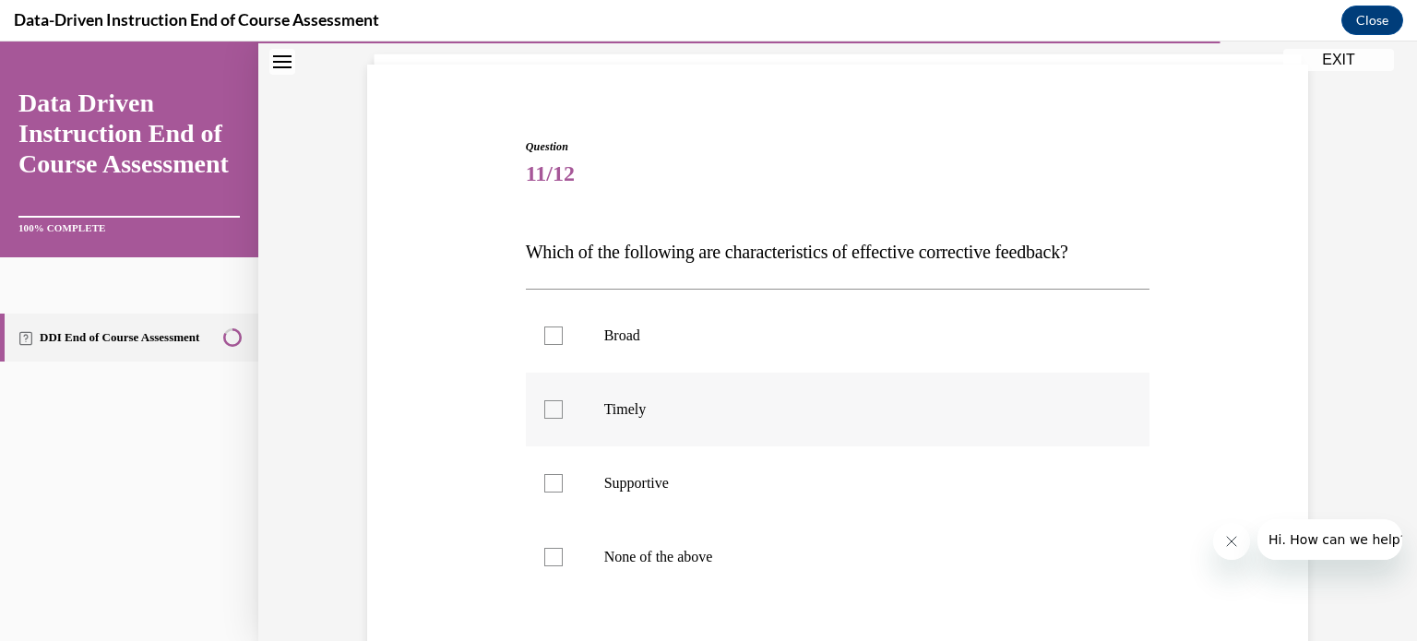
click at [803, 407] on p "Timely" at bounding box center [854, 409] width 500 height 18
click at [563, 407] on input "Timely" at bounding box center [553, 409] width 18 height 18
checkbox input "true"
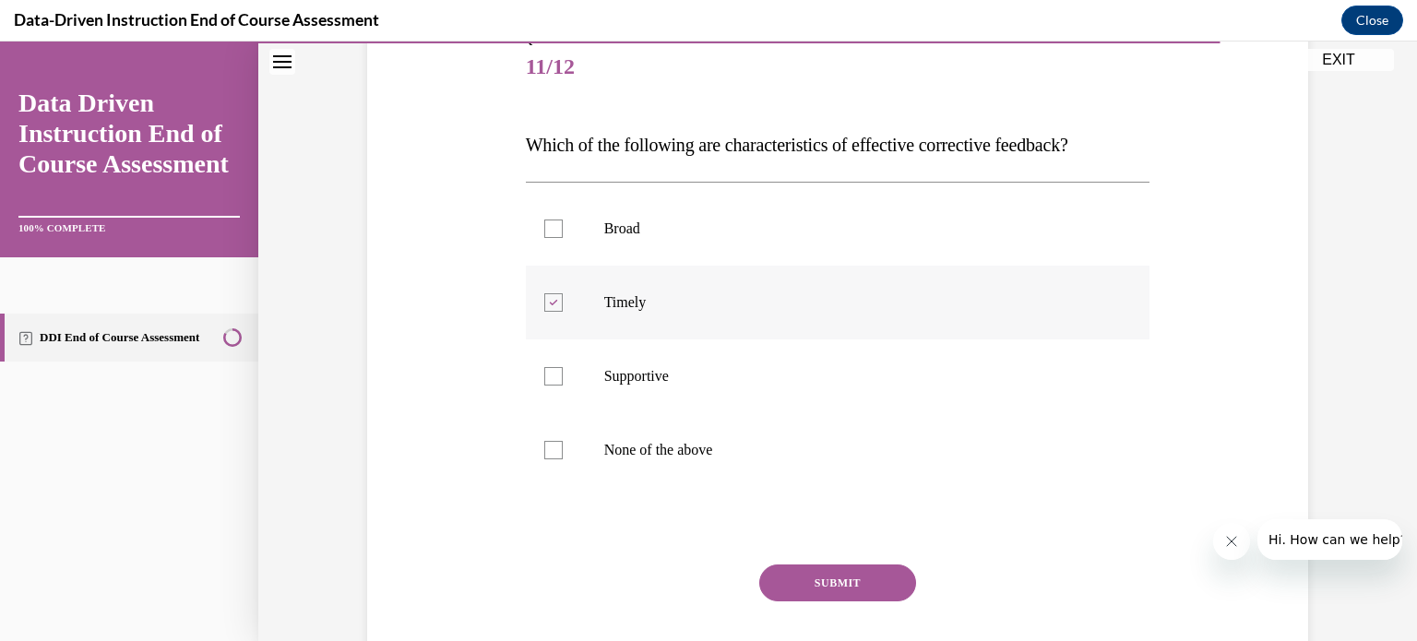
scroll to position [226, 0]
click at [804, 589] on button "SUBMIT" at bounding box center [837, 582] width 157 height 37
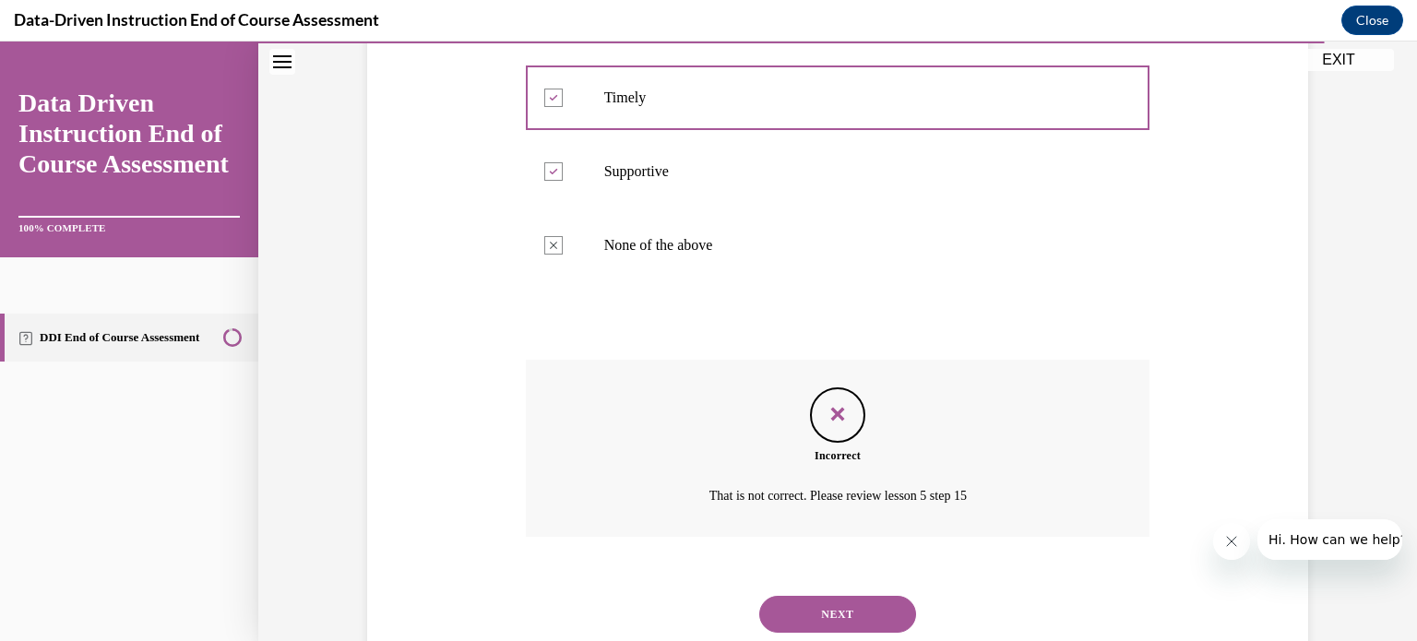
scroll to position [448, 0]
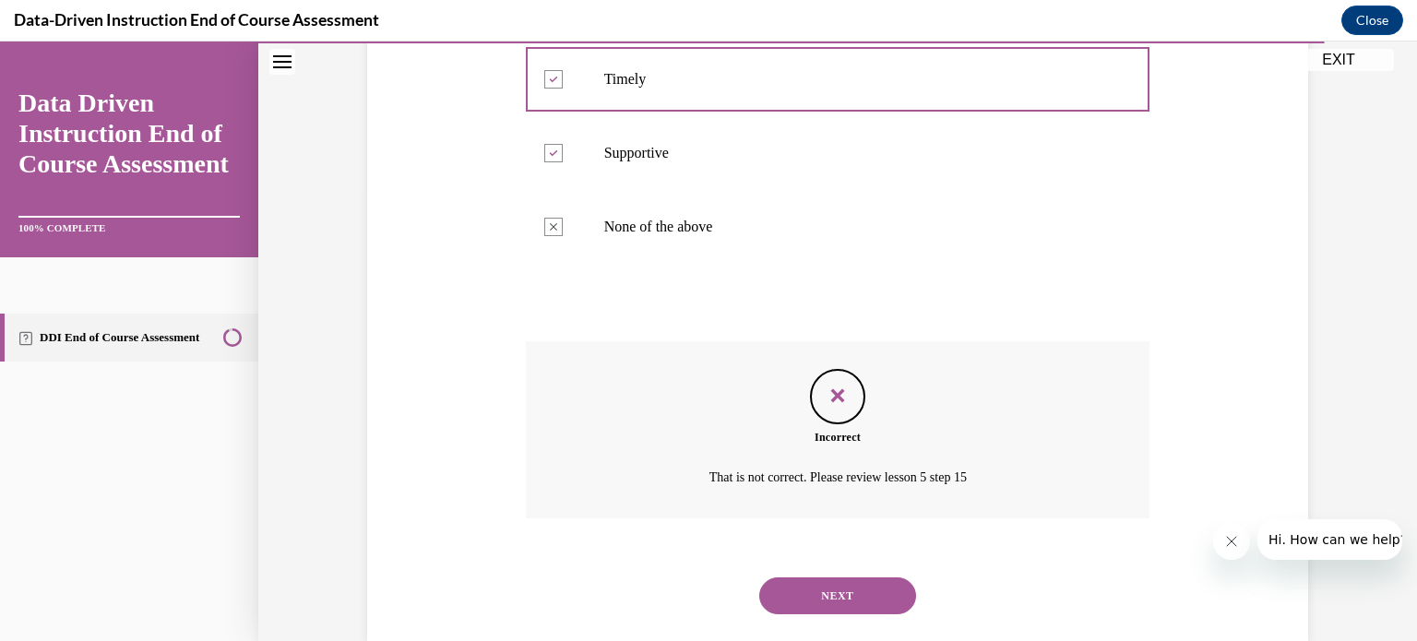
click at [804, 589] on button "NEXT" at bounding box center [837, 595] width 157 height 37
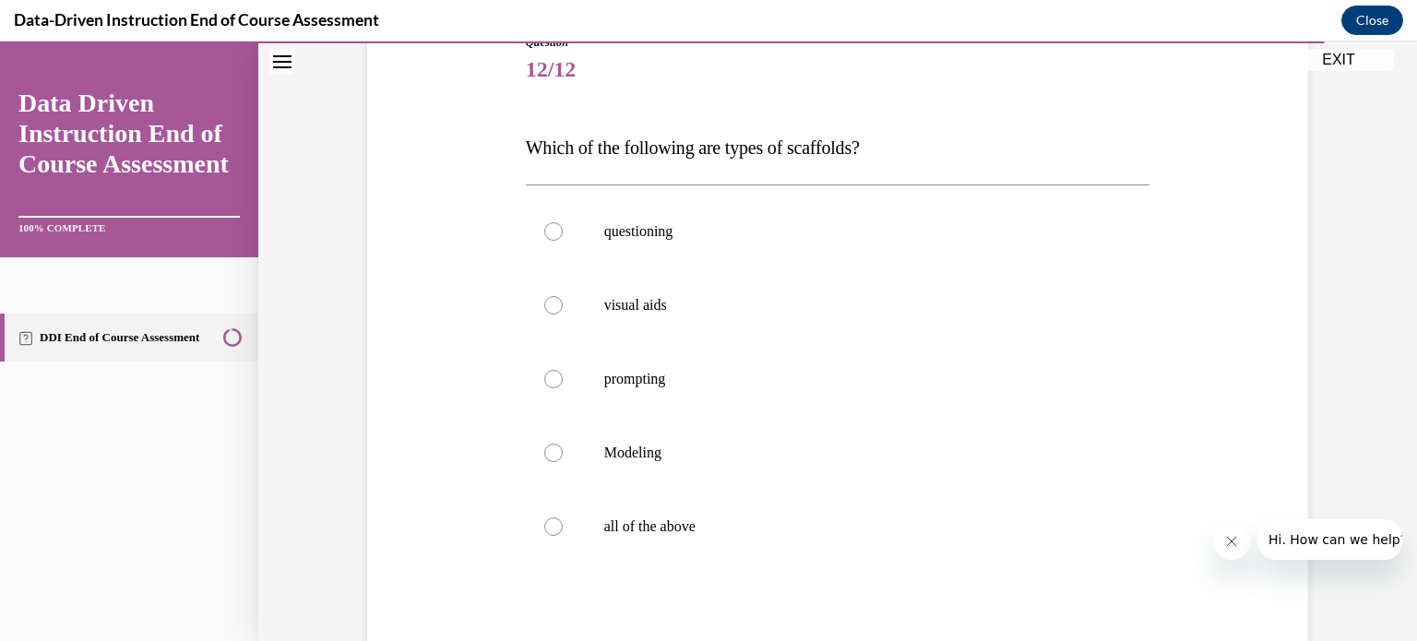
scroll to position [225, 0]
click at [755, 522] on p "all of the above" at bounding box center [854, 524] width 500 height 18
click at [563, 522] on input "all of the above" at bounding box center [553, 524] width 18 height 18
radio input "true"
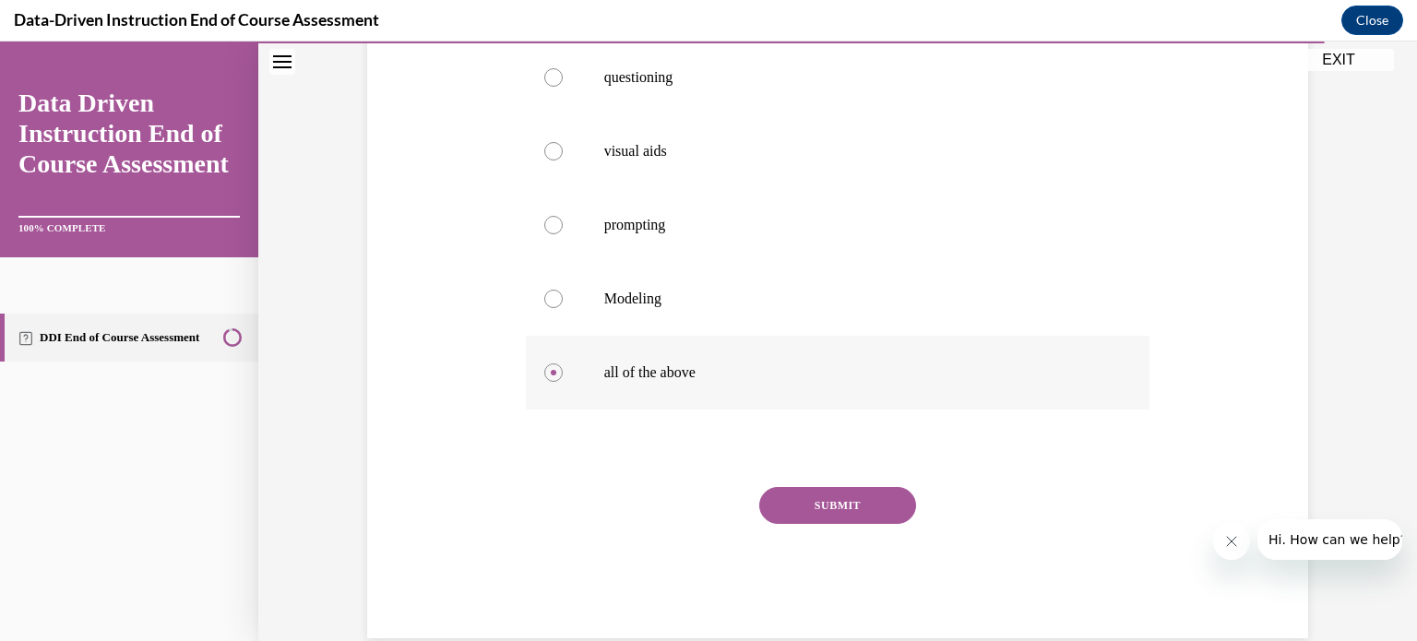
scroll to position [382, 0]
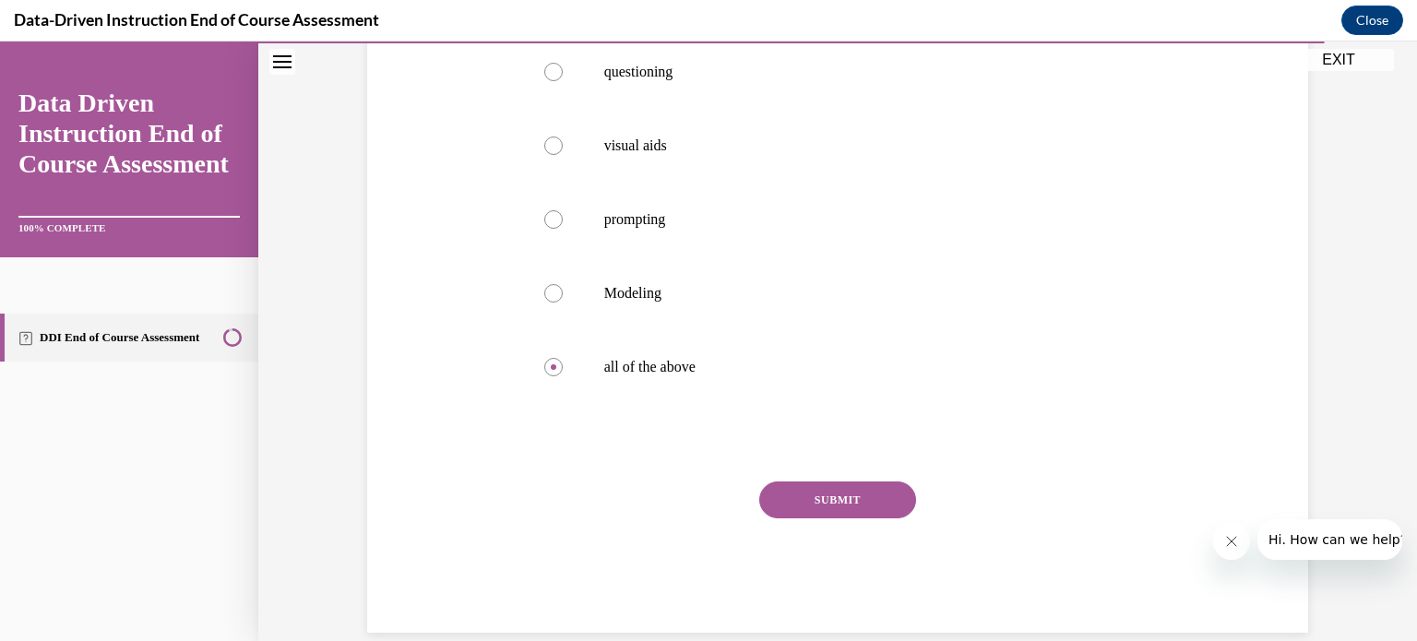
click at [827, 496] on button "SUBMIT" at bounding box center [837, 500] width 157 height 37
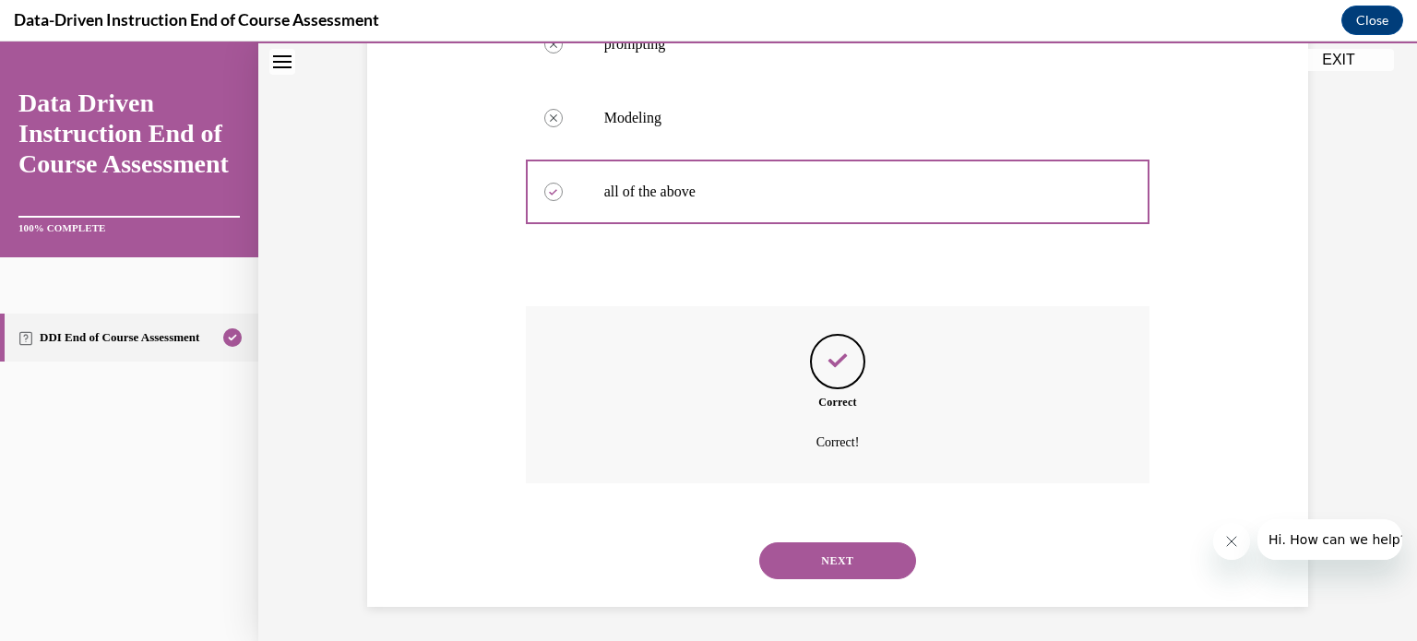
scroll to position [559, 0]
click at [811, 554] on button "NEXT" at bounding box center [837, 559] width 157 height 37
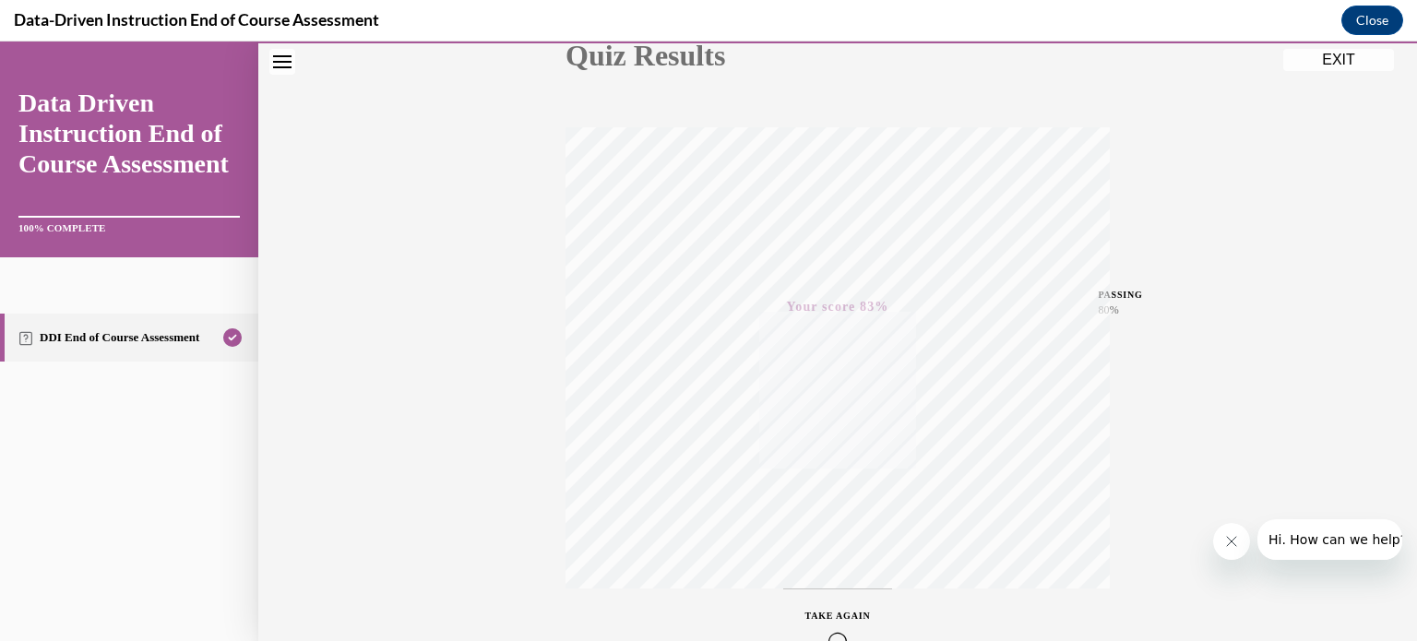
scroll to position [345, 0]
click at [1328, 62] on button "EXIT" at bounding box center [1338, 60] width 111 height 22
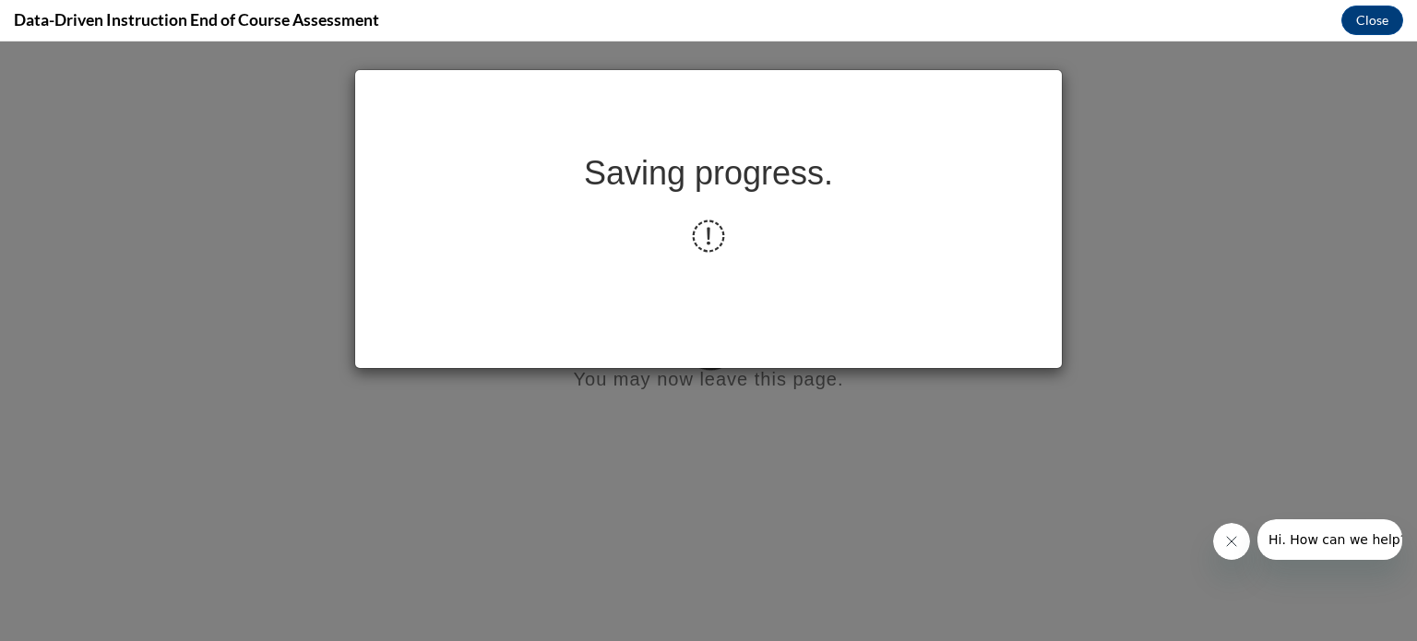
scroll to position [0, 0]
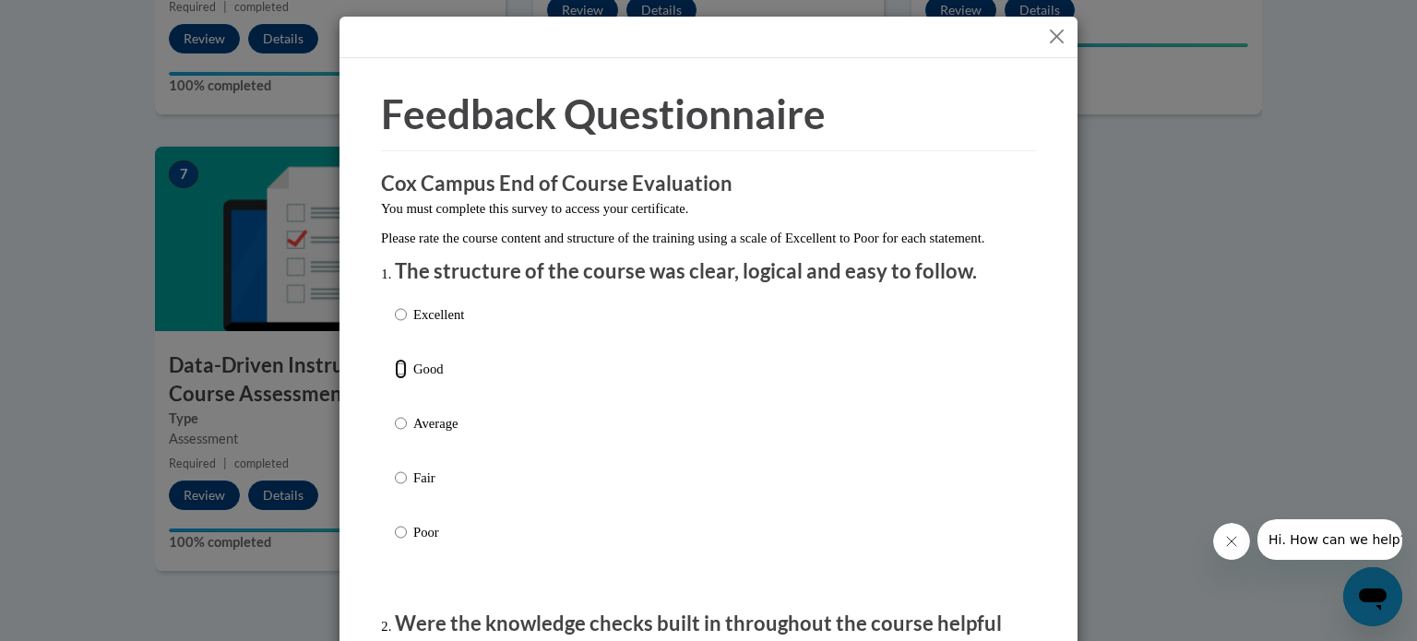
click at [398, 379] on input "Good" at bounding box center [401, 369] width 12 height 20
radio input "true"
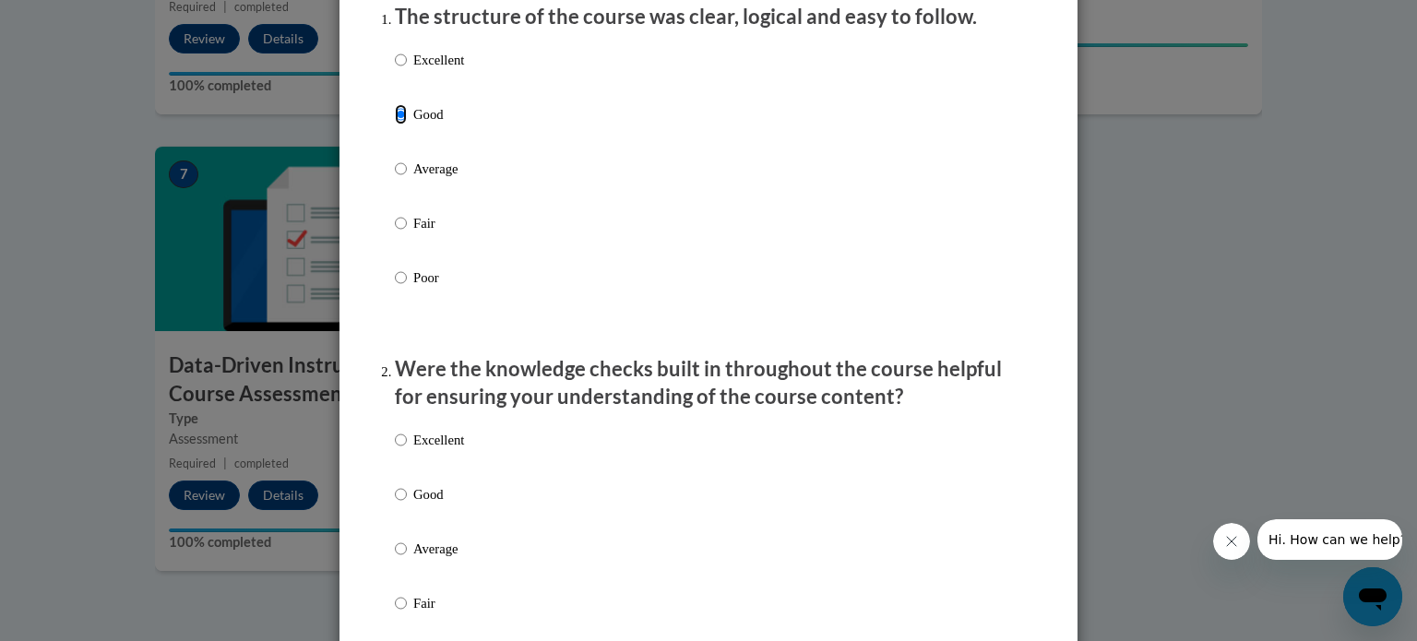
scroll to position [256, 0]
click at [398, 503] on input "Good" at bounding box center [401, 492] width 12 height 20
radio input "true"
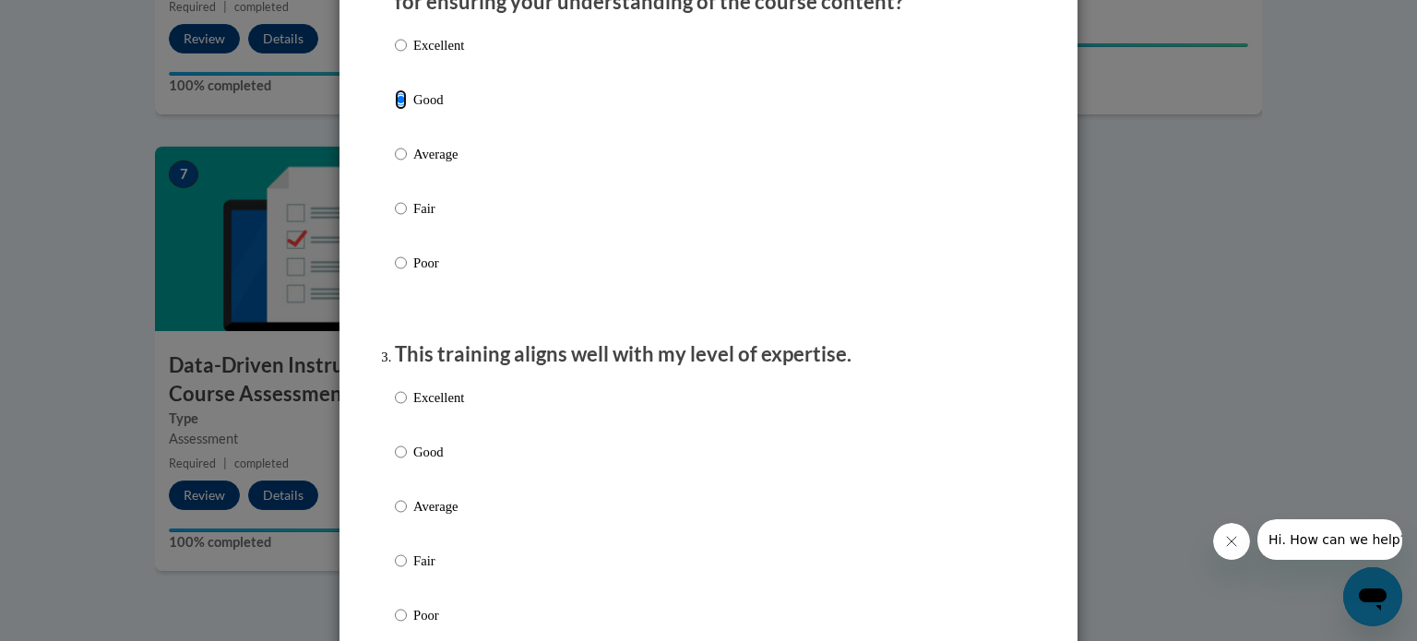
scroll to position [0, 0]
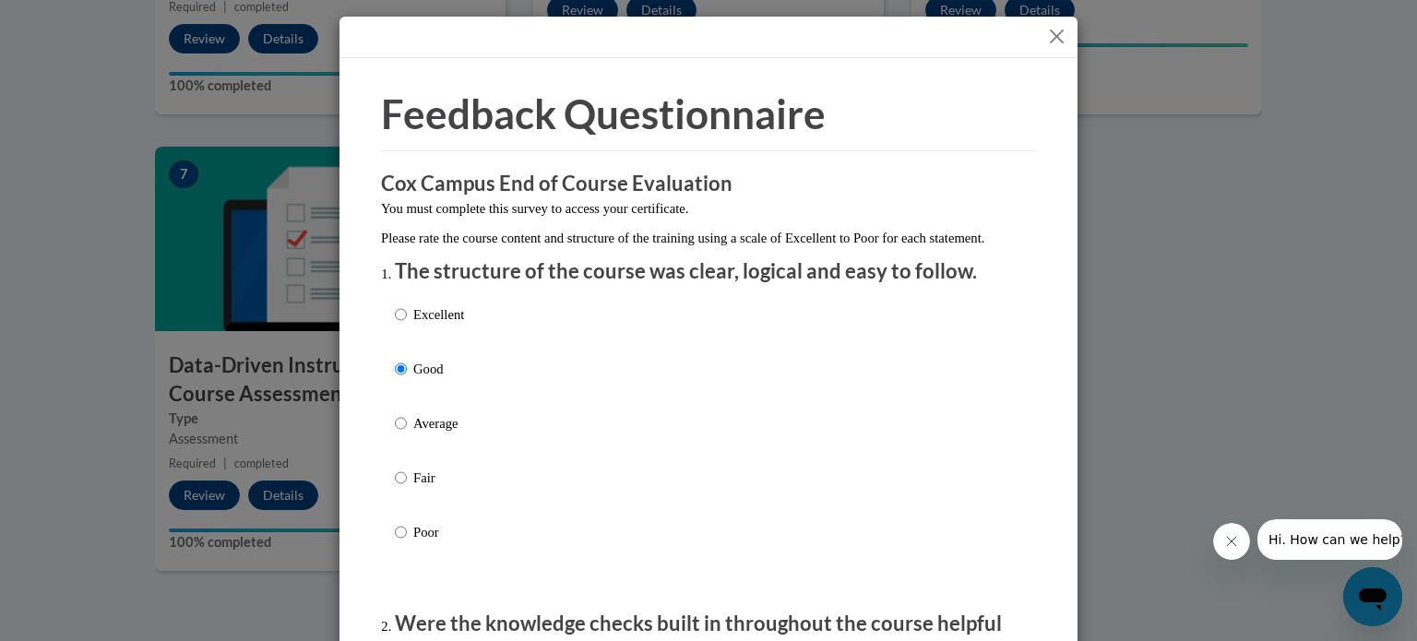
click at [1061, 30] on button "Close" at bounding box center [1056, 36] width 23 height 23
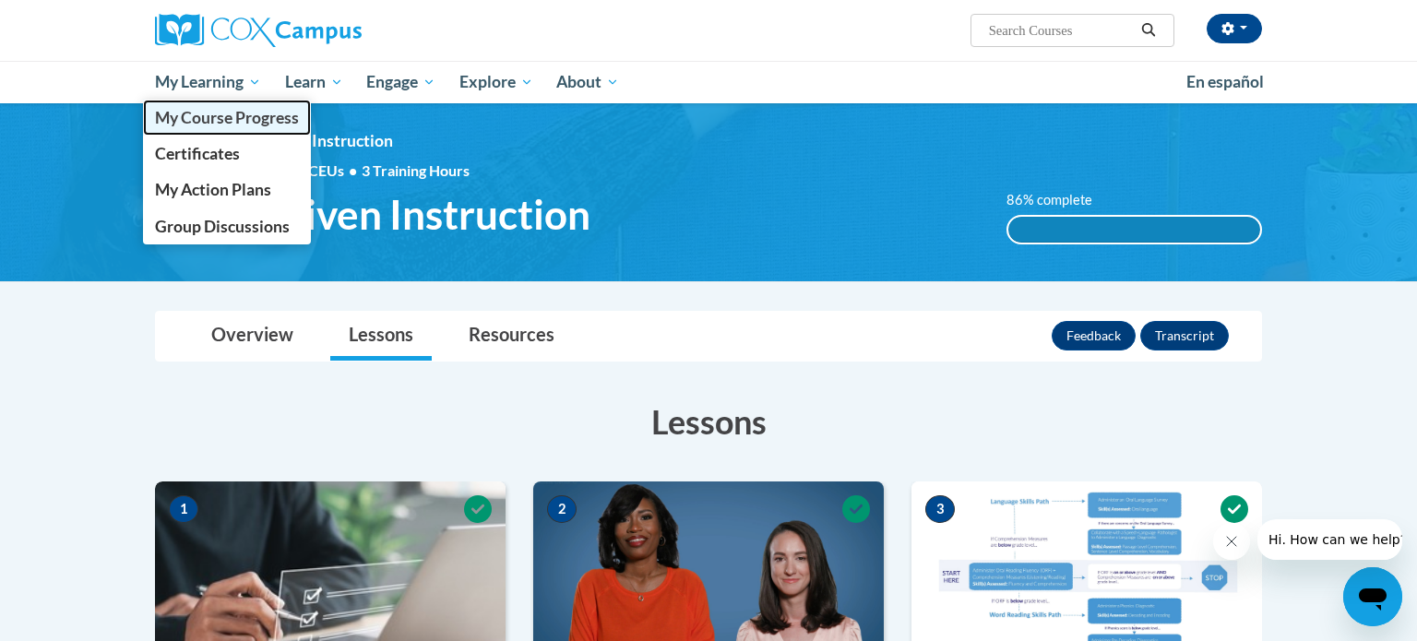
click at [223, 118] on span "My Course Progress" at bounding box center [227, 117] width 144 height 19
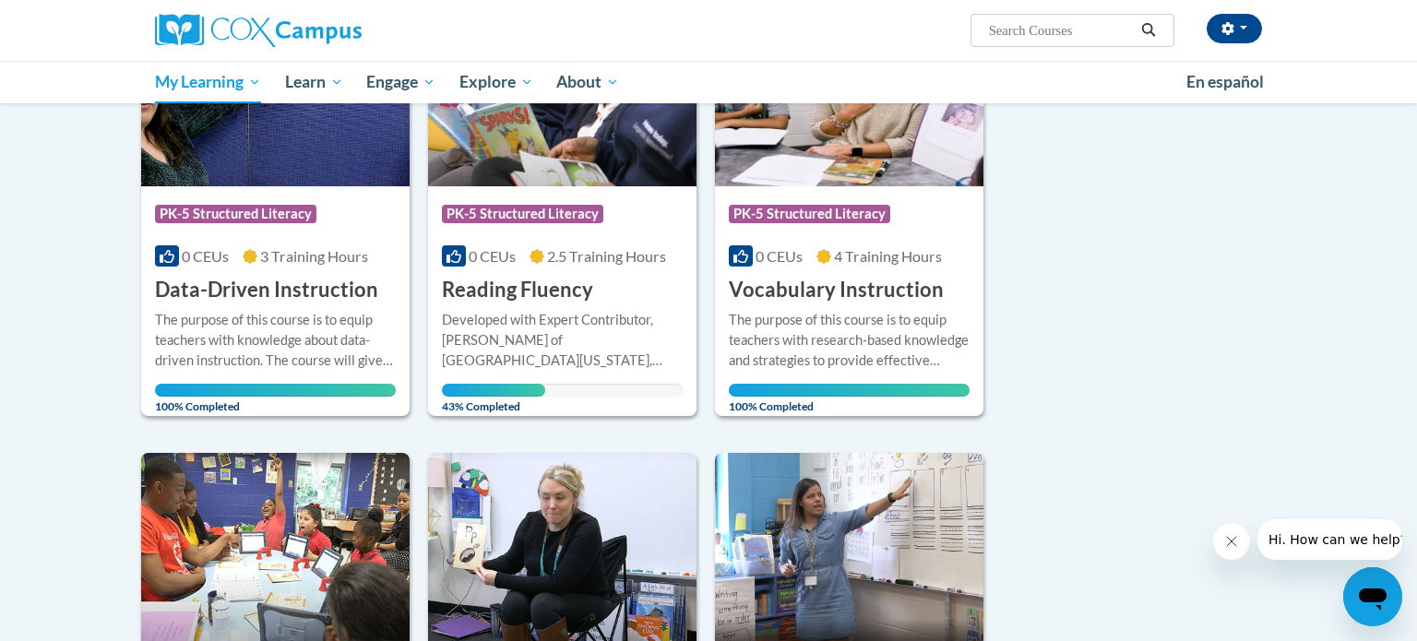
scroll to position [347, 0]
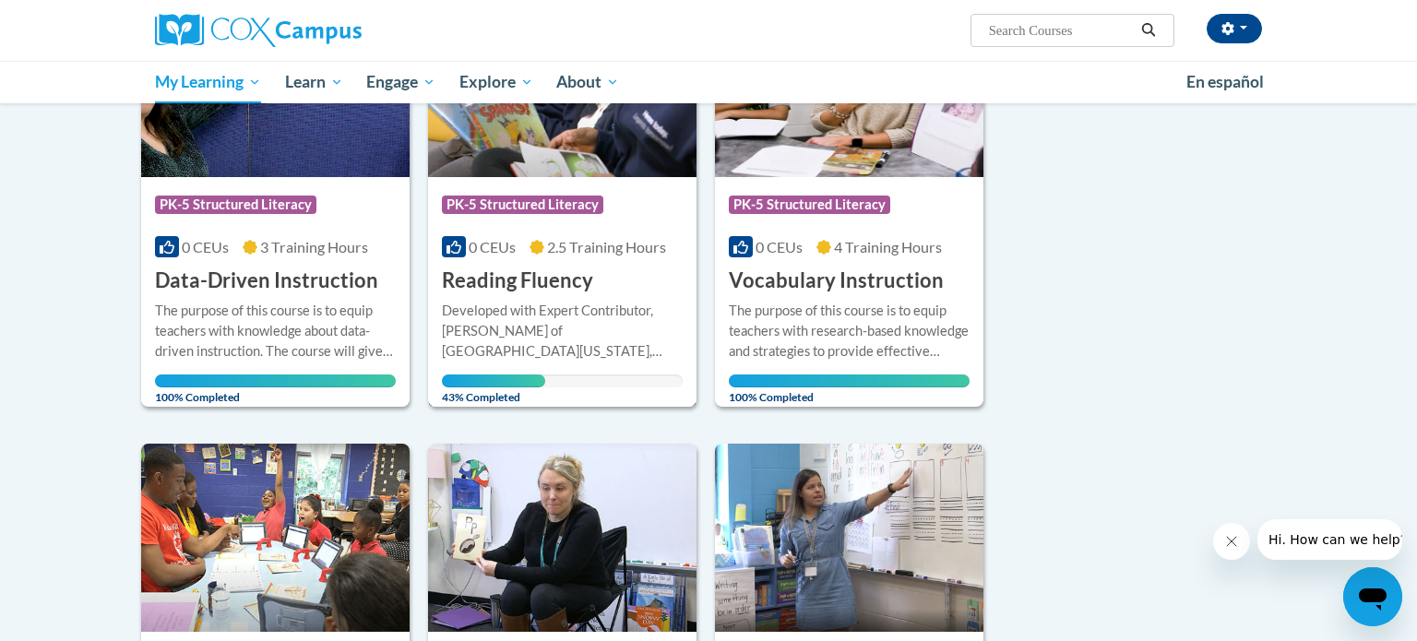
click at [552, 274] on h3 "Reading Fluency" at bounding box center [517, 281] width 151 height 29
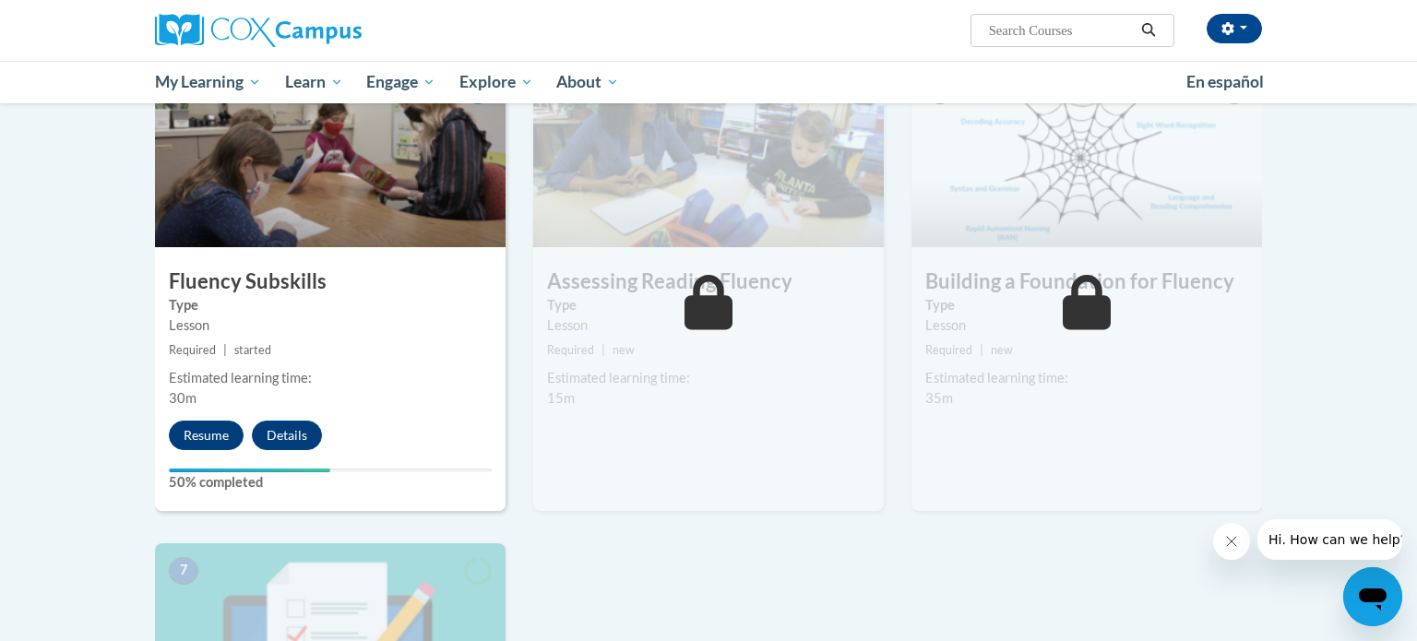
scroll to position [908, 0]
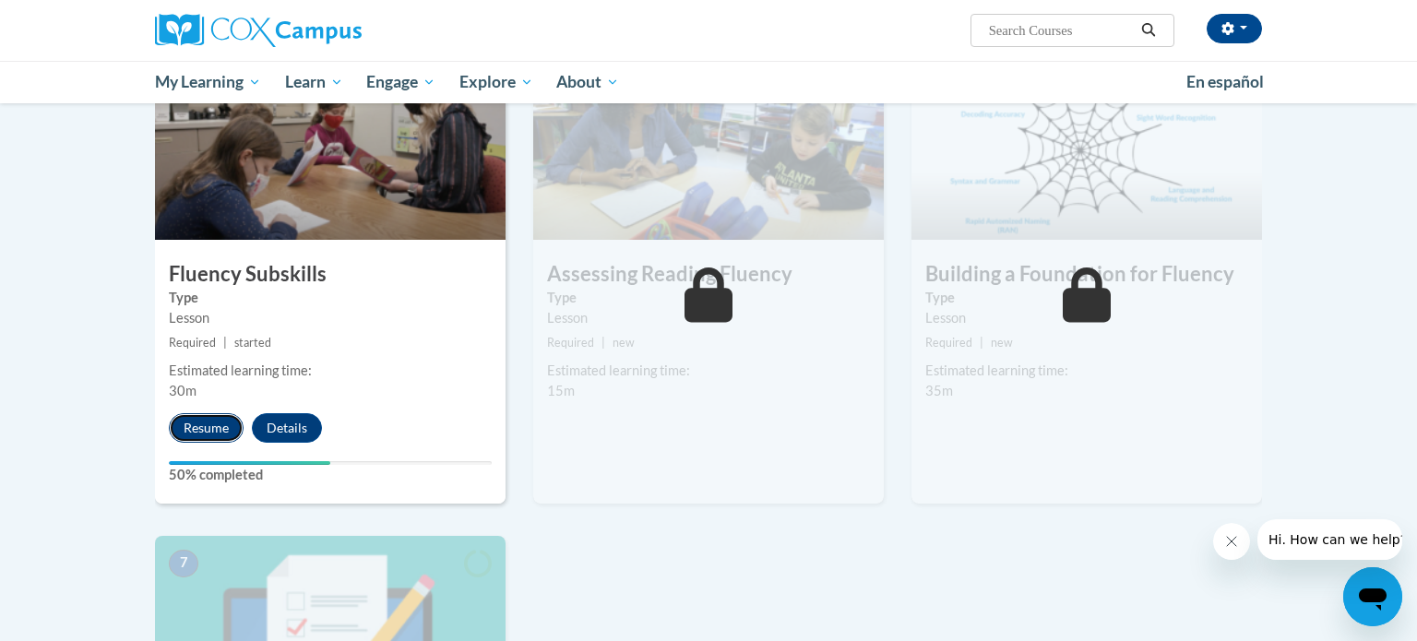
click at [203, 423] on button "Resume" at bounding box center [206, 428] width 75 height 30
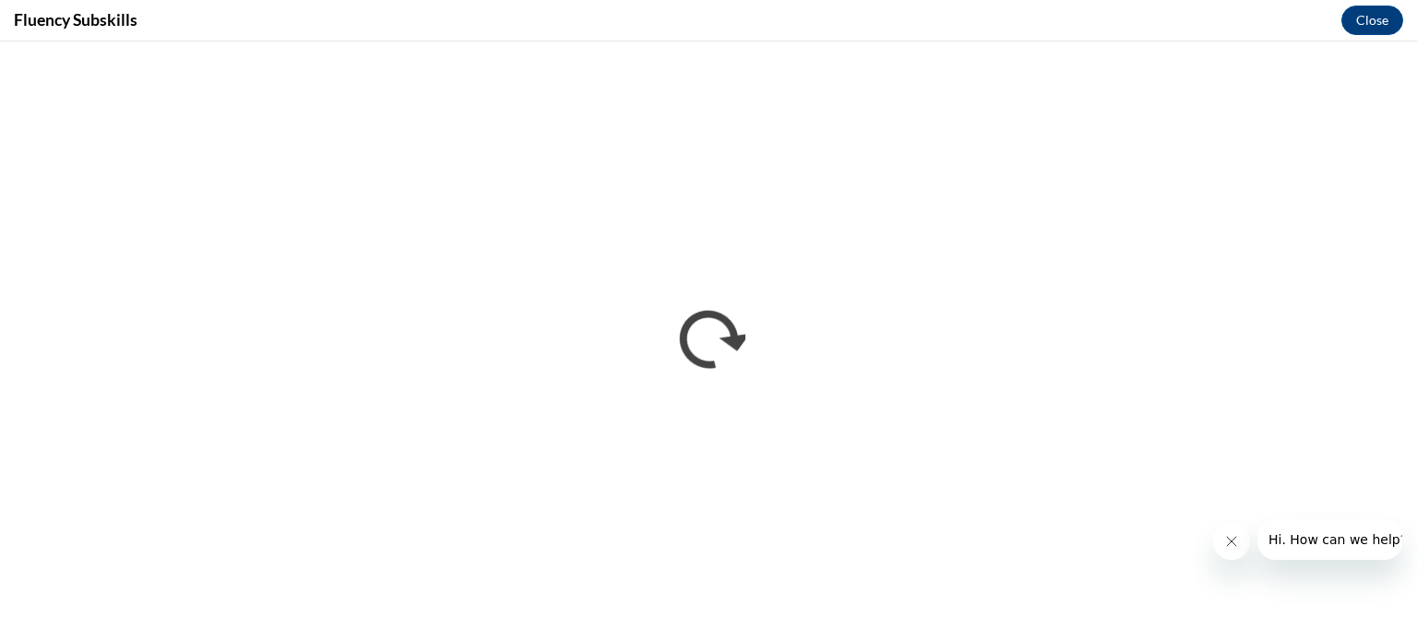
scroll to position [0, 0]
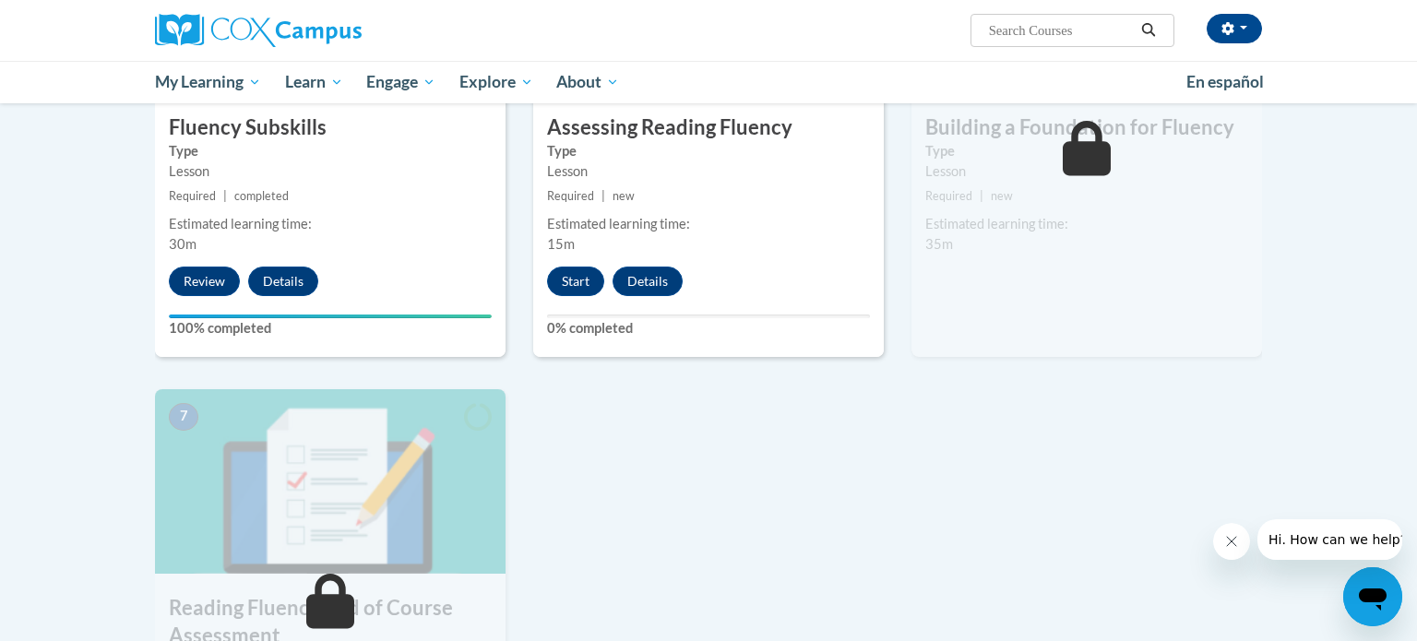
scroll to position [1020, 0]
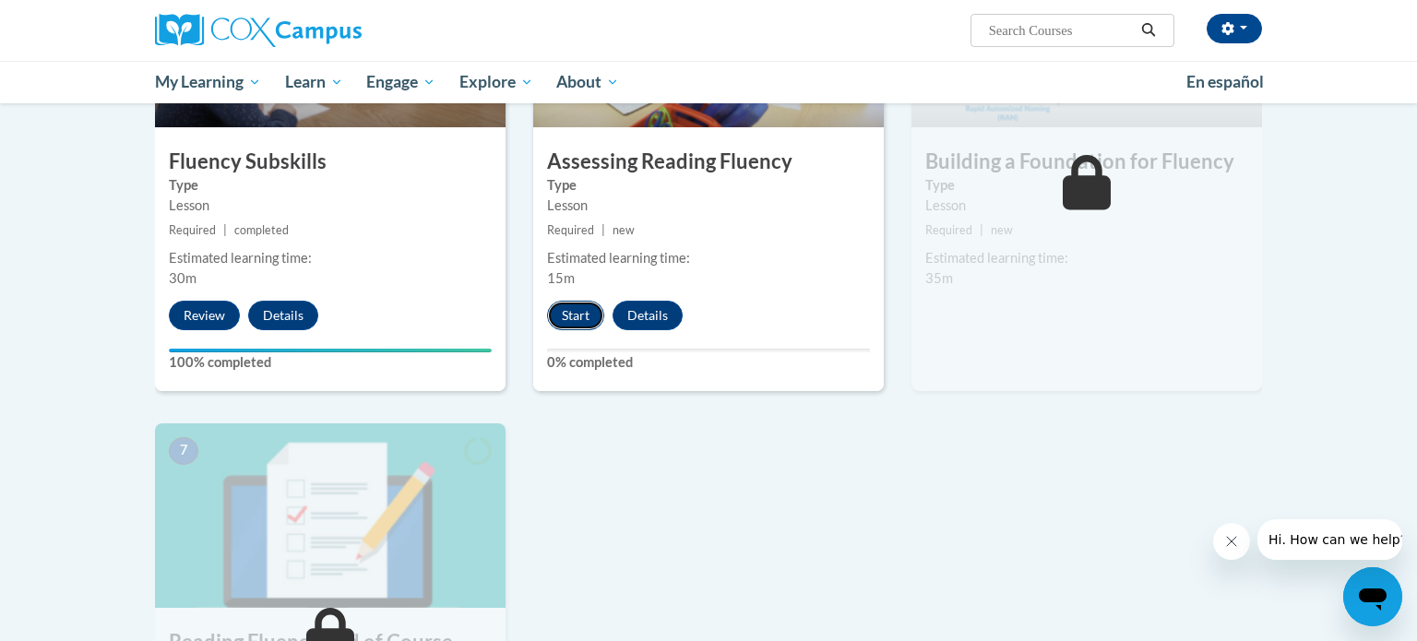
click at [573, 317] on button "Start" at bounding box center [575, 316] width 57 height 30
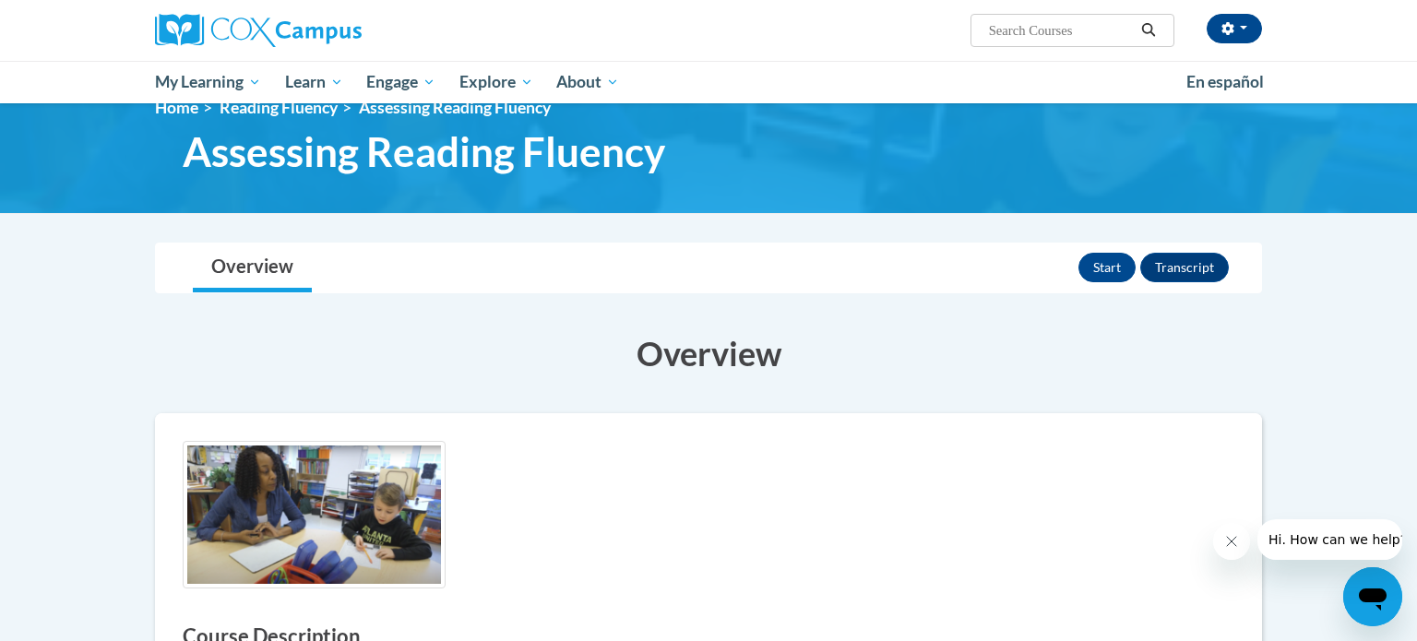
scroll to position [9, 0]
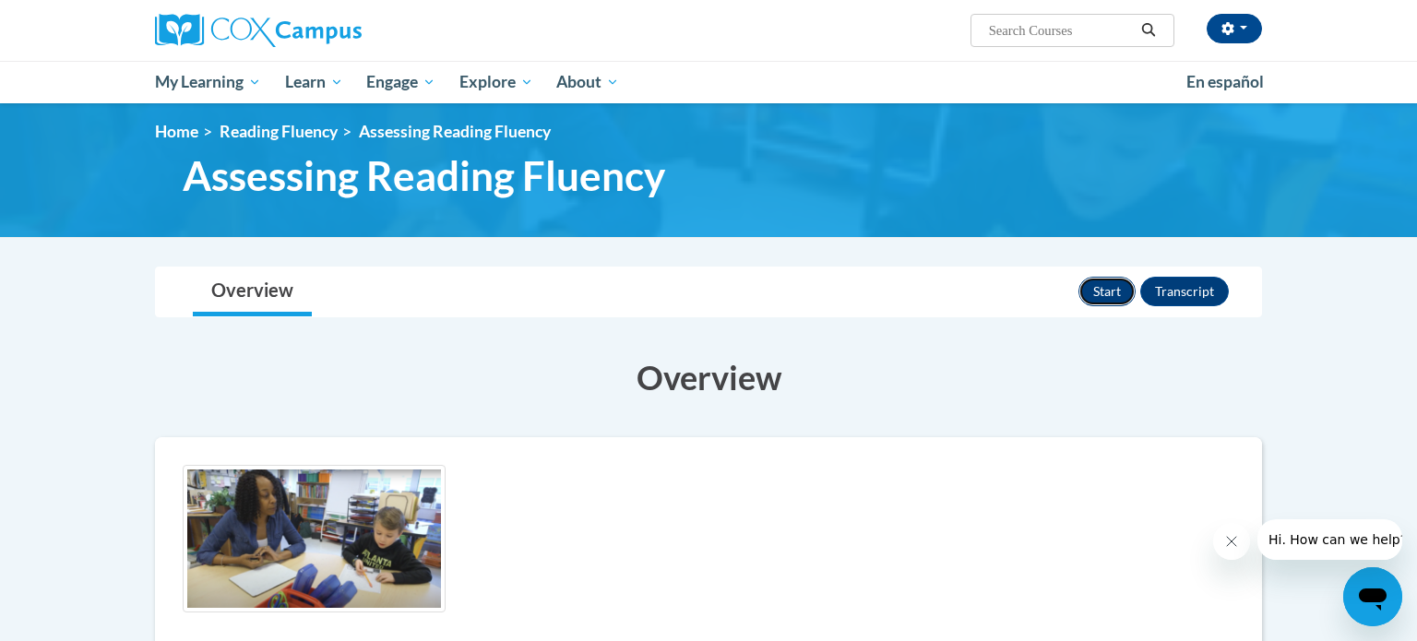
click at [1101, 287] on button "Start" at bounding box center [1106, 292] width 57 height 30
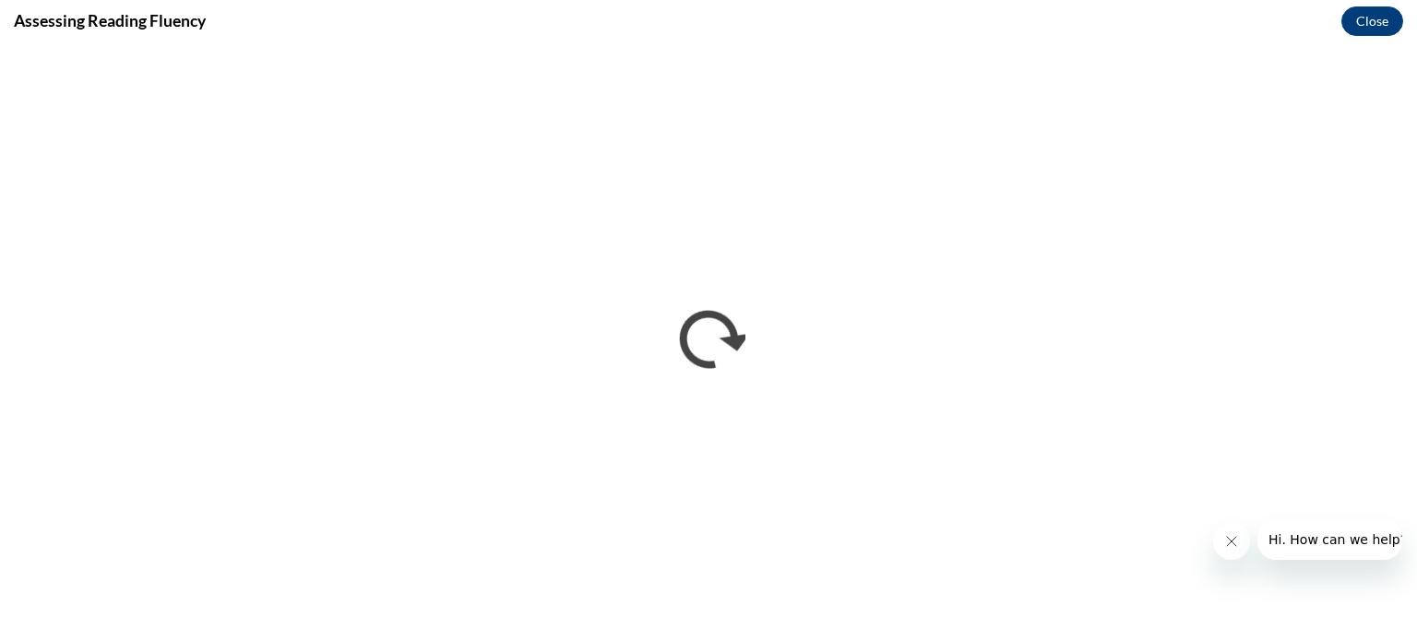
scroll to position [0, 0]
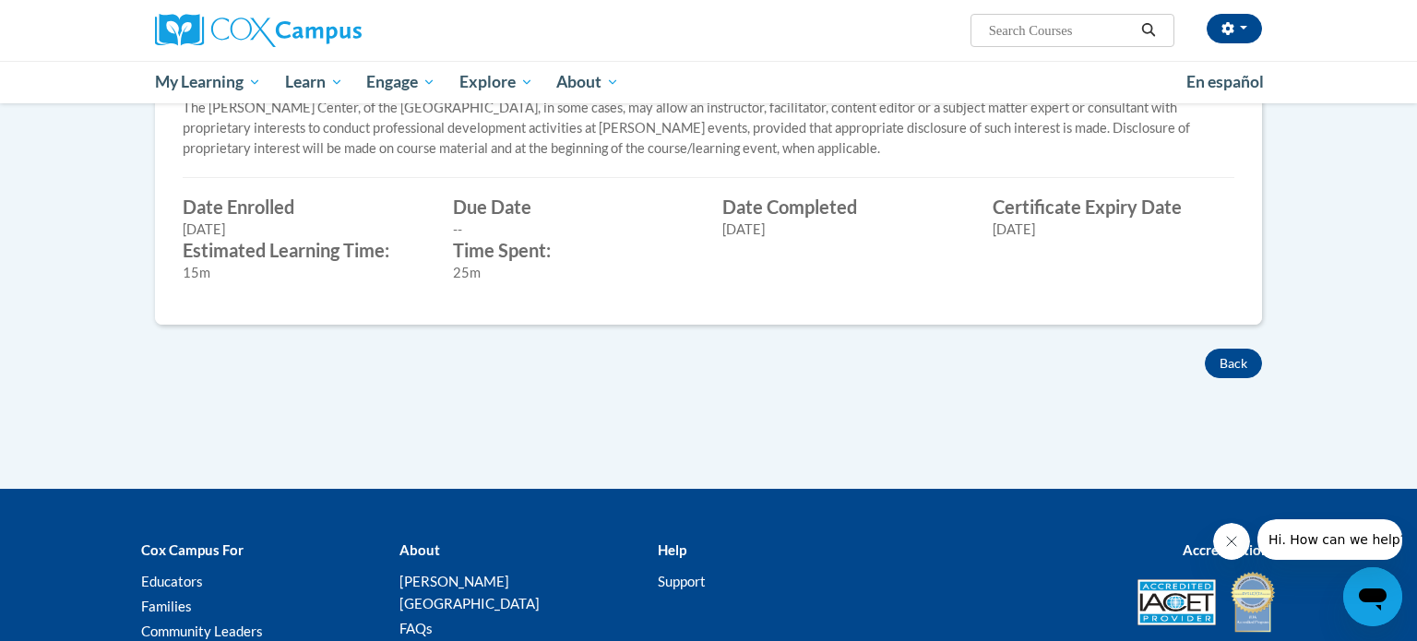
scroll to position [643, 0]
click at [1220, 353] on button "Back" at bounding box center [1233, 365] width 57 height 30
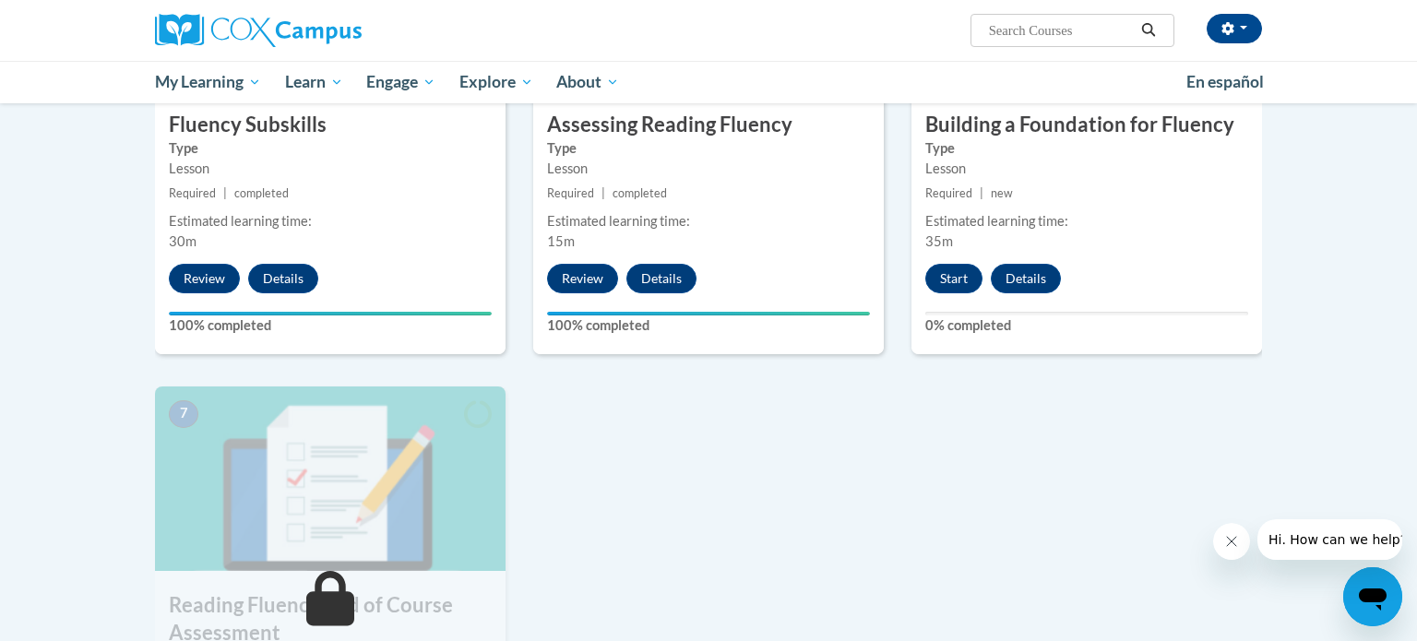
scroll to position [1059, 0]
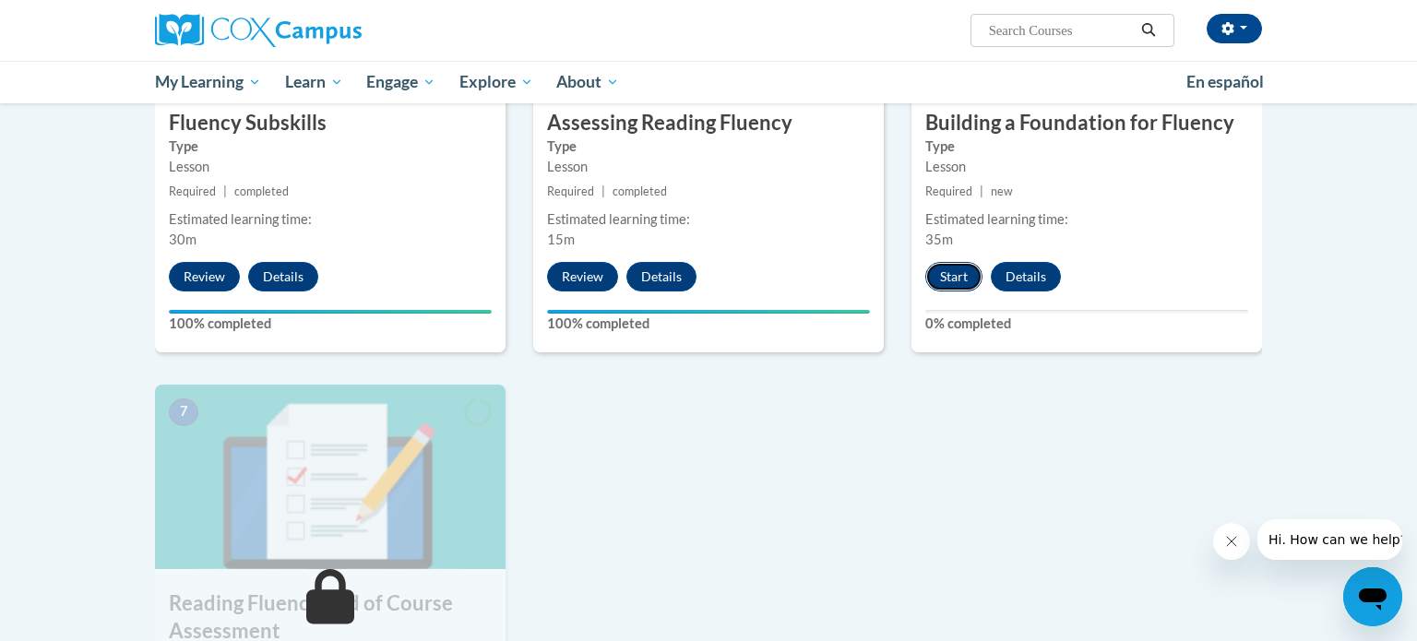
click at [959, 278] on button "Start" at bounding box center [953, 277] width 57 height 30
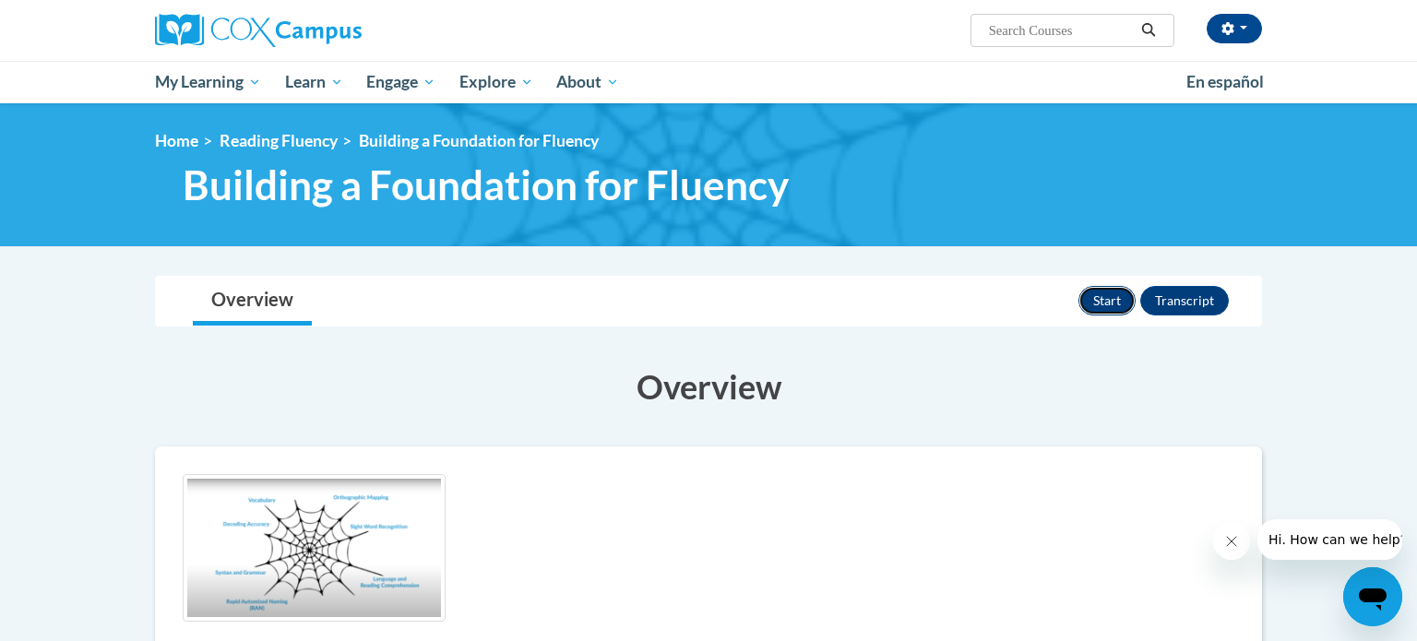
click at [1109, 303] on button "Start" at bounding box center [1106, 301] width 57 height 30
click at [1101, 308] on button "Review" at bounding box center [1100, 301] width 71 height 30
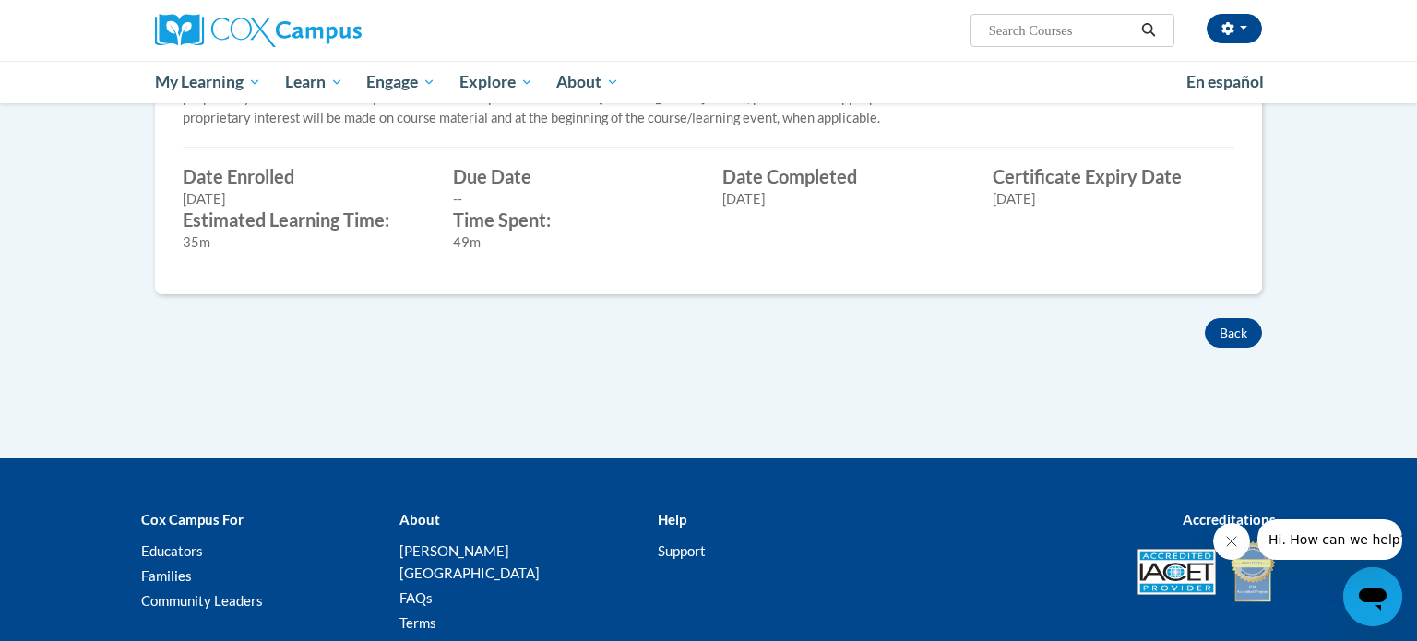
scroll to position [707, 0]
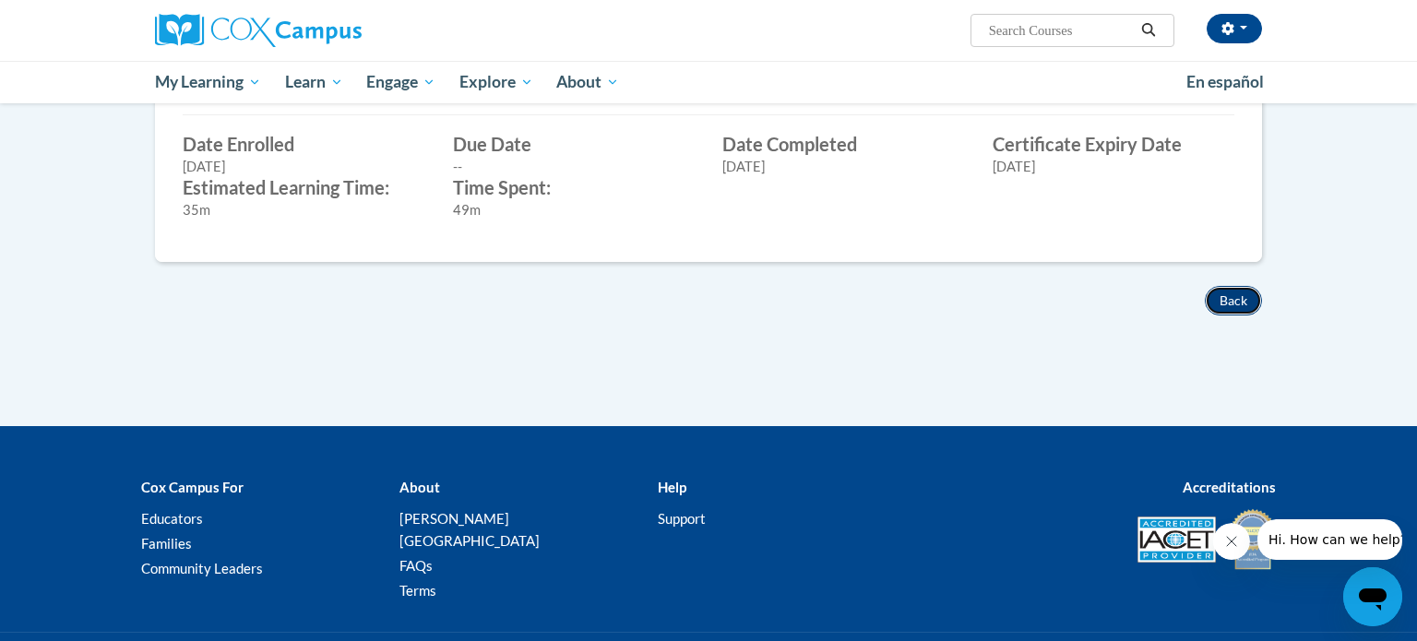
click at [1220, 307] on button "Back" at bounding box center [1233, 301] width 57 height 30
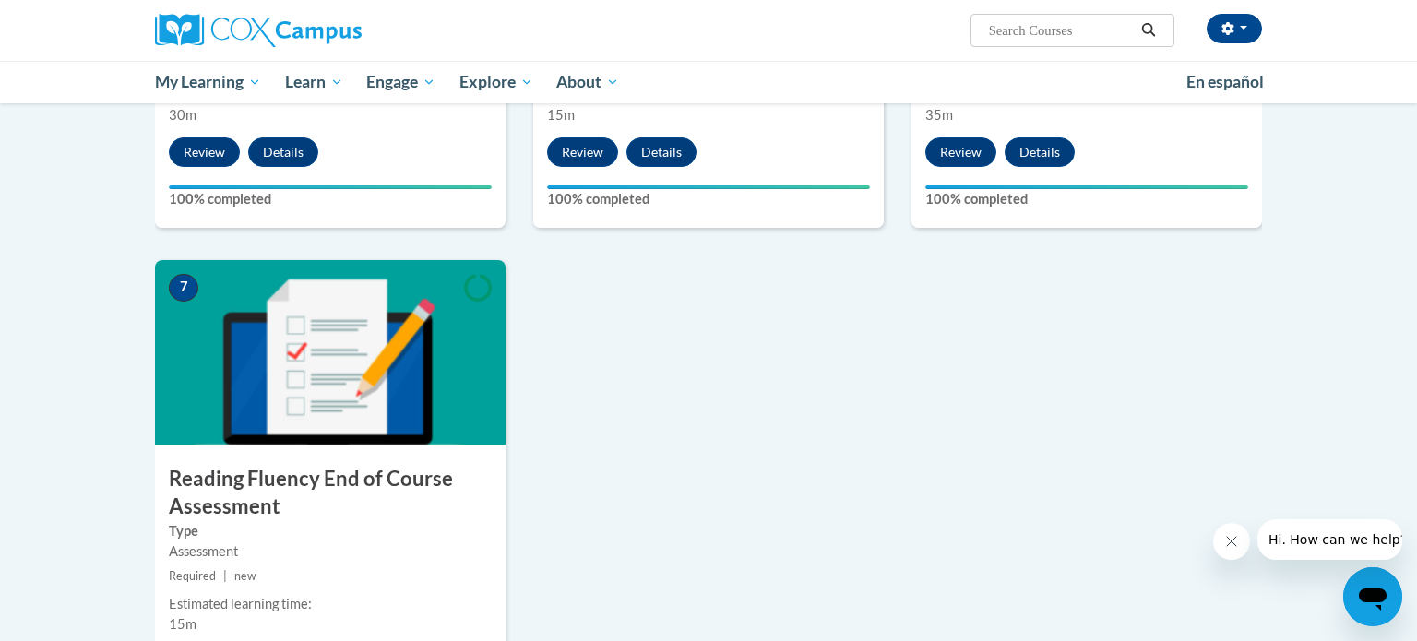
scroll to position [1177, 0]
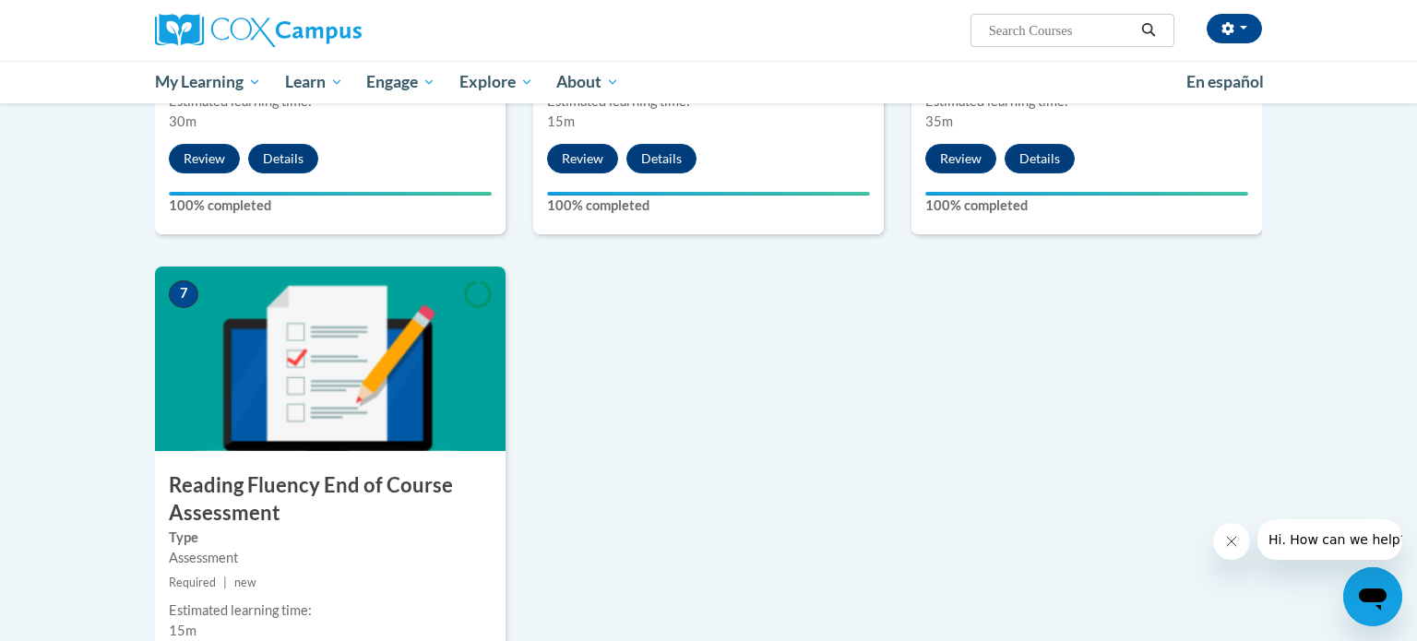
click at [367, 369] on img at bounding box center [330, 359] width 351 height 185
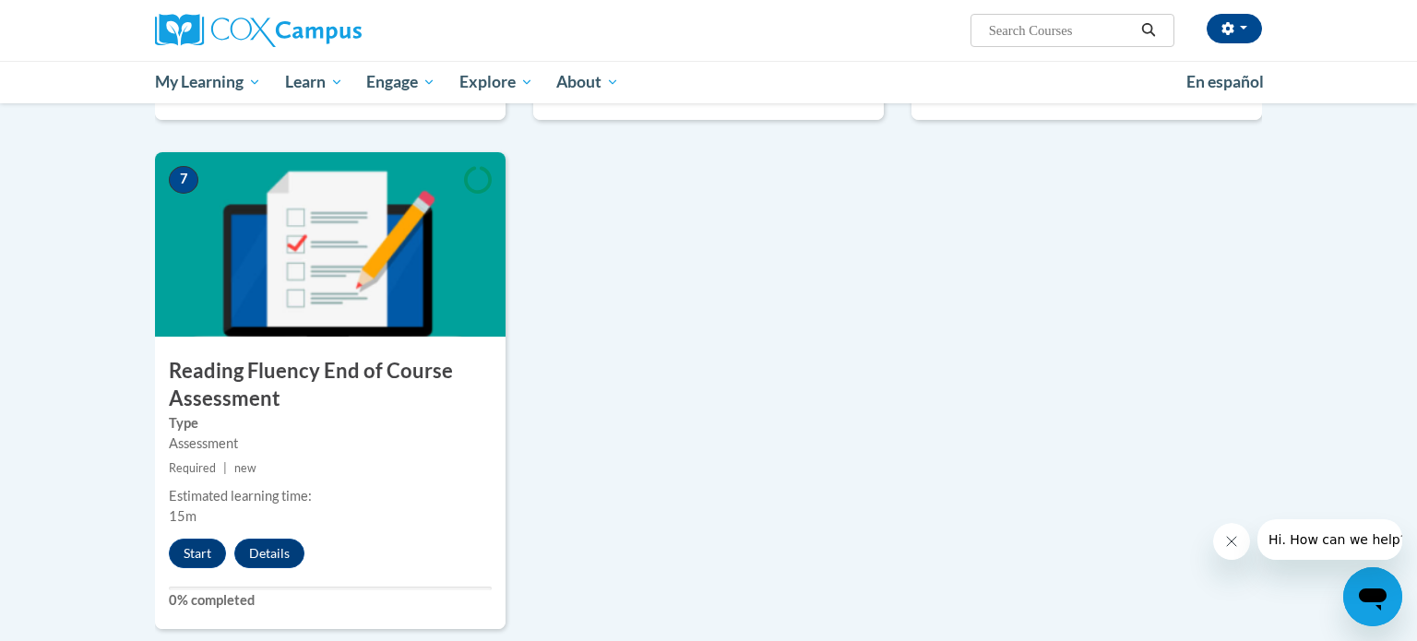
scroll to position [1295, 0]
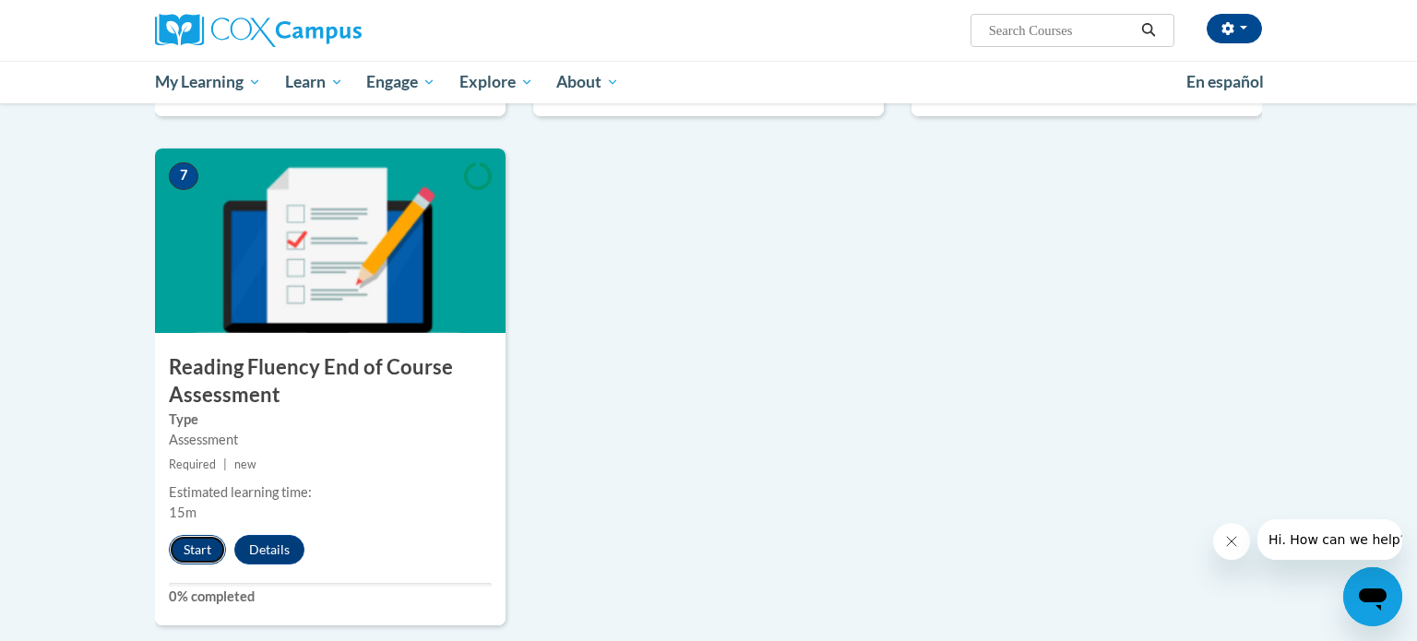
click at [185, 554] on button "Start" at bounding box center [197, 550] width 57 height 30
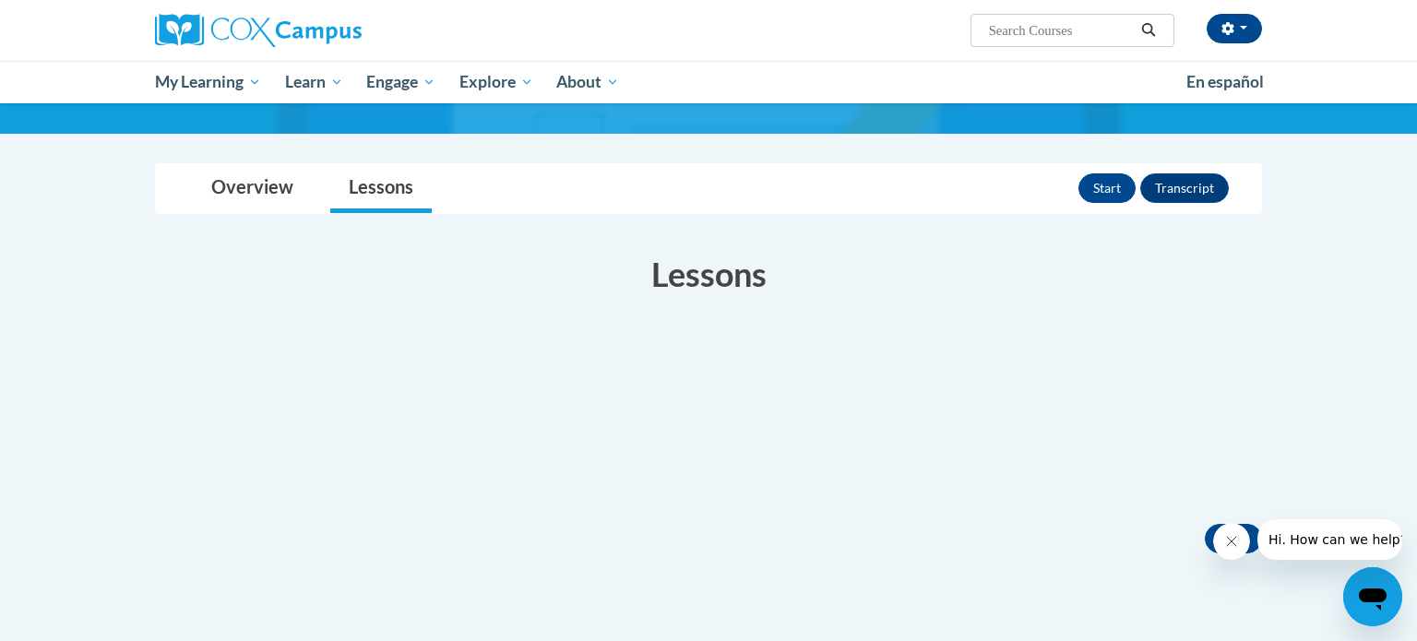
scroll to position [153, 0]
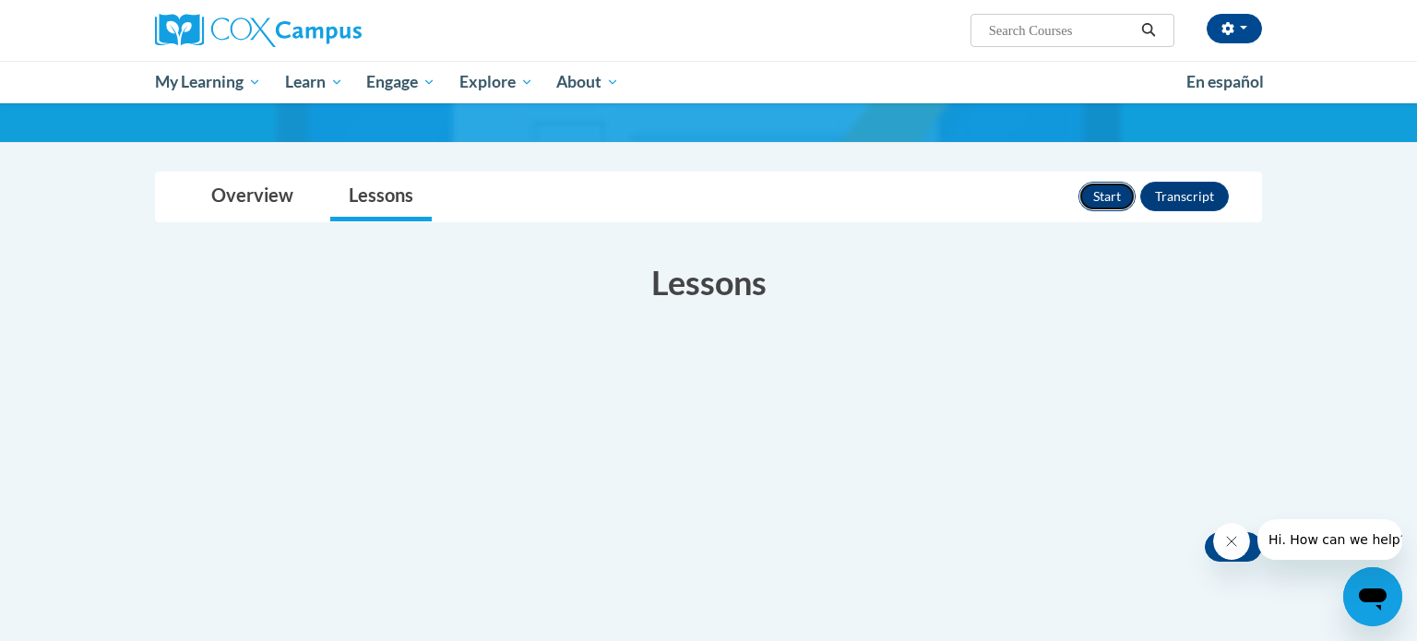
click at [1096, 194] on button "Start" at bounding box center [1106, 197] width 57 height 30
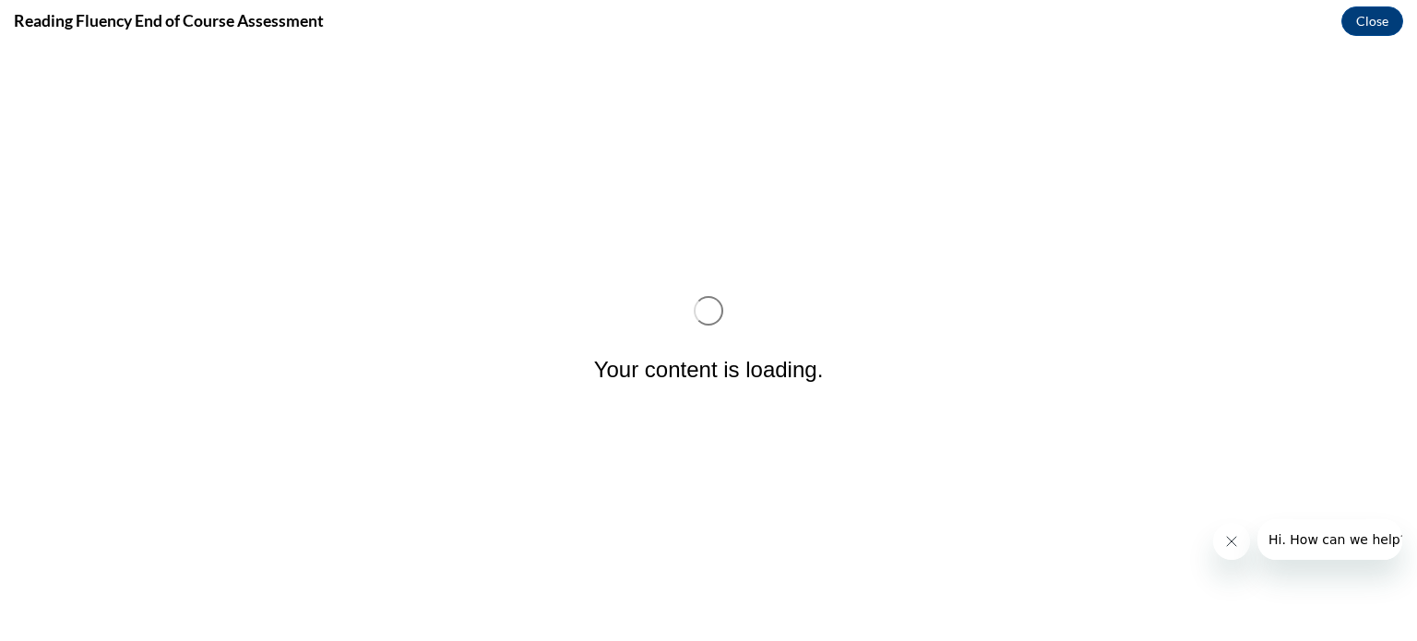
scroll to position [0, 0]
